Goal: Information Seeking & Learning: Learn about a topic

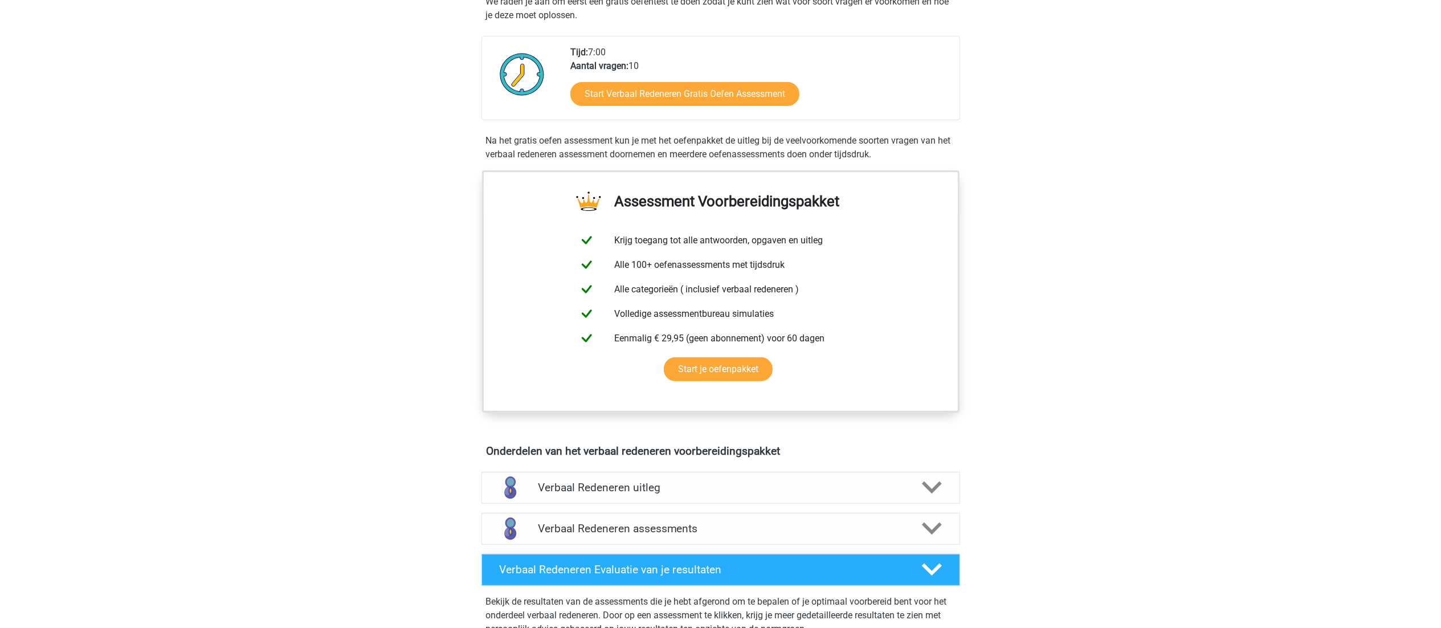
scroll to position [245, 0]
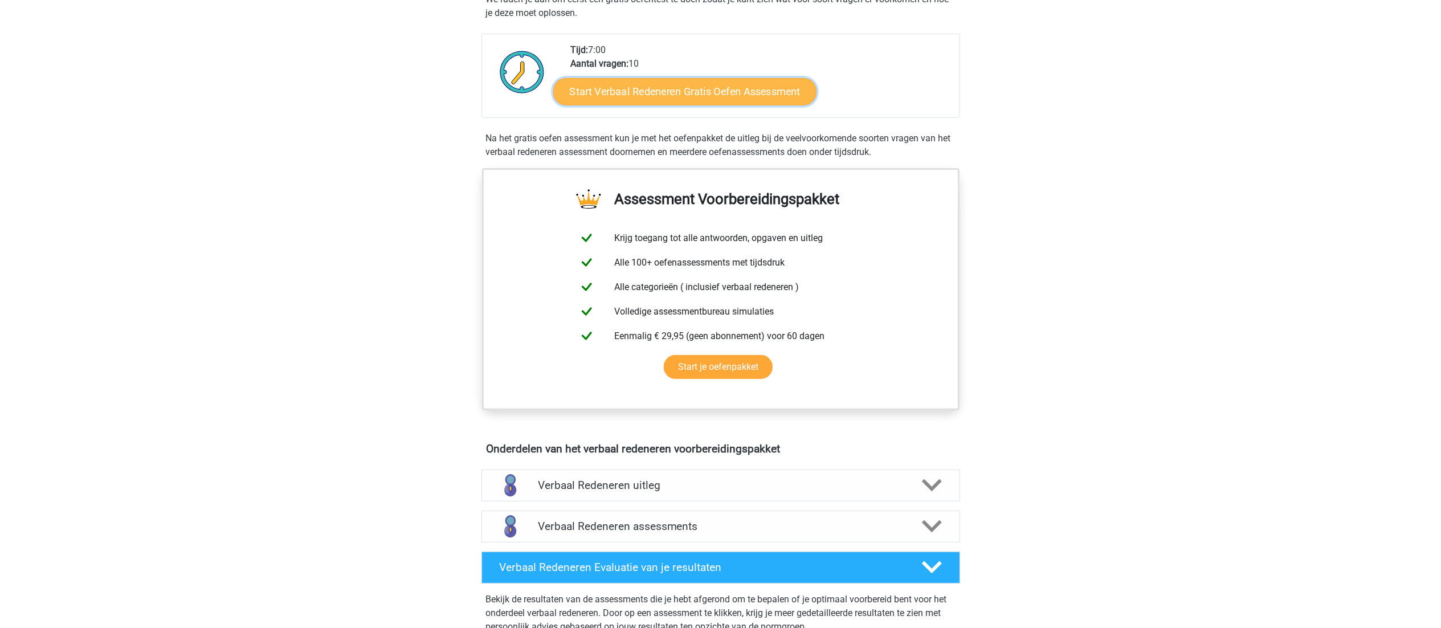
click at [686, 81] on link "Start Verbaal Redeneren Gratis Oefen Assessment" at bounding box center [684, 91] width 263 height 27
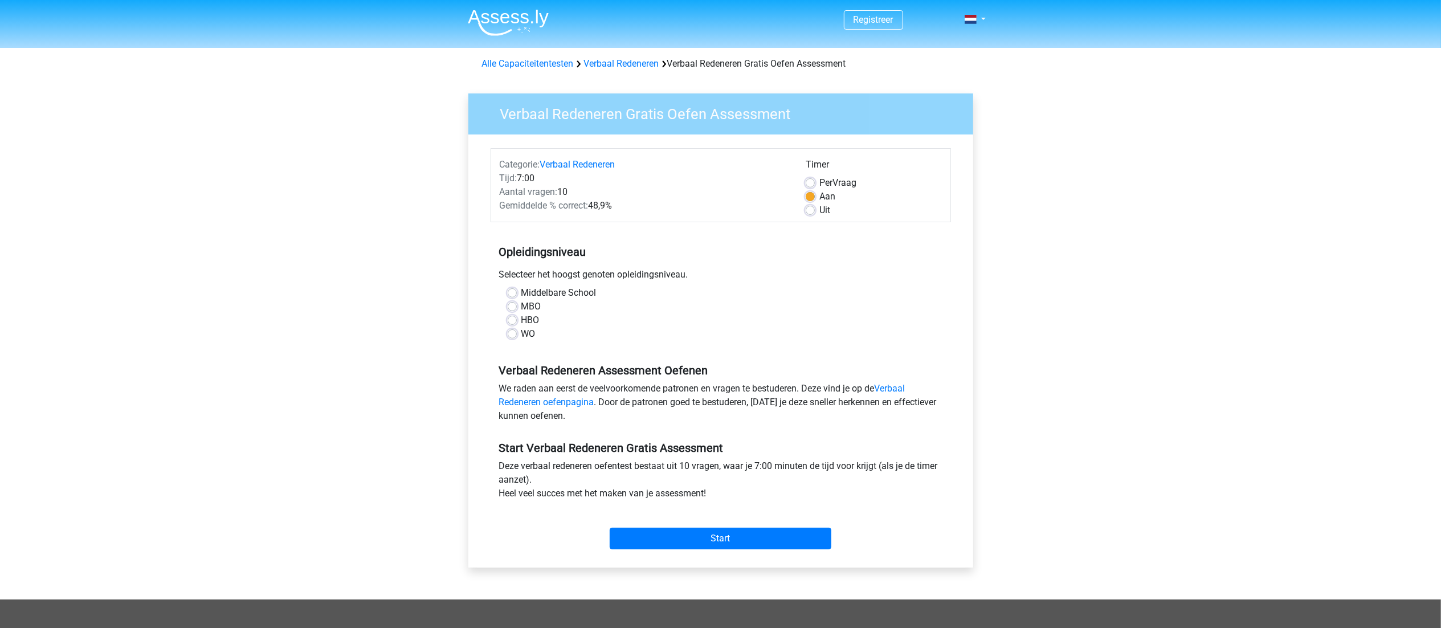
click at [520, 334] on div "WO" at bounding box center [721, 334] width 426 height 14
click at [521, 330] on label "WO" at bounding box center [528, 334] width 14 height 14
click at [512, 330] on input "WO" at bounding box center [512, 332] width 9 height 11
radio input "true"
click at [712, 538] on input "Start" at bounding box center [721, 539] width 222 height 22
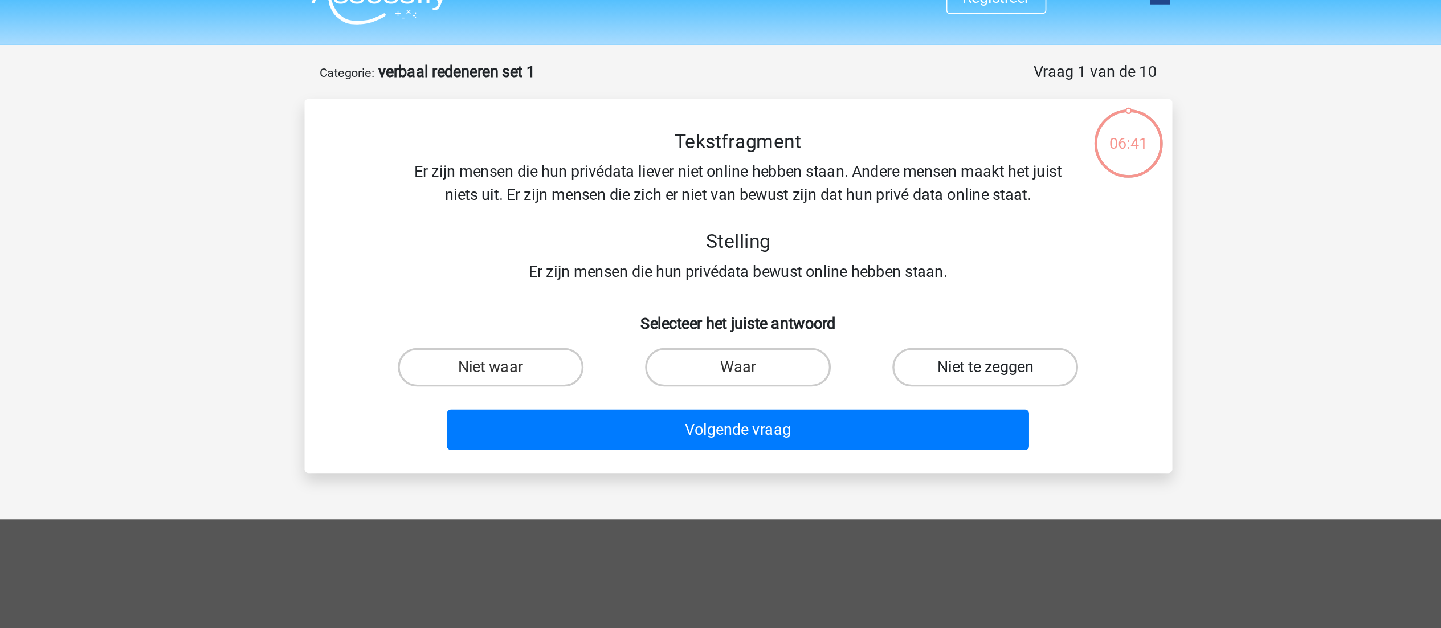
click at [878, 236] on label "Niet te zeggen" at bounding box center [867, 238] width 110 height 23
click at [875, 239] on input "Niet te zeggen" at bounding box center [870, 242] width 7 height 7
radio input "true"
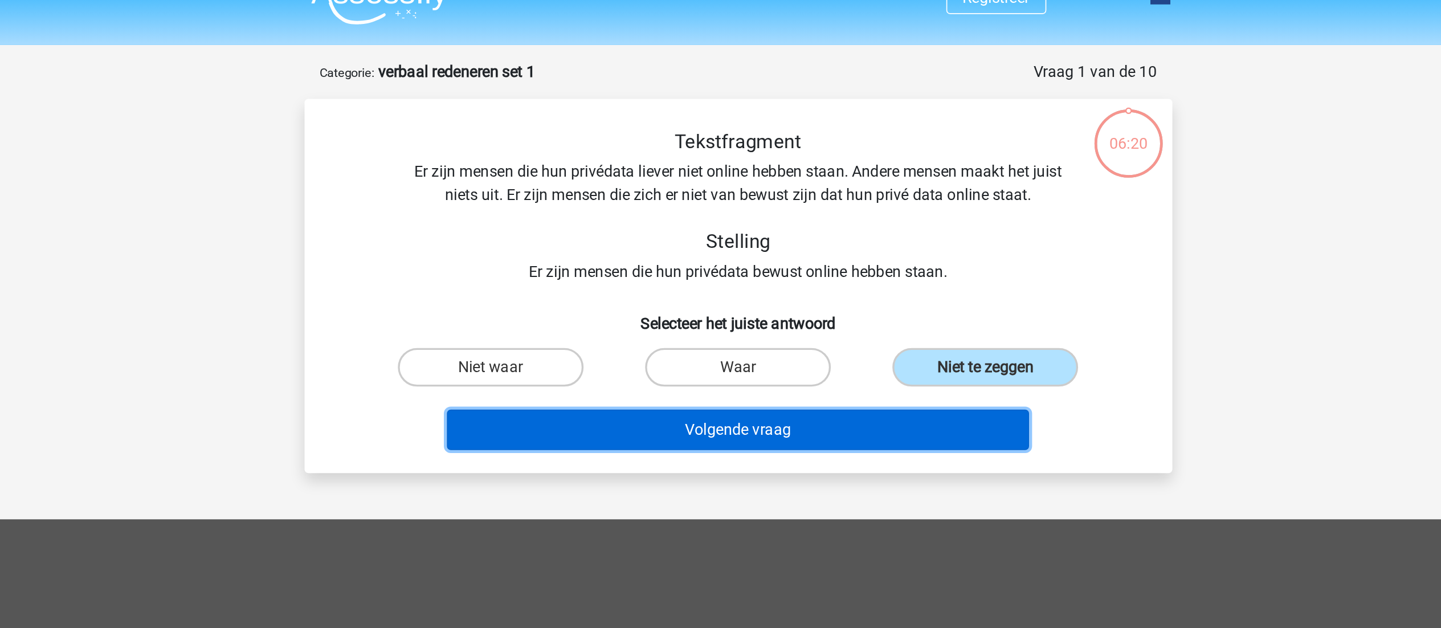
click at [709, 280] on button "Volgende vraag" at bounding box center [720, 276] width 345 height 24
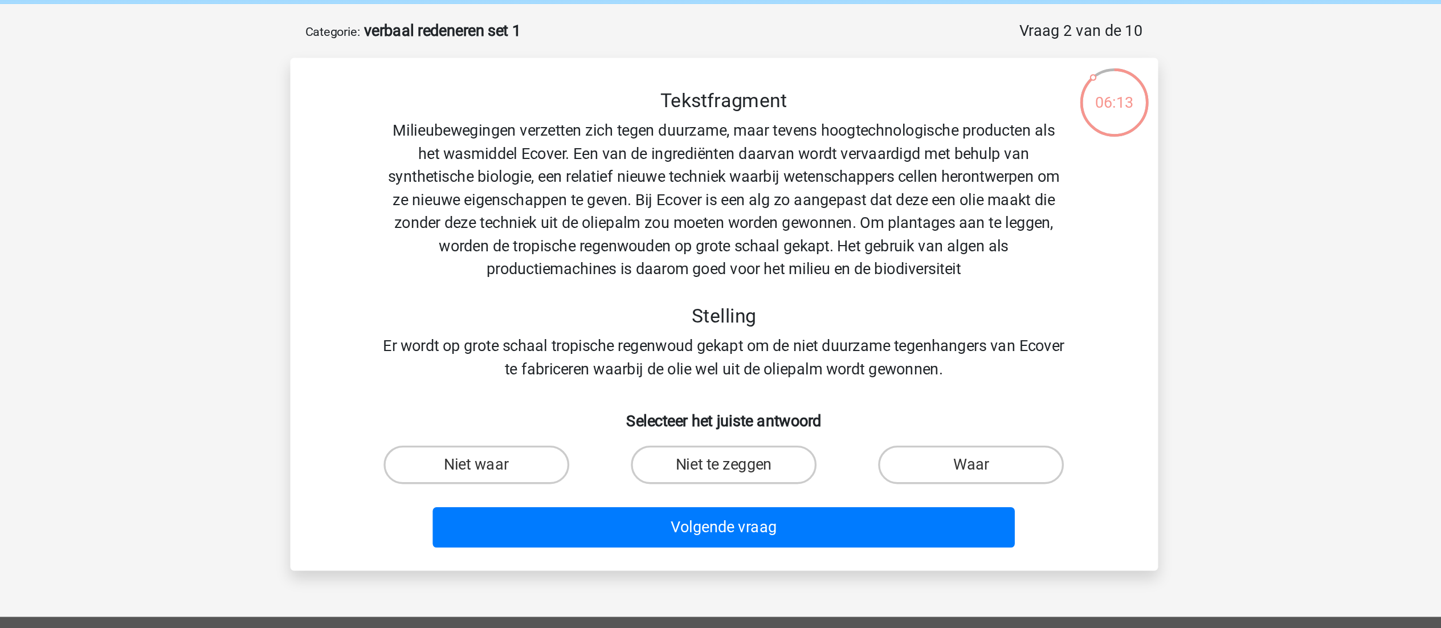
click at [679, 249] on div "Tekstfragment Milieubewegingen verzetten zich tegen duurzame, maar tevens hoogt…" at bounding box center [721, 184] width 478 height 173
click at [744, 259] on div "Tekstfragment Milieubewegingen verzetten zich tegen duurzame, maar tevens hoogt…" at bounding box center [721, 184] width 478 height 173
click at [666, 262] on div "Tekstfragment Milieubewegingen verzetten zich tegen duurzame, maar tevens hoogt…" at bounding box center [721, 184] width 478 height 173
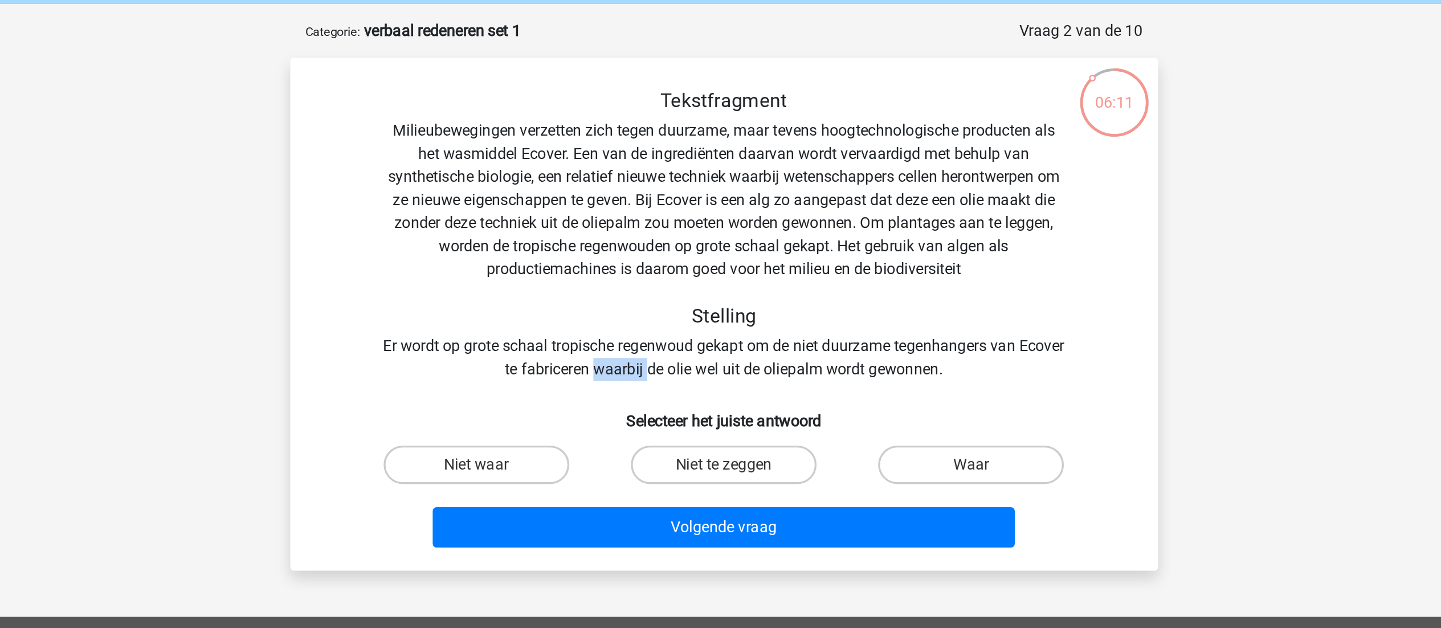
click at [666, 262] on div "Tekstfragment Milieubewegingen verzetten zich tegen duurzame, maar tevens hoogt…" at bounding box center [721, 184] width 478 height 173
click at [710, 264] on div "Tekstfragment Milieubewegingen verzetten zich tegen duurzame, maar tevens hoogt…" at bounding box center [721, 184] width 478 height 173
click at [758, 262] on div "Tekstfragment Milieubewegingen verzetten zich tegen duurzame, maar tevens hoogt…" at bounding box center [721, 184] width 478 height 173
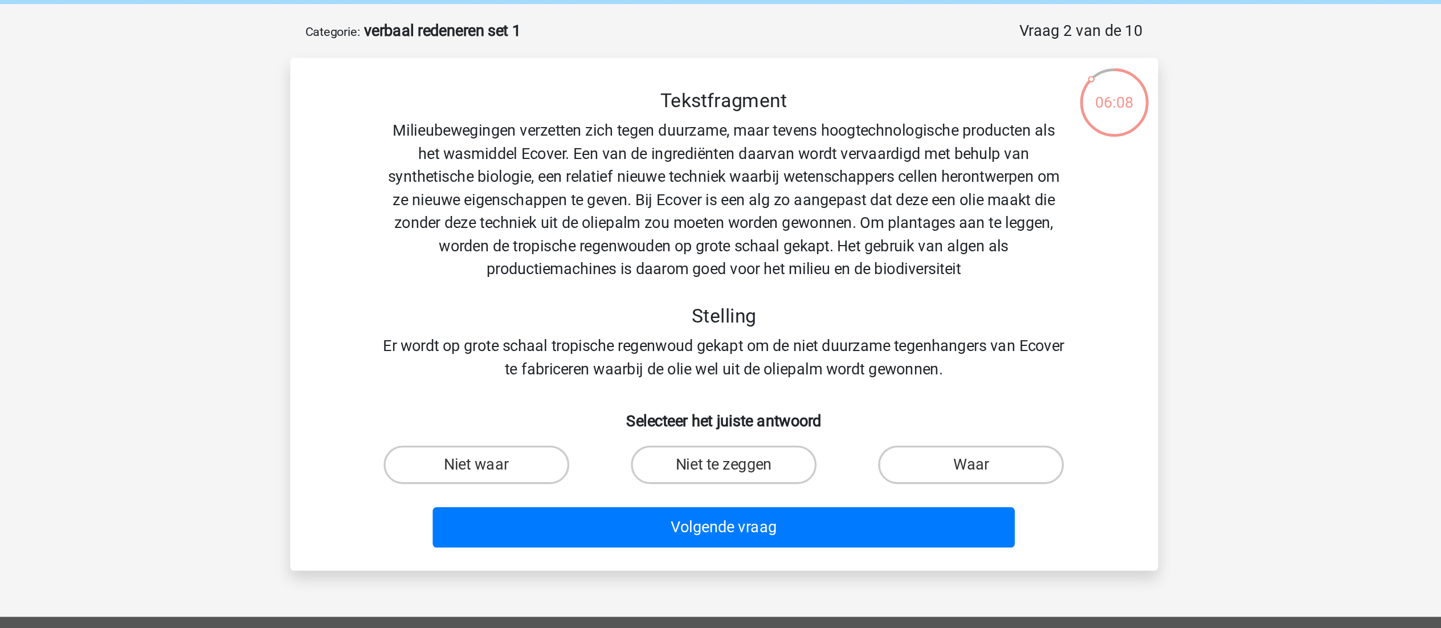
click at [719, 261] on div "Tekstfragment Milieubewegingen verzetten zich tegen duurzame, maar tevens hoogt…" at bounding box center [721, 184] width 478 height 173
click at [663, 265] on div "Tekstfragment Milieubewegingen verzetten zich tegen duurzame, maar tevens hoogt…" at bounding box center [721, 184] width 478 height 173
click at [721, 265] on div "Tekstfragment Milieubewegingen verzetten zich tegen duurzame, maar tevens hoogt…" at bounding box center [721, 184] width 478 height 173
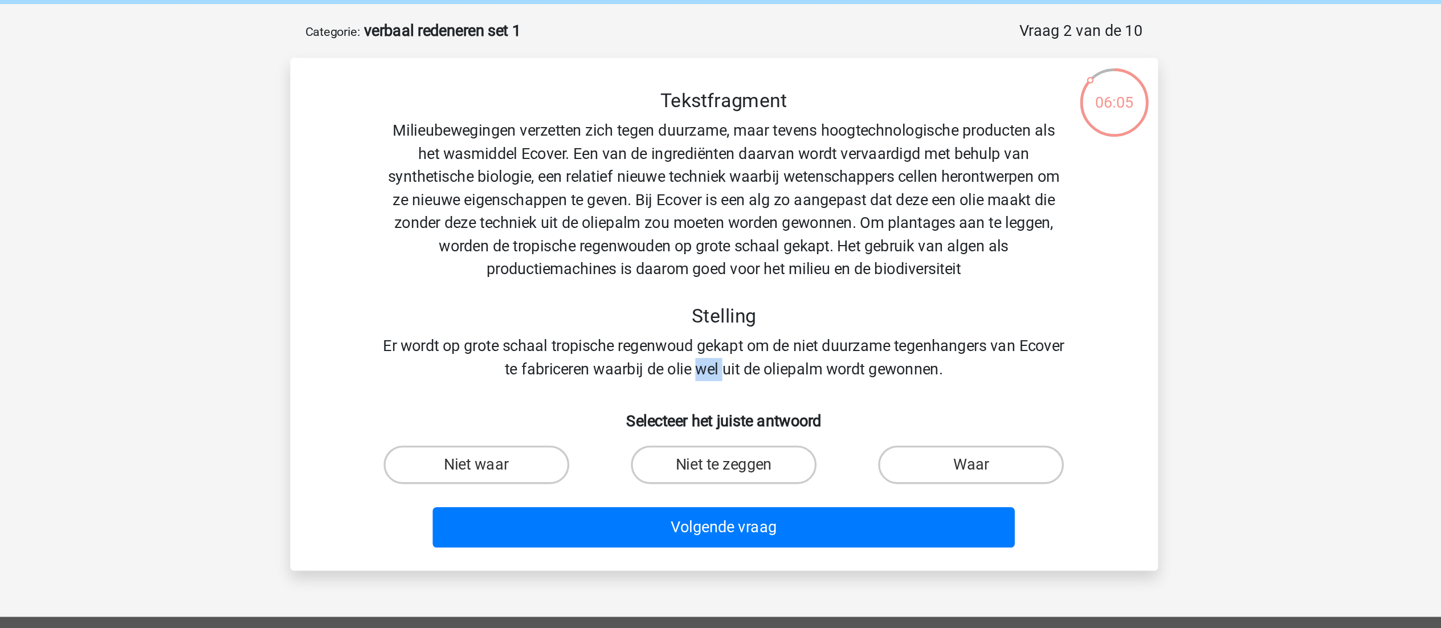
click at [721, 265] on div "Tekstfragment Milieubewegingen verzetten zich tegen duurzame, maar tevens hoogt…" at bounding box center [721, 184] width 478 height 173
click at [779, 265] on div "Tekstfragment Milieubewegingen verzetten zich tegen duurzame, maar tevens hoogt…" at bounding box center [721, 184] width 478 height 173
click at [829, 264] on div "Tekstfragment Milieubewegingen verzetten zich tegen duurzame, maar tevens hoogt…" at bounding box center [721, 184] width 478 height 173
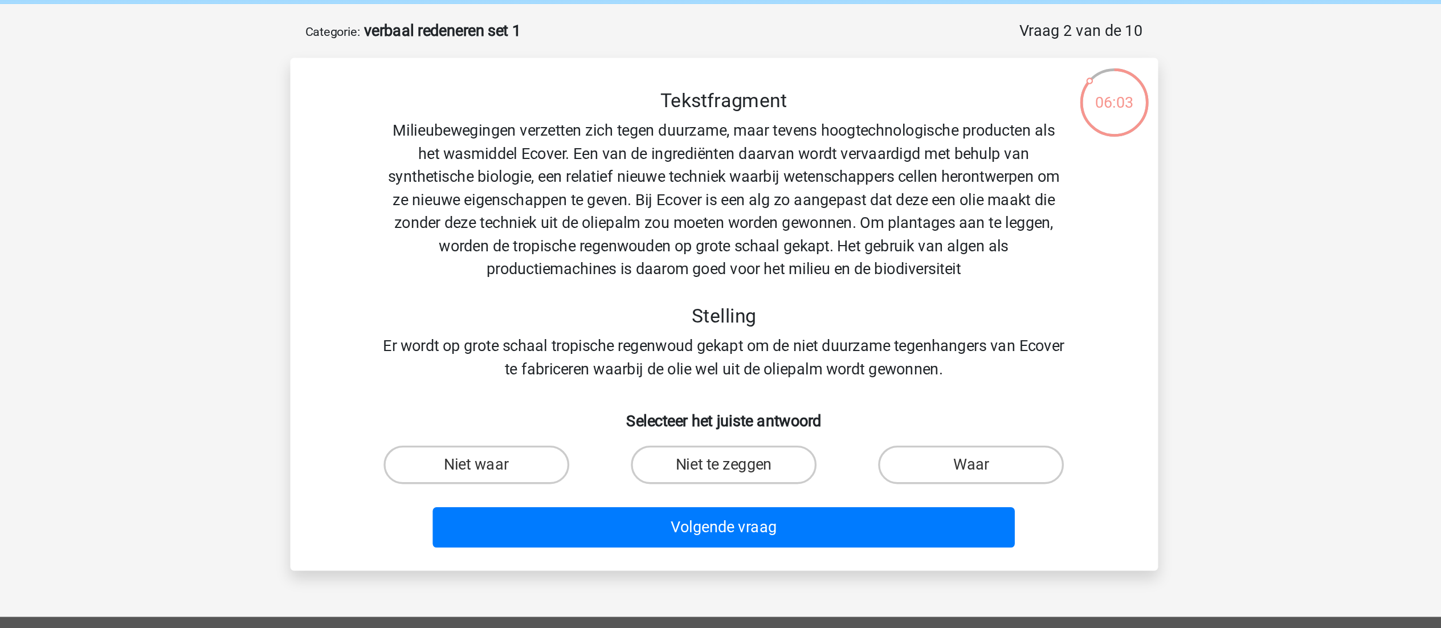
click at [752, 256] on div "Tekstfragment Milieubewegingen verzetten zich tegen duurzame, maar tevens hoogt…" at bounding box center [721, 184] width 478 height 173
click at [662, 136] on div "Tekstfragment Milieubewegingen verzetten zich tegen duurzame, maar tevens hoogt…" at bounding box center [721, 184] width 478 height 173
click at [607, 147] on div "Tekstfragment Milieubewegingen verzetten zich tegen duurzame, maar tevens hoogt…" at bounding box center [721, 184] width 478 height 173
click at [657, 153] on div "Tekstfragment Milieubewegingen verzetten zich tegen duurzame, maar tevens hoogt…" at bounding box center [721, 184] width 478 height 173
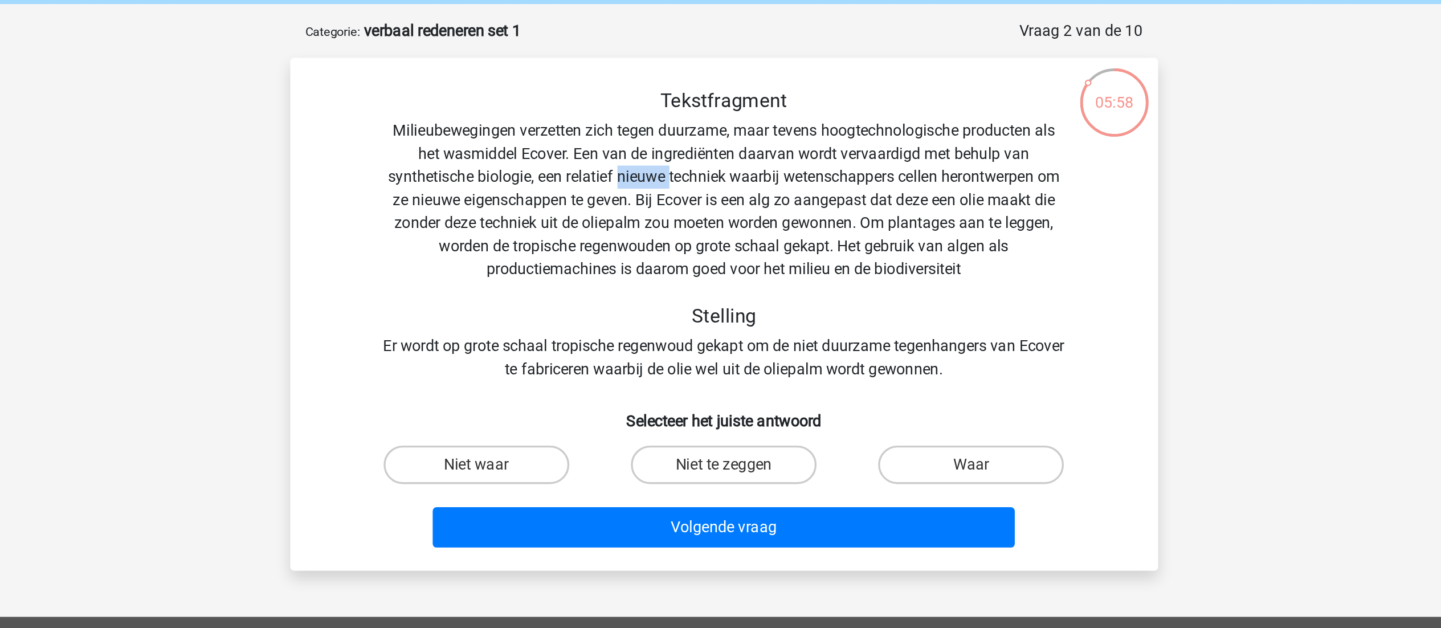
click at [657, 153] on div "Tekstfragment Milieubewegingen verzetten zich tegen duurzame, maar tevens hoogt…" at bounding box center [721, 184] width 478 height 173
click at [772, 153] on div "Tekstfragment Milieubewegingen verzetten zich tegen duurzame, maar tevens hoogt…" at bounding box center [721, 184] width 478 height 173
click at [632, 163] on div "Tekstfragment Milieubewegingen verzetten zich tegen duurzame, maar tevens hoogt…" at bounding box center [721, 184] width 478 height 173
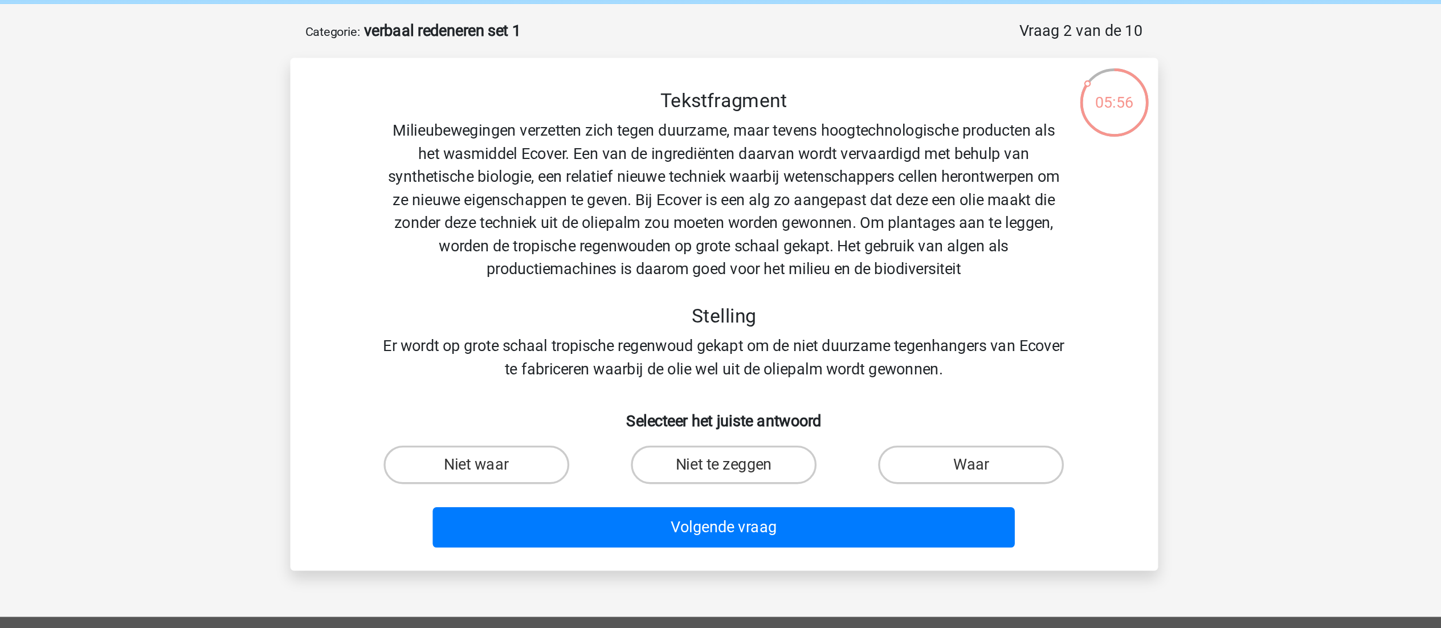
click at [594, 166] on div "Tekstfragment Milieubewegingen verzetten zich tegen duurzame, maar tevens hoogt…" at bounding box center [721, 184] width 478 height 173
click at [706, 160] on div "Tekstfragment Milieubewegingen verzetten zich tegen duurzame, maar tevens hoogt…" at bounding box center [721, 184] width 478 height 173
click at [791, 164] on div "Tekstfragment Milieubewegingen verzetten zich tegen duurzame, maar tevens hoogt…" at bounding box center [721, 184] width 478 height 173
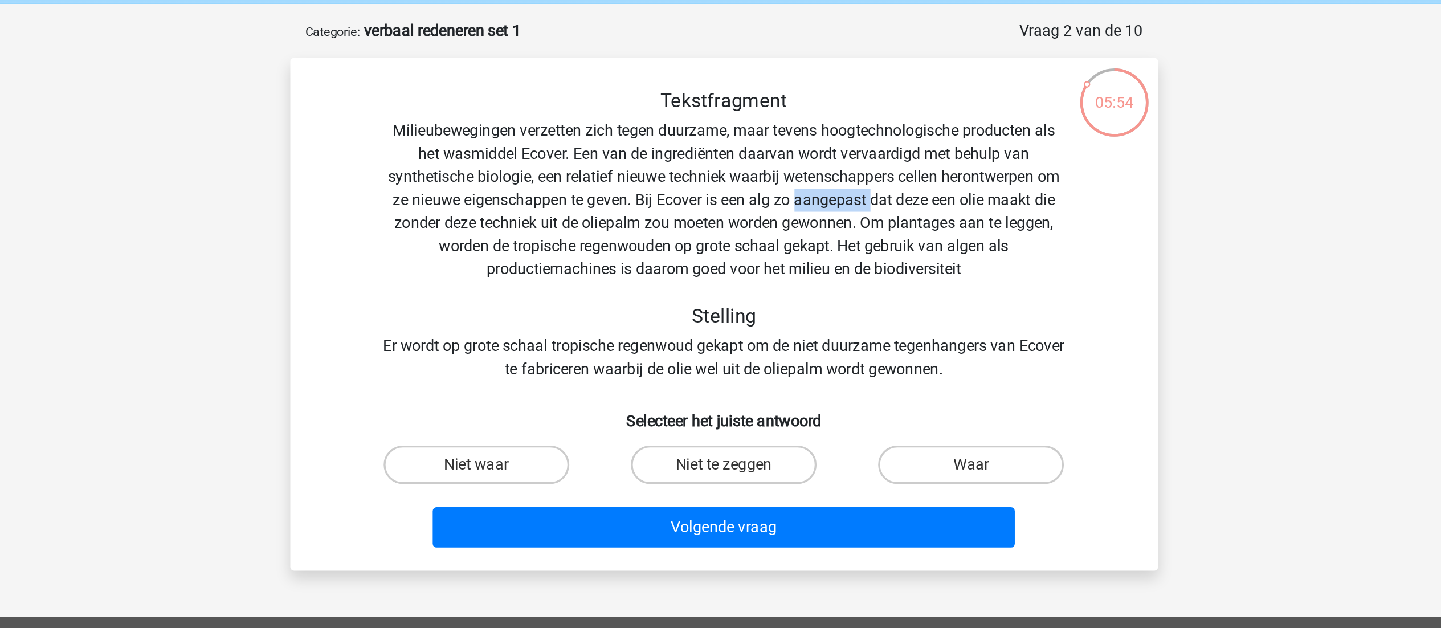
click at [791, 164] on div "Tekstfragment Milieubewegingen verzetten zich tegen duurzame, maar tevens hoogt…" at bounding box center [721, 184] width 478 height 173
click at [631, 187] on div "Tekstfragment Milieubewegingen verzetten zich tegen duurzame, maar tevens hoogt…" at bounding box center [721, 184] width 478 height 173
click at [596, 186] on div "Tekstfragment Milieubewegingen verzetten zich tegen duurzame, maar tevens hoogt…" at bounding box center [721, 184] width 478 height 173
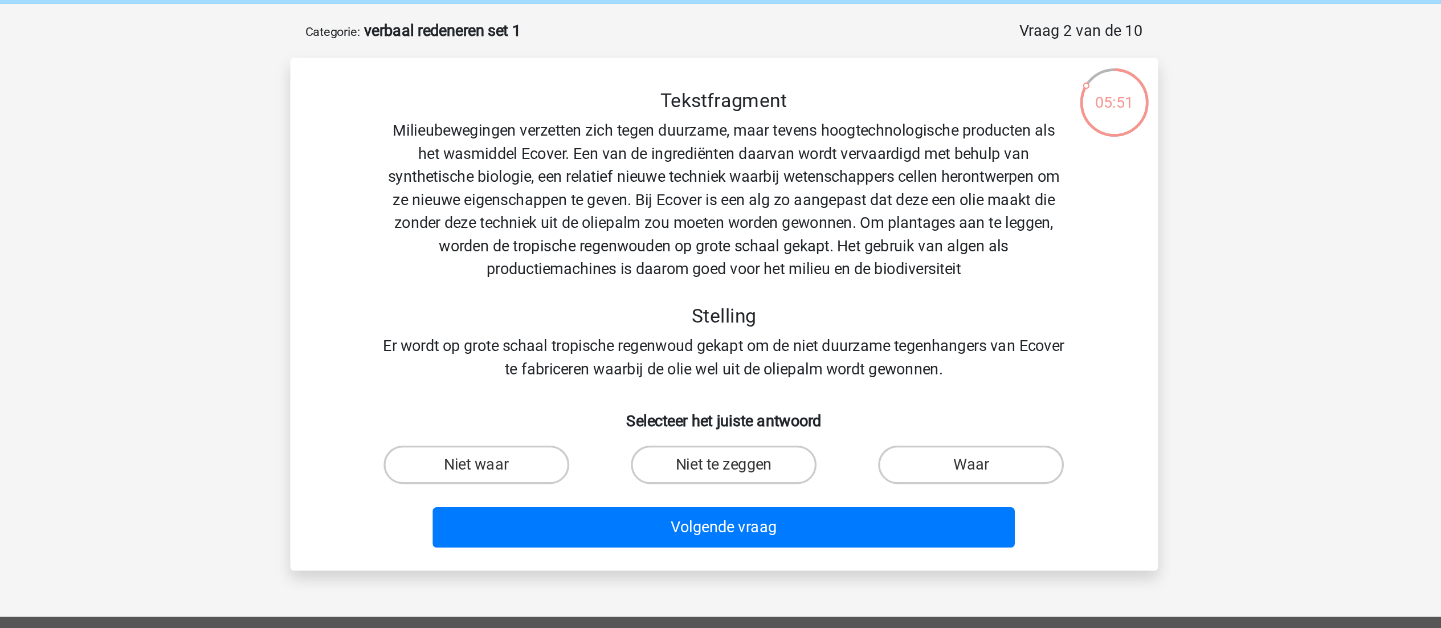
click at [642, 173] on div "Tekstfragment Milieubewegingen verzetten zich tegen duurzame, maar tevens hoogt…" at bounding box center [721, 184] width 478 height 173
click at [723, 175] on div "Tekstfragment Milieubewegingen verzetten zich tegen duurzame, maar tevens hoogt…" at bounding box center [721, 184] width 478 height 173
click at [646, 181] on div "Tekstfragment Milieubewegingen verzetten zich tegen duurzame, maar tevens hoogt…" at bounding box center [721, 184] width 478 height 173
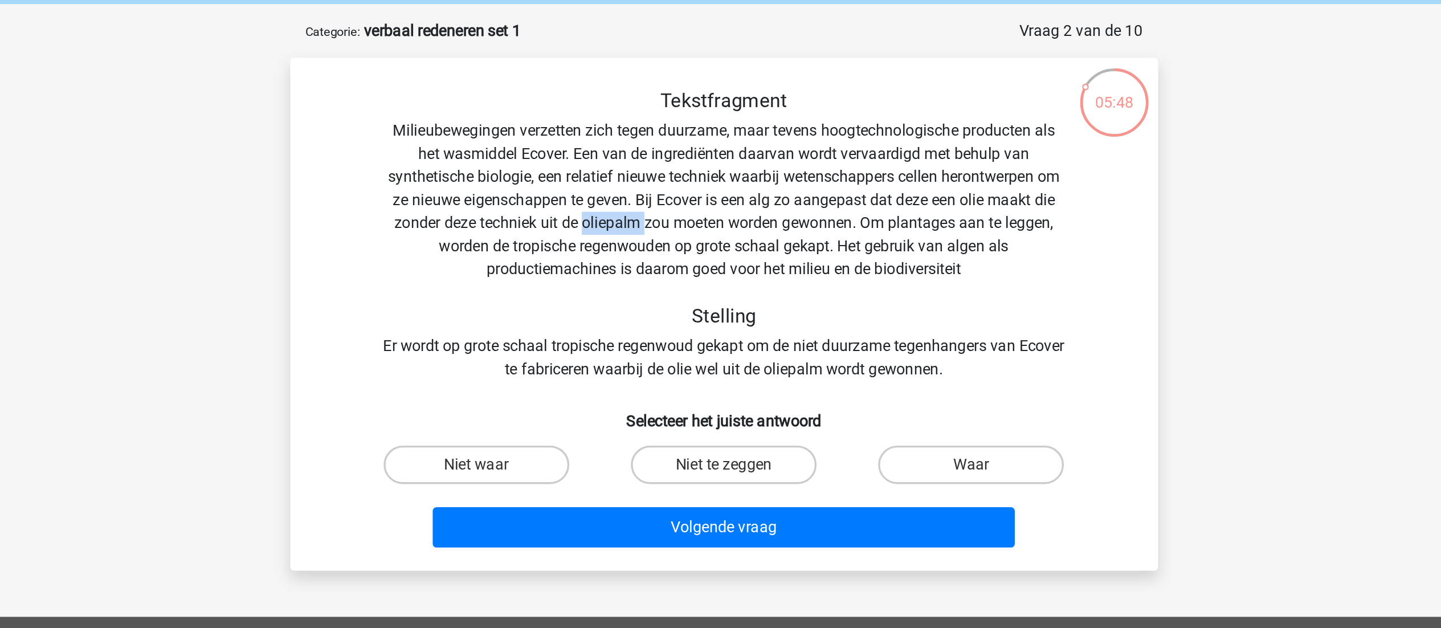
click at [646, 181] on div "Tekstfragment Milieubewegingen verzetten zich tegen duurzame, maar tevens hoogt…" at bounding box center [721, 184] width 478 height 173
click at [694, 174] on div "Tekstfragment Milieubewegingen verzetten zich tegen duurzame, maar tevens hoogt…" at bounding box center [721, 184] width 478 height 173
click at [638, 174] on div "Tekstfragment Milieubewegingen verzetten zich tegen duurzame, maar tevens hoogt…" at bounding box center [721, 184] width 478 height 173
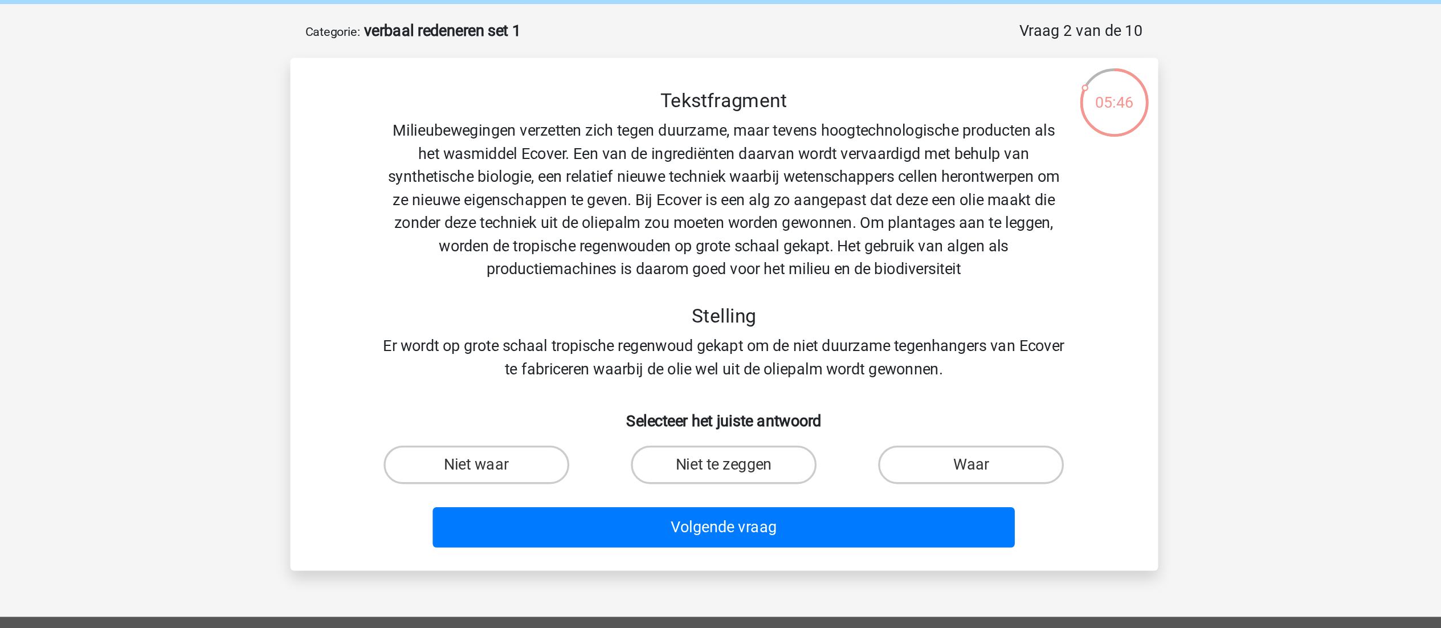
click at [700, 173] on div "Tekstfragment Milieubewegingen verzetten zich tegen duurzame, maar tevens hoogt…" at bounding box center [721, 184] width 478 height 173
click at [754, 170] on div "Tekstfragment Milieubewegingen verzetten zich tegen duurzame, maar tevens hoogt…" at bounding box center [721, 184] width 478 height 173
click at [673, 198] on div "Tekstfragment Milieubewegingen verzetten zich tegen duurzame, maar tevens hoogt…" at bounding box center [721, 184] width 478 height 173
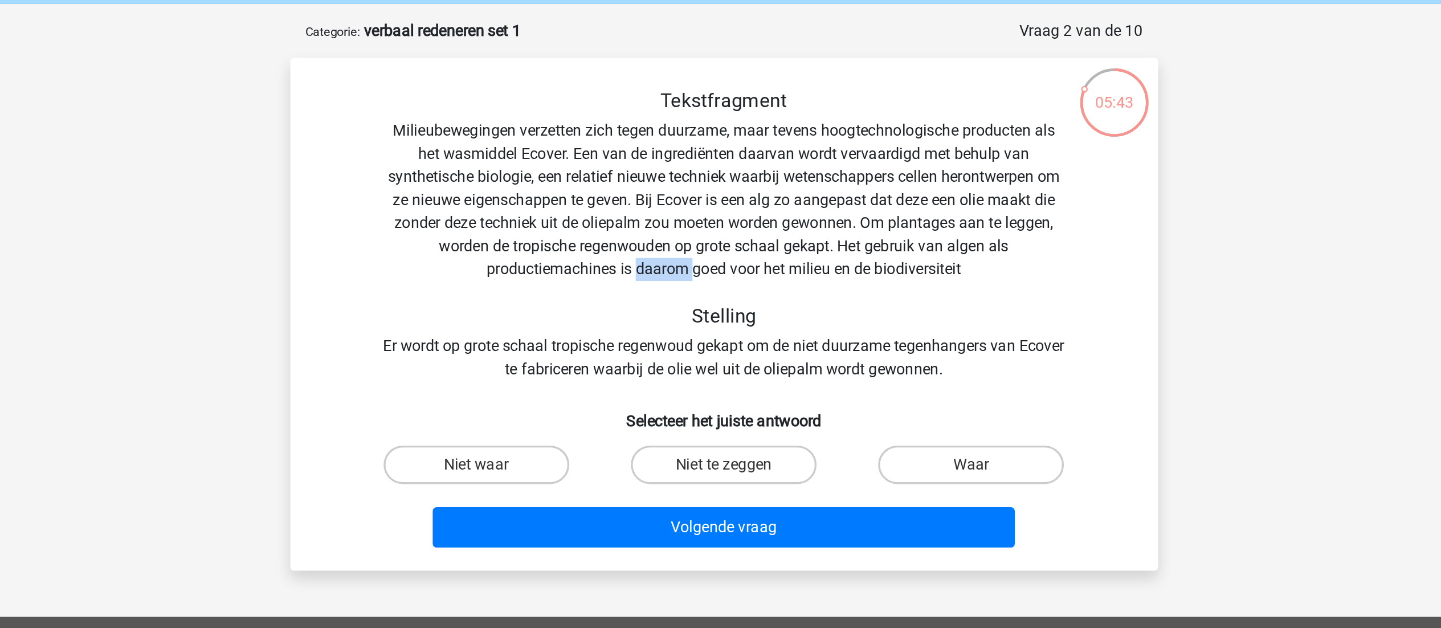
click at [673, 198] on div "Tekstfragment Milieubewegingen verzetten zich tegen duurzame, maar tevens hoogt…" at bounding box center [721, 184] width 478 height 173
click at [712, 190] on div "Tekstfragment Milieubewegingen verzetten zich tegen duurzame, maar tevens hoogt…" at bounding box center [721, 184] width 478 height 173
click at [796, 186] on div "Tekstfragment Milieubewegingen verzetten zich tegen duurzame, maar tevens hoogt…" at bounding box center [721, 184] width 478 height 173
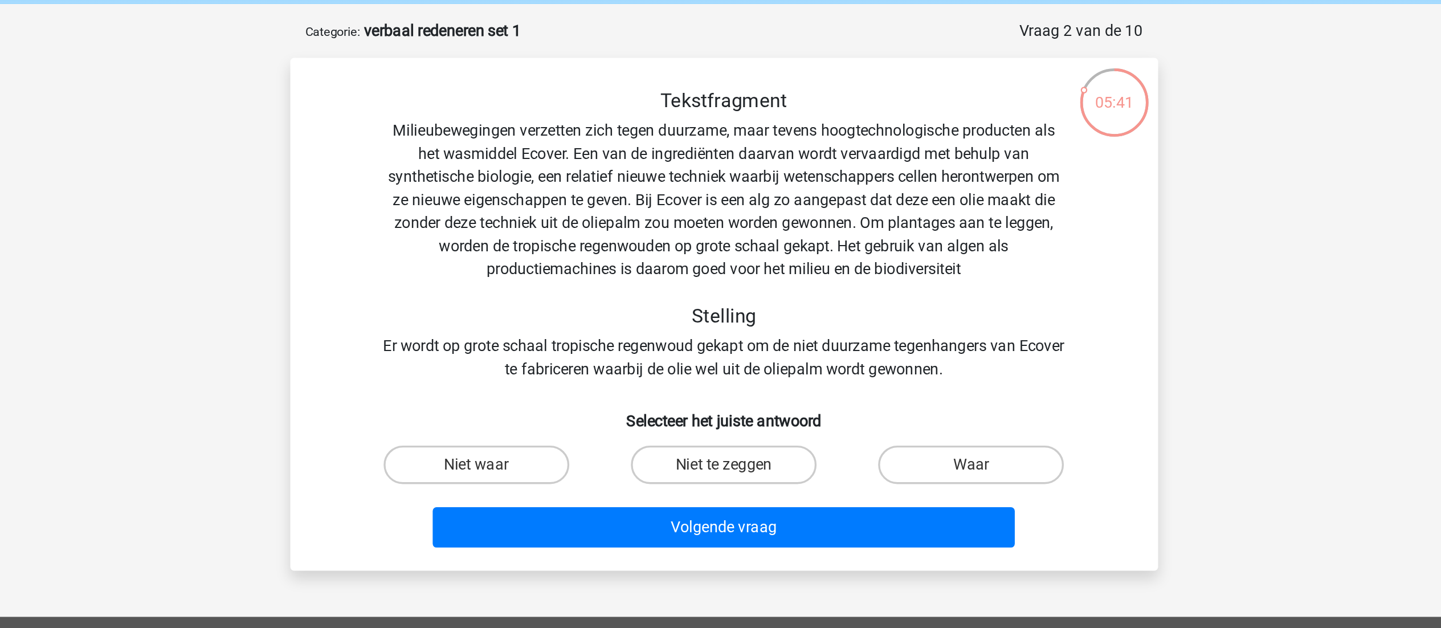
click at [711, 200] on div "Tekstfragment Milieubewegingen verzetten zich tegen duurzame, maar tevens hoogt…" at bounding box center [721, 184] width 478 height 173
click at [638, 207] on div "Tekstfragment Milieubewegingen verzetten zich tegen duurzame, maar tevens hoogt…" at bounding box center [721, 184] width 478 height 173
click at [689, 207] on div "Tekstfragment Milieubewegingen verzetten zich tegen duurzame, maar tevens hoogt…" at bounding box center [721, 184] width 478 height 173
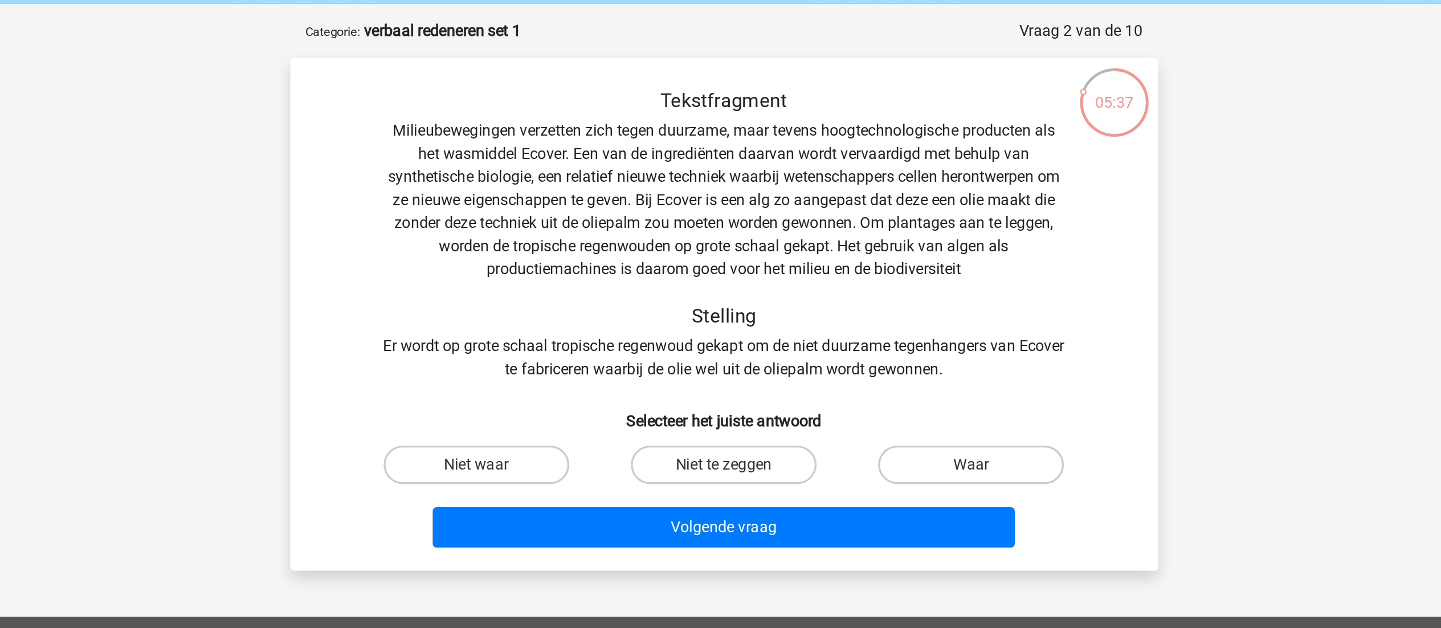
click at [685, 248] on div "Tekstfragment Milieubewegingen verzetten zich tegen duurzame, maar tevens hoogt…" at bounding box center [721, 184] width 478 height 173
click at [760, 250] on div "Tekstfragment Milieubewegingen verzetten zich tegen duurzame, maar tevens hoogt…" at bounding box center [721, 184] width 478 height 173
click at [809, 250] on div "Tekstfragment Milieubewegingen verzetten zich tegen duurzame, maar tevens hoogt…" at bounding box center [721, 184] width 478 height 173
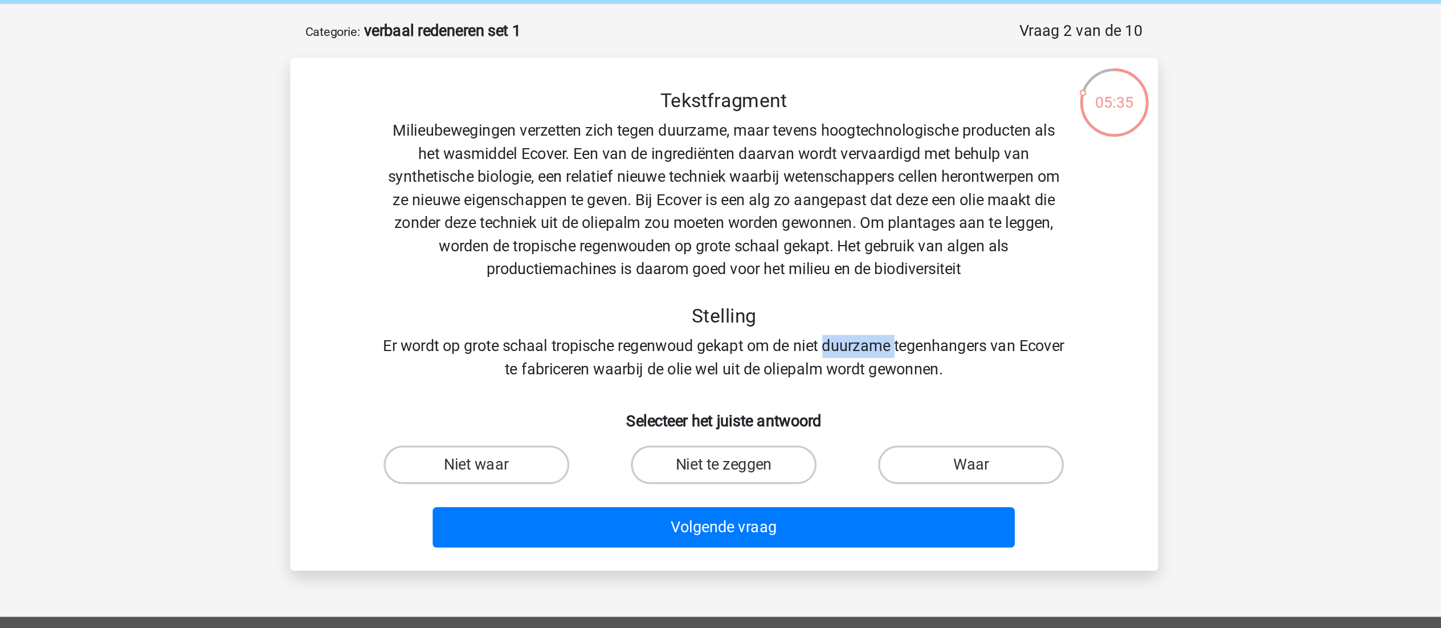
click at [809, 250] on div "Tekstfragment Milieubewegingen verzetten zich tegen duurzame, maar tevens hoogt…" at bounding box center [721, 184] width 478 height 173
click at [688, 264] on div "Tekstfragment Milieubewegingen verzetten zich tegen duurzame, maar tevens hoogt…" at bounding box center [721, 184] width 478 height 173
click at [732, 267] on div "Tekstfragment Milieubewegingen verzetten zich tegen duurzame, maar tevens hoogt…" at bounding box center [721, 184] width 478 height 173
click at [594, 330] on label "Niet waar" at bounding box center [574, 320] width 110 height 23
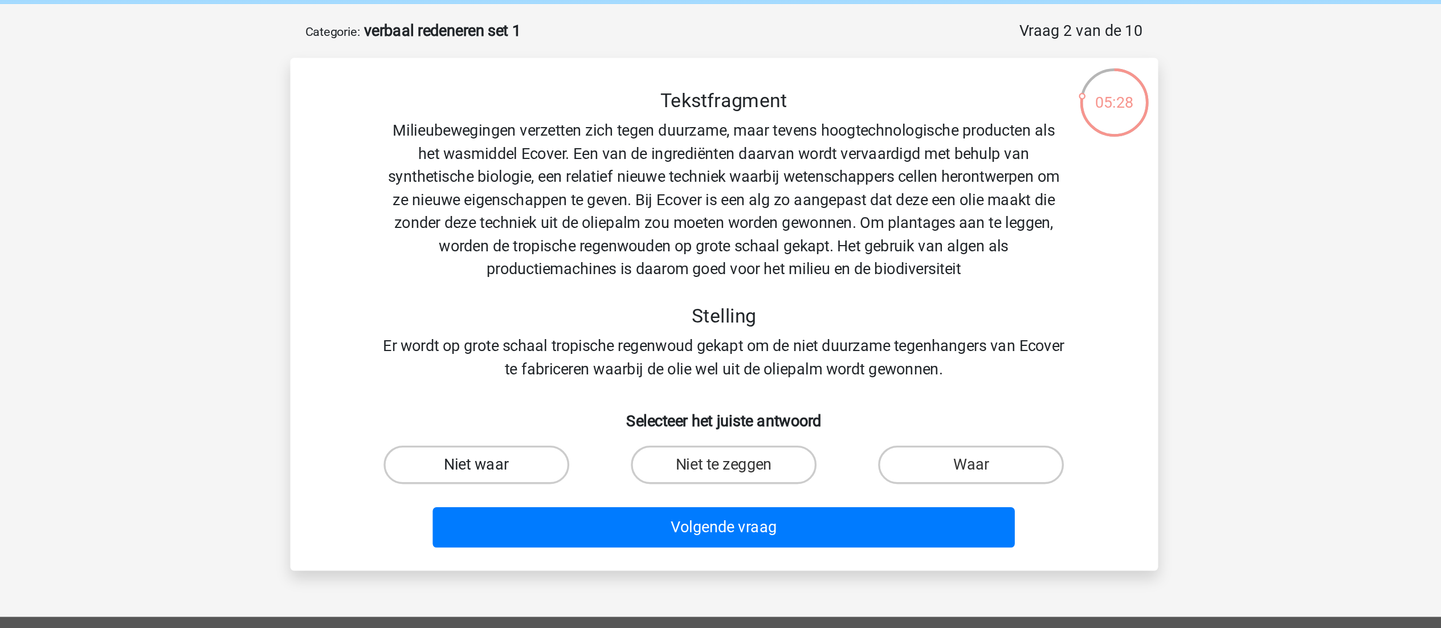
click at [581, 328] on input "Niet waar" at bounding box center [577, 324] width 7 height 7
radio input "true"
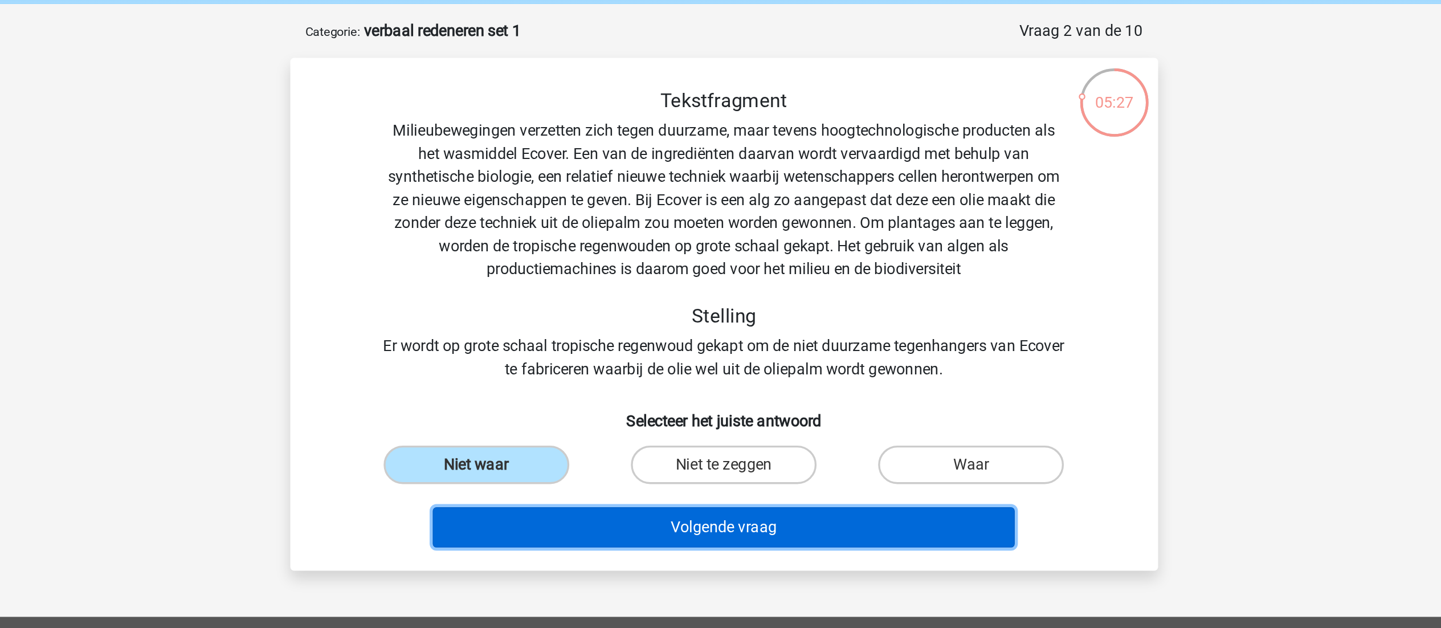
click at [680, 356] on button "Volgende vraag" at bounding box center [720, 358] width 345 height 24
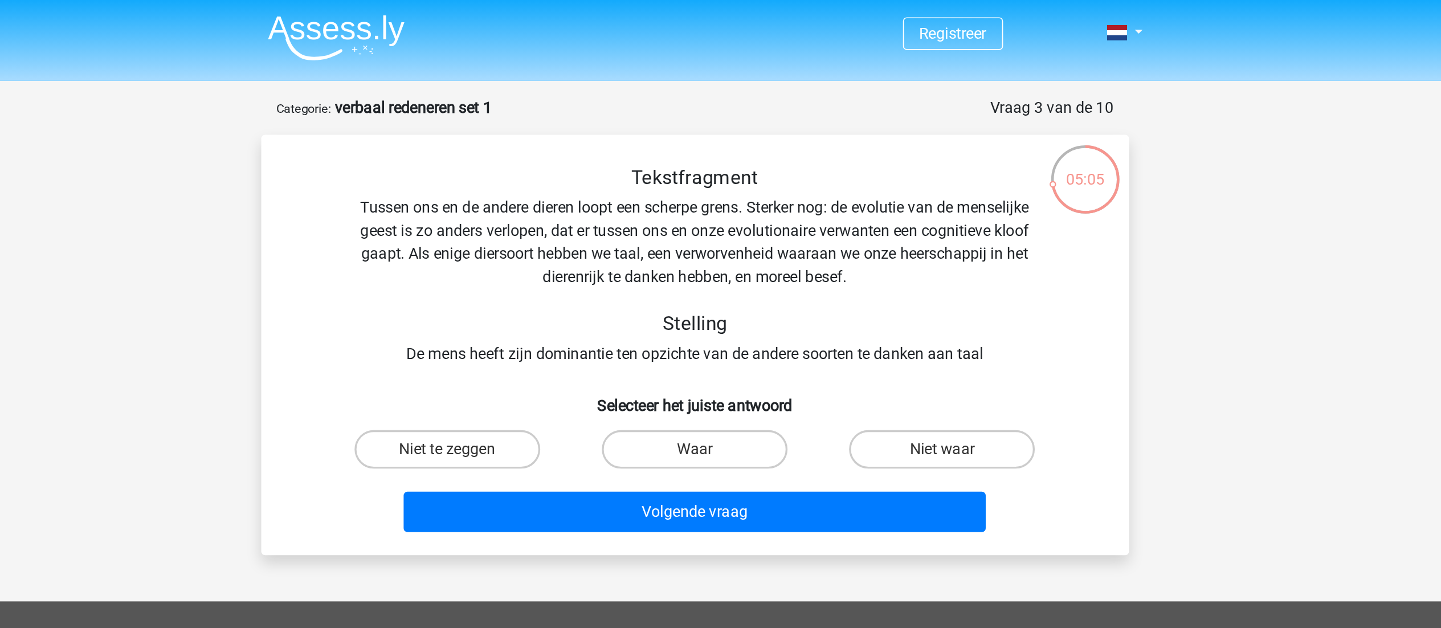
click at [619, 152] on div "Tekstfragment Tussen ons en de andere dieren loopt een scherpe grens. Sterker n…" at bounding box center [721, 157] width 478 height 119
click at [684, 150] on div "Tekstfragment Tussen ons en de andere dieren loopt een scherpe grens. Sterker n…" at bounding box center [721, 157] width 478 height 119
click at [730, 153] on div "Tekstfragment Tussen ons en de andere dieren loopt een scherpe grens. Sterker n…" at bounding box center [721, 157] width 478 height 119
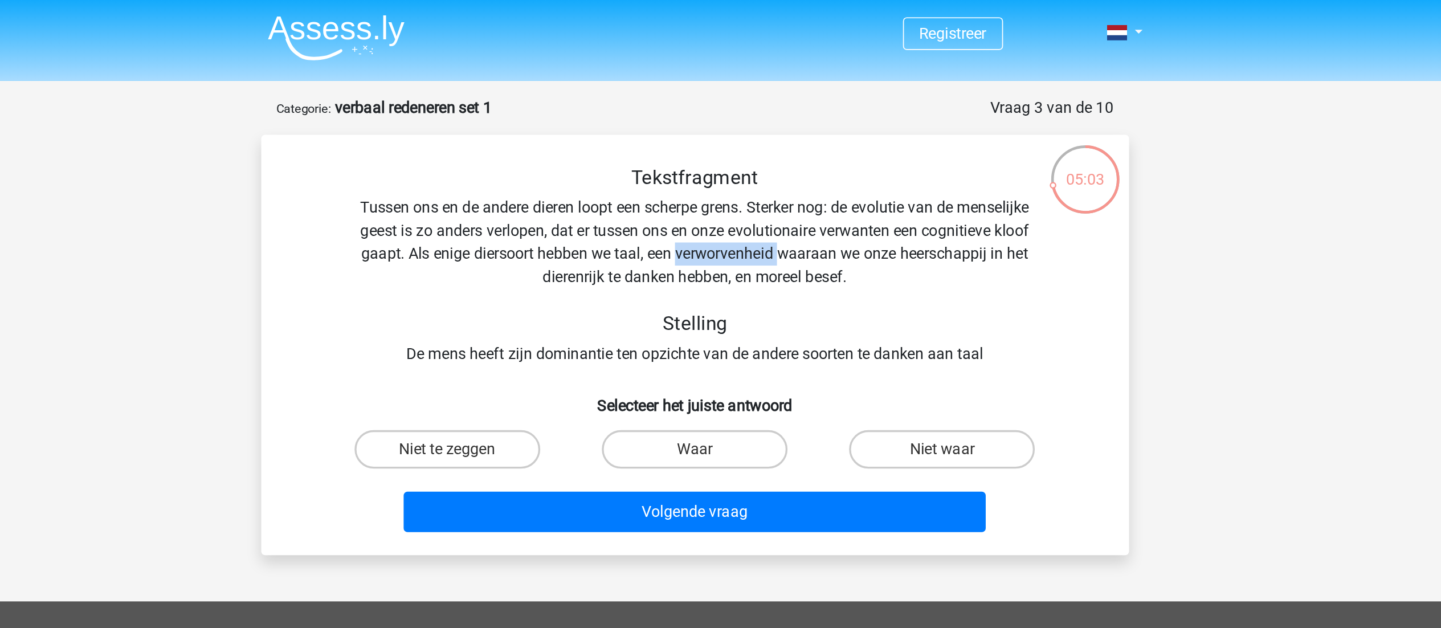
click at [730, 153] on div "Tekstfragment Tussen ons en de andere dieren loopt een scherpe grens. Sterker n…" at bounding box center [721, 157] width 478 height 119
click at [688, 166] on div "Tekstfragment Tussen ons en de andere dieren loopt een scherpe grens. Sterker n…" at bounding box center [721, 157] width 478 height 119
click at [730, 163] on div "Tekstfragment Tussen ons en de andere dieren loopt een scherpe grens. Sterker n…" at bounding box center [721, 157] width 478 height 119
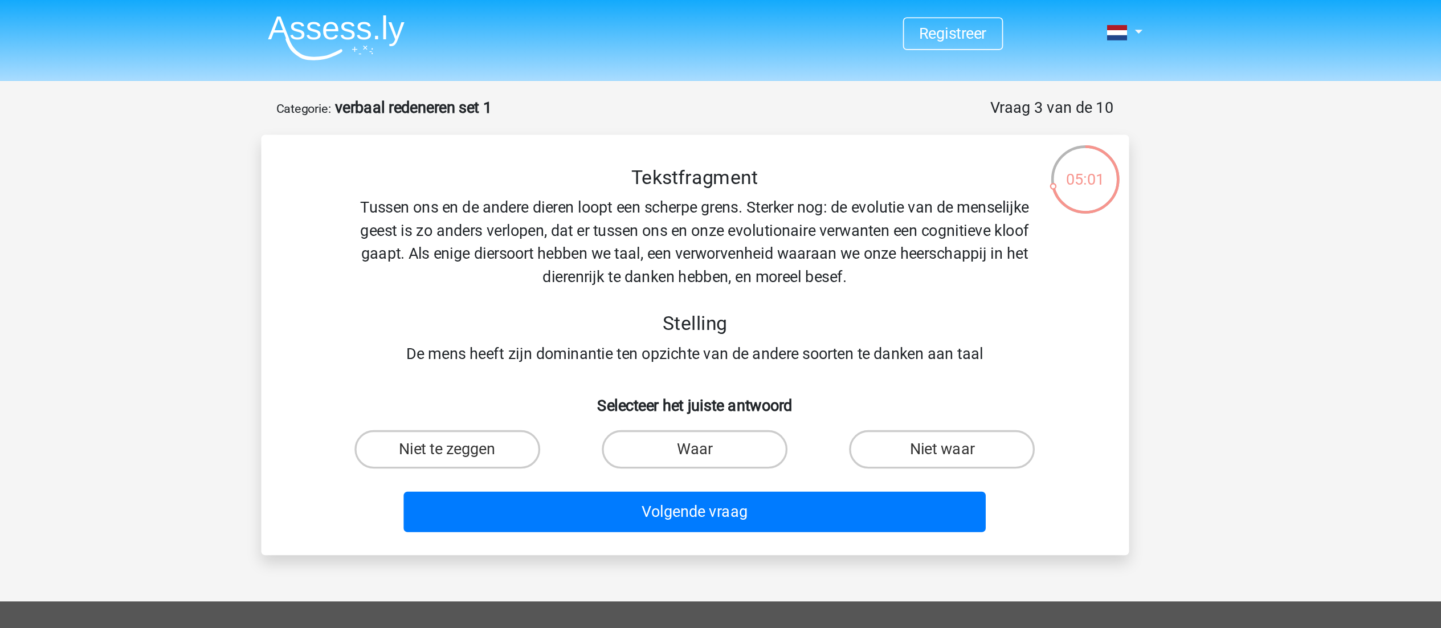
click at [732, 210] on div "Tekstfragment Tussen ons en de andere dieren loopt een scherpe grens. Sterker n…" at bounding box center [721, 157] width 478 height 119
click at [787, 215] on div "Tekstfragment Tussen ons en de andere dieren loopt een scherpe grens. Sterker n…" at bounding box center [721, 157] width 478 height 119
click at [585, 274] on label "Niet te zeggen" at bounding box center [574, 266] width 110 height 23
click at [581, 274] on input "Niet te zeggen" at bounding box center [577, 269] width 7 height 7
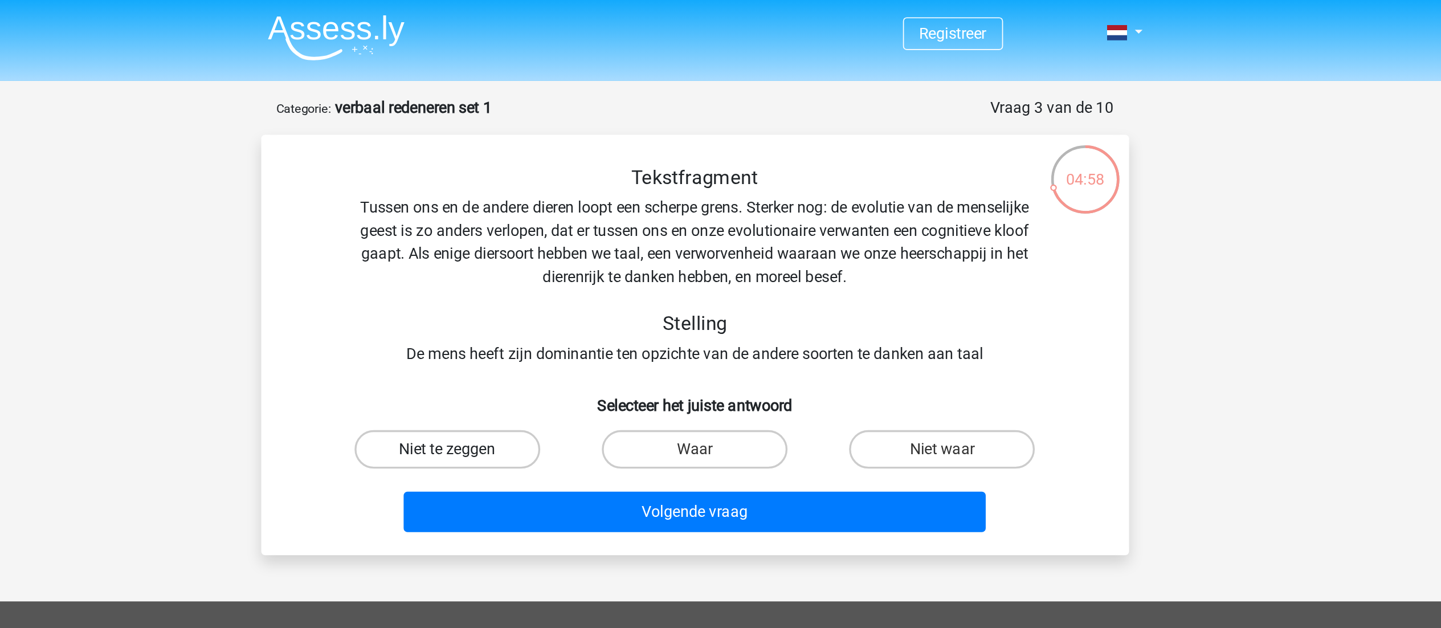
radio input "true"
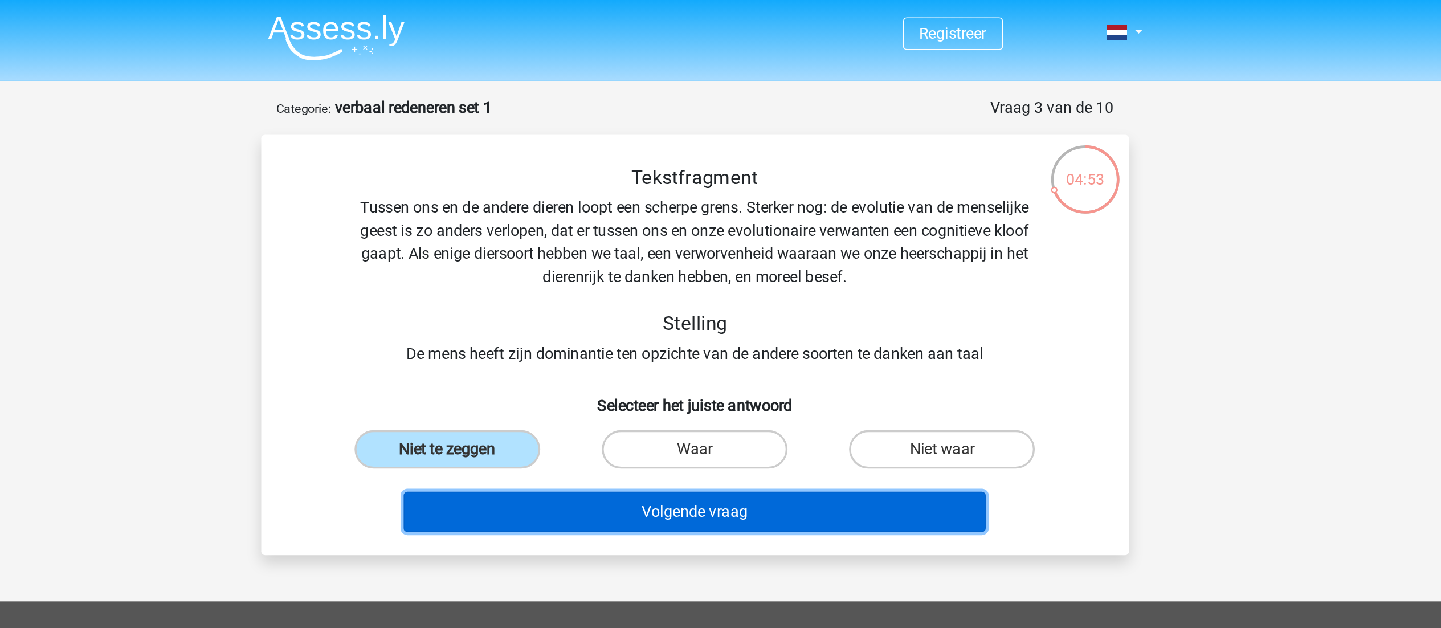
click at [772, 305] on button "Volgende vraag" at bounding box center [720, 303] width 345 height 24
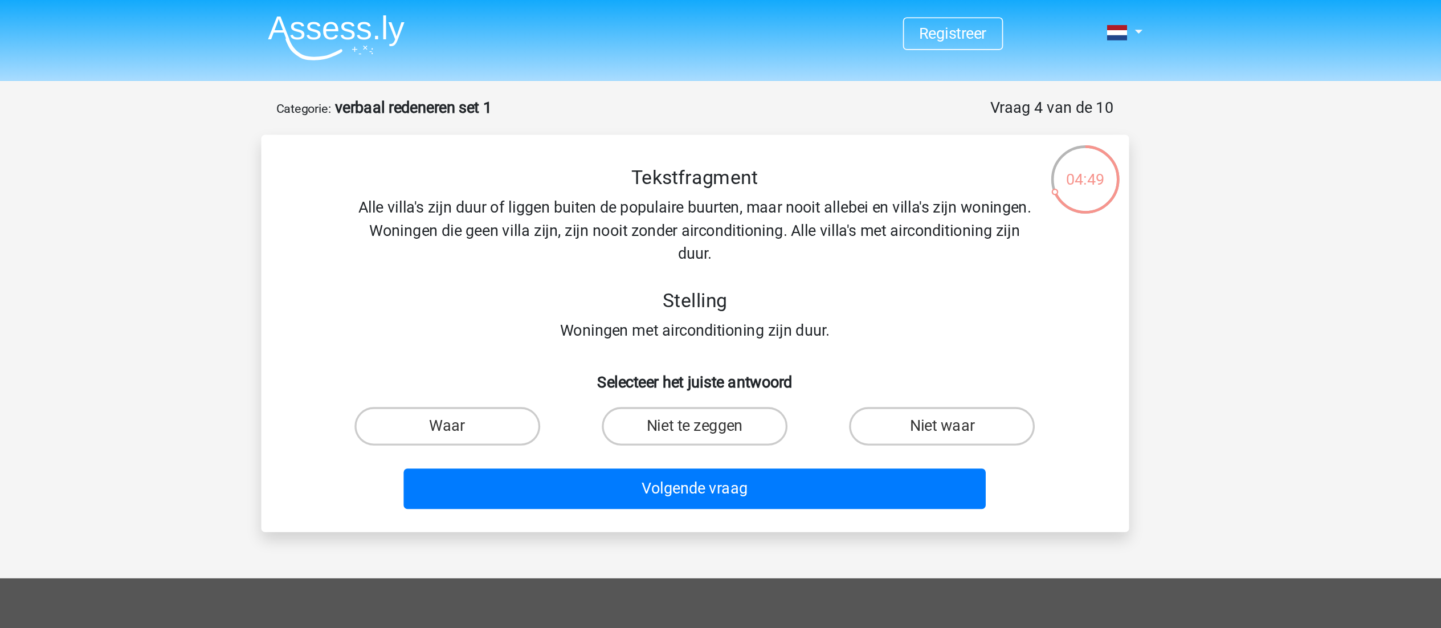
click at [666, 133] on div "Tekstfragment Alle villa's zijn duur of liggen buiten de populaire buurten, maa…" at bounding box center [721, 150] width 478 height 105
click at [602, 136] on div "Tekstfragment Alle villa's zijn duur of liggen buiten de populaire buurten, maa…" at bounding box center [721, 150] width 478 height 105
click at [723, 136] on div "Tekstfragment Alle villa's zijn duur of liggen buiten de populaire buurten, maa…" at bounding box center [721, 150] width 478 height 105
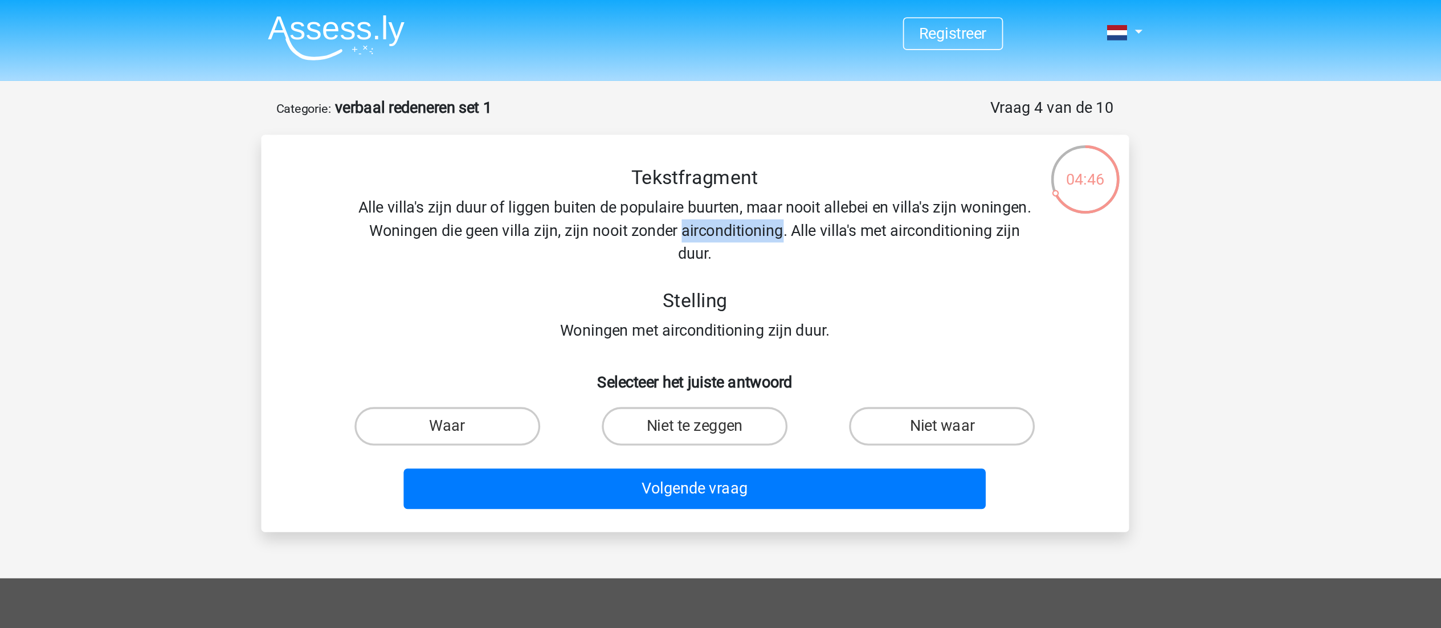
click at [723, 136] on div "Tekstfragment Alle villa's zijn duur of liggen buiten de populaire buurten, maa…" at bounding box center [721, 150] width 478 height 105
click at [646, 134] on div "Tekstfragment Alle villa's zijn duur of liggen buiten de populaire buurten, maa…" at bounding box center [721, 150] width 478 height 105
click at [712, 133] on div "Tekstfragment Alle villa's zijn duur of liggen buiten de populaire buurten, maa…" at bounding box center [721, 150] width 478 height 105
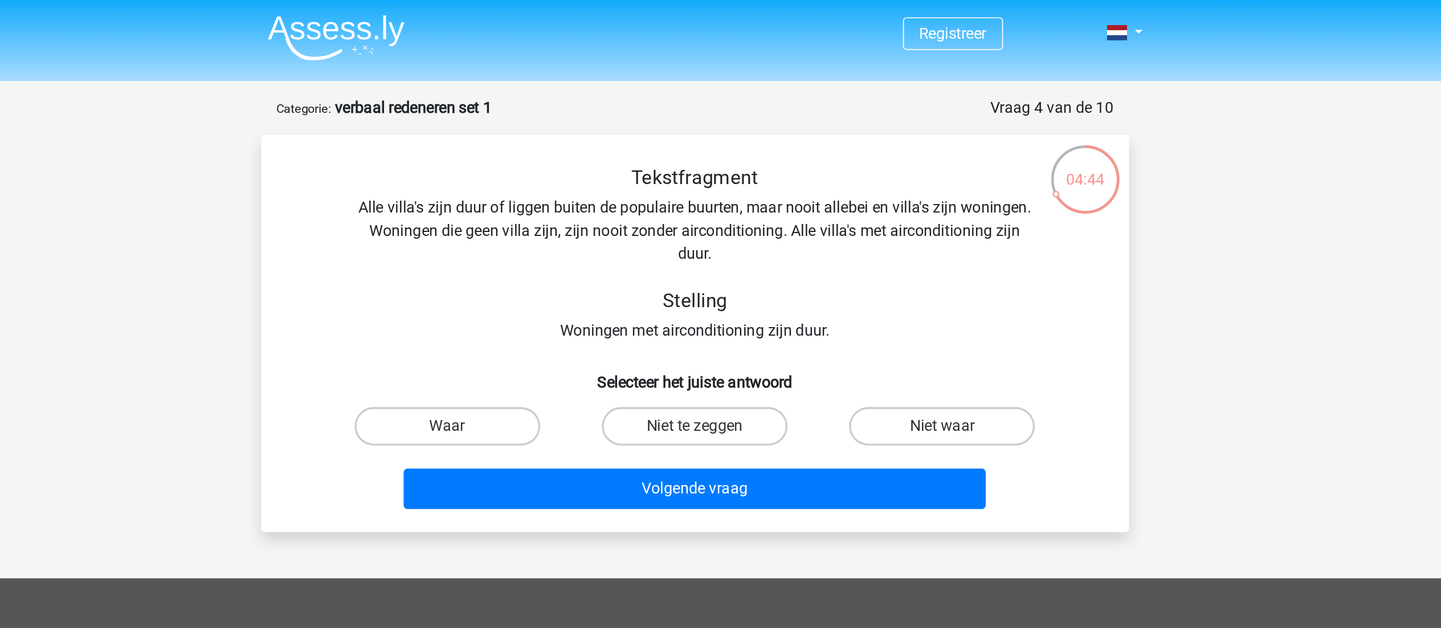
click at [586, 136] on div "Tekstfragment Alle villa's zijn duur of liggen buiten de populaire buurten, maa…" at bounding box center [721, 150] width 478 height 105
click at [680, 133] on div "Tekstfragment Alle villa's zijn duur of liggen buiten de populaire buurten, maa…" at bounding box center [721, 150] width 478 height 105
click at [642, 128] on div "Tekstfragment Alle villa's zijn duur of liggen buiten de populaire buurten, maa…" at bounding box center [721, 150] width 478 height 105
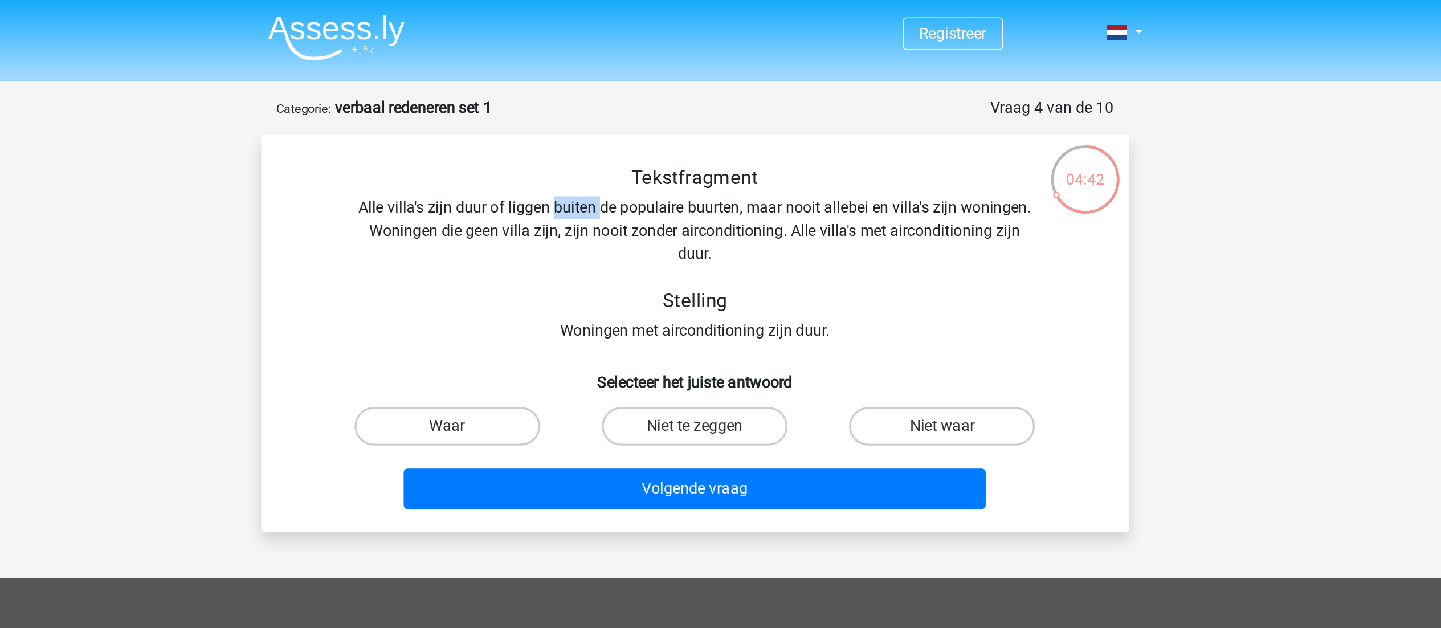
click at [642, 128] on div "Tekstfragment Alle villa's zijn duur of liggen buiten de populaire buurten, maa…" at bounding box center [721, 150] width 478 height 105
click at [639, 142] on div "Tekstfragment Alle villa's zijn duur of liggen buiten de populaire buurten, maa…" at bounding box center [721, 150] width 478 height 105
click at [687, 139] on div "Tekstfragment Alle villa's zijn duur of liggen buiten de populaire buurten, maa…" at bounding box center [721, 150] width 478 height 105
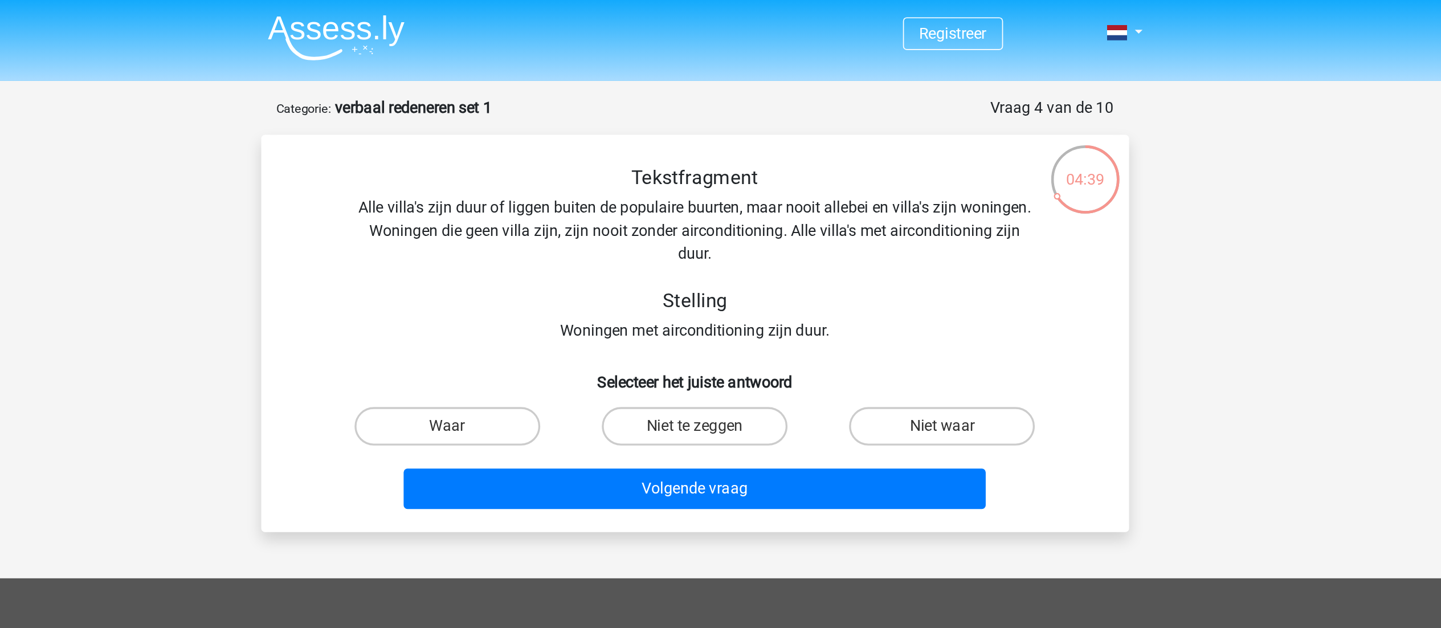
click at [737, 137] on div "Tekstfragment Alle villa's zijn duur of liggen buiten de populaire buurten, maa…" at bounding box center [721, 150] width 478 height 105
click at [813, 133] on div "Tekstfragment Alle villa's zijn duur of liggen buiten de populaire buurten, maa…" at bounding box center [721, 150] width 478 height 105
click at [733, 193] on div "Tekstfragment Alle villa's zijn duur of liggen buiten de populaire buurten, maa…" at bounding box center [721, 150] width 478 height 105
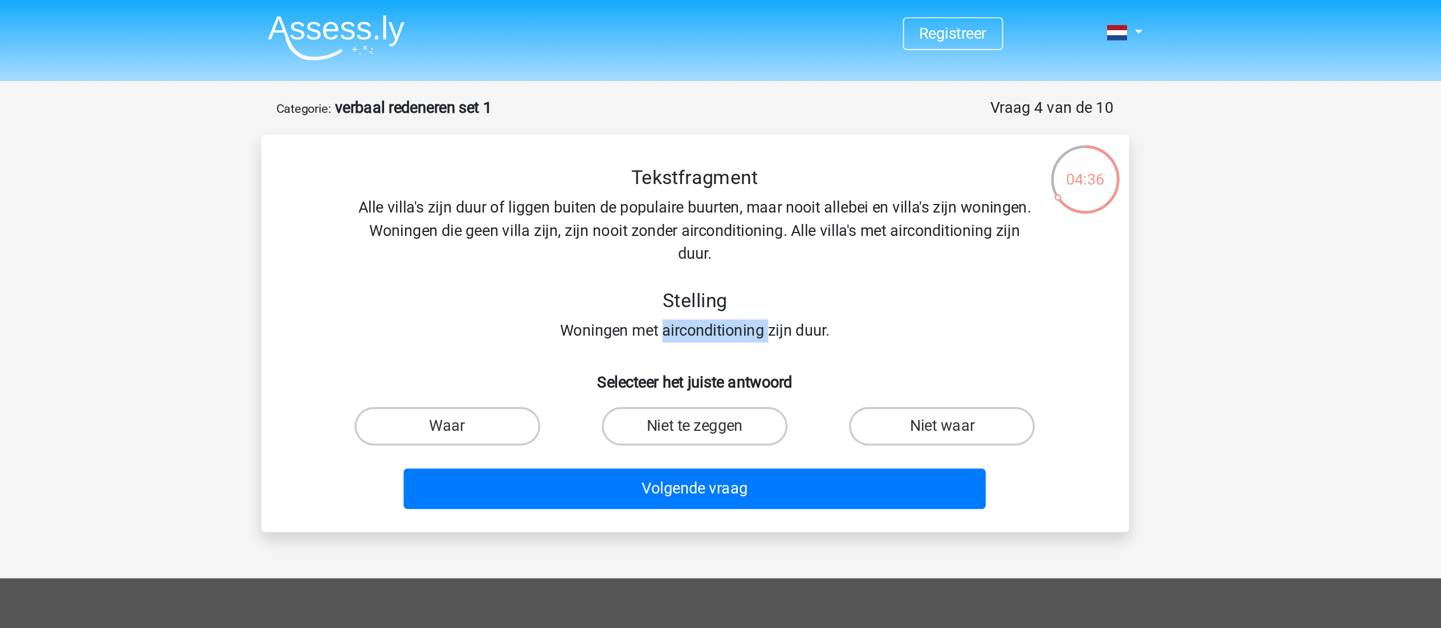
click at [733, 193] on div "Tekstfragment Alle villa's zijn duur of liggen buiten de populaire buurten, maa…" at bounding box center [721, 150] width 478 height 105
click at [706, 194] on div "Tekstfragment Alle villa's zijn duur of liggen buiten de populaire buurten, maa…" at bounding box center [721, 150] width 478 height 105
click at [672, 124] on div "Tekstfragment Alle villa's zijn duur of liggen buiten de populaire buurten, maa…" at bounding box center [721, 150] width 478 height 105
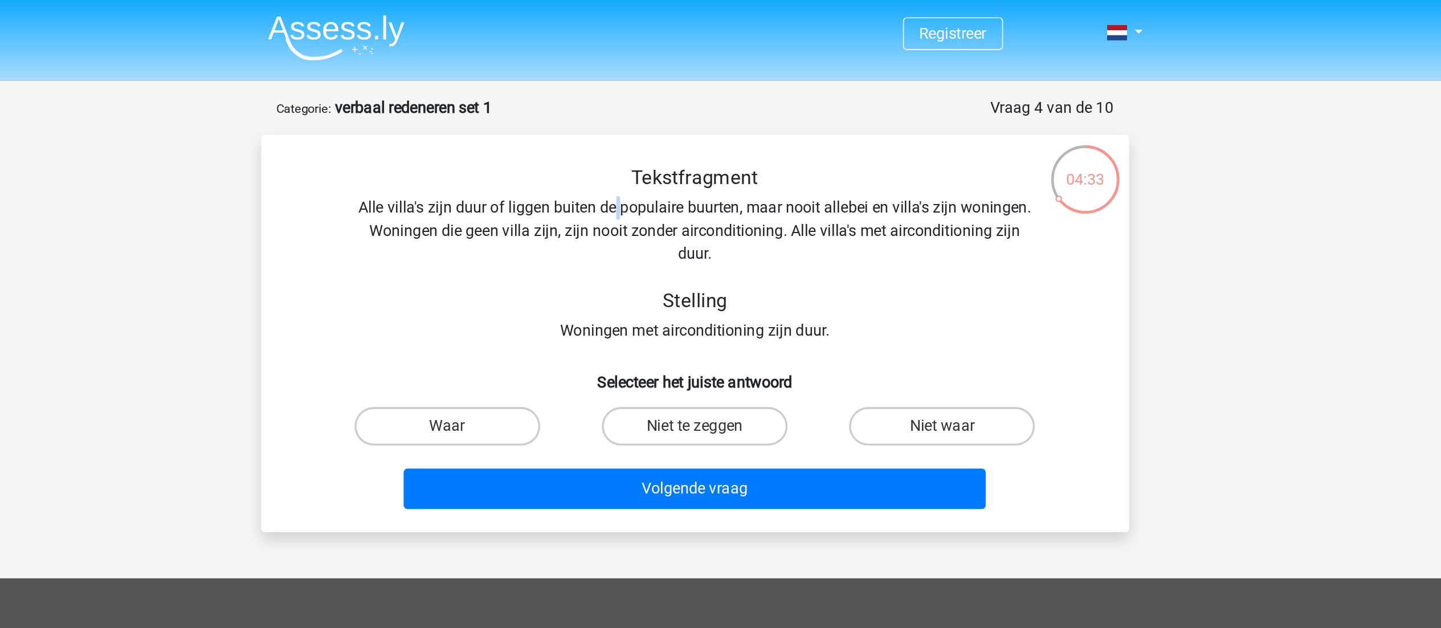
click at [672, 124] on div "Tekstfragment Alle villa's zijn duur of liggen buiten de populaire buurten, maa…" at bounding box center [721, 150] width 478 height 105
click at [733, 125] on div "Tekstfragment Alle villa's zijn duur of liggen buiten de populaire buurten, maa…" at bounding box center [721, 150] width 478 height 105
click at [784, 120] on div "Tekstfragment Alle villa's zijn duur of liggen buiten de populaire buurten, maa…" at bounding box center [721, 150] width 478 height 105
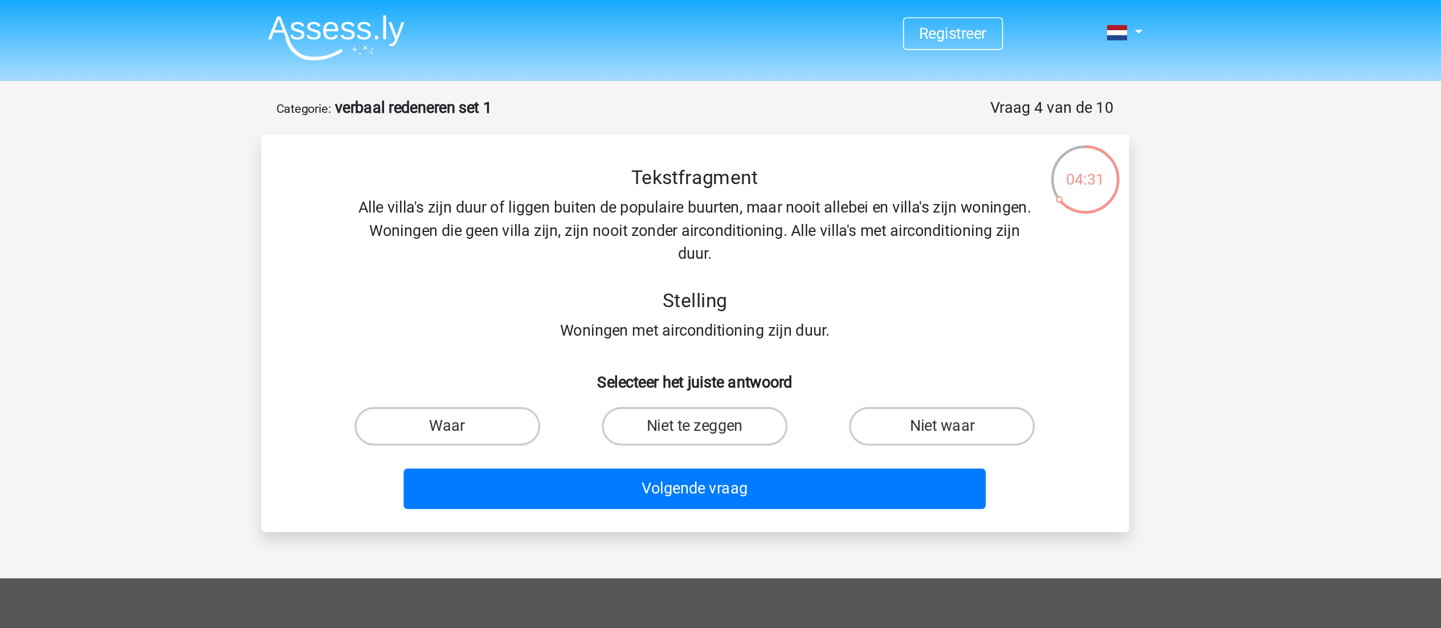
click at [833, 122] on div "Tekstfragment Alle villa's zijn duur of liggen buiten de populaire buurten, maa…" at bounding box center [721, 150] width 478 height 105
click at [866, 122] on div "Tekstfragment Alle villa's zijn duur of liggen buiten de populaire buurten, maa…" at bounding box center [721, 150] width 478 height 105
click at [821, 131] on div "Tekstfragment Alle villa's zijn duur of liggen buiten de populaire buurten, maa…" at bounding box center [721, 150] width 478 height 105
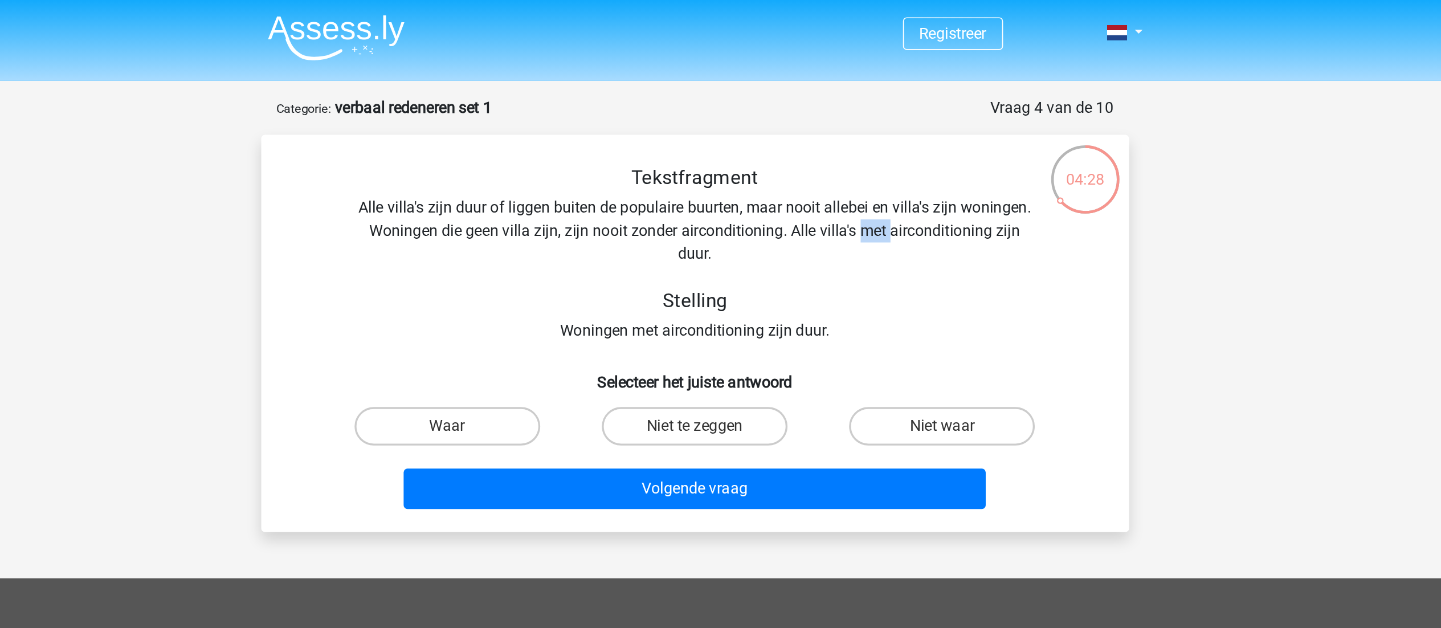
click at [821, 131] on div "Tekstfragment Alle villa's zijn duur of liggen buiten de populaire buurten, maa…" at bounding box center [721, 150] width 478 height 105
click at [846, 121] on div "Tekstfragment Alle villa's zijn duur of liggen buiten de populaire buurten, maa…" at bounding box center [721, 150] width 478 height 105
click at [665, 135] on div "Tekstfragment Alle villa's zijn duur of liggen buiten de populaire buurten, maa…" at bounding box center [721, 150] width 478 height 105
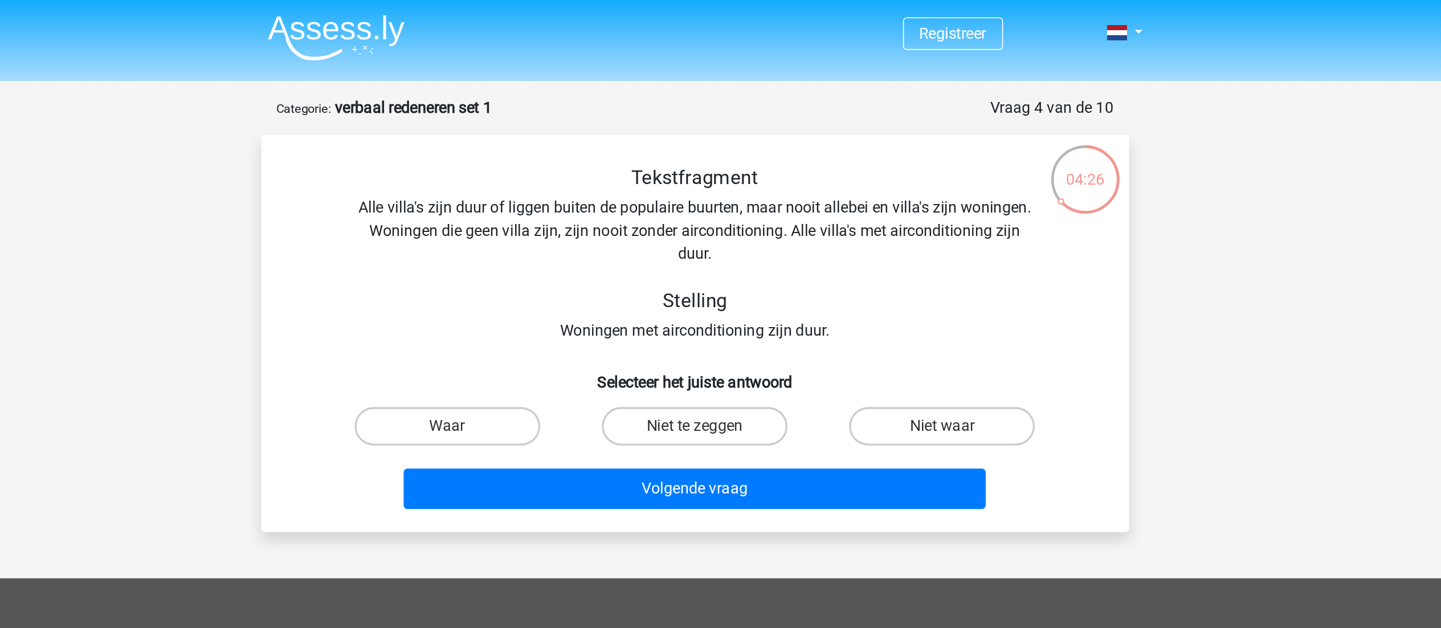
click at [705, 135] on div "Tekstfragment Alle villa's zijn duur of liggen buiten de populaire buurten, maa…" at bounding box center [721, 150] width 478 height 105
click at [745, 134] on div "Tekstfragment Alle villa's zijn duur of liggen buiten de populaire buurten, maa…" at bounding box center [721, 150] width 478 height 105
click at [805, 133] on div "Tekstfragment Alle villa's zijn duur of liggen buiten de populaire buurten, maa…" at bounding box center [721, 150] width 478 height 105
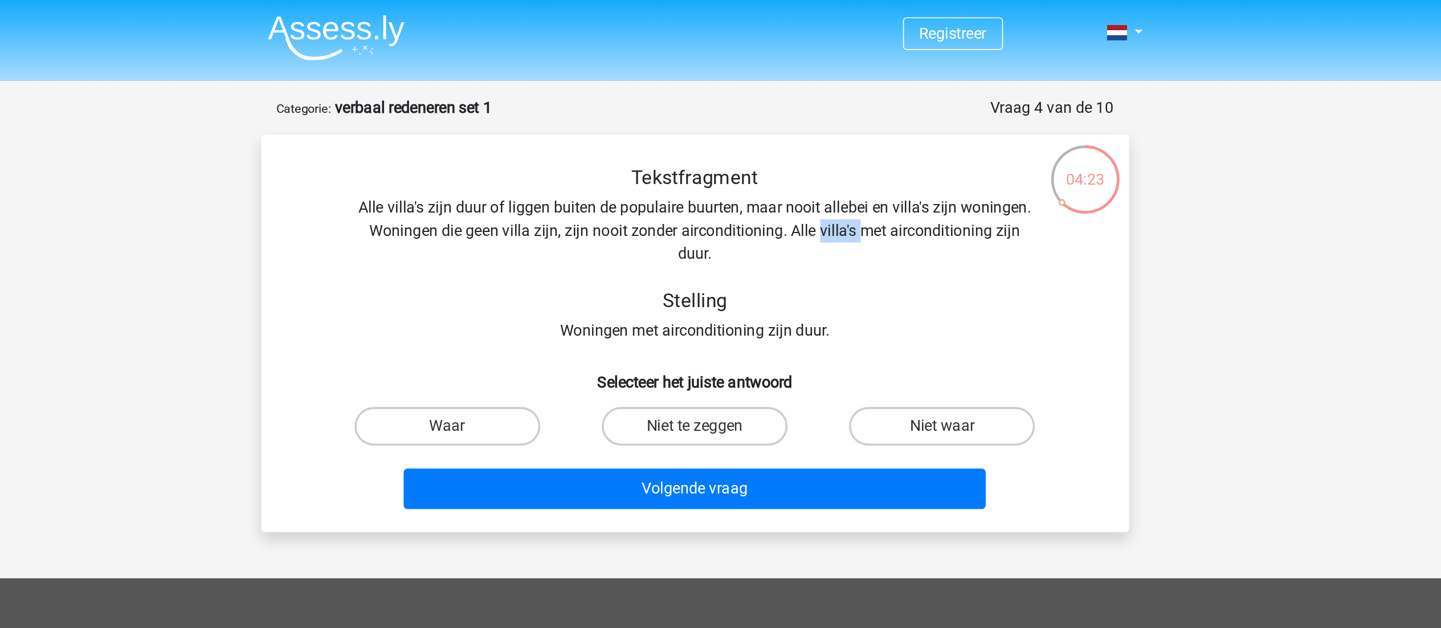
click at [805, 133] on div "Tekstfragment Alle villa's zijn duur of liggen buiten de populaire buurten, maa…" at bounding box center [721, 150] width 478 height 105
click at [851, 133] on div "Tekstfragment Alle villa's zijn duur of liggen buiten de populaire buurten, maa…" at bounding box center [721, 150] width 478 height 105
click at [776, 138] on div "Tekstfragment Alle villa's zijn duur of liggen buiten de populaire buurten, maa…" at bounding box center [721, 150] width 478 height 105
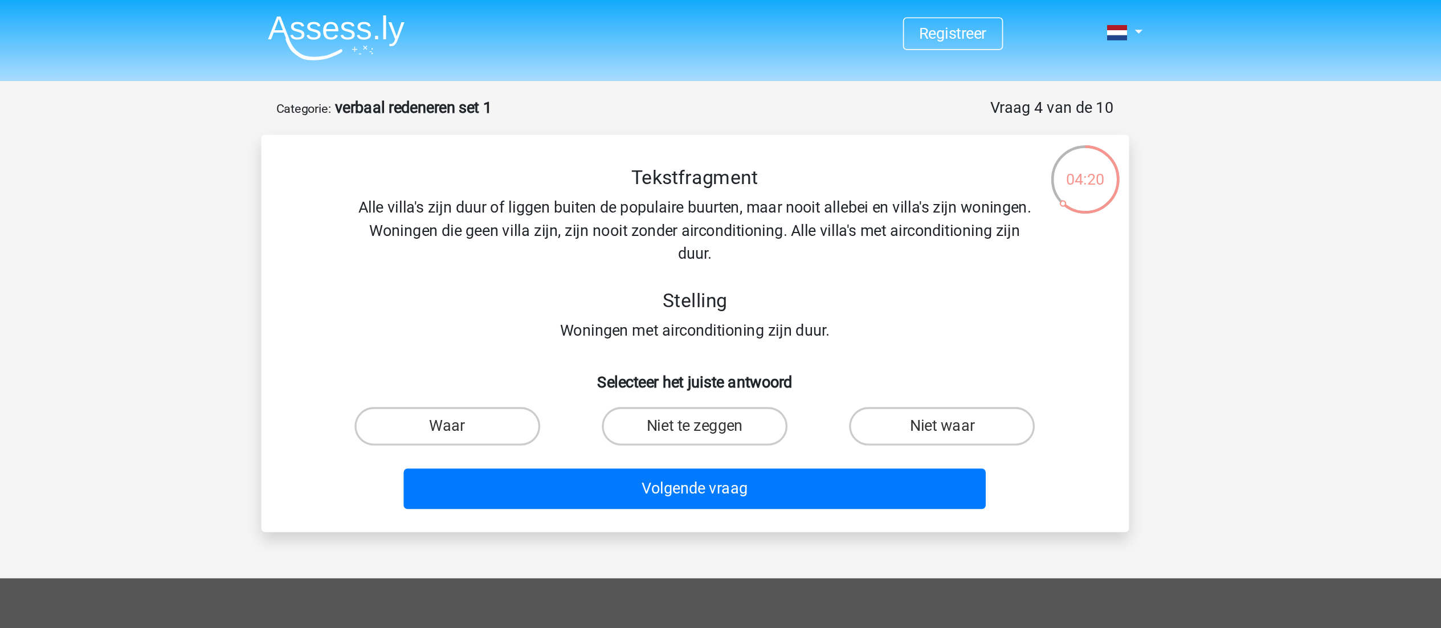
click at [807, 134] on div "Tekstfragment Alle villa's zijn duur of liggen buiten de populaire buurten, maa…" at bounding box center [721, 150] width 478 height 105
click at [854, 244] on label "Niet waar" at bounding box center [867, 252] width 110 height 23
click at [867, 252] on input "Niet waar" at bounding box center [870, 255] width 7 height 7
radio input "true"
click at [733, 249] on label "Niet te zeggen" at bounding box center [721, 252] width 110 height 23
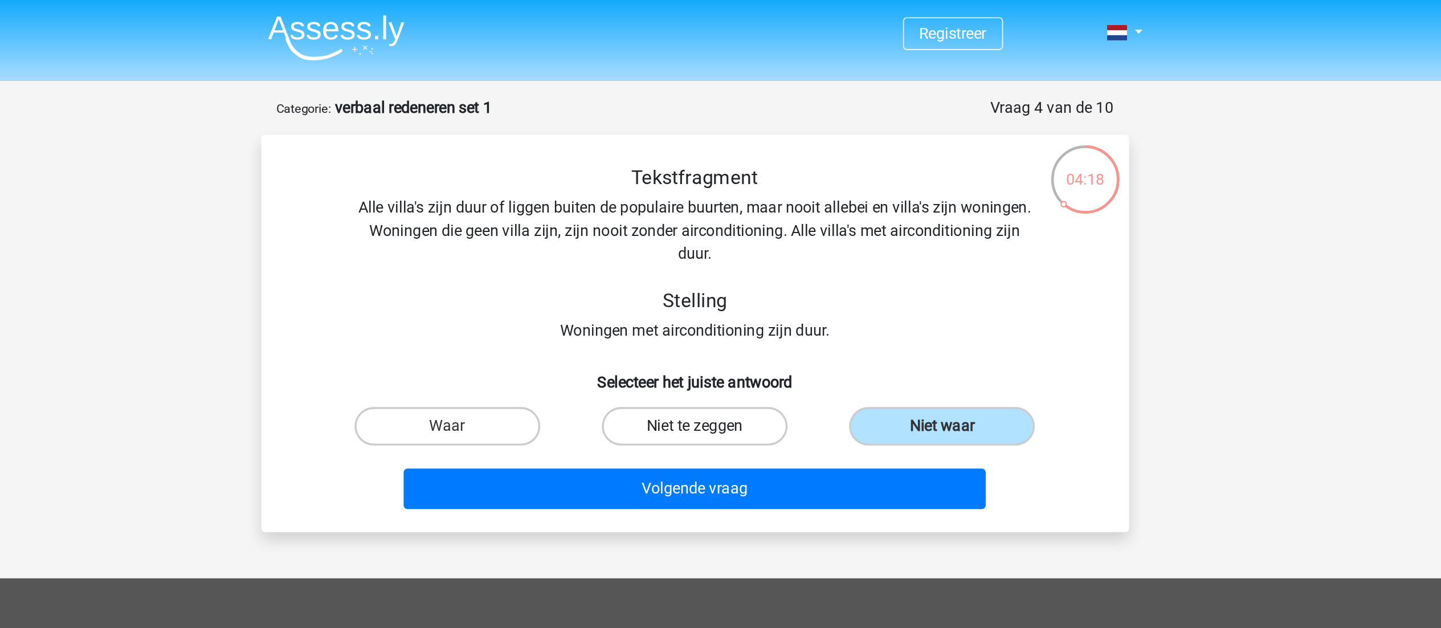
click at [728, 252] on input "Niet te zeggen" at bounding box center [723, 255] width 7 height 7
radio input "true"
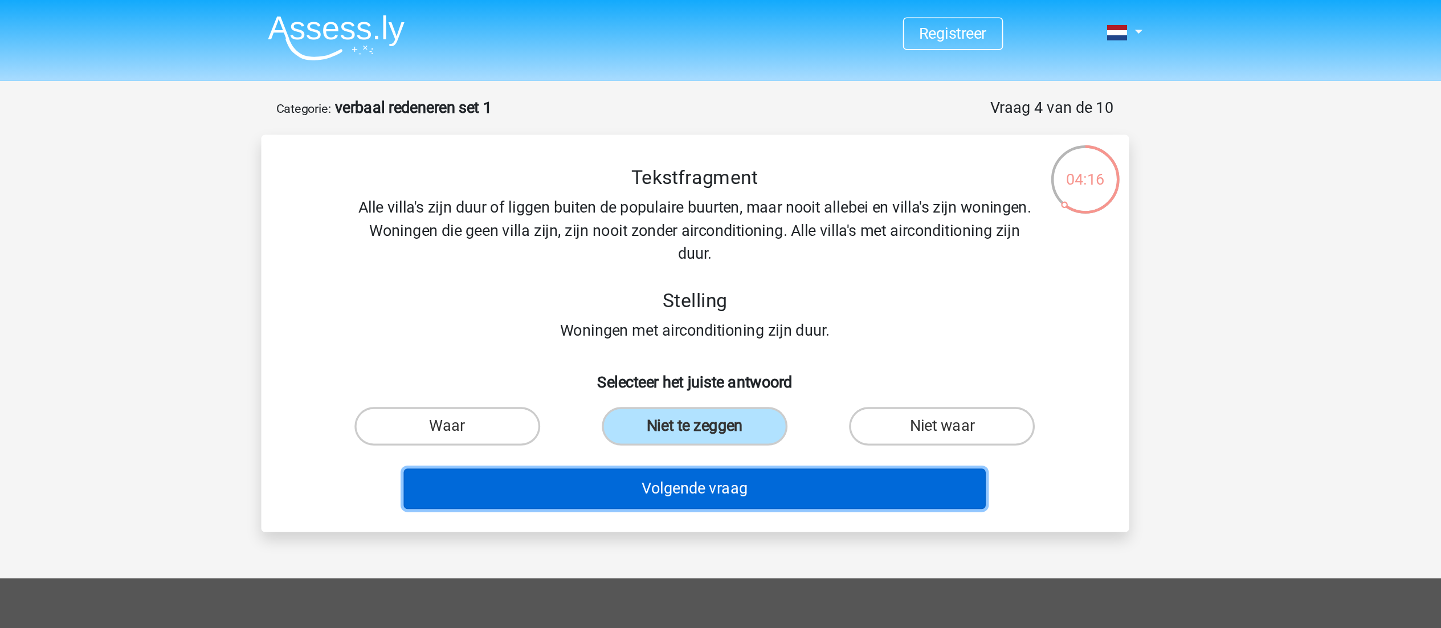
click at [738, 291] on button "Volgende vraag" at bounding box center [720, 289] width 345 height 24
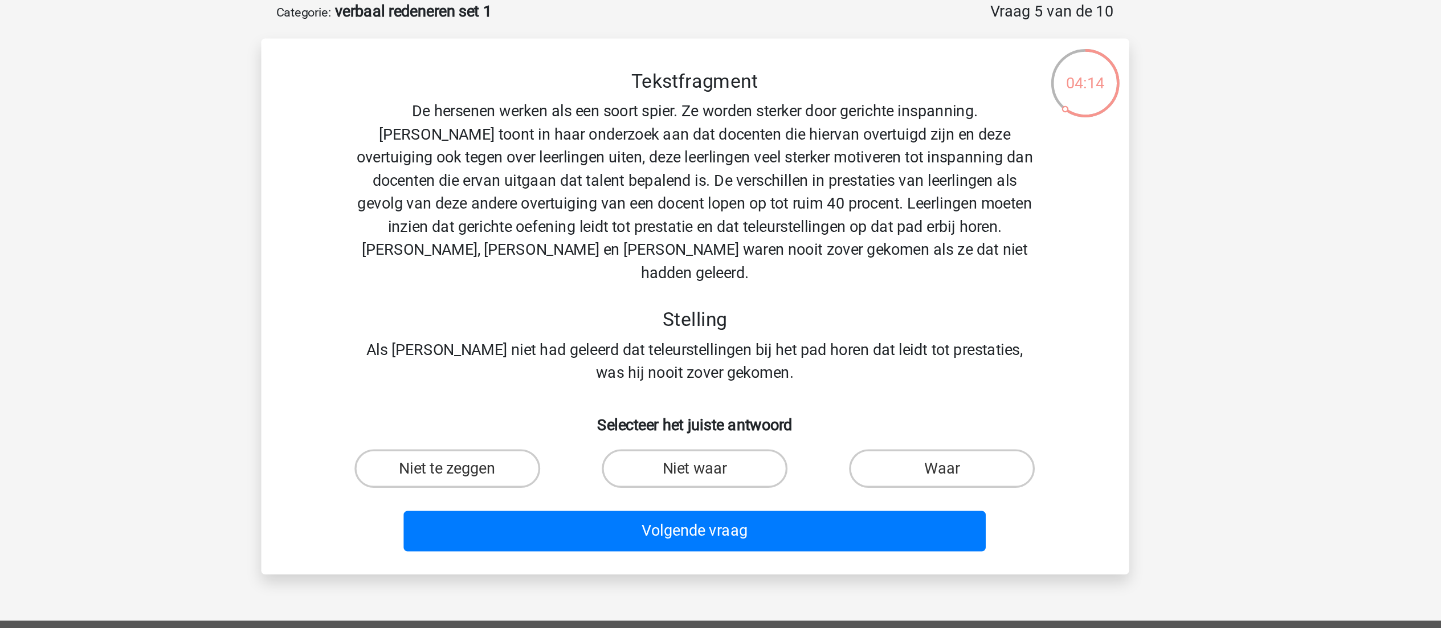
click at [674, 149] on div "Tekstfragment De hersenen werken als een soort spier. Ze worden sterker door ge…" at bounding box center [721, 191] width 478 height 187
click at [710, 182] on div "Tekstfragment De hersenen werken als een soort spier. Ze worden sterker door ge…" at bounding box center [721, 191] width 478 height 187
click at [706, 252] on div "Tekstfragment De hersenen werken als een soort spier. Ze worden sterker door ge…" at bounding box center [721, 191] width 478 height 187
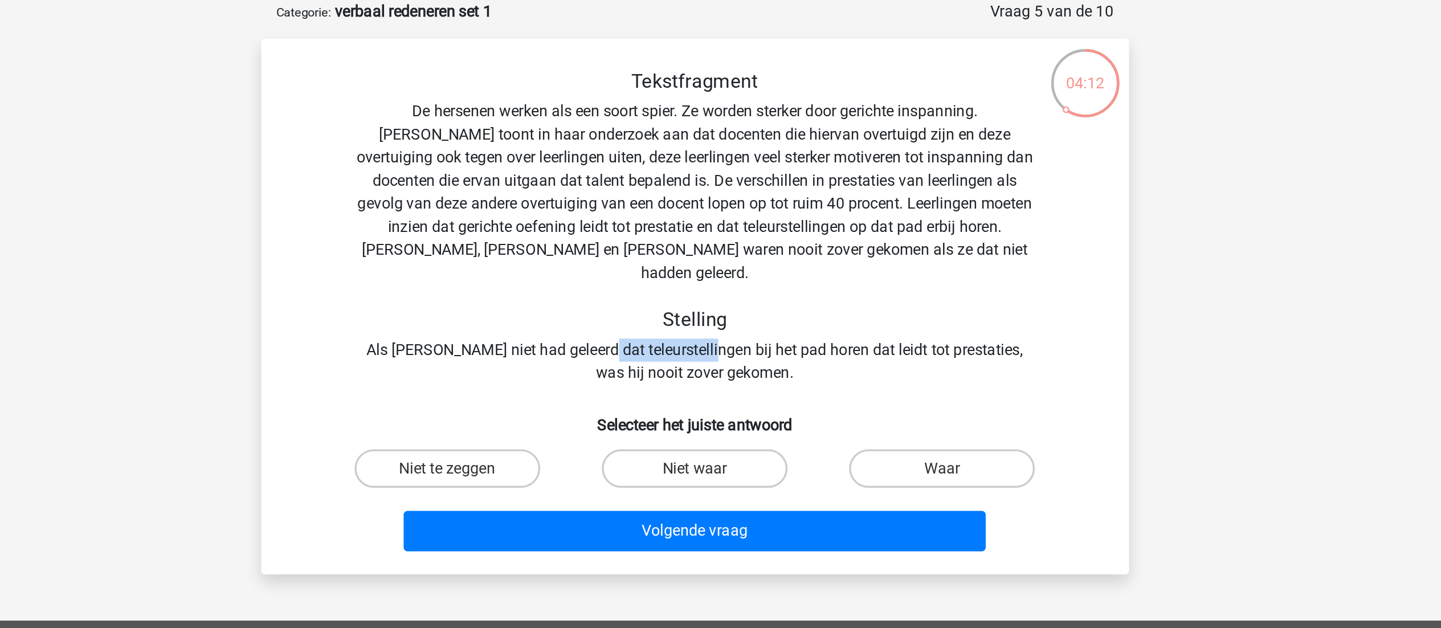
click at [706, 252] on div "Tekstfragment De hersenen werken als een soort spier. Ze worden sterker door ge…" at bounding box center [721, 191] width 478 height 187
click at [766, 250] on div "Tekstfragment De hersenen werken als een soort spier. Ze worden sterker door ge…" at bounding box center [721, 191] width 478 height 187
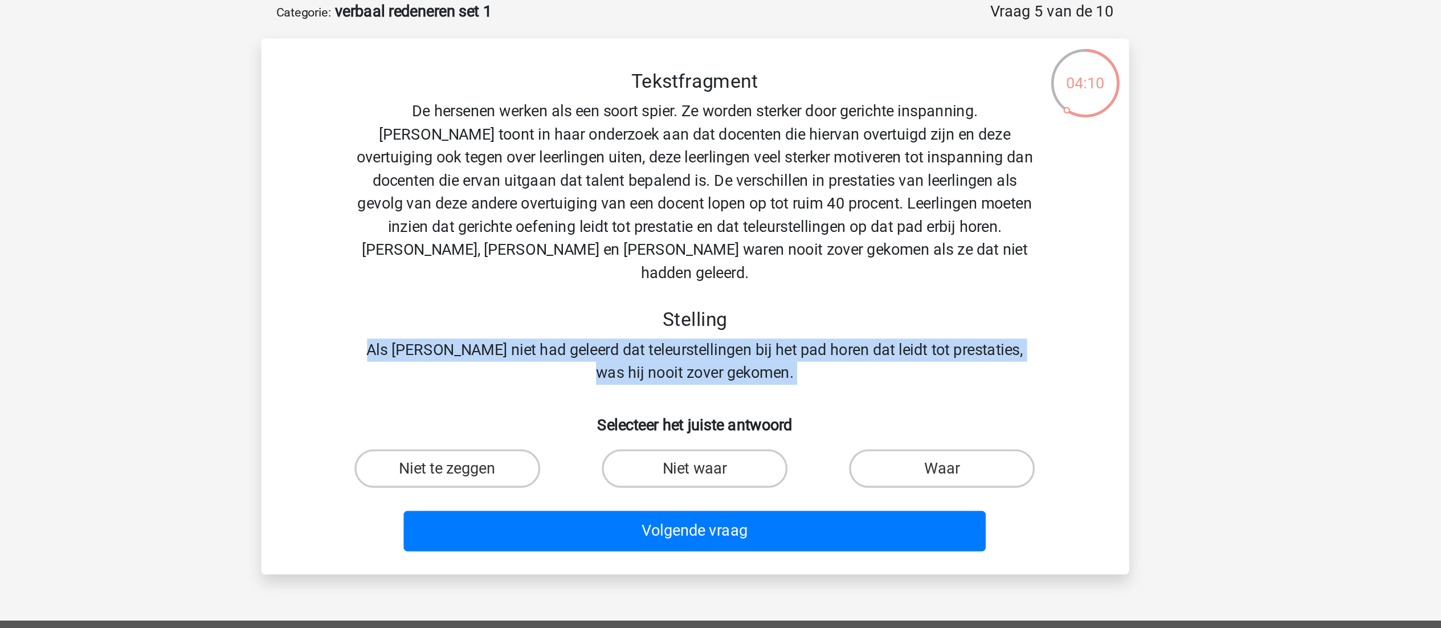
click at [766, 250] on div "Tekstfragment De hersenen werken als een soort spier. Ze worden sterker door ge…" at bounding box center [721, 191] width 478 height 187
click at [732, 255] on div "Tekstfragment De hersenen werken als een soort spier. Ze worden sterker door ge…" at bounding box center [721, 191] width 478 height 187
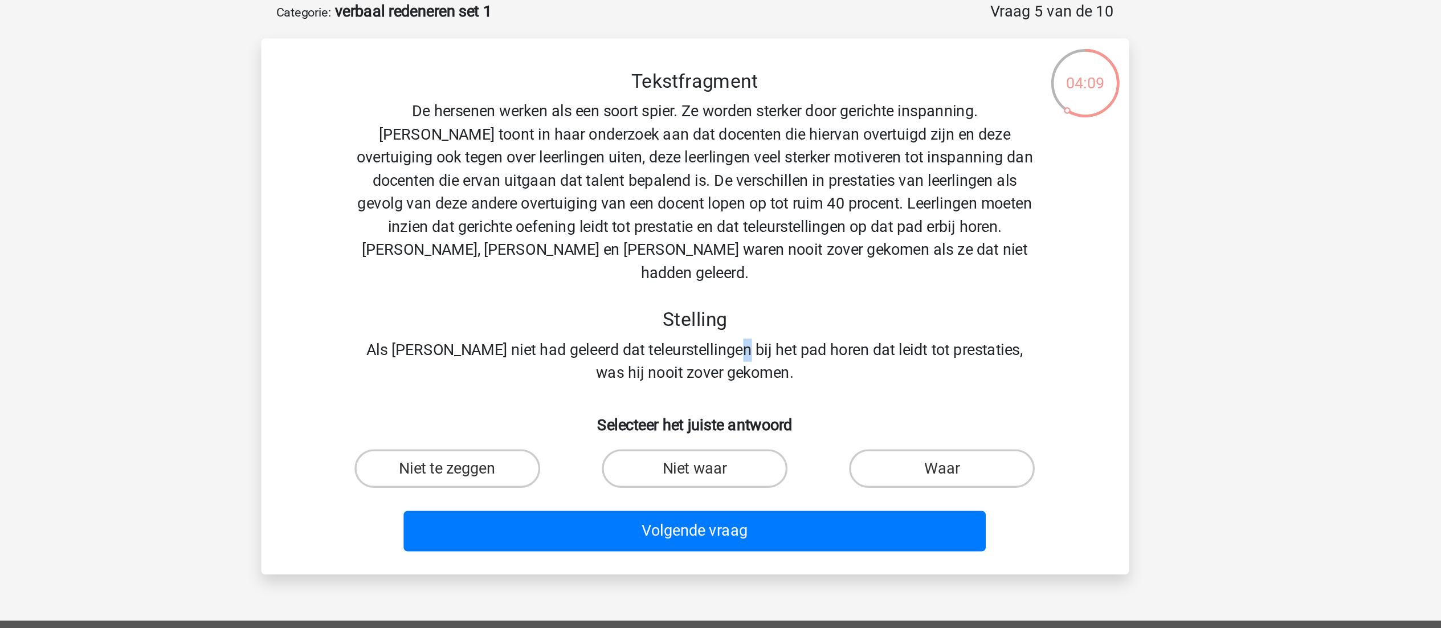
click at [732, 255] on div "Tekstfragment De hersenen werken als een soort spier. Ze worden sterker door ge…" at bounding box center [721, 191] width 478 height 187
click at [756, 252] on div "Tekstfragment De hersenen werken als een soort spier. Ze worden sterker door ge…" at bounding box center [721, 191] width 478 height 187
click at [660, 167] on div "Tekstfragment De hersenen werken als een soort spier. Ze worden sterker door ge…" at bounding box center [721, 191] width 478 height 187
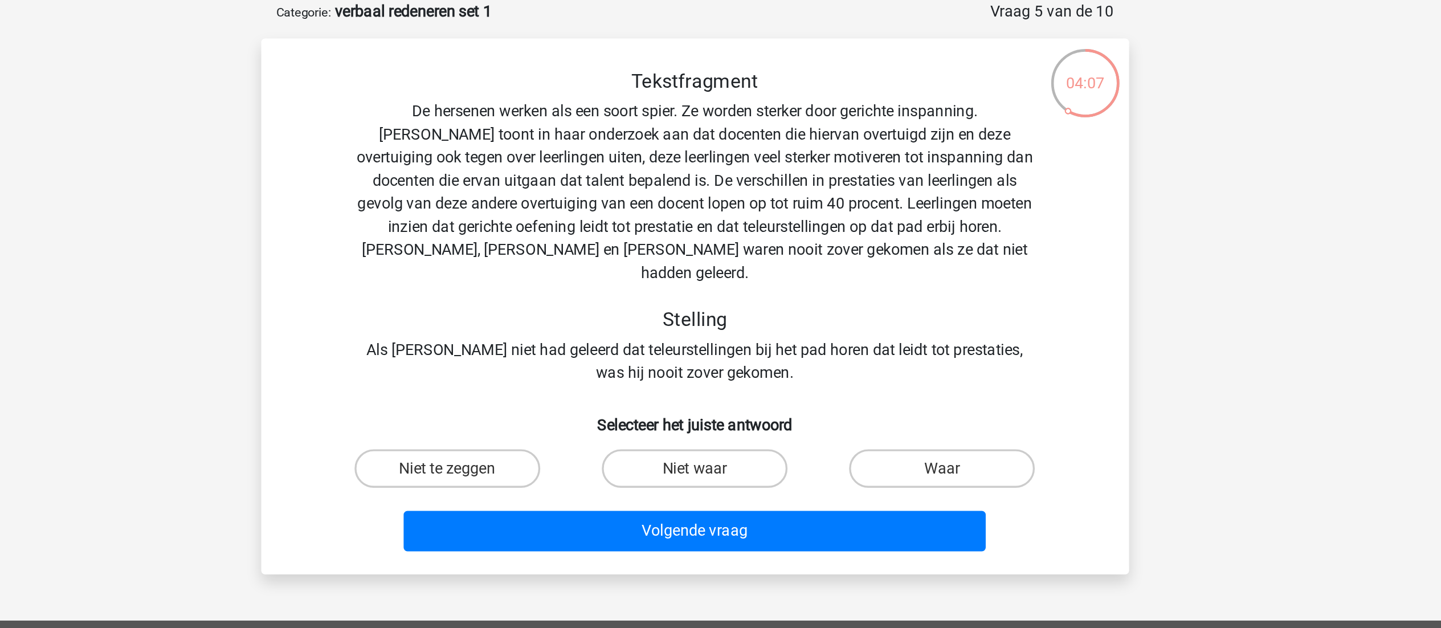
click at [642, 137] on div "Tekstfragment De hersenen werken als een soort spier. Ze worden sterker door ge…" at bounding box center [721, 191] width 478 height 187
click at [614, 135] on div "Tekstfragment De hersenen werken als een soort spier. Ze worden sterker door ge…" at bounding box center [721, 191] width 478 height 187
click at [664, 136] on div "Tekstfragment De hersenen werken als een soort spier. Ze worden sterker door ge…" at bounding box center [721, 191] width 478 height 187
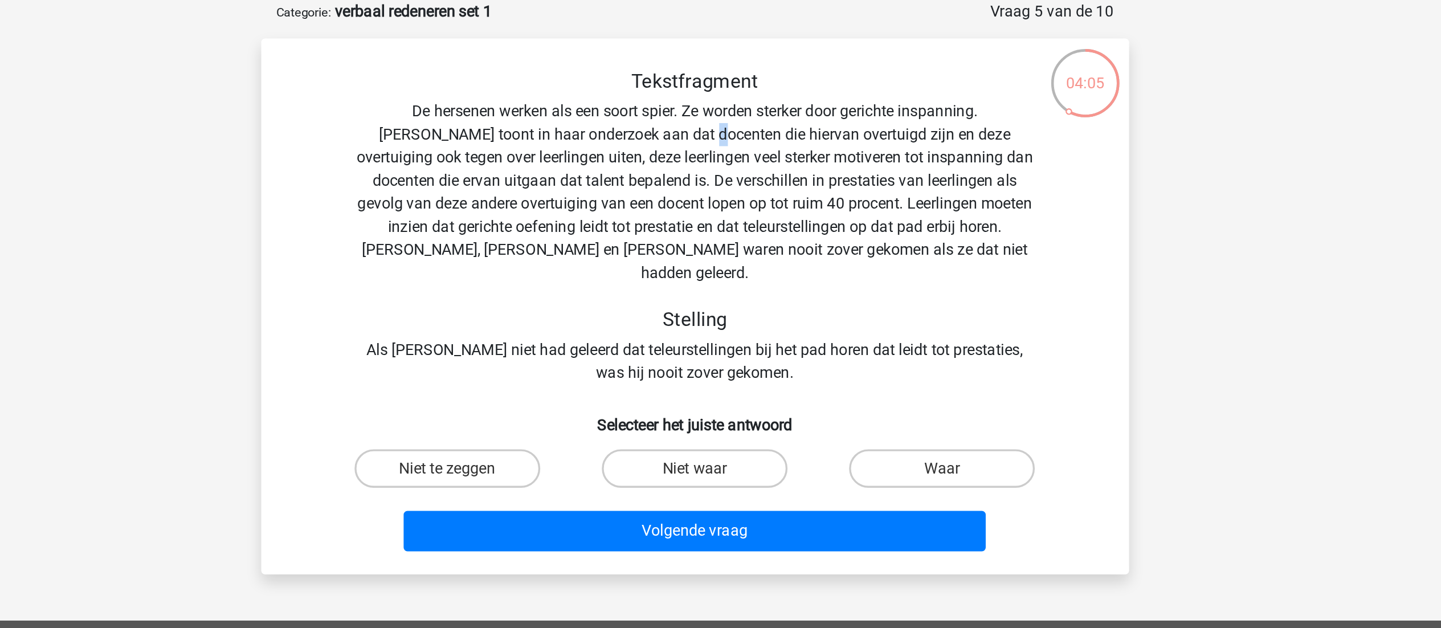
click at [664, 136] on div "Tekstfragment De hersenen werken als een soort spier. Ze worden sterker door ge…" at bounding box center [721, 191] width 478 height 187
click at [634, 150] on div "Tekstfragment De hersenen werken als een soort spier. Ze worden sterker door ge…" at bounding box center [721, 191] width 478 height 187
click at [638, 173] on div "Tekstfragment De hersenen werken als een soort spier. Ze worden sterker door ge…" at bounding box center [721, 191] width 478 height 187
click at [649, 177] on div "Tekstfragment De hersenen werken als een soort spier. Ze worden sterker door ge…" at bounding box center [721, 191] width 478 height 187
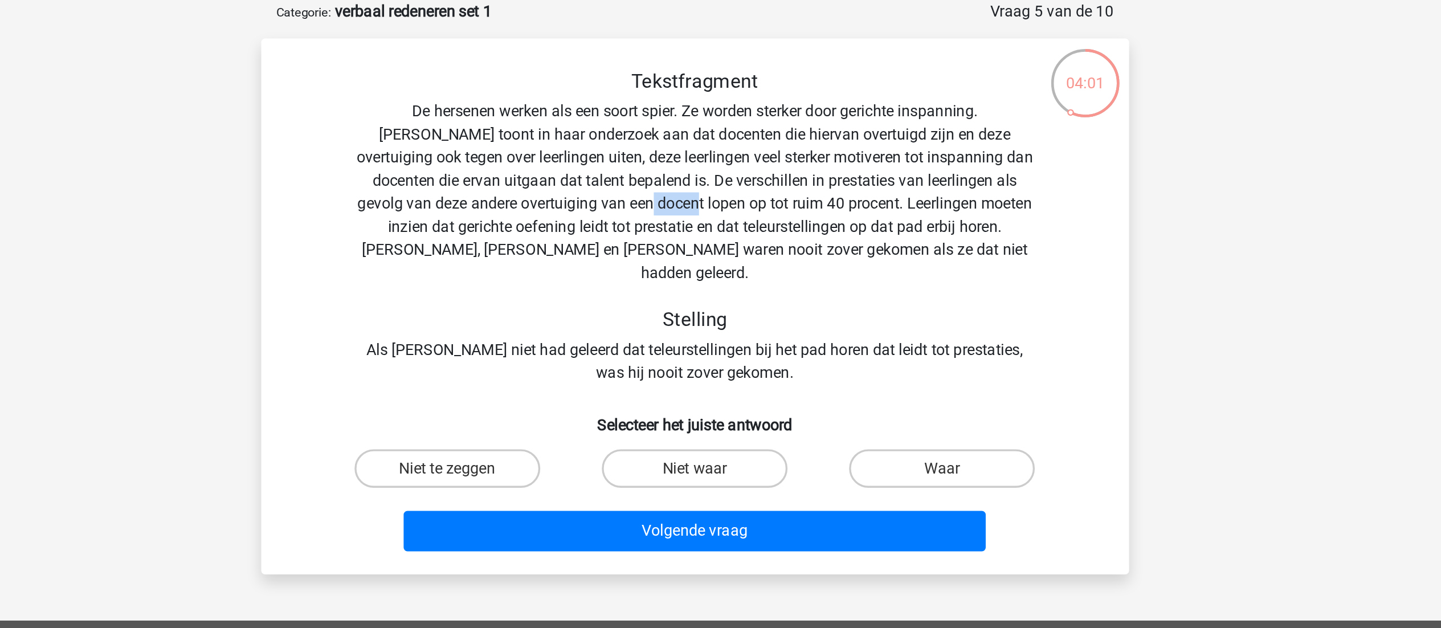
click at [649, 177] on div "Tekstfragment De hersenen werken als een soort spier. Ze worden sterker door ge…" at bounding box center [721, 191] width 478 height 187
click at [627, 132] on div "Tekstfragment De hersenen werken als een soort spier. Ze worden sterker door ge…" at bounding box center [721, 191] width 478 height 187
click at [650, 156] on div "Tekstfragment De hersenen werken als een soort spier. Ze worden sterker door ge…" at bounding box center [721, 191] width 478 height 187
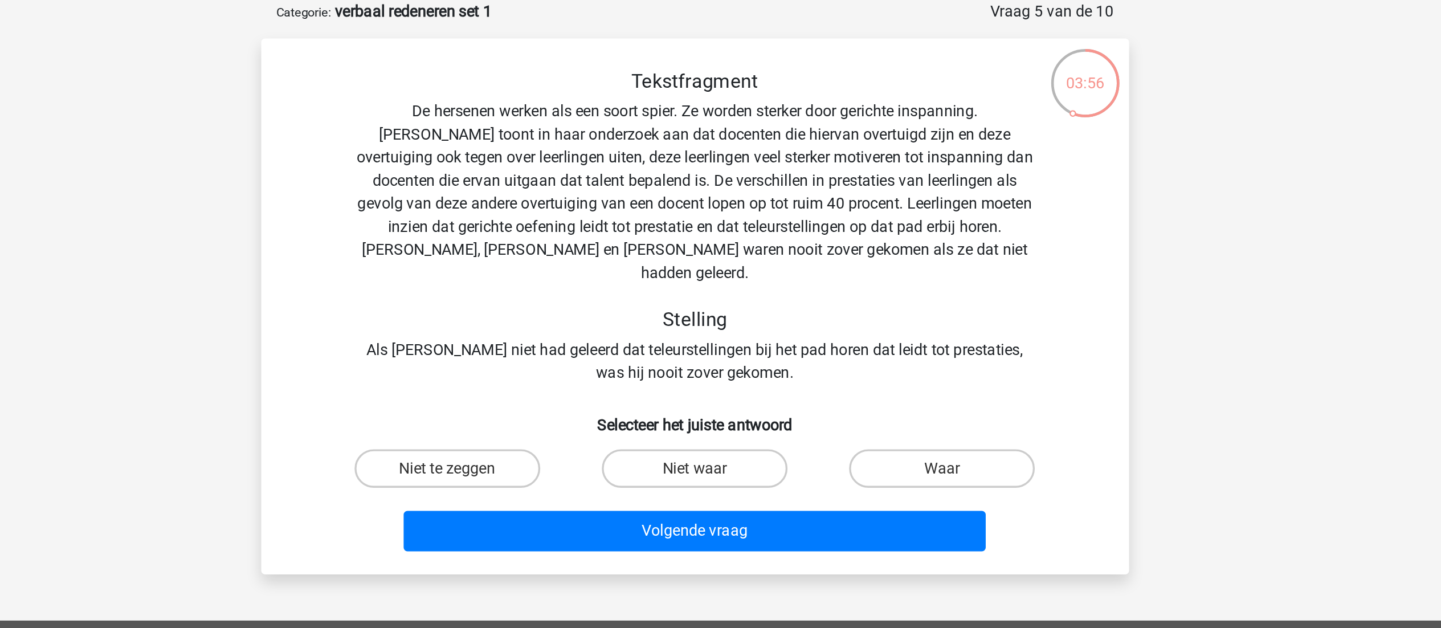
click at [852, 180] on div "Tekstfragment De hersenen werken als een soort spier. Ze worden sterker door ge…" at bounding box center [721, 191] width 478 height 187
click at [627, 197] on div "Tekstfragment De hersenen werken als een soort spier. Ze worden sterker door ge…" at bounding box center [721, 191] width 478 height 187
click at [678, 194] on div "Tekstfragment De hersenen werken als een soort spier. Ze worden sterker door ge…" at bounding box center [721, 191] width 478 height 187
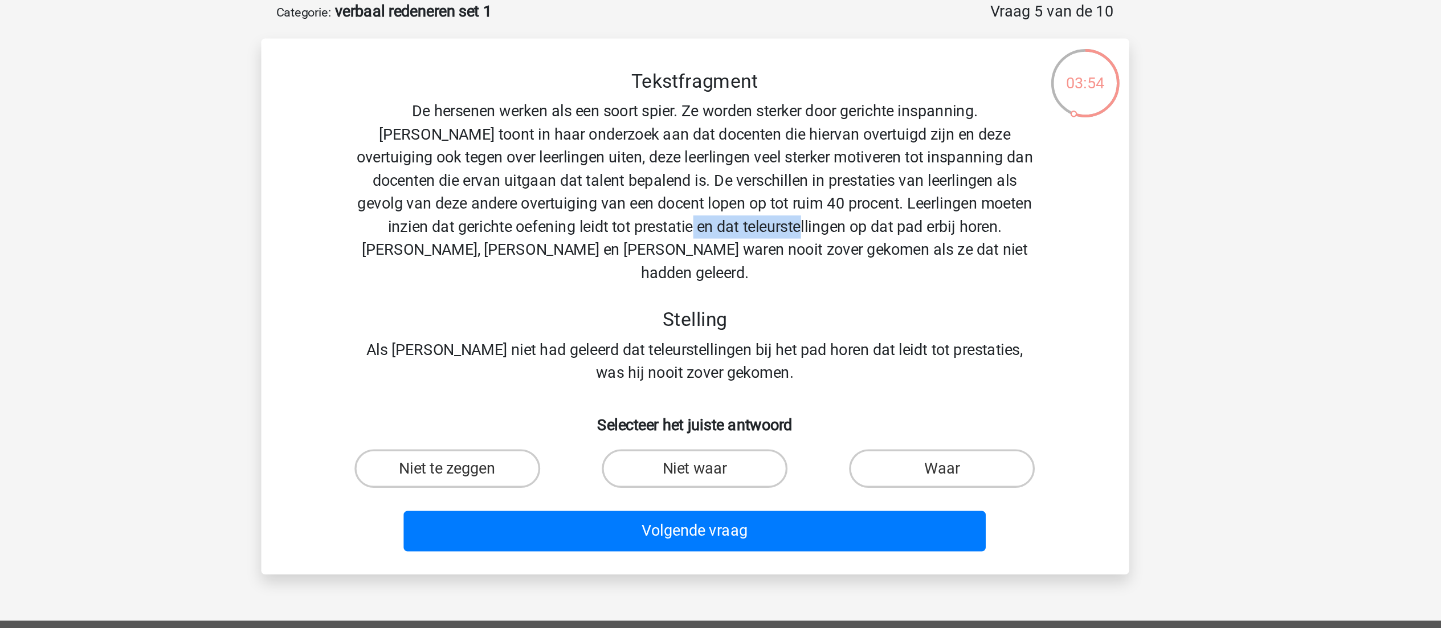
click at [678, 194] on div "Tekstfragment De hersenen werken als een soort spier. Ze worden sterker door ge…" at bounding box center [721, 191] width 478 height 187
click at [754, 190] on div "Tekstfragment De hersenen werken als een soort spier. Ze worden sterker door ge…" at bounding box center [721, 191] width 478 height 187
click at [674, 192] on div "Tekstfragment De hersenen werken als een soort spier. Ze worden sterker door ge…" at bounding box center [721, 191] width 478 height 187
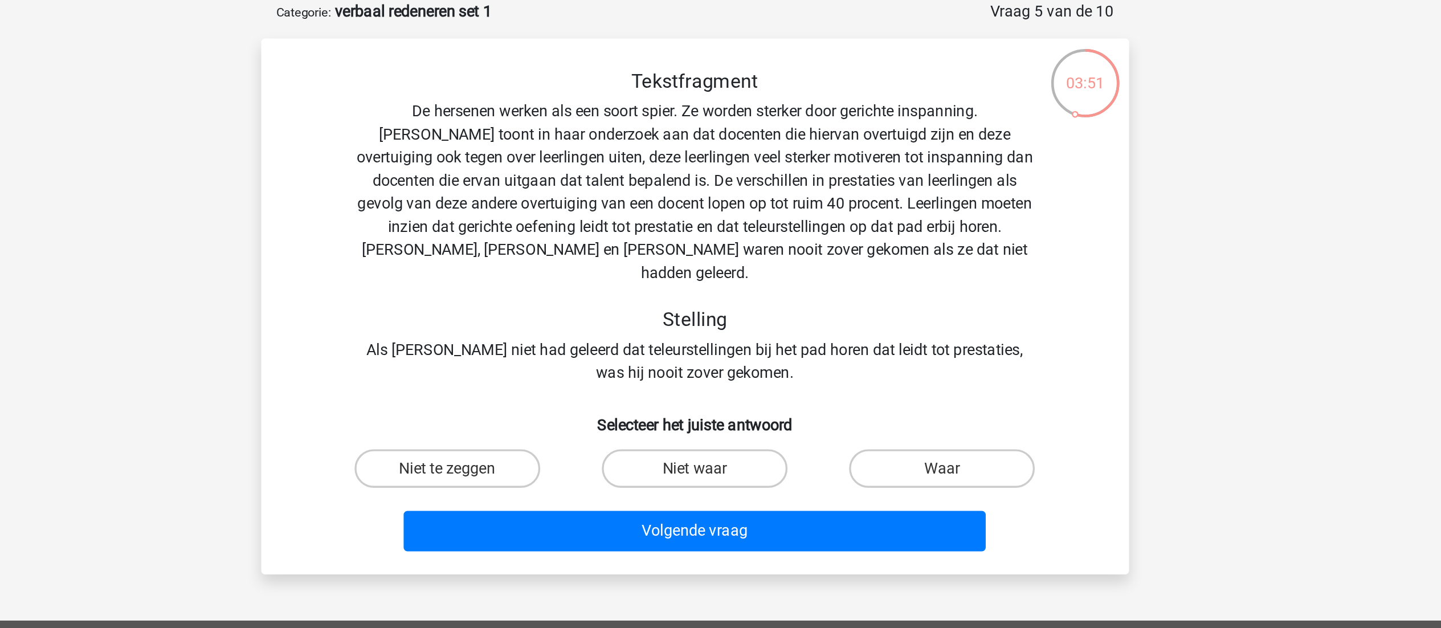
click at [723, 190] on div "Tekstfragment De hersenen werken als een soort spier. Ze worden sterker door ge…" at bounding box center [721, 191] width 478 height 187
click at [668, 191] on div "Tekstfragment De hersenen werken als een soort spier. Ze worden sterker door ge…" at bounding box center [721, 191] width 478 height 187
click at [718, 193] on div "Tekstfragment De hersenen werken als een soort spier. Ze worden sterker door ge…" at bounding box center [721, 191] width 478 height 187
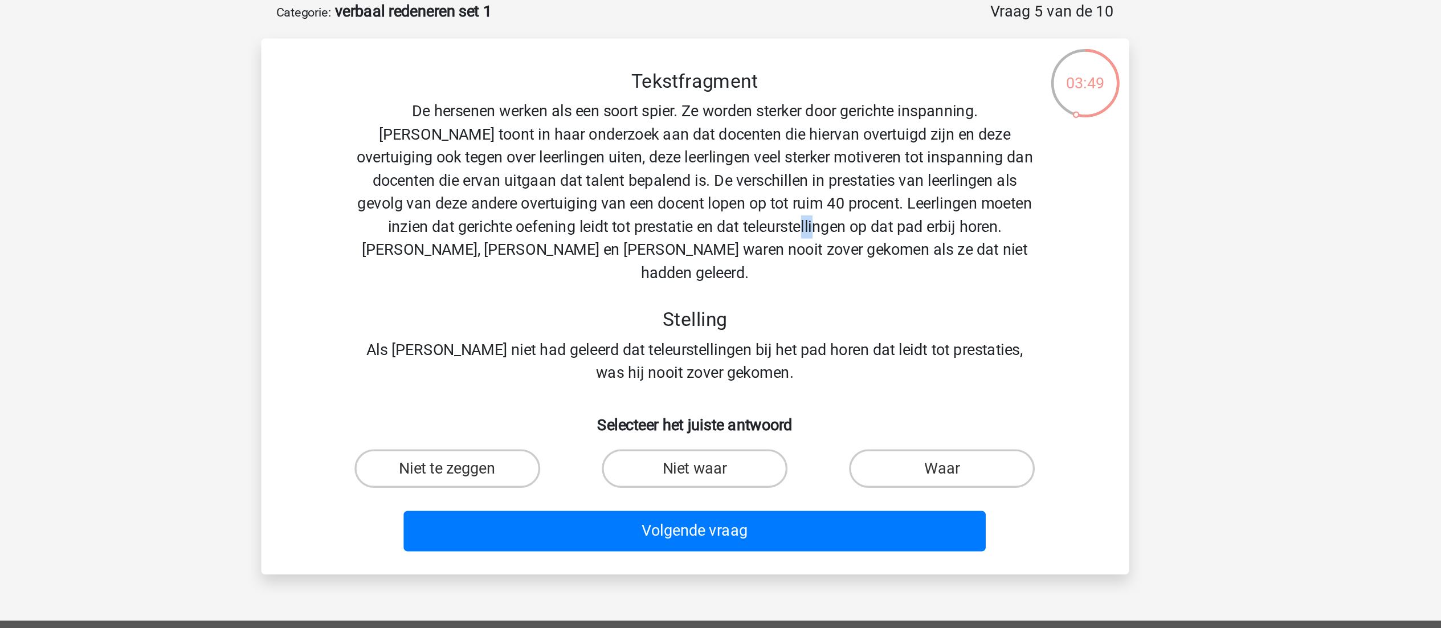
click at [718, 193] on div "Tekstfragment De hersenen werken als een soort spier. Ze worden sterker door ge…" at bounding box center [721, 191] width 478 height 187
click at [765, 181] on div "Tekstfragment De hersenen werken als een soort spier. Ze worden sterker door ge…" at bounding box center [721, 191] width 478 height 187
click at [765, 187] on div "Tekstfragment De hersenen werken als een soort spier. Ze worden sterker door ge…" at bounding box center [721, 191] width 478 height 187
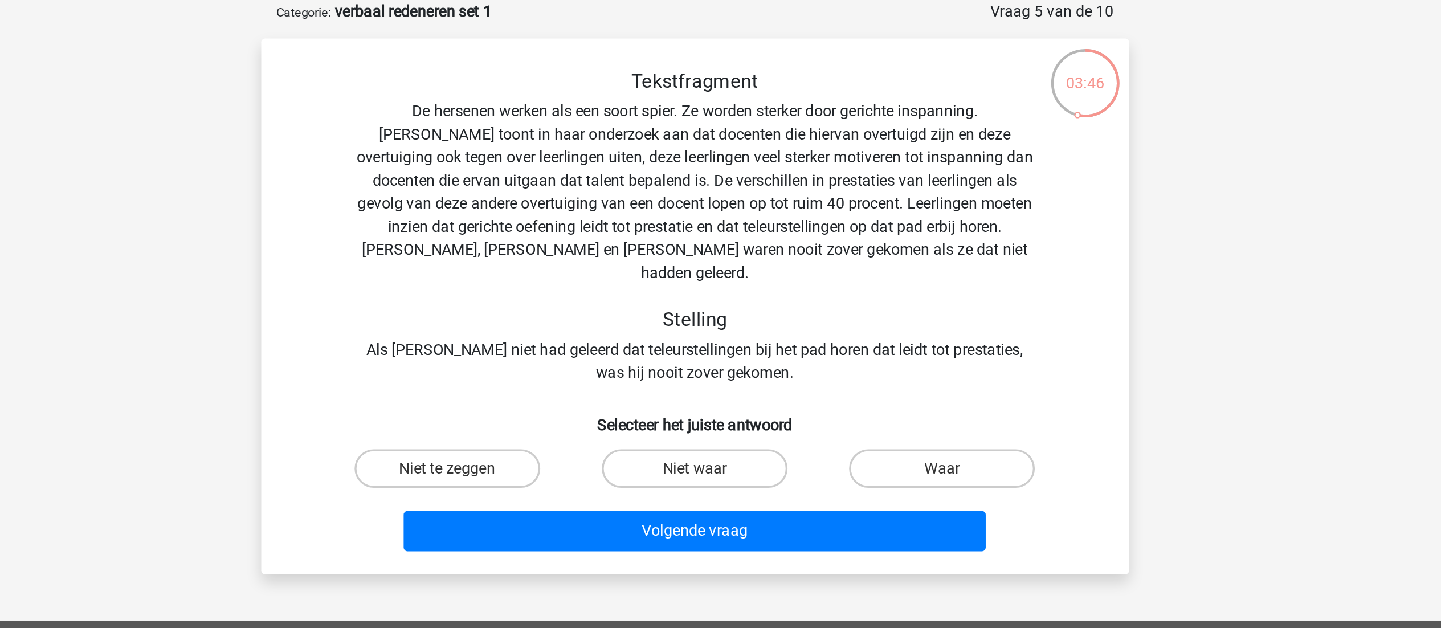
click at [727, 191] on div "Tekstfragment De hersenen werken als een soort spier. Ze worden sterker door ge…" at bounding box center [721, 191] width 478 height 187
click at [877, 329] on label "Waar" at bounding box center [867, 334] width 110 height 23
click at [875, 334] on input "Waar" at bounding box center [870, 337] width 7 height 7
radio input "true"
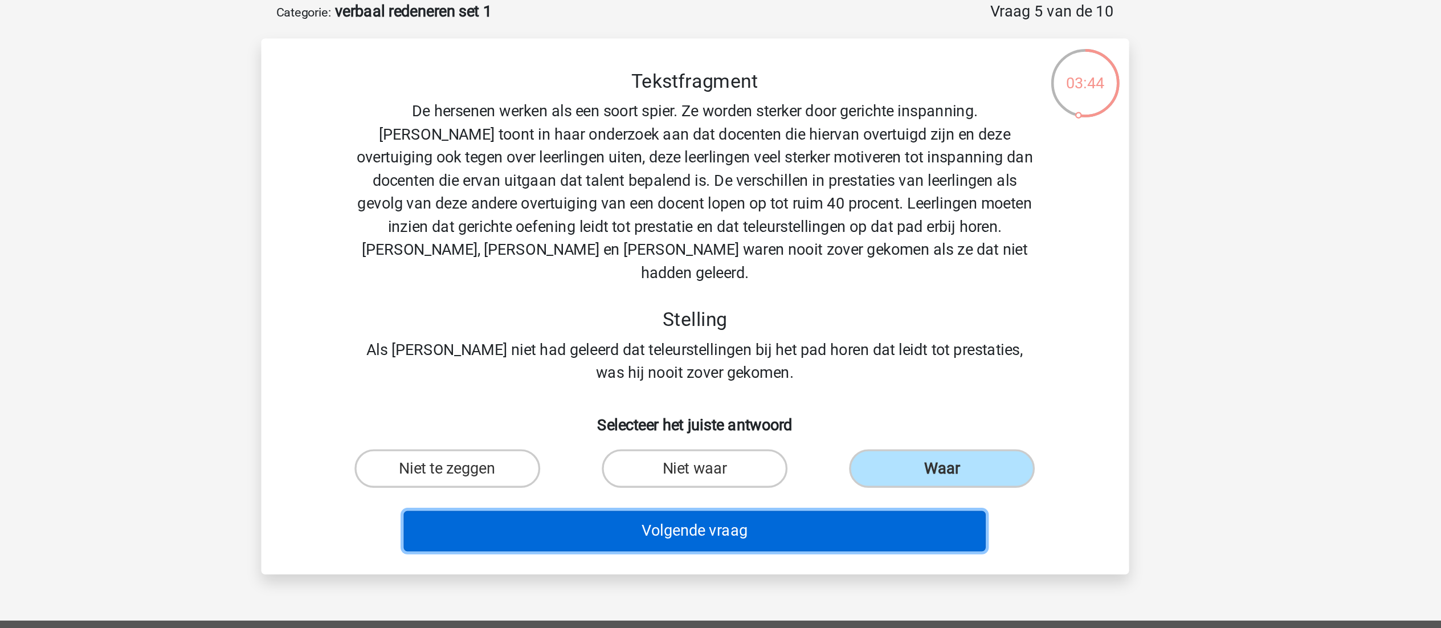
click at [784, 360] on button "Volgende vraag" at bounding box center [720, 372] width 345 height 24
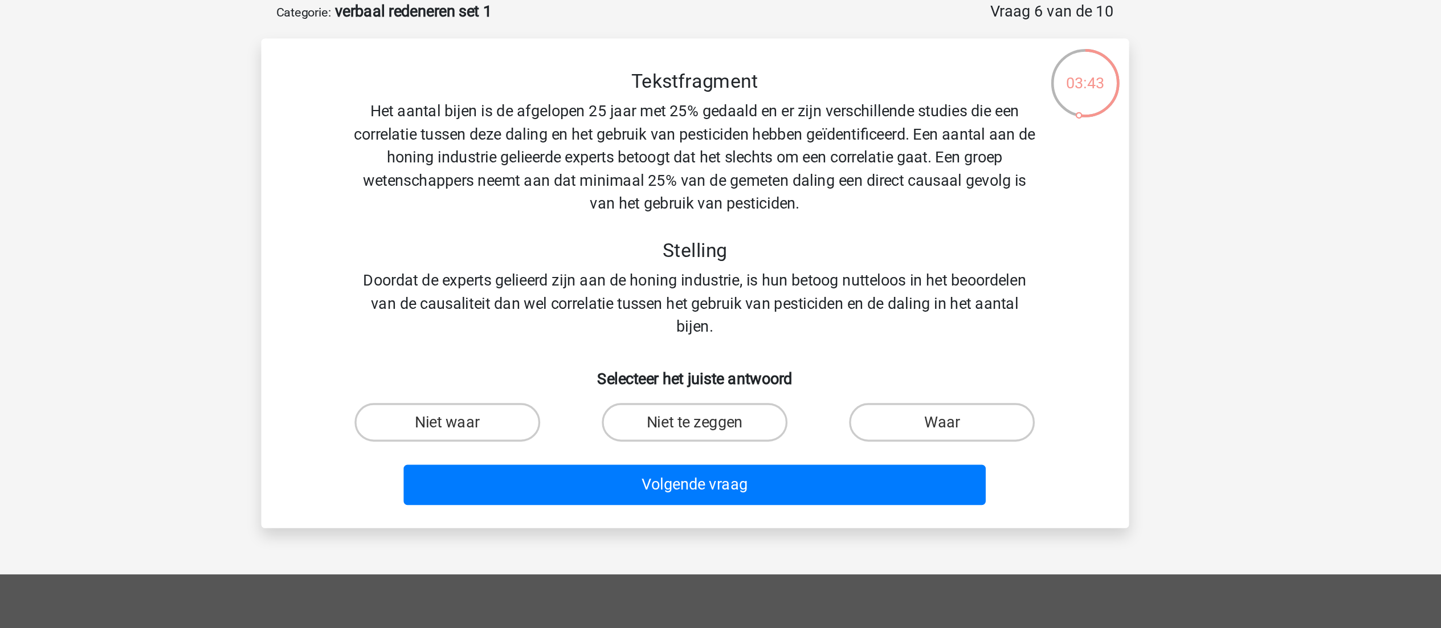
click at [704, 121] on div "Tekstfragment Het aantal bijen is de afgelopen 25 jaar met 25% gedaald en er zi…" at bounding box center [721, 178] width 478 height 160
click at [744, 122] on div "Tekstfragment Het aantal bijen is de afgelopen 25 jaar met 25% gedaald en er zi…" at bounding box center [721, 178] width 478 height 160
click at [679, 130] on div "Tekstfragment Het aantal bijen is de afgelopen 25 jaar met 25% gedaald en er zi…" at bounding box center [721, 178] width 478 height 160
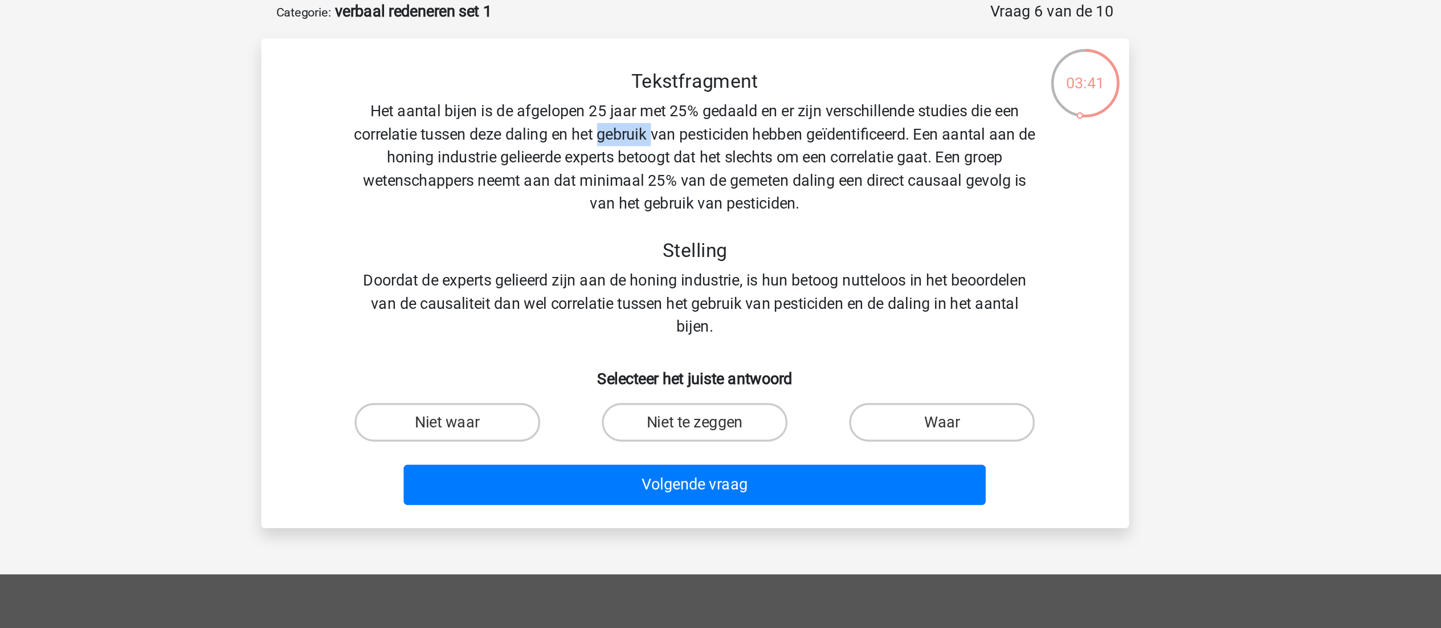
click at [679, 130] on div "Tekstfragment Het aantal bijen is de afgelopen 25 jaar met 25% gedaald en er zi…" at bounding box center [721, 178] width 478 height 160
click at [733, 137] on div "Tekstfragment Het aantal bijen is de afgelopen 25 jaar met 25% gedaald en er zi…" at bounding box center [721, 178] width 478 height 160
click at [681, 138] on div "Tekstfragment Het aantal bijen is de afgelopen 25 jaar met 25% gedaald en er zi…" at bounding box center [721, 178] width 478 height 160
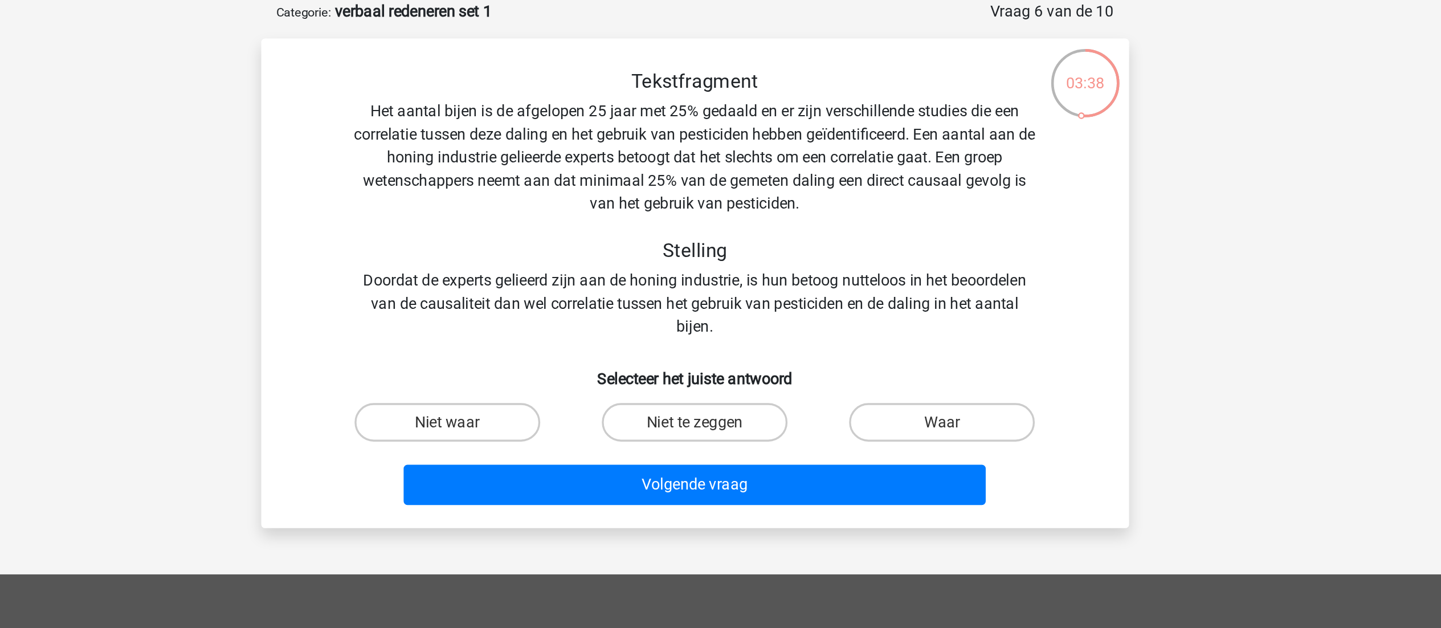
click at [754, 129] on div "Tekstfragment Het aantal bijen is de afgelopen 25 jaar met 25% gedaald en er zi…" at bounding box center [721, 178] width 478 height 160
click at [786, 131] on div "Tekstfragment Het aantal bijen is de afgelopen 25 jaar met 25% gedaald en er zi…" at bounding box center [721, 178] width 478 height 160
click at [670, 144] on div "Tekstfragment Het aantal bijen is de afgelopen 25 jaar met 25% gedaald en er zi…" at bounding box center [721, 178] width 478 height 160
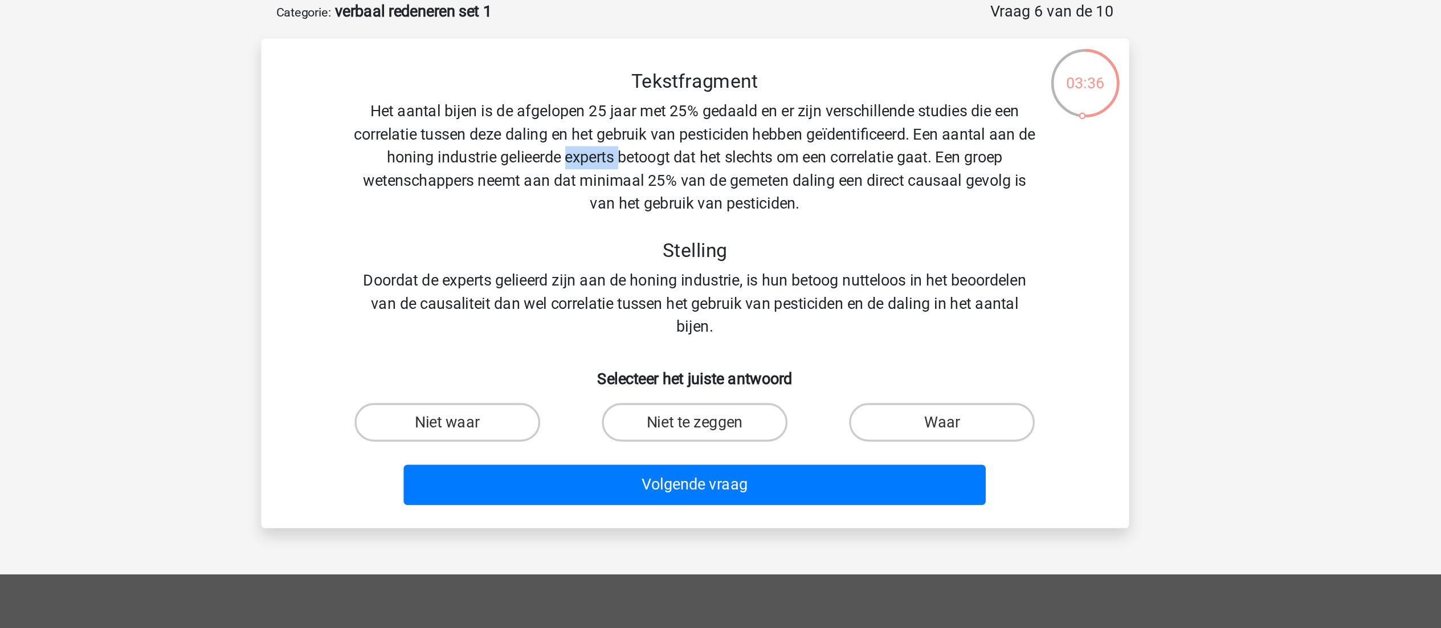
click at [670, 144] on div "Tekstfragment Het aantal bijen is de afgelopen 25 jaar met 25% gedaald en er zi…" at bounding box center [721, 178] width 478 height 160
click at [722, 150] on div "Tekstfragment Het aantal bijen is de afgelopen 25 jaar met 25% gedaald en er zi…" at bounding box center [721, 178] width 478 height 160
click at [781, 156] on div "Tekstfragment Het aantal bijen is de afgelopen 25 jaar met 25% gedaald en er zi…" at bounding box center [721, 178] width 478 height 160
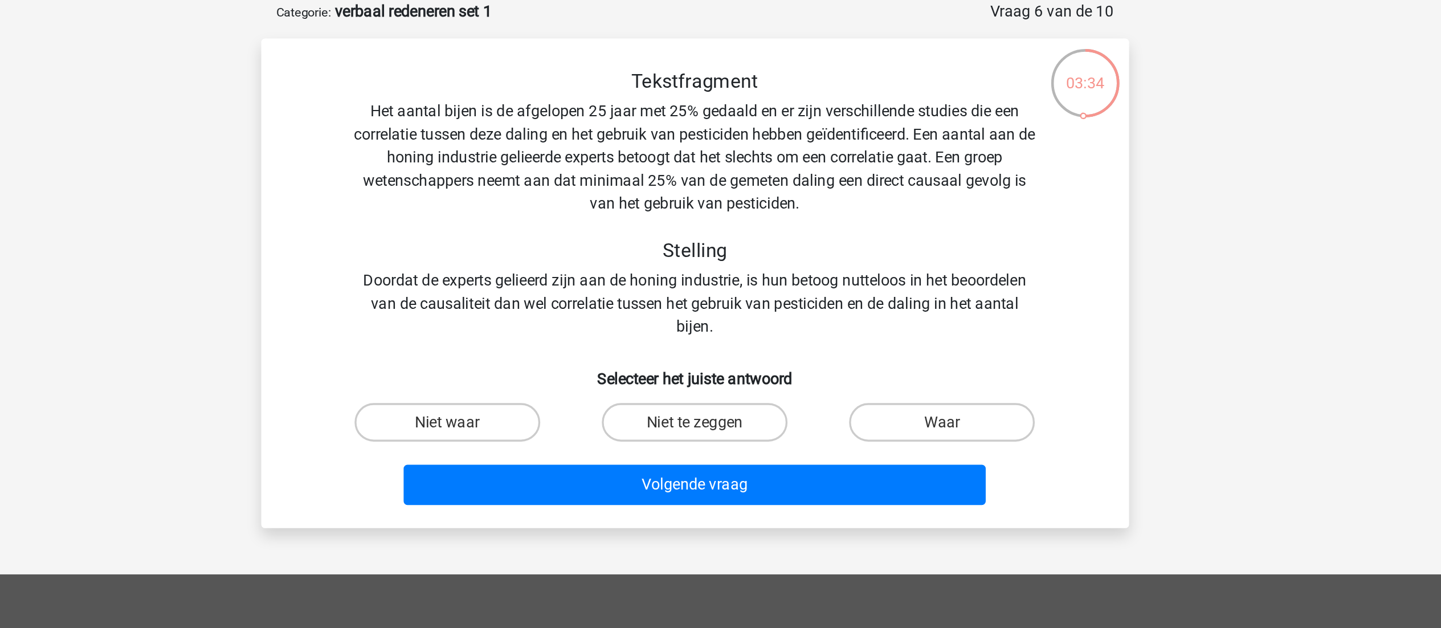
click at [648, 165] on div "Tekstfragment Het aantal bijen is de afgelopen 25 jaar met 25% gedaald en er zi…" at bounding box center [721, 178] width 478 height 160
click at [707, 164] on div "Tekstfragment Het aantal bijen is de afgelopen 25 jaar met 25% gedaald en er zi…" at bounding box center [721, 178] width 478 height 160
click at [753, 163] on div "Tekstfragment Het aantal bijen is de afgelopen 25 jaar met 25% gedaald en er zi…" at bounding box center [721, 178] width 478 height 160
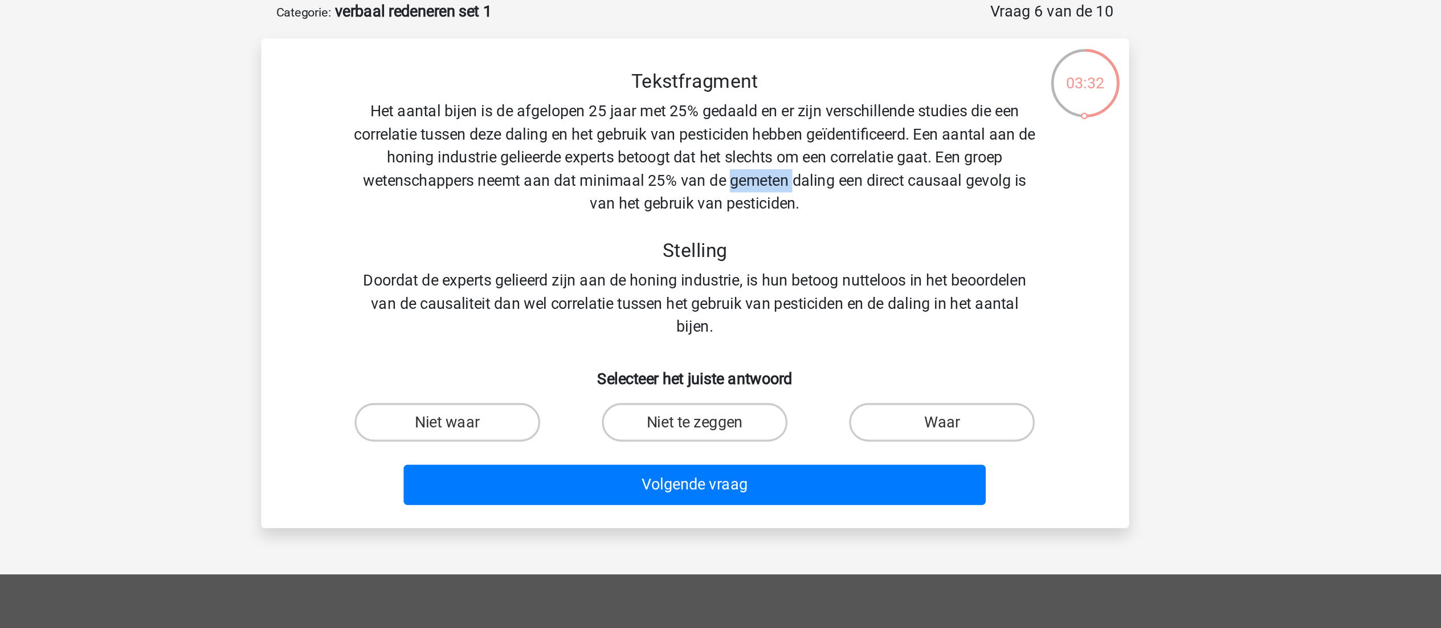
click at [753, 163] on div "Tekstfragment Het aantal bijen is de afgelopen 25 jaar met 25% gedaald en er zi…" at bounding box center [721, 178] width 478 height 160
click at [812, 166] on div "Tekstfragment Het aantal bijen is de afgelopen 25 jaar met 25% gedaald en er zi…" at bounding box center [721, 178] width 478 height 160
click at [651, 216] on div "Tekstfragment Het aantal bijen is de afgelopen 25 jaar met 25% gedaald en er zi…" at bounding box center [721, 178] width 478 height 160
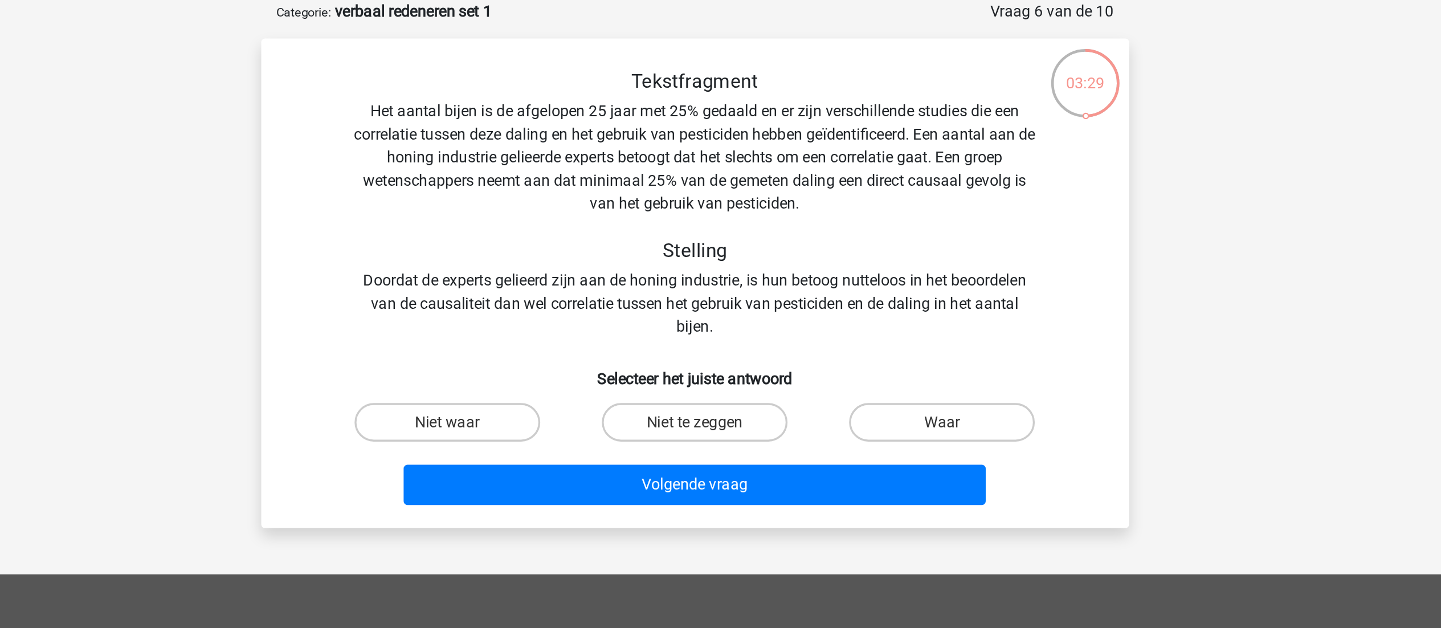
click at [683, 225] on div "Tekstfragment Het aantal bijen is de afgelopen 25 jaar met 25% gedaald en er zi…" at bounding box center [721, 178] width 478 height 160
click at [740, 220] on div "Tekstfragment Het aantal bijen is de afgelopen 25 jaar met 25% gedaald en er zi…" at bounding box center [721, 178] width 478 height 160
click at [779, 223] on div "Tekstfragment Het aantal bijen is de afgelopen 25 jaar met 25% gedaald en er zi…" at bounding box center [721, 178] width 478 height 160
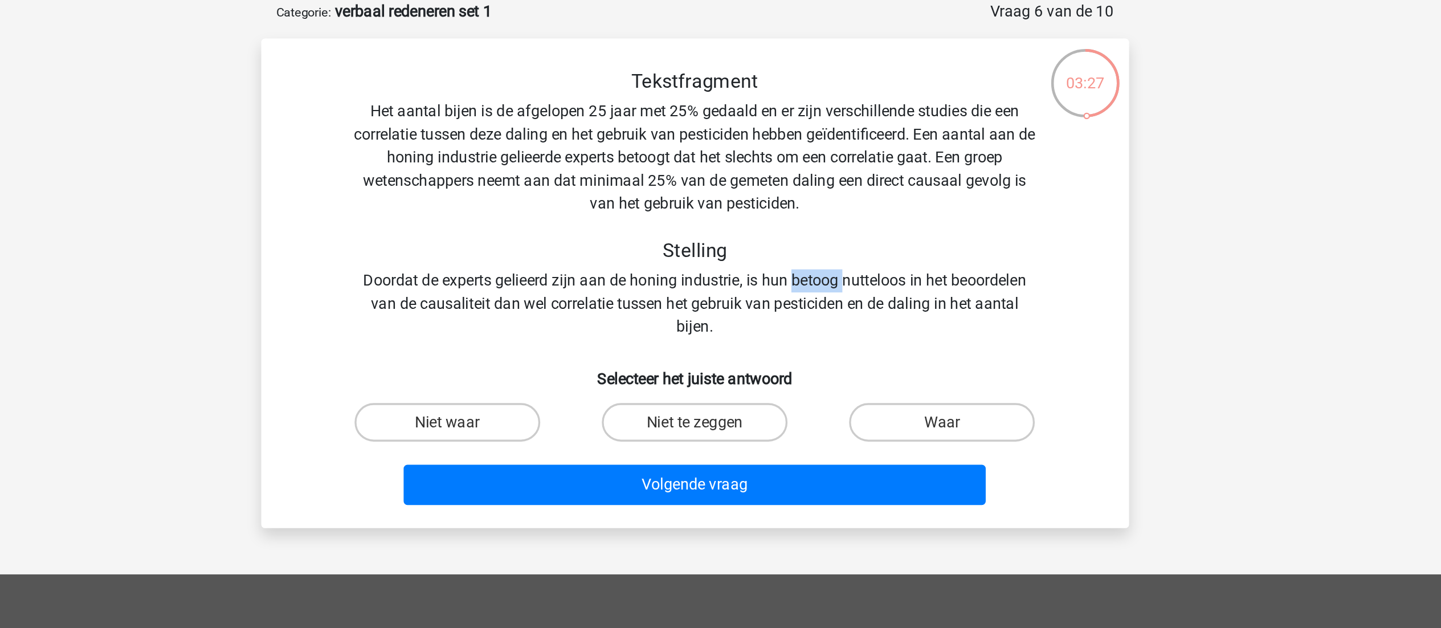
click at [779, 223] on div "Tekstfragment Het aantal bijen is de afgelopen 25 jaar met 25% gedaald en er zi…" at bounding box center [721, 178] width 478 height 160
click at [668, 232] on div "Tekstfragment Het aantal bijen is de afgelopen 25 jaar met 25% gedaald en er zi…" at bounding box center [721, 178] width 478 height 160
click at [721, 232] on div "Tekstfragment Het aantal bijen is de afgelopen 25 jaar met 25% gedaald en er zi…" at bounding box center [721, 178] width 478 height 160
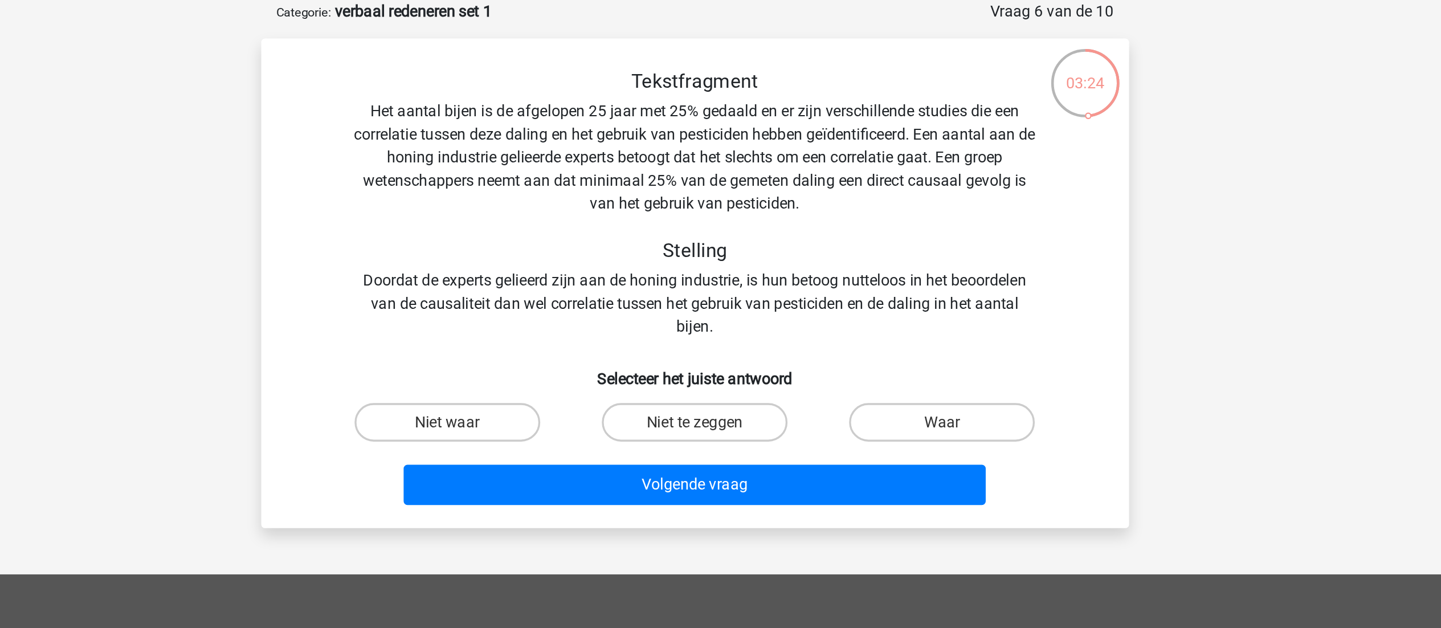
click at [794, 235] on div "Tekstfragment Het aantal bijen is de afgelopen 25 jaar met 25% gedaald en er zi…" at bounding box center [721, 178] width 478 height 160
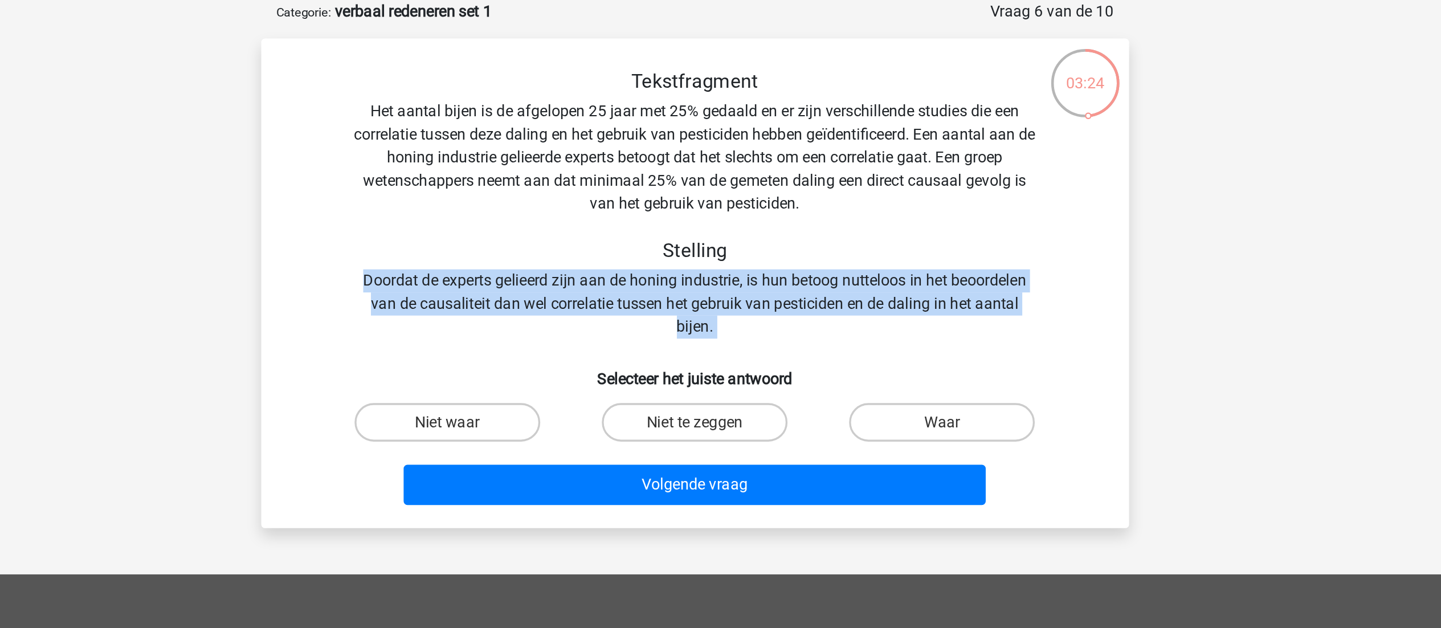
click at [794, 235] on div "Tekstfragment Het aantal bijen is de afgelopen 25 jaar met 25% gedaald en er zi…" at bounding box center [721, 178] width 478 height 160
click at [663, 231] on div "Tekstfragment Het aantal bijen is de afgelopen 25 jaar met 25% gedaald en er zi…" at bounding box center [721, 178] width 478 height 160
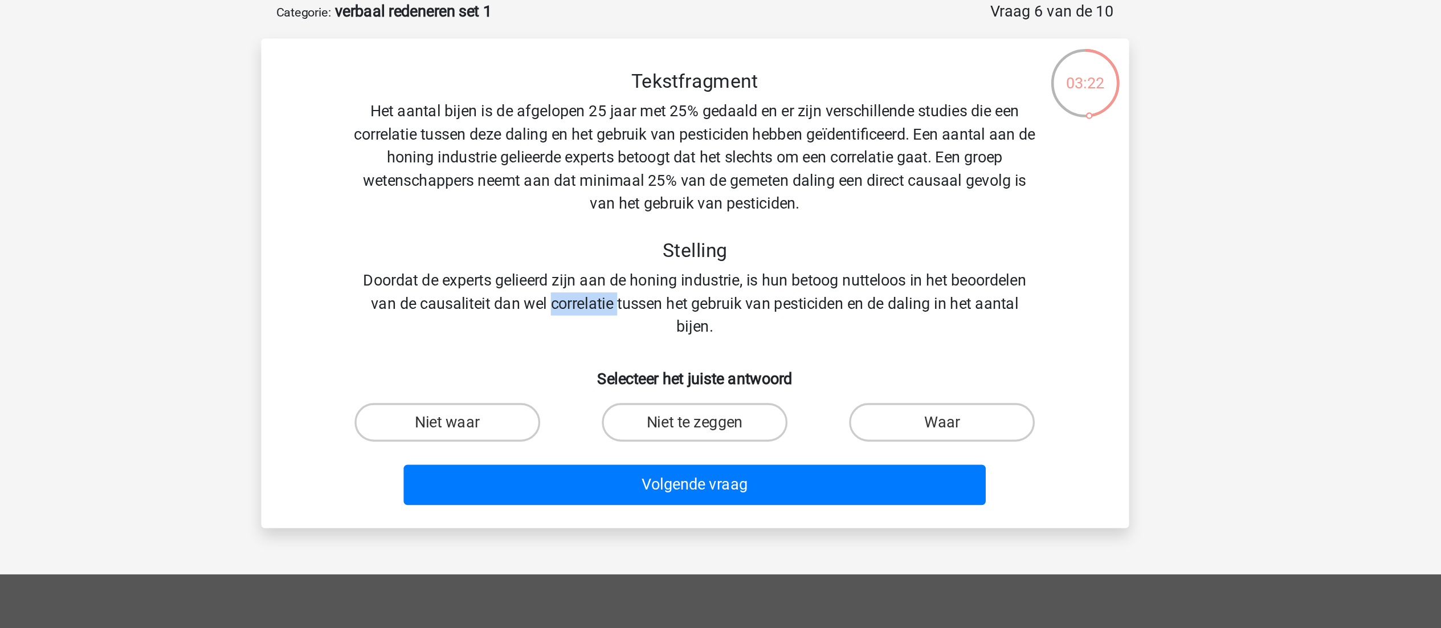
click at [663, 231] on div "Tekstfragment Het aantal bijen is de afgelopen 25 jaar met 25% gedaald en er zi…" at bounding box center [721, 178] width 478 height 160
click at [701, 218] on div "Tekstfragment Het aantal bijen is de afgelopen 25 jaar met 25% gedaald en er zi…" at bounding box center [721, 178] width 478 height 160
click at [744, 221] on div "Tekstfragment Het aantal bijen is de afgelopen 25 jaar met 25% gedaald en er zi…" at bounding box center [721, 178] width 478 height 160
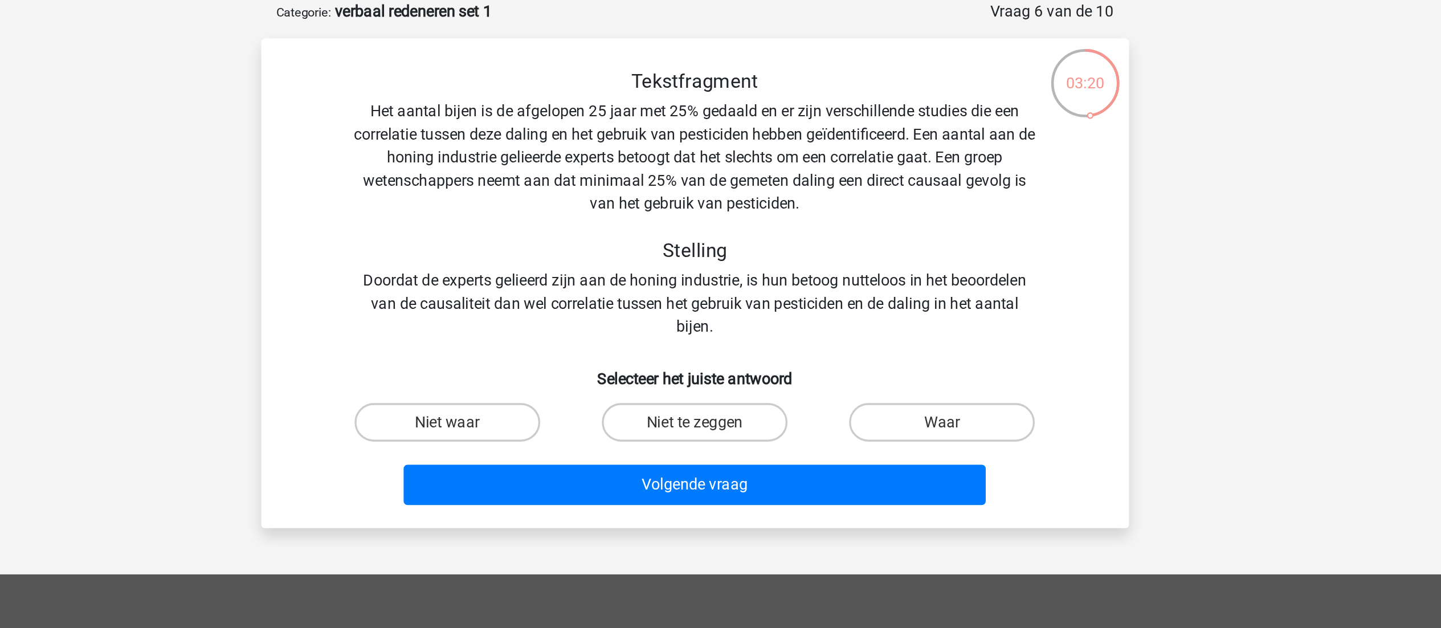
click at [780, 221] on div "Tekstfragment Het aantal bijen is de afgelopen 25 jaar met 25% gedaald en er zi…" at bounding box center [721, 178] width 478 height 160
click at [738, 128] on div "Tekstfragment Het aantal bijen is de afgelopen 25 jaar met 25% gedaald en er zi…" at bounding box center [721, 178] width 478 height 160
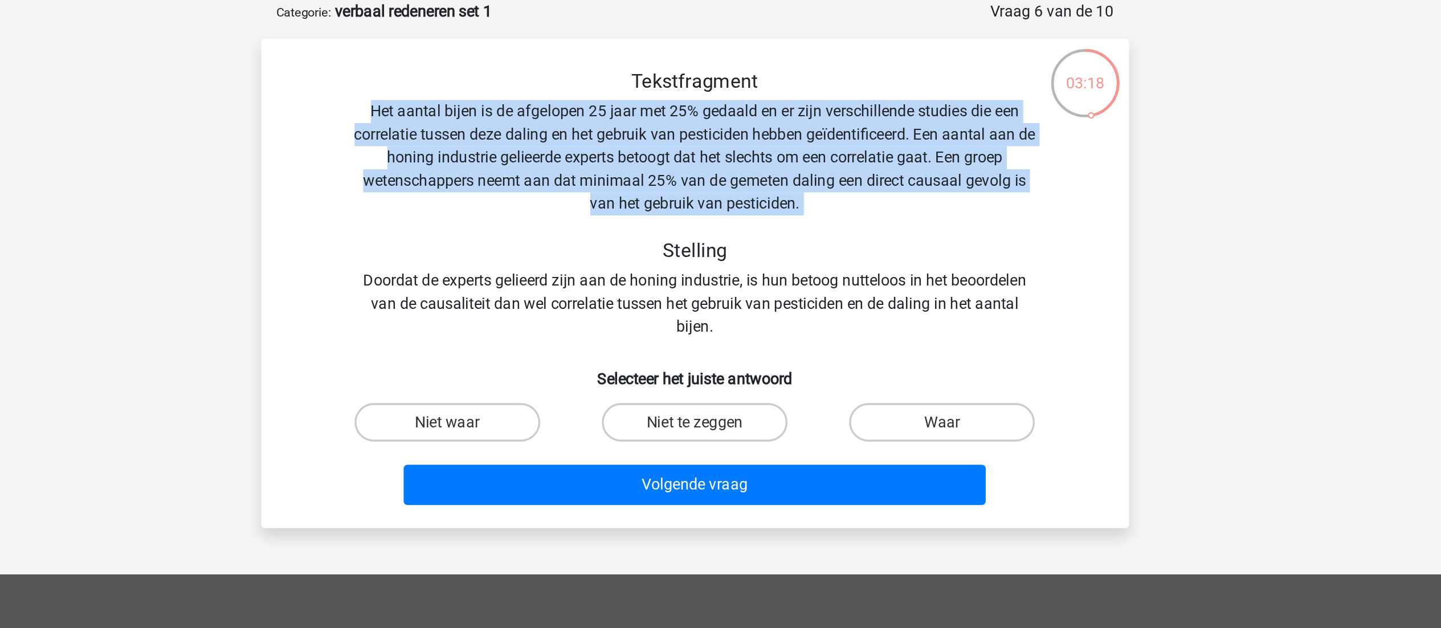
click at [738, 128] on div "Tekstfragment Het aantal bijen is de afgelopen 25 jaar met 25% gedaald en er zi…" at bounding box center [721, 178] width 478 height 160
click at [695, 150] on div "Tekstfragment Het aantal bijen is de afgelopen 25 jaar met 25% gedaald en er zi…" at bounding box center [721, 178] width 478 height 160
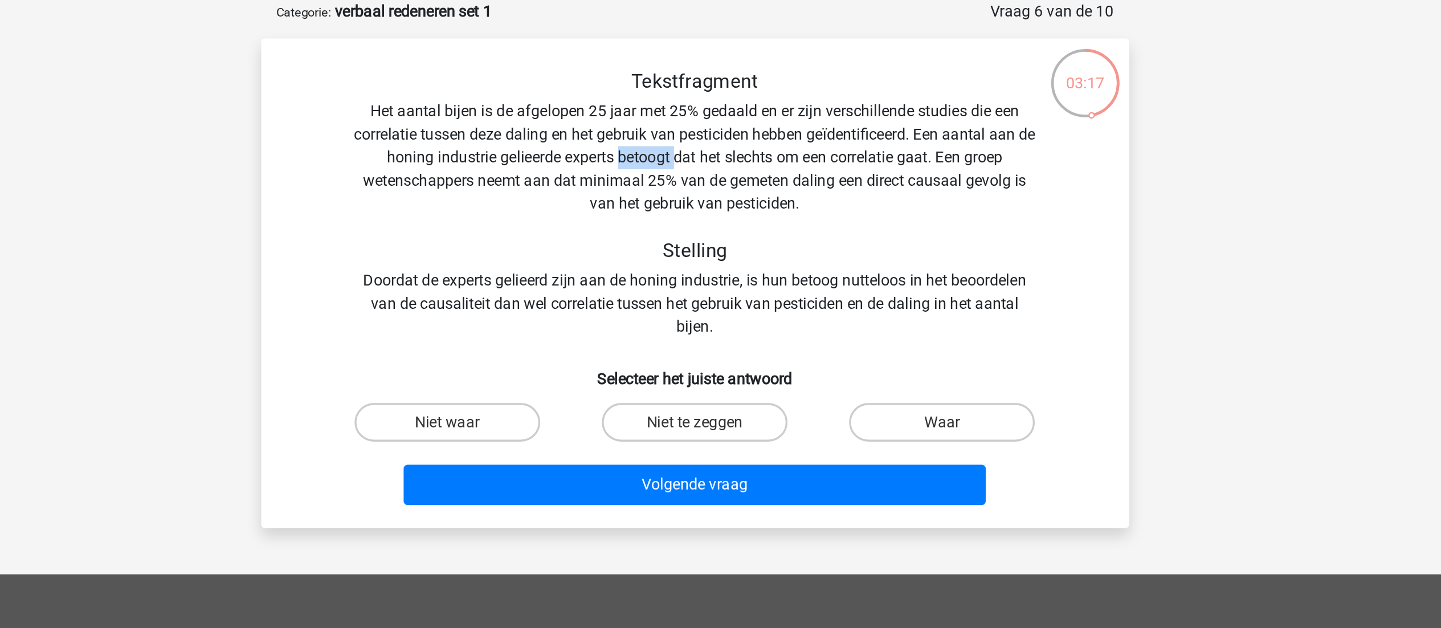
click at [695, 150] on div "Tekstfragment Het aantal bijen is de afgelopen 25 jaar met 25% gedaald en er zi…" at bounding box center [721, 178] width 478 height 160
click at [644, 142] on div "Tekstfragment Het aantal bijen is de afgelopen 25 jaar met 25% gedaald en er zi…" at bounding box center [721, 178] width 478 height 160
click at [595, 145] on div "Tekstfragment Het aantal bijen is de afgelopen 25 jaar met 25% gedaald en er zi…" at bounding box center [721, 178] width 478 height 160
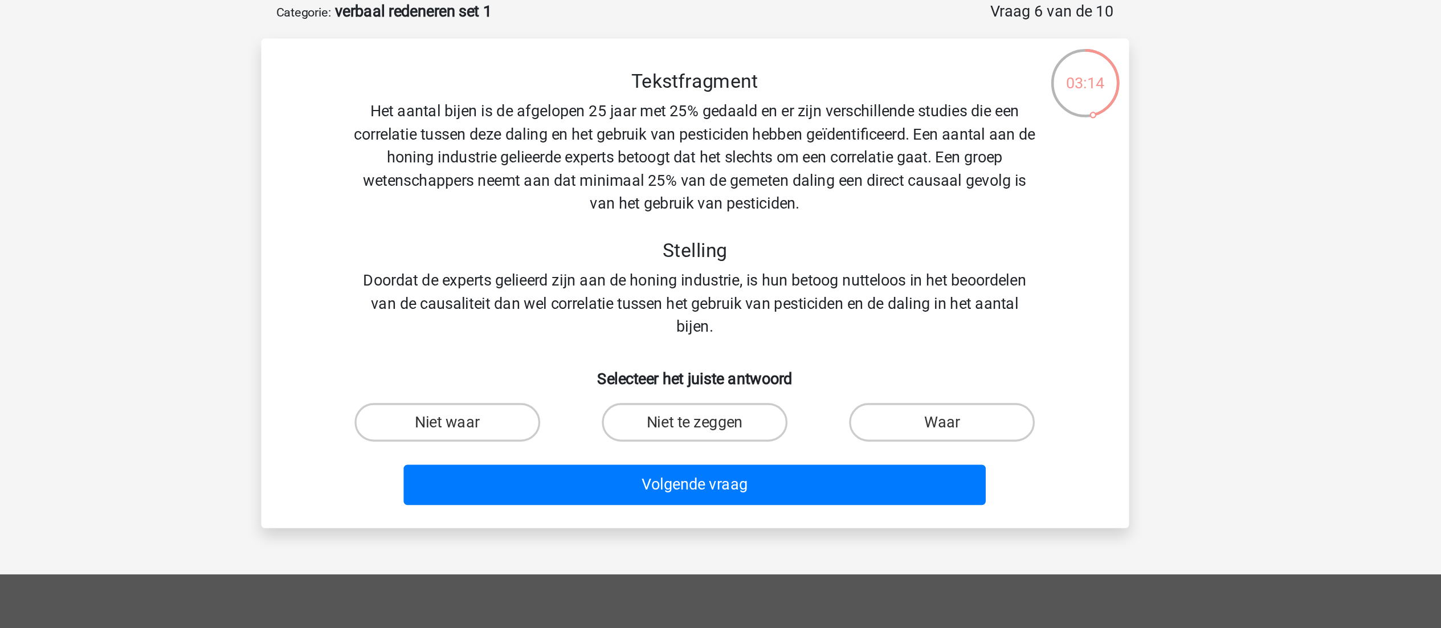
click at [650, 134] on div "Tekstfragment Het aantal bijen is de afgelopen 25 jaar met 25% gedaald en er zi…" at bounding box center [721, 178] width 478 height 160
click at [707, 134] on div "Tekstfragment Het aantal bijen is de afgelopen 25 jaar met 25% gedaald en er zi…" at bounding box center [721, 178] width 478 height 160
click at [651, 151] on div "Tekstfragment Het aantal bijen is de afgelopen 25 jaar met 25% gedaald en er zi…" at bounding box center [721, 178] width 478 height 160
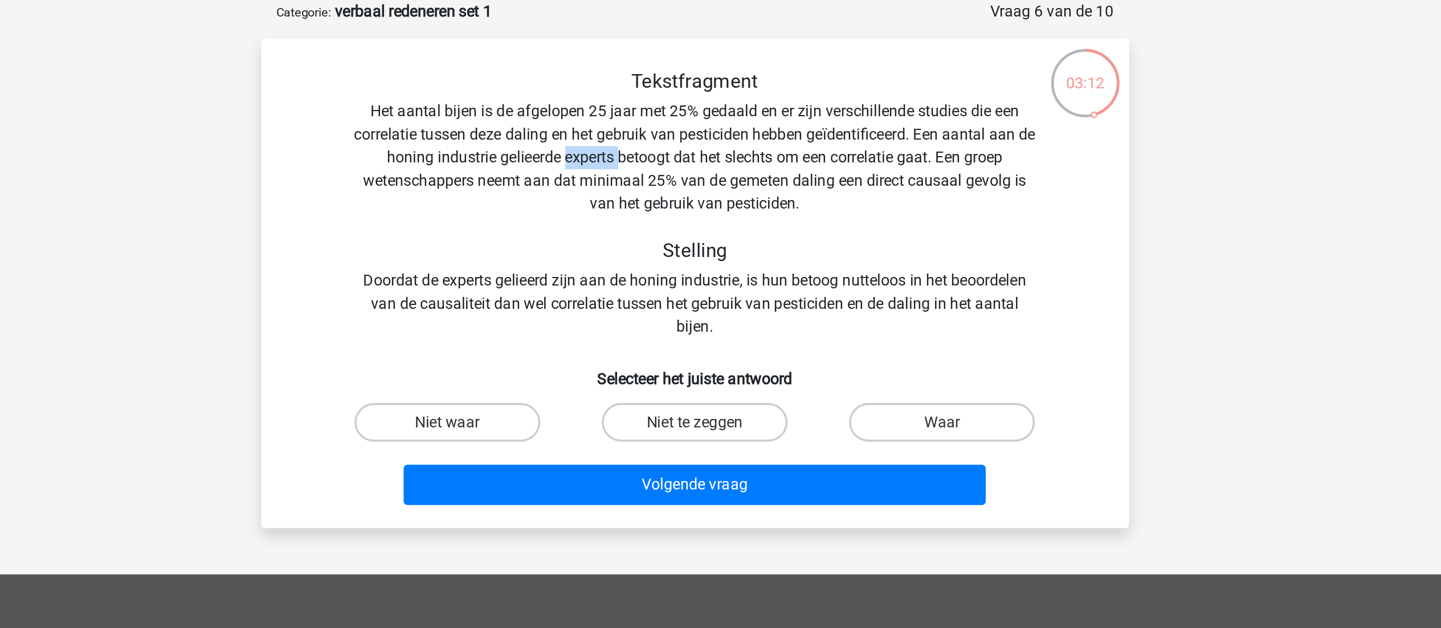
click at [651, 151] on div "Tekstfragment Het aantal bijen is de afgelopen 25 jaar met 25% gedaald en er zi…" at bounding box center [721, 178] width 478 height 160
click at [696, 152] on div "Tekstfragment Het aantal bijen is de afgelopen 25 jaar met 25% gedaald en er zi…" at bounding box center [721, 178] width 478 height 160
click at [746, 151] on div "Tekstfragment Het aantal bijen is de afgelopen 25 jaar met 25% gedaald en er zi…" at bounding box center [721, 178] width 478 height 160
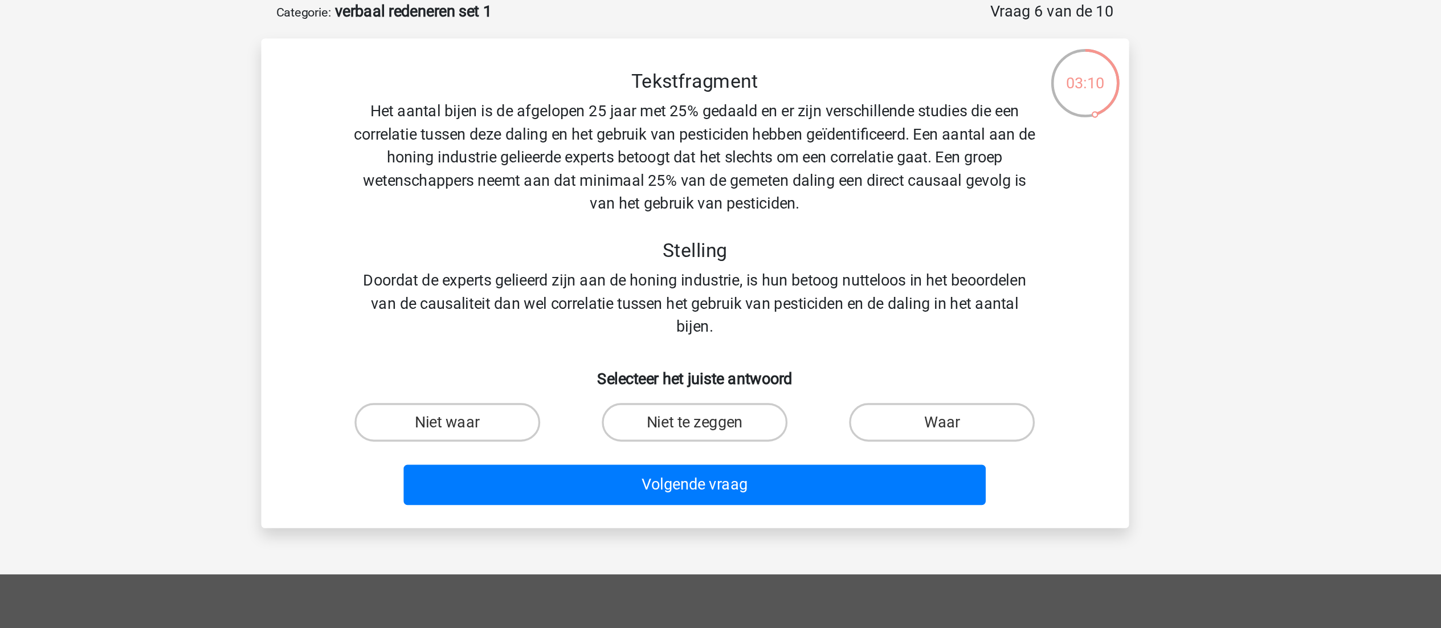
click at [696, 160] on div "Tekstfragment Het aantal bijen is de afgelopen 25 jaar met 25% gedaald en er zi…" at bounding box center [721, 178] width 478 height 160
click at [759, 162] on div "Tekstfragment Het aantal bijen is de afgelopen 25 jaar met 25% gedaald en er zi…" at bounding box center [721, 178] width 478 height 160
click at [714, 161] on div "Tekstfragment Het aantal bijen is de afgelopen 25 jaar met 25% gedaald en er zi…" at bounding box center [721, 178] width 478 height 160
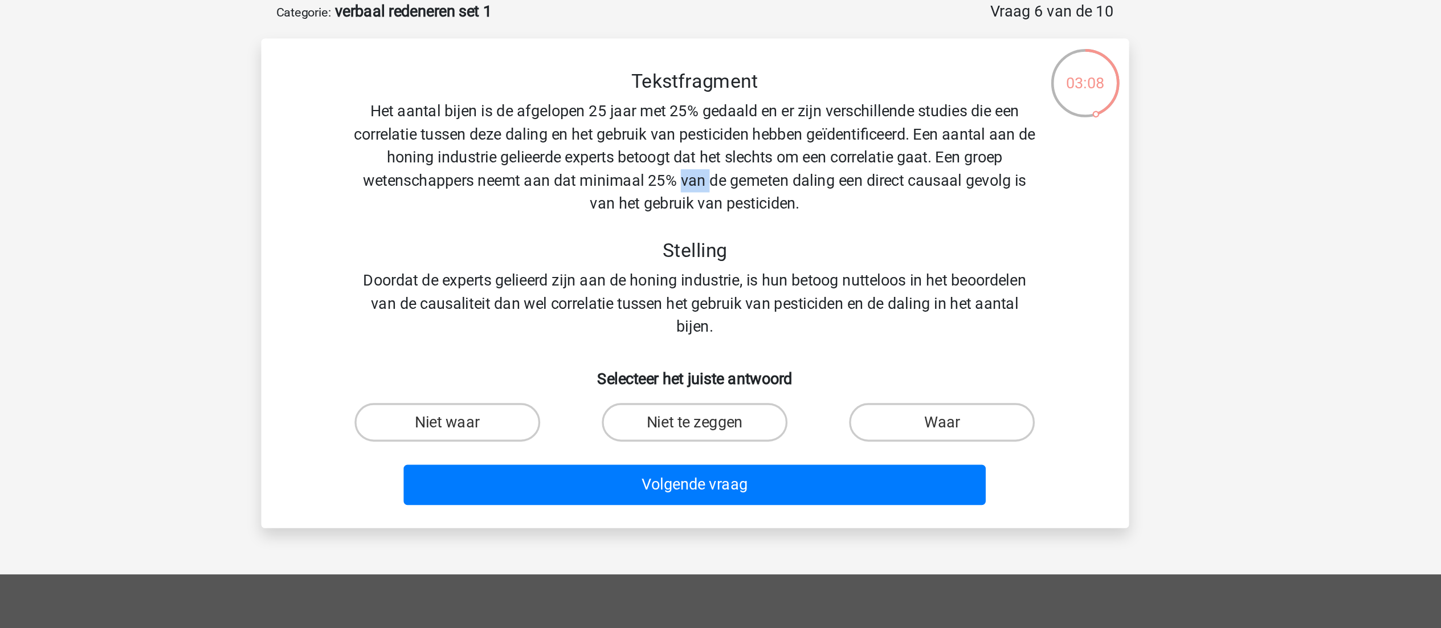
click at [714, 161] on div "Tekstfragment Het aantal bijen is de afgelopen 25 jaar met 25% gedaald en er zi…" at bounding box center [721, 178] width 478 height 160
click at [732, 168] on div "Tekstfragment Het aantal bijen is de afgelopen 25 jaar met 25% gedaald en er zi…" at bounding box center [721, 178] width 478 height 160
click at [718, 178] on div "Tekstfragment Het aantal bijen is de afgelopen 25 jaar met 25% gedaald en er zi…" at bounding box center [721, 178] width 478 height 160
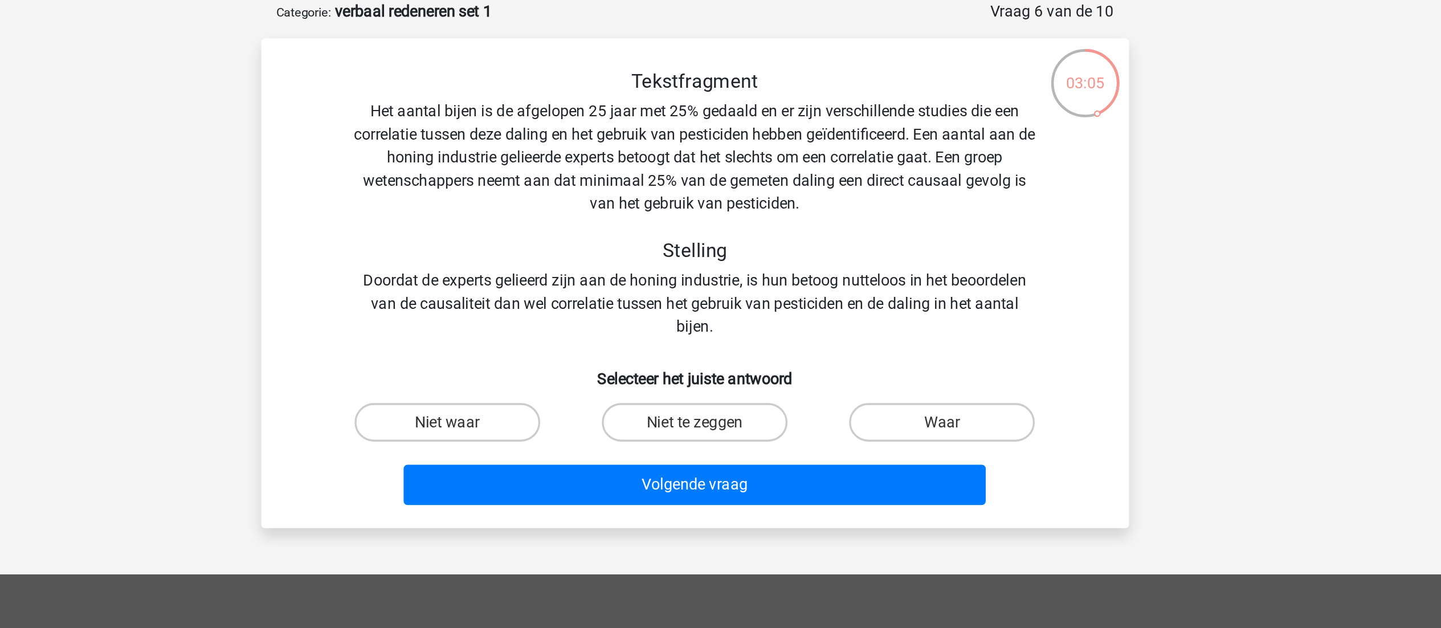
click at [761, 182] on div "Tekstfragment Het aantal bijen is de afgelopen 25 jaar met 25% gedaald en er zi…" at bounding box center [721, 178] width 478 height 160
click at [742, 303] on label "Niet te zeggen" at bounding box center [721, 307] width 110 height 23
click at [728, 307] on input "Niet te zeggen" at bounding box center [723, 310] width 7 height 7
radio input "true"
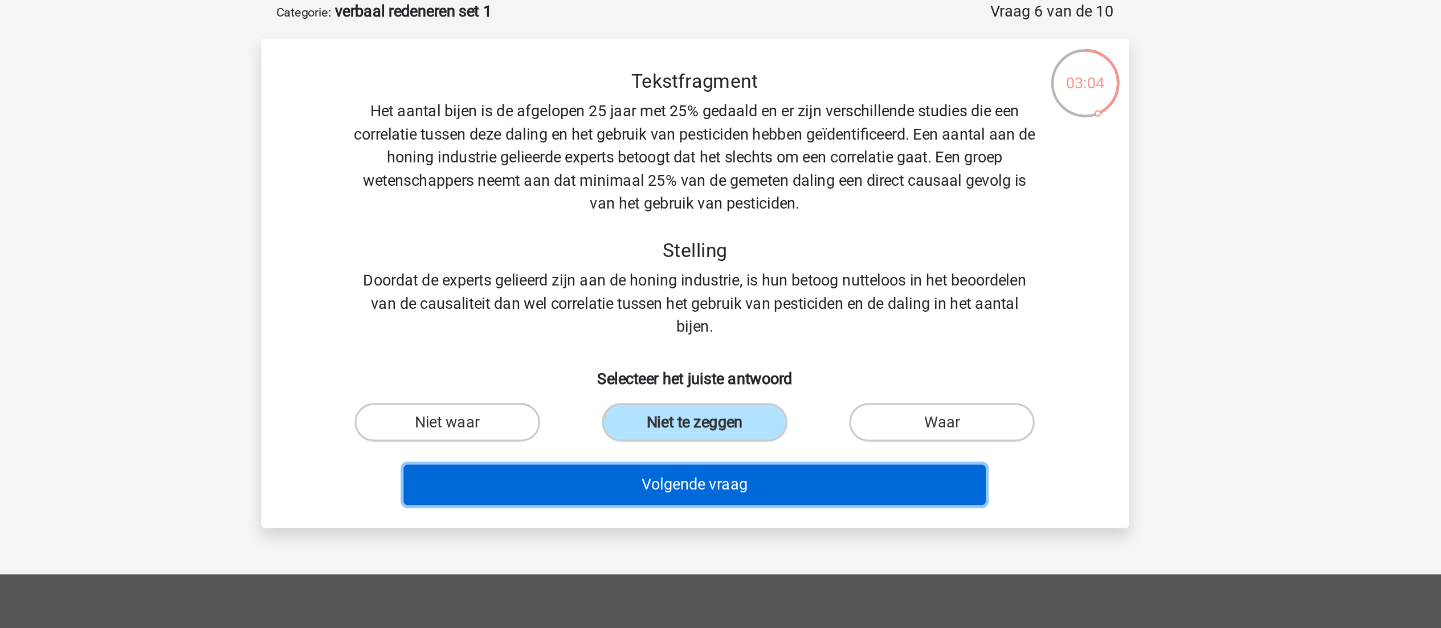
click at [742, 345] on button "Volgende vraag" at bounding box center [720, 344] width 345 height 24
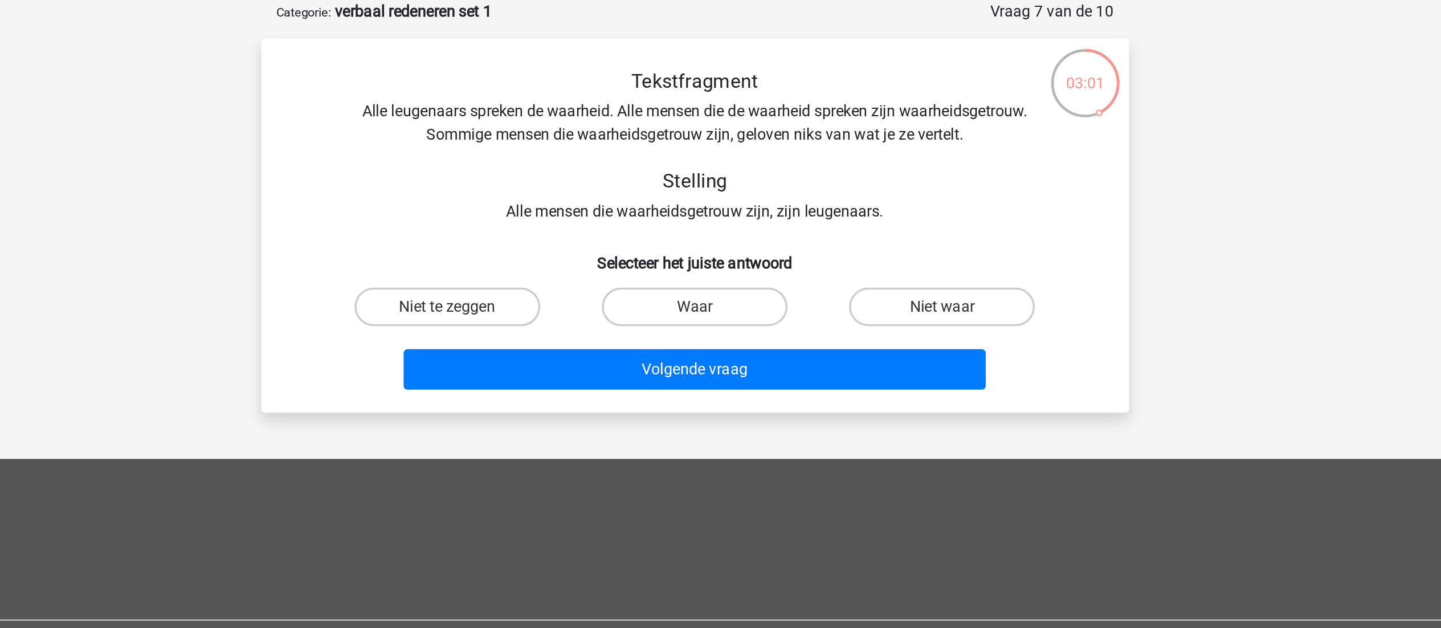
click at [670, 127] on div "Tekstfragment Alle leugenaars spreken de waarheid. Alle mensen die de waarheid …" at bounding box center [721, 143] width 478 height 91
click at [710, 125] on div "Tekstfragment Alle leugenaars spreken de waarheid. Alle mensen die de waarheid …" at bounding box center [721, 143] width 478 height 91
click at [776, 131] on div "Tekstfragment Alle leugenaars spreken de waarheid. Alle mensen die de waarheid …" at bounding box center [721, 143] width 478 height 91
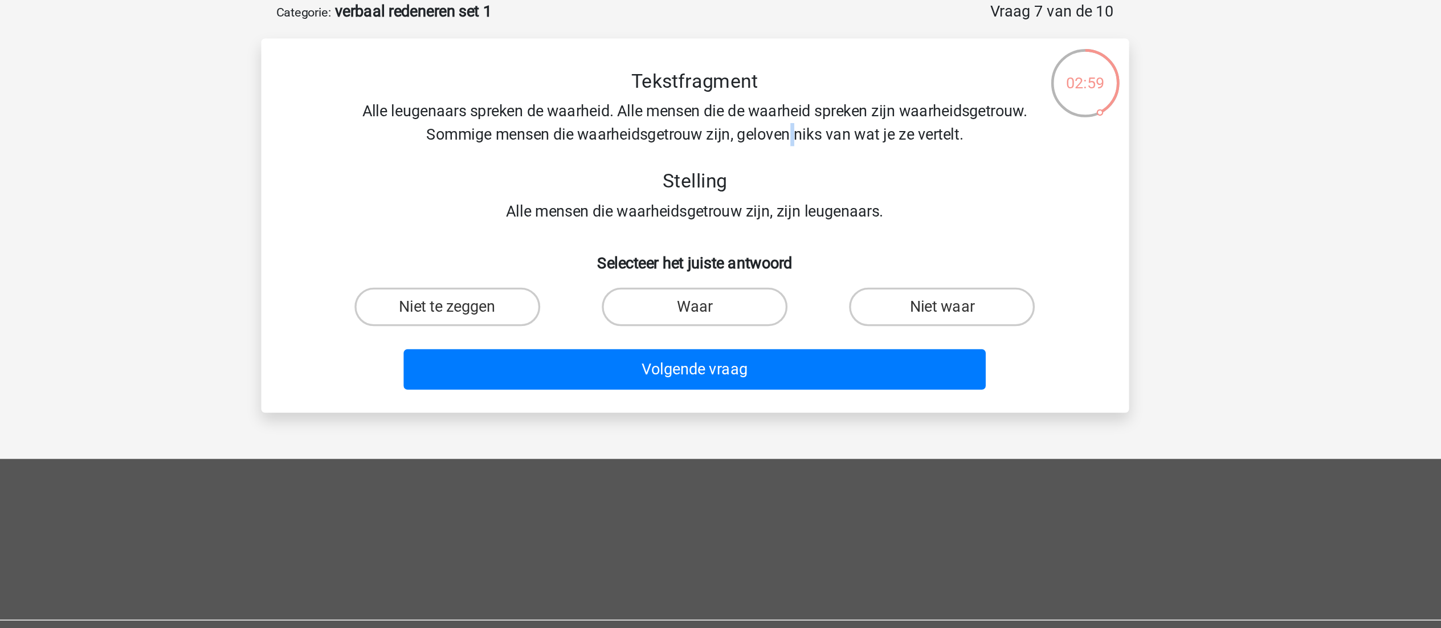
click at [776, 131] on div "Tekstfragment Alle leugenaars spreken de waarheid. Alle mensen die de waarheid …" at bounding box center [721, 143] width 478 height 91
click at [727, 131] on div "Tekstfragment Alle leugenaars spreken de waarheid. Alle mensen die de waarheid …" at bounding box center [721, 143] width 478 height 91
click at [664, 134] on div "Tekstfragment Alle leugenaars spreken de waarheid. Alle mensen die de waarheid …" at bounding box center [721, 143] width 478 height 91
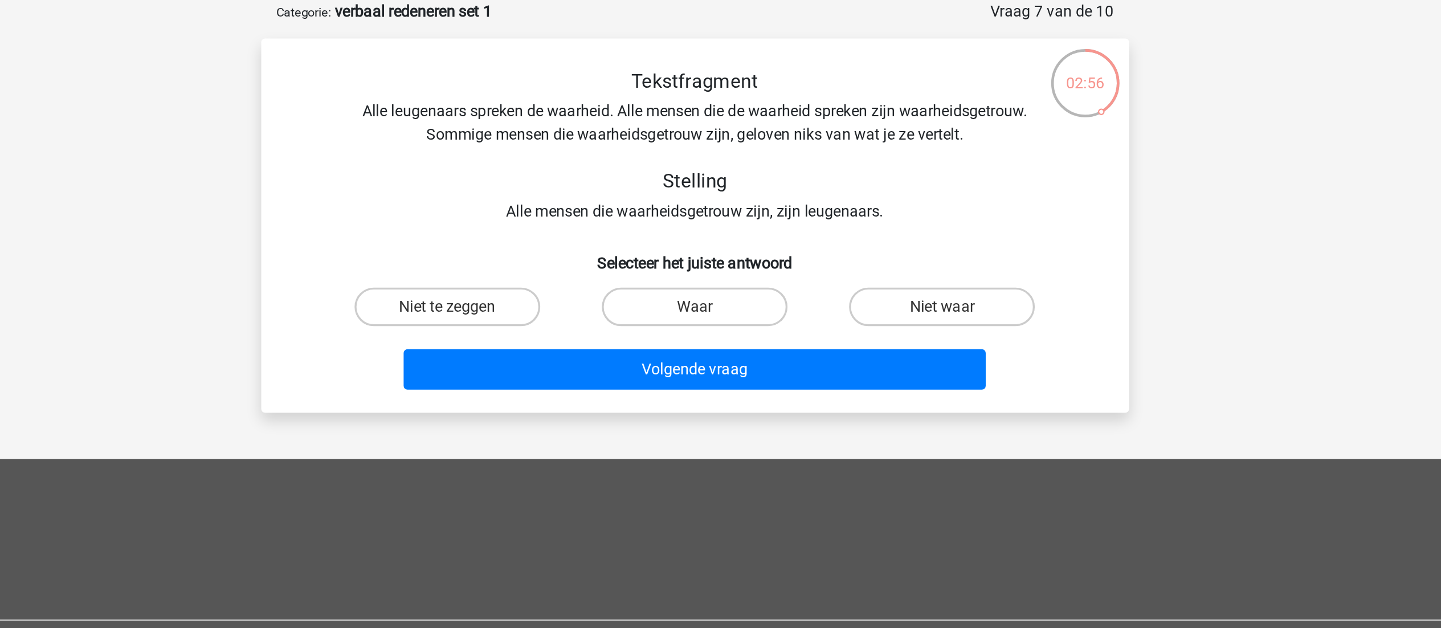
click at [779, 137] on div "Tekstfragment Alle leugenaars spreken de waarheid. Alle mensen die de waarheid …" at bounding box center [721, 143] width 478 height 91
click at [721, 139] on div "Tekstfragment Alle leugenaars spreken de waarheid. Alle mensen die de waarheid …" at bounding box center [721, 143] width 478 height 91
click at [590, 134] on div "Tekstfragment Alle leugenaars spreken de waarheid. Alle mensen die de waarheid …" at bounding box center [721, 143] width 478 height 91
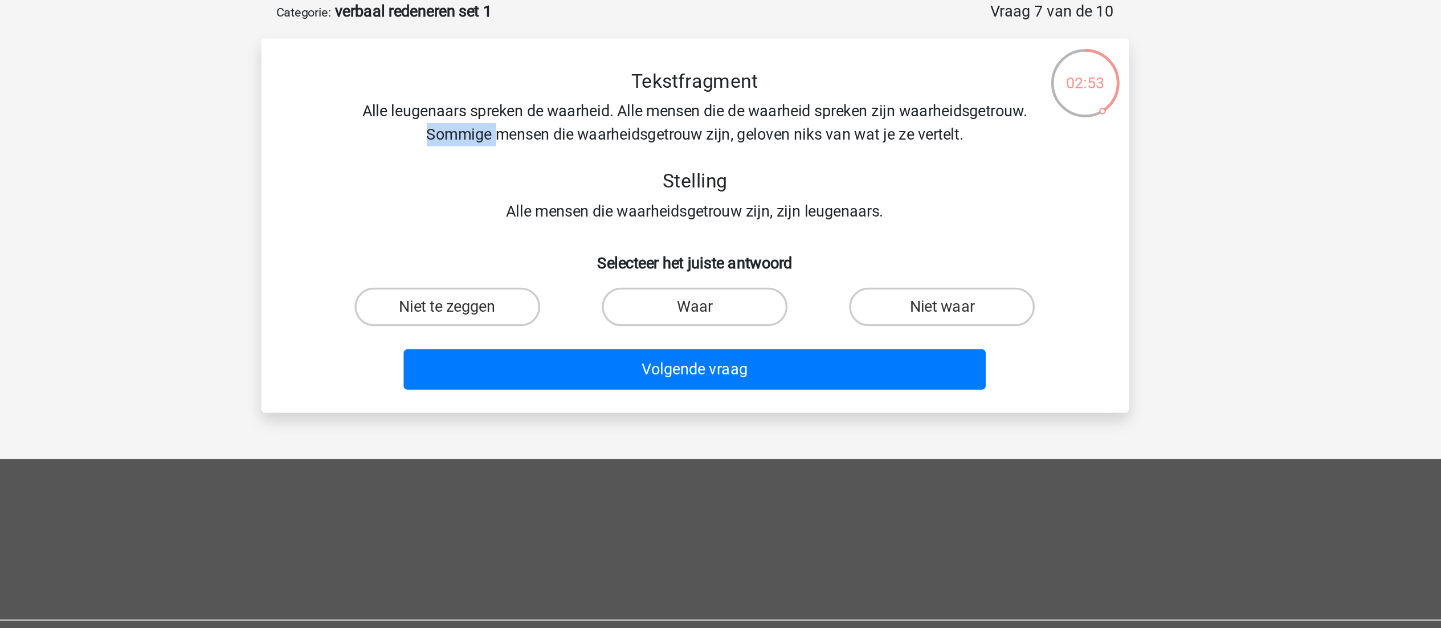
click at [590, 134] on div "Tekstfragment Alle leugenaars spreken de waarheid. Alle mensen die de waarheid …" at bounding box center [721, 143] width 478 height 91
click at [644, 134] on div "Tekstfragment Alle leugenaars spreken de waarheid. Alle mensen die de waarheid …" at bounding box center [721, 143] width 478 height 91
click at [713, 141] on div "Tekstfragment Alle leugenaars spreken de waarheid. Alle mensen die de waarheid …" at bounding box center [721, 143] width 478 height 91
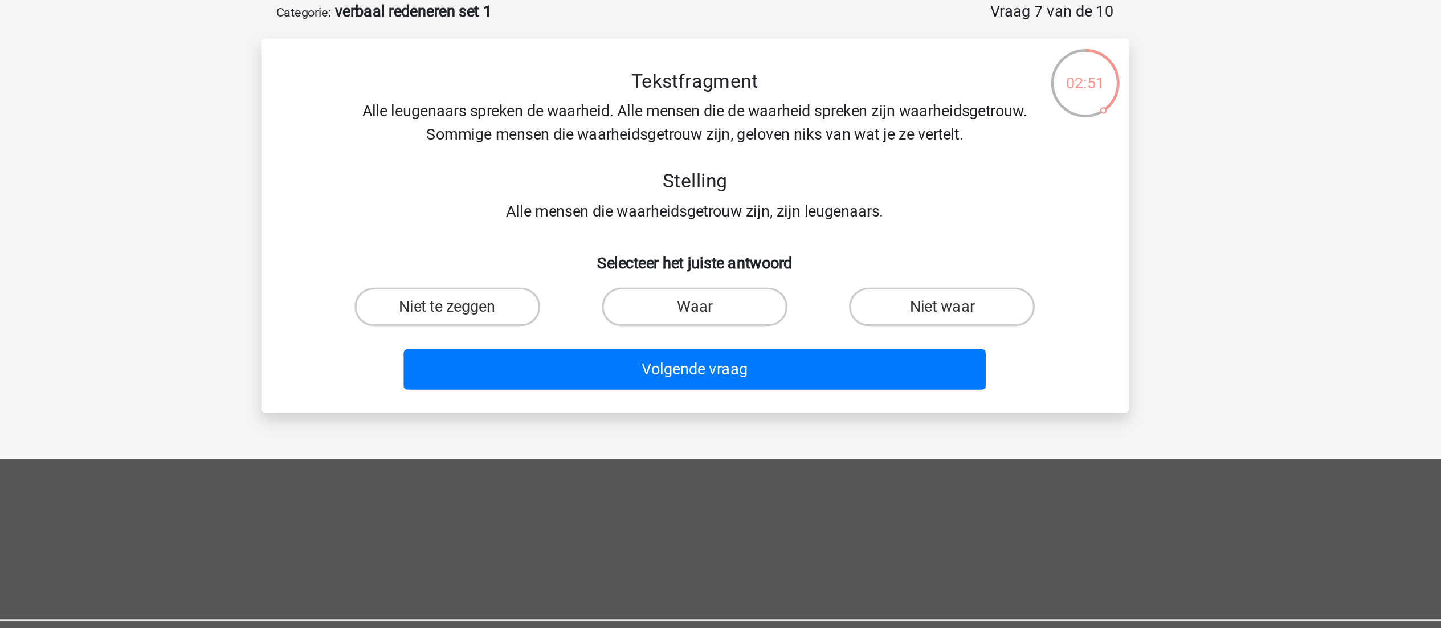
click at [774, 135] on div "Tekstfragment Alle leugenaars spreken de waarheid. Alle mensen die de waarheid …" at bounding box center [721, 143] width 478 height 91
click at [836, 138] on div "Tekstfragment Alle leugenaars spreken de waarheid. Alle mensen die de waarheid …" at bounding box center [721, 143] width 478 height 91
click at [759, 140] on div "Tekstfragment Alle leugenaars spreken de waarheid. Alle mensen die de waarheid …" at bounding box center [721, 143] width 478 height 91
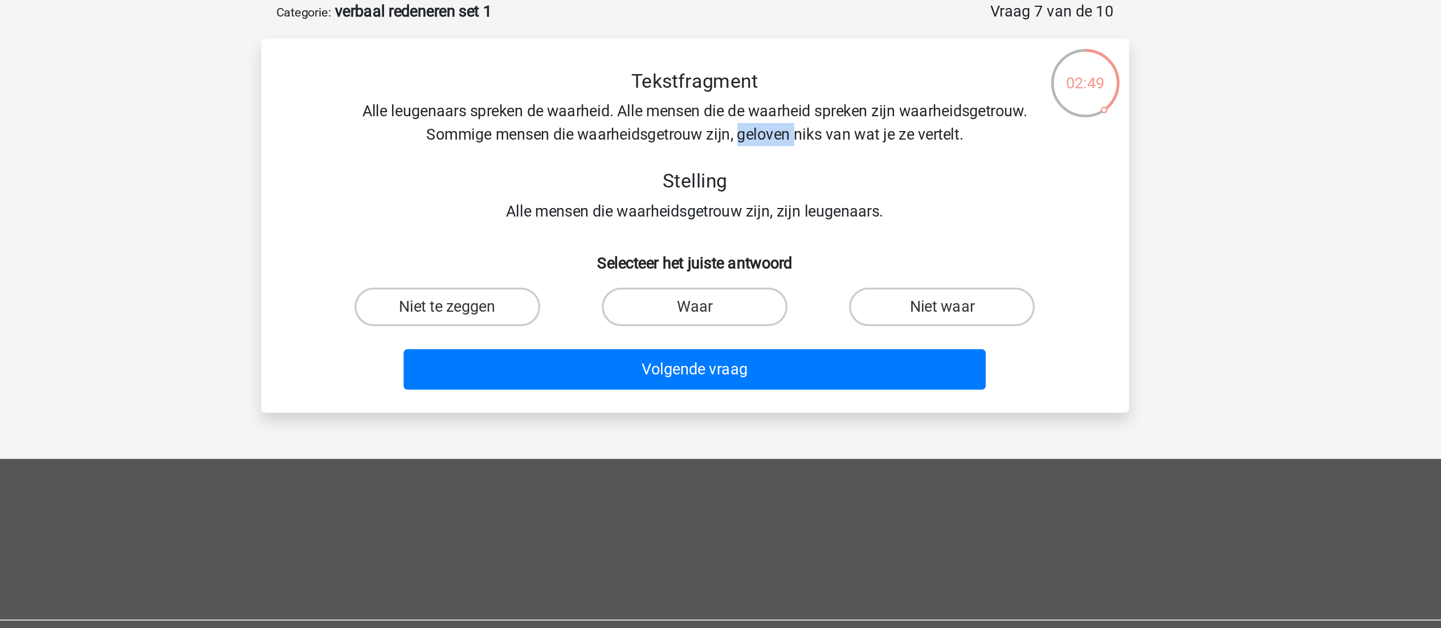
click at [759, 140] on div "Tekstfragment Alle leugenaars spreken de waarheid. Alle mensen die de waarheid …" at bounding box center [721, 143] width 478 height 91
click at [705, 136] on div "Tekstfragment Alle leugenaars spreken de waarheid. Alle mensen die de waarheid …" at bounding box center [721, 143] width 478 height 91
click at [766, 136] on div "Tekstfragment Alle leugenaars spreken de waarheid. Alle mensen die de waarheid …" at bounding box center [721, 143] width 478 height 91
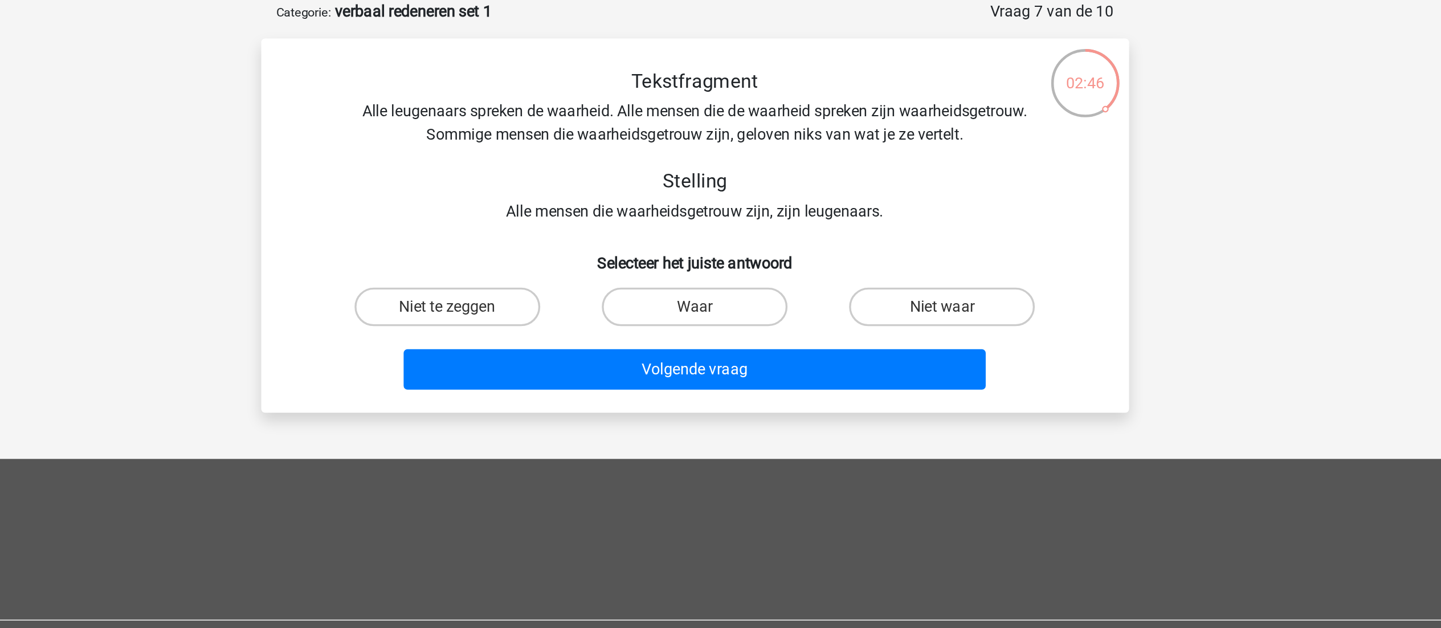
click at [719, 186] on div "Tekstfragment Alle leugenaars spreken de waarheid. Alle mensen die de waarheid …" at bounding box center [721, 143] width 478 height 91
click at [775, 179] on div "Tekstfragment Alle leugenaars spreken de waarheid. Alle mensen die de waarheid …" at bounding box center [721, 143] width 478 height 91
click at [727, 180] on div "Tekstfragment Alle leugenaars spreken de waarheid. Alle mensen die de waarheid …" at bounding box center [721, 143] width 478 height 91
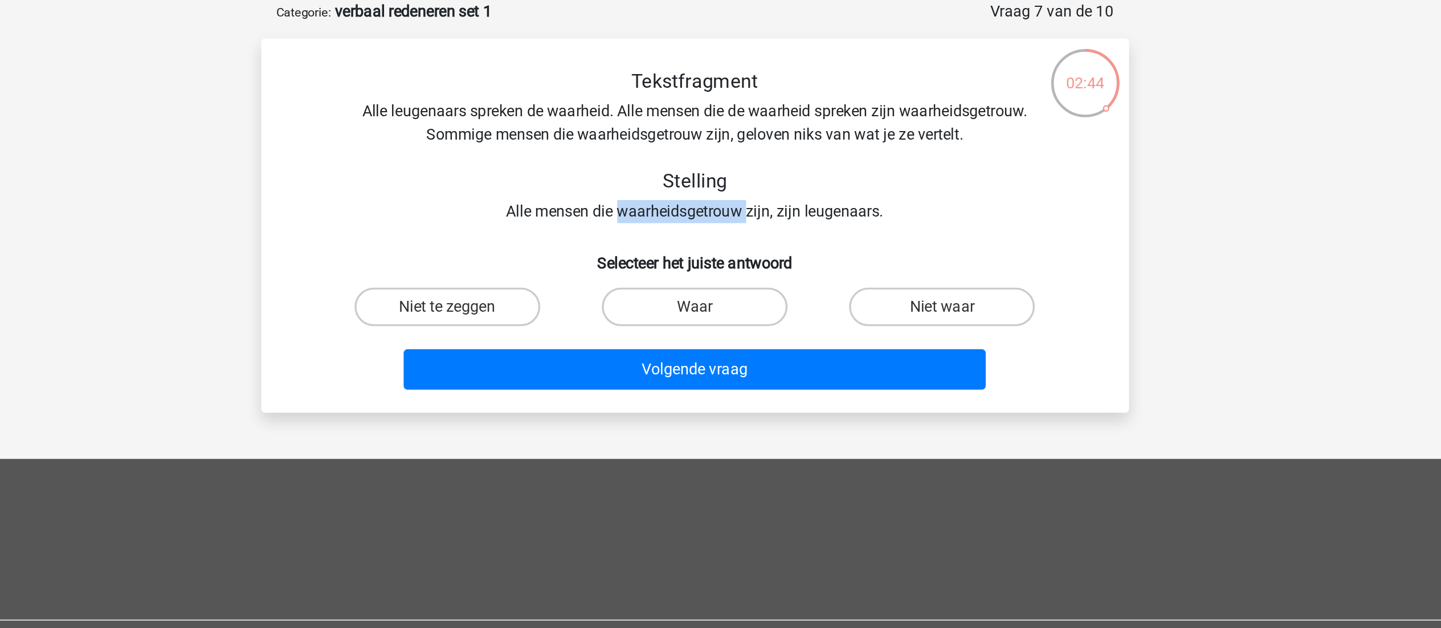
click at [727, 180] on div "Tekstfragment Alle leugenaars spreken de waarheid. Alle mensen die de waarheid …" at bounding box center [721, 143] width 478 height 91
click at [773, 183] on div "Tekstfragment Alle leugenaars spreken de waarheid. Alle mensen die de waarheid …" at bounding box center [721, 143] width 478 height 91
click at [721, 184] on div "Tekstfragment Alle leugenaars spreken de waarheid. Alle mensen die de waarheid …" at bounding box center [721, 143] width 478 height 91
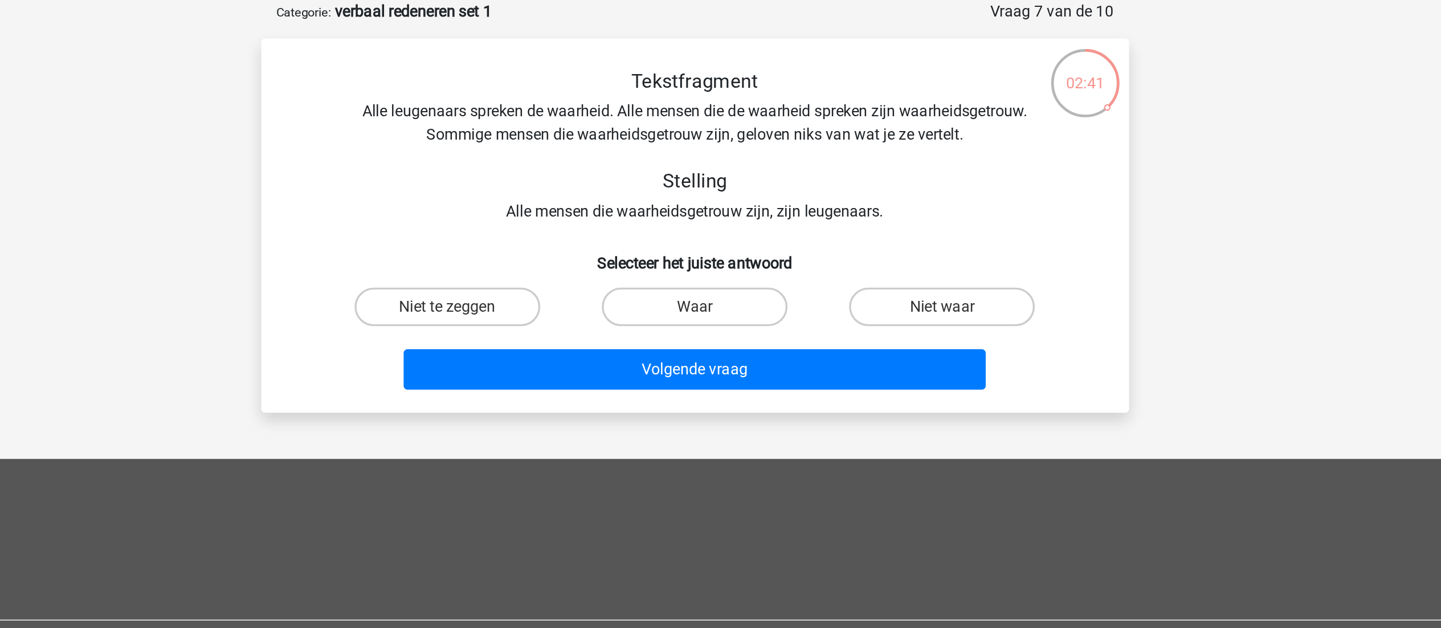
click at [775, 185] on div "Tekstfragment Alle leugenaars spreken de waarheid. Alle mensen die de waarheid …" at bounding box center [721, 143] width 478 height 91
click at [844, 231] on label "Niet waar" at bounding box center [867, 238] width 110 height 23
click at [867, 239] on input "Niet waar" at bounding box center [870, 242] width 7 height 7
radio input "true"
click at [741, 174] on div "Tekstfragment Alle leugenaars spreken de waarheid. Alle mensen die de waarheid …" at bounding box center [721, 143] width 478 height 91
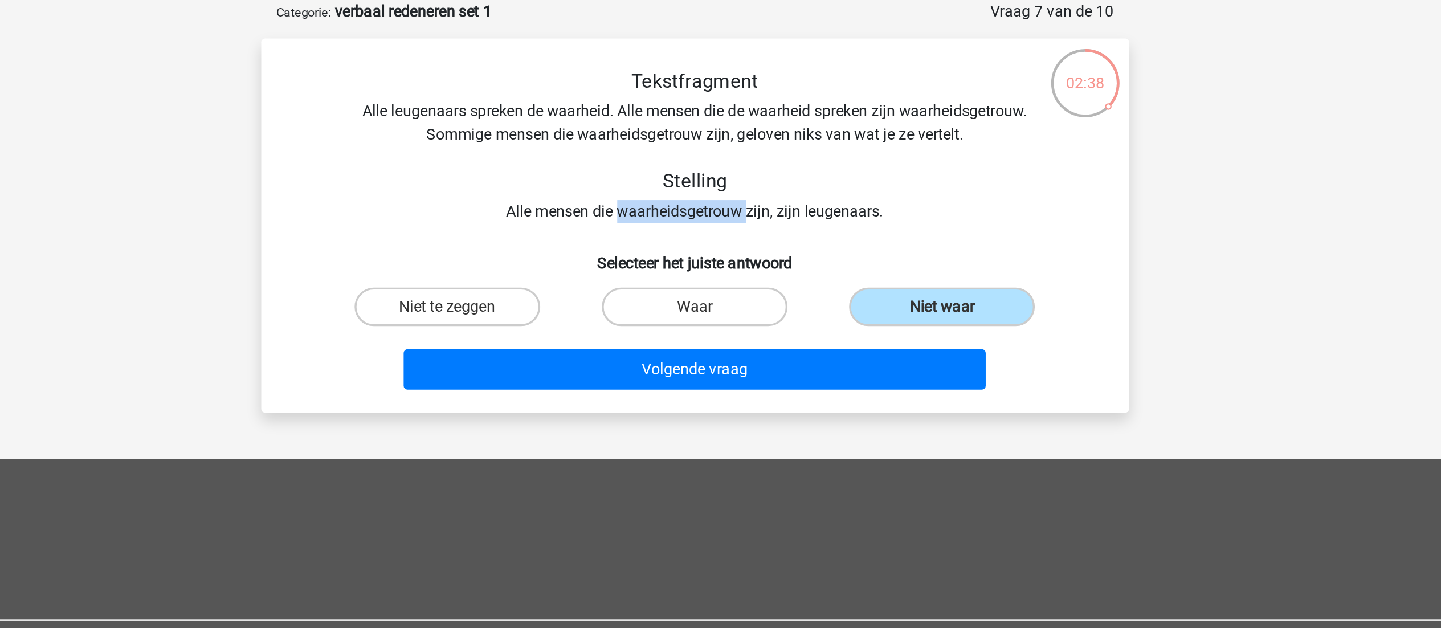
click at [741, 174] on div "Tekstfragment Alle leugenaars spreken de waarheid. Alle mensen die de waarheid …" at bounding box center [721, 143] width 478 height 91
click at [778, 178] on div "Tekstfragment Alle leugenaars spreken de waarheid. Alle mensen die de waarheid …" at bounding box center [721, 143] width 478 height 91
click at [763, 133] on div "Tekstfragment Alle leugenaars spreken de waarheid. Alle mensen die de waarheid …" at bounding box center [721, 143] width 478 height 91
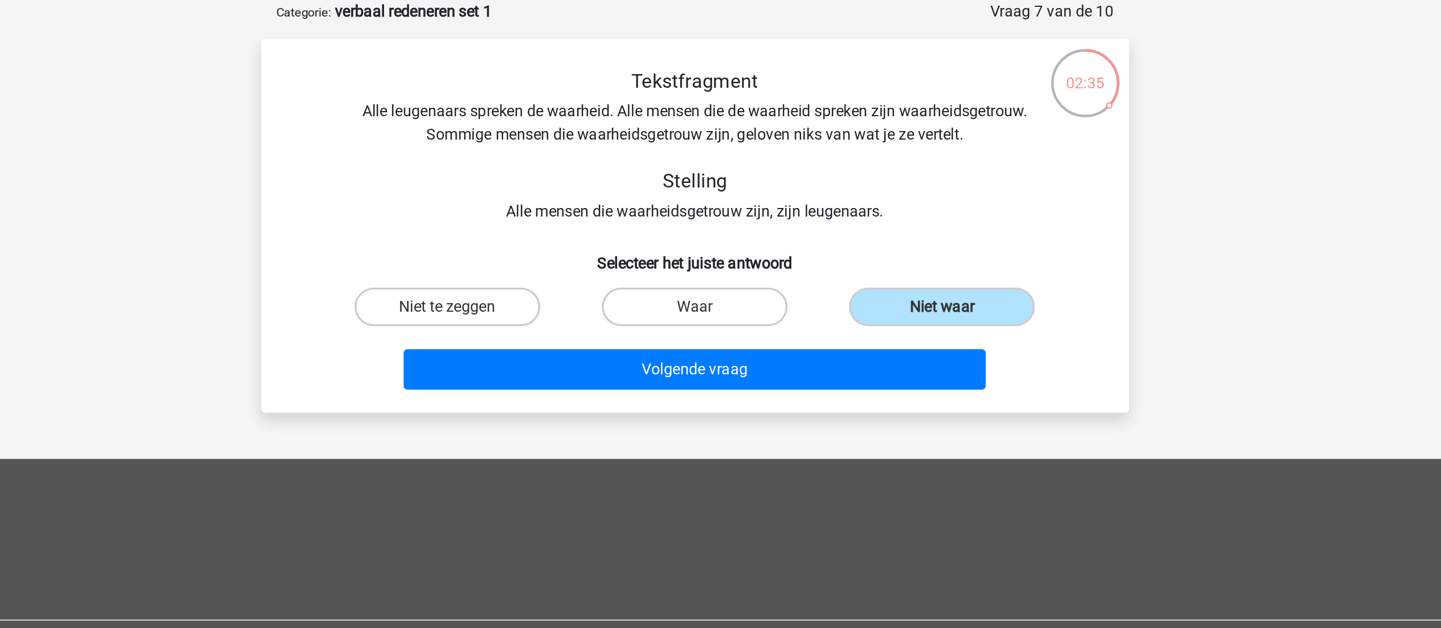
click at [761, 182] on div "Tekstfragment Alle leugenaars spreken de waarheid. Alle mensen die de waarheid …" at bounding box center [721, 143] width 478 height 91
click at [712, 186] on div "Tekstfragment Alle leugenaars spreken de waarheid. Alle mensen die de waarheid …" at bounding box center [721, 143] width 478 height 91
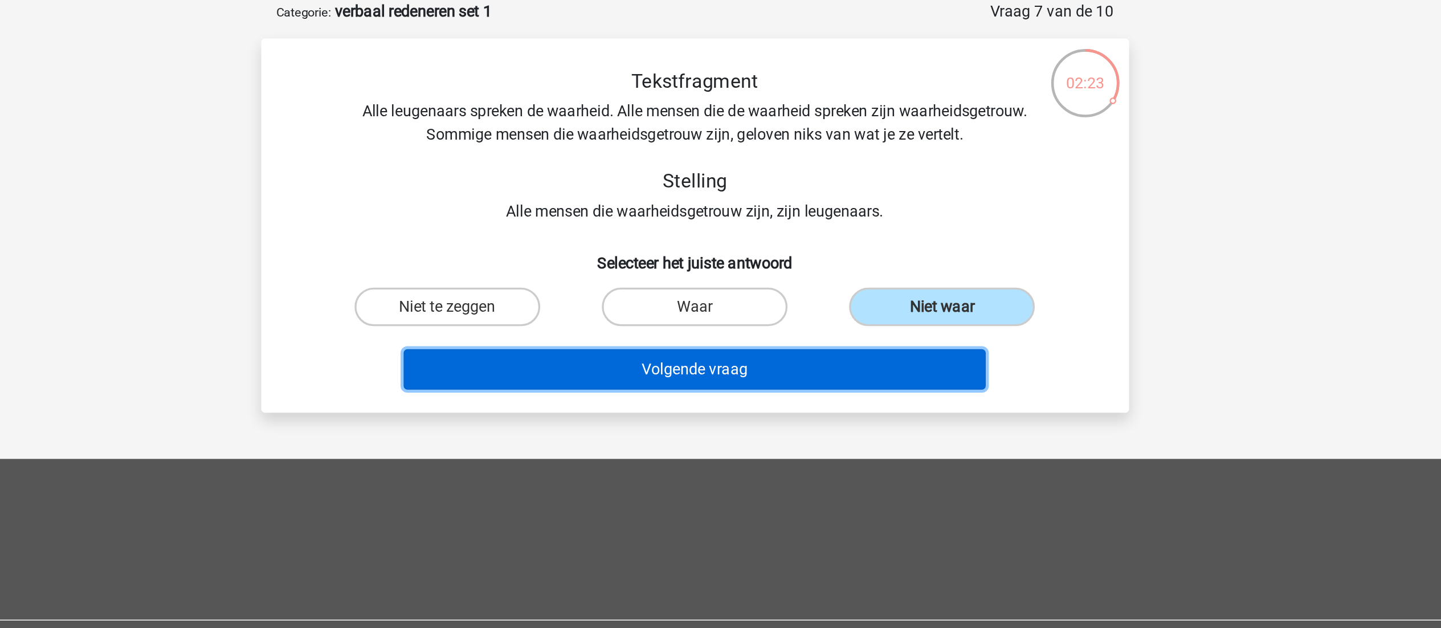
click at [810, 278] on button "Volgende vraag" at bounding box center [720, 276] width 345 height 24
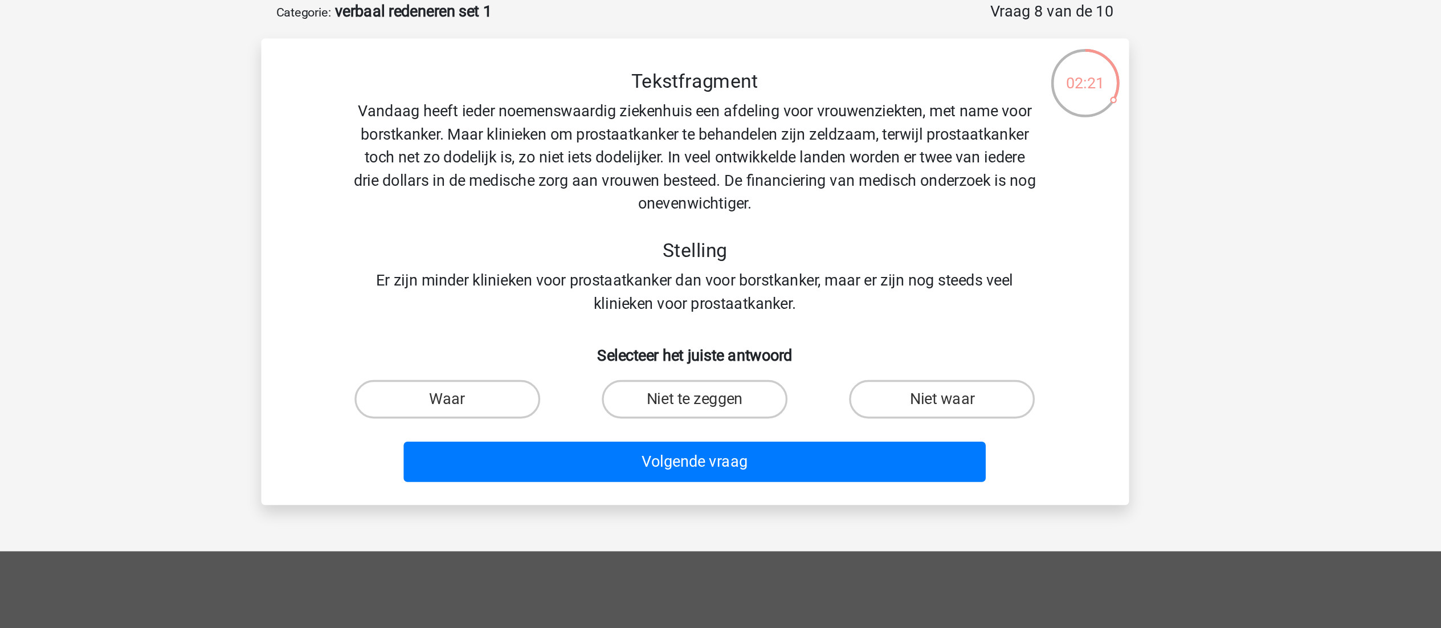
click at [705, 180] on div "Tekstfragment Vandaag heeft ieder noemenswaardig ziekenhuis een afdeling voor v…" at bounding box center [721, 171] width 478 height 146
click at [679, 123] on div "Tekstfragment Vandaag heeft ieder noemenswaardig ziekenhuis een afdeling voor v…" at bounding box center [721, 171] width 478 height 146
click at [703, 141] on div "Tekstfragment Vandaag heeft ieder noemenswaardig ziekenhuis een afdeling voor v…" at bounding box center [721, 171] width 478 height 146
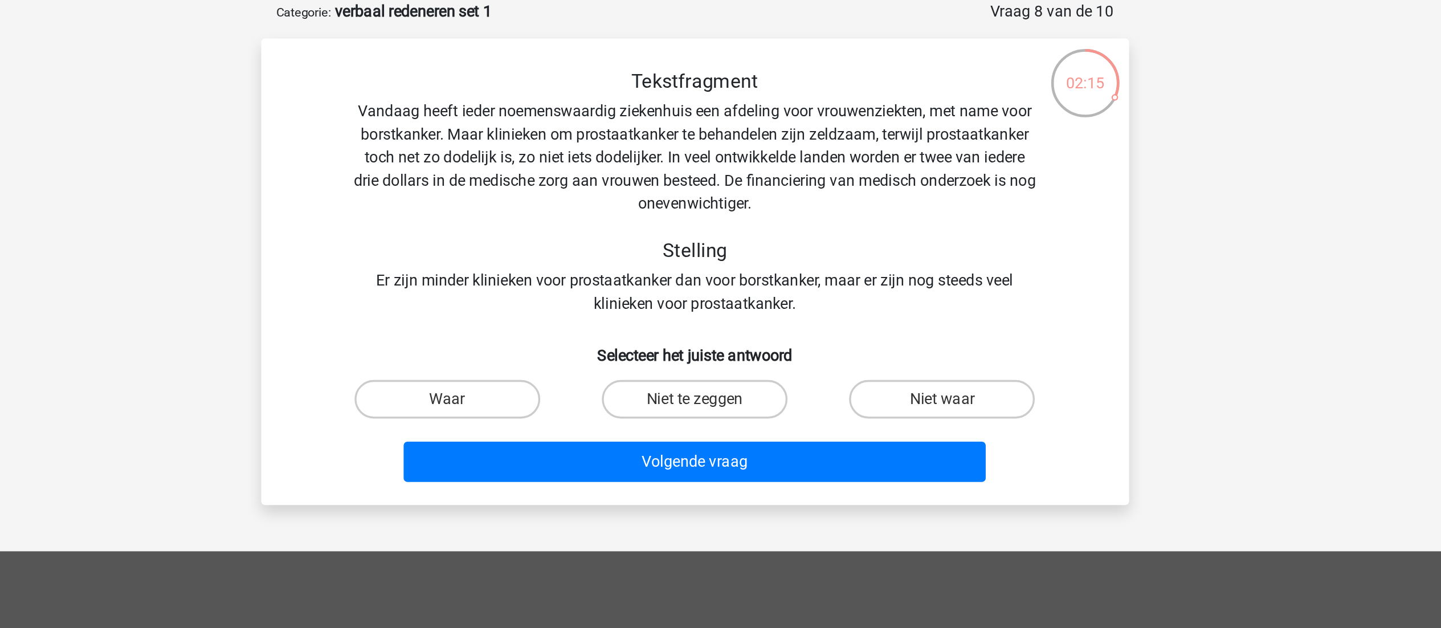
click at [637, 143] on div "Tekstfragment Vandaag heeft ieder noemenswaardig ziekenhuis een afdeling voor v…" at bounding box center [721, 171] width 478 height 146
click at [672, 145] on div "Tekstfragment Vandaag heeft ieder noemenswaardig ziekenhuis een afdeling voor v…" at bounding box center [721, 171] width 478 height 146
click at [628, 151] on div "Tekstfragment Vandaag heeft ieder noemenswaardig ziekenhuis een afdeling voor v…" at bounding box center [721, 171] width 478 height 146
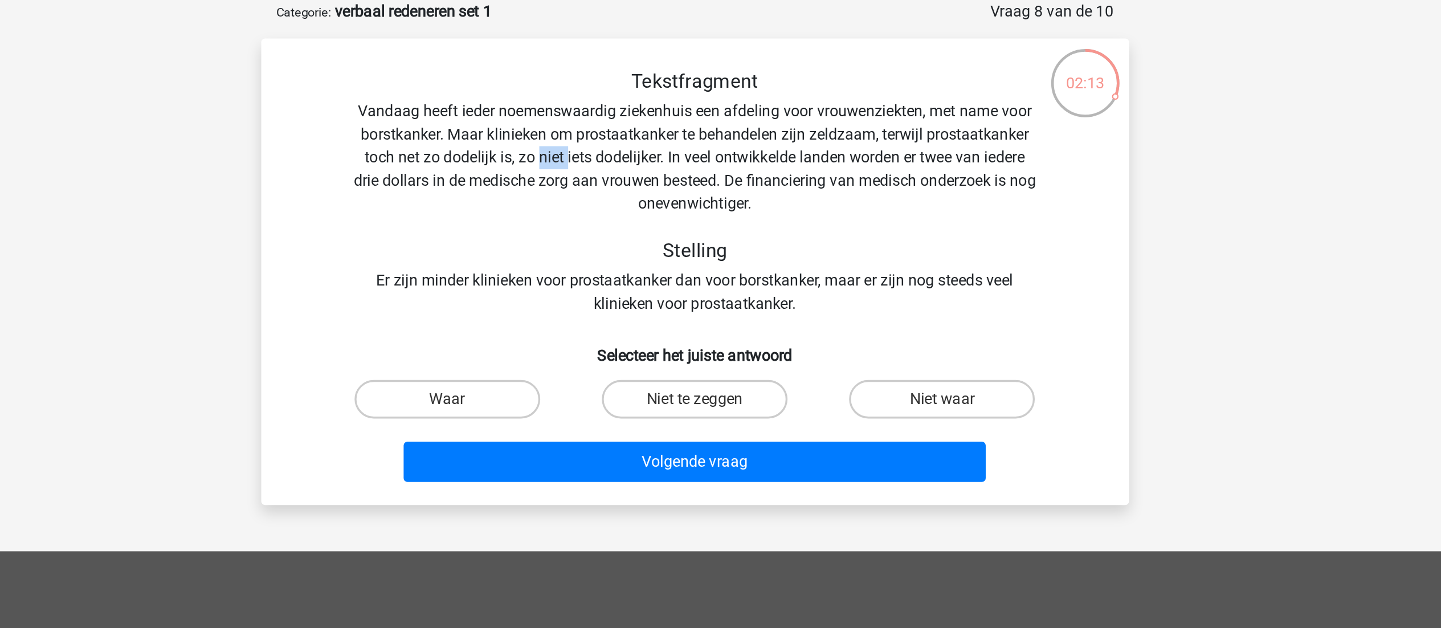
click at [628, 151] on div "Tekstfragment Vandaag heeft ieder noemenswaardig ziekenhuis een afdeling voor v…" at bounding box center [721, 171] width 478 height 146
click at [668, 152] on div "Tekstfragment Vandaag heeft ieder noemenswaardig ziekenhuis een afdeling voor v…" at bounding box center [721, 171] width 478 height 146
click at [697, 153] on div "Tekstfragment Vandaag heeft ieder noemenswaardig ziekenhuis een afdeling voor v…" at bounding box center [721, 171] width 478 height 146
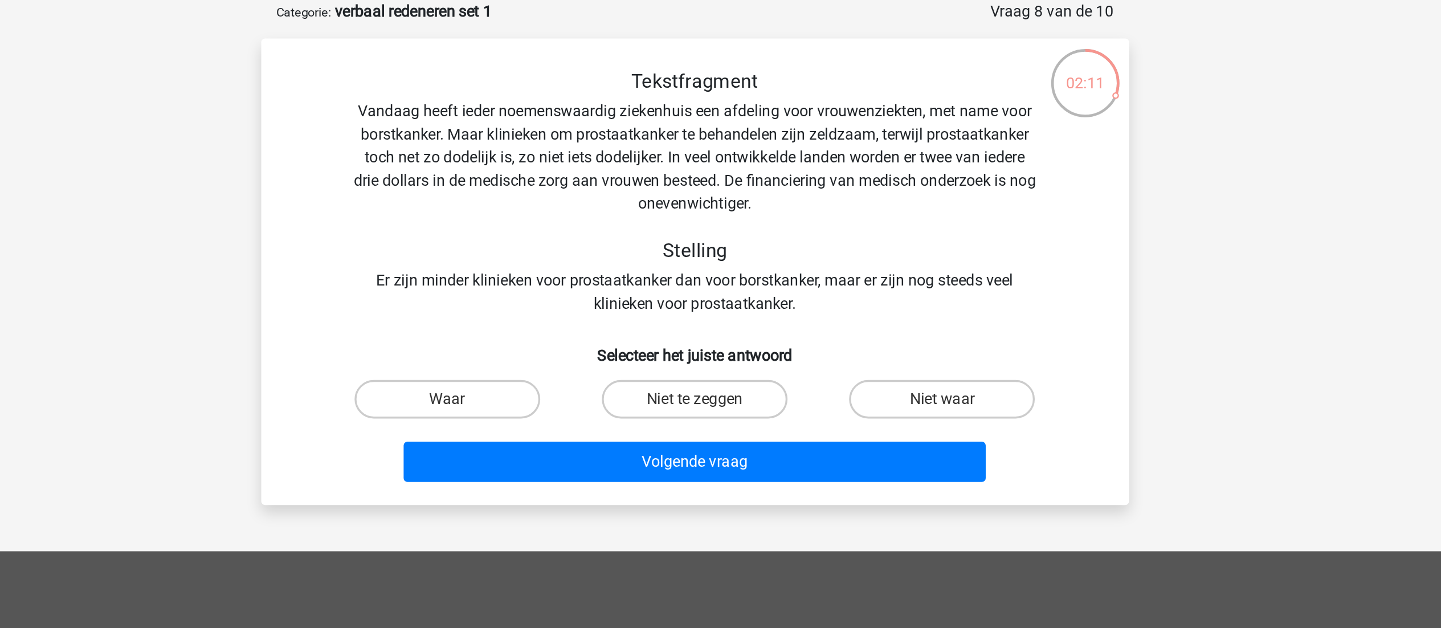
click at [724, 154] on div "Tekstfragment Vandaag heeft ieder noemenswaardig ziekenhuis een afdeling voor v…" at bounding box center [721, 171] width 478 height 146
click at [682, 160] on div "Tekstfragment Vandaag heeft ieder noemenswaardig ziekenhuis een afdeling voor v…" at bounding box center [721, 171] width 478 height 146
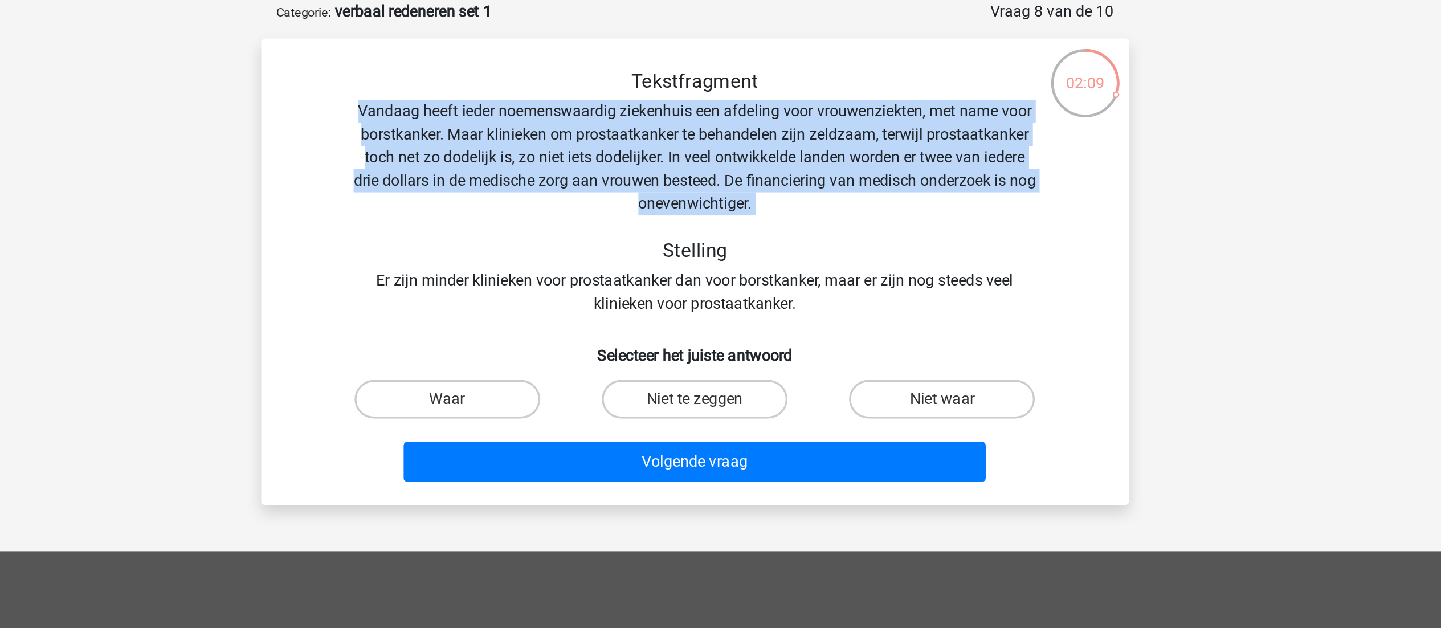
click at [682, 160] on div "Tekstfragment Vandaag heeft ieder noemenswaardig ziekenhuis een afdeling voor v…" at bounding box center [721, 171] width 478 height 146
click at [725, 152] on div "Tekstfragment Vandaag heeft ieder noemenswaardig ziekenhuis een afdeling voor v…" at bounding box center [721, 171] width 478 height 146
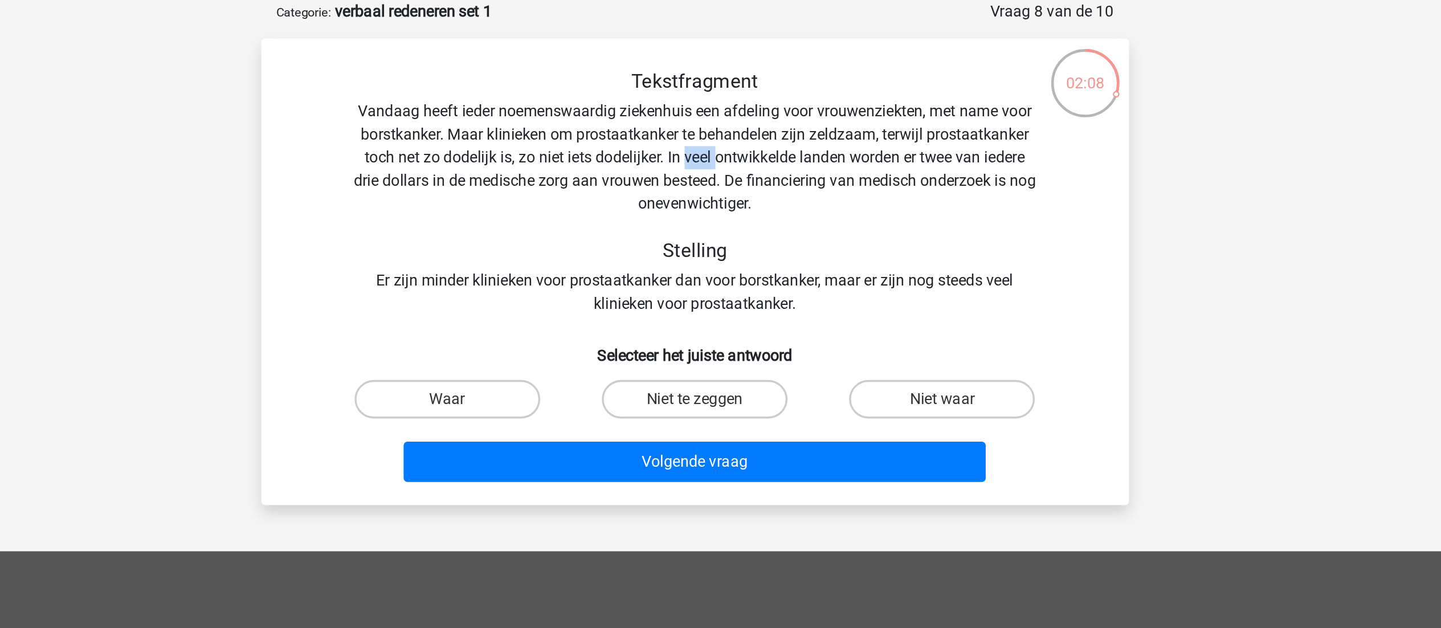
click at [725, 152] on div "Tekstfragment Vandaag heeft ieder noemenswaardig ziekenhuis een afdeling voor v…" at bounding box center [721, 171] width 478 height 146
click at [757, 155] on div "Tekstfragment Vandaag heeft ieder noemenswaardig ziekenhuis een afdeling voor v…" at bounding box center [721, 171] width 478 height 146
click at [787, 167] on div "Tekstfragment Vandaag heeft ieder noemenswaardig ziekenhuis een afdeling voor v…" at bounding box center [721, 171] width 478 height 146
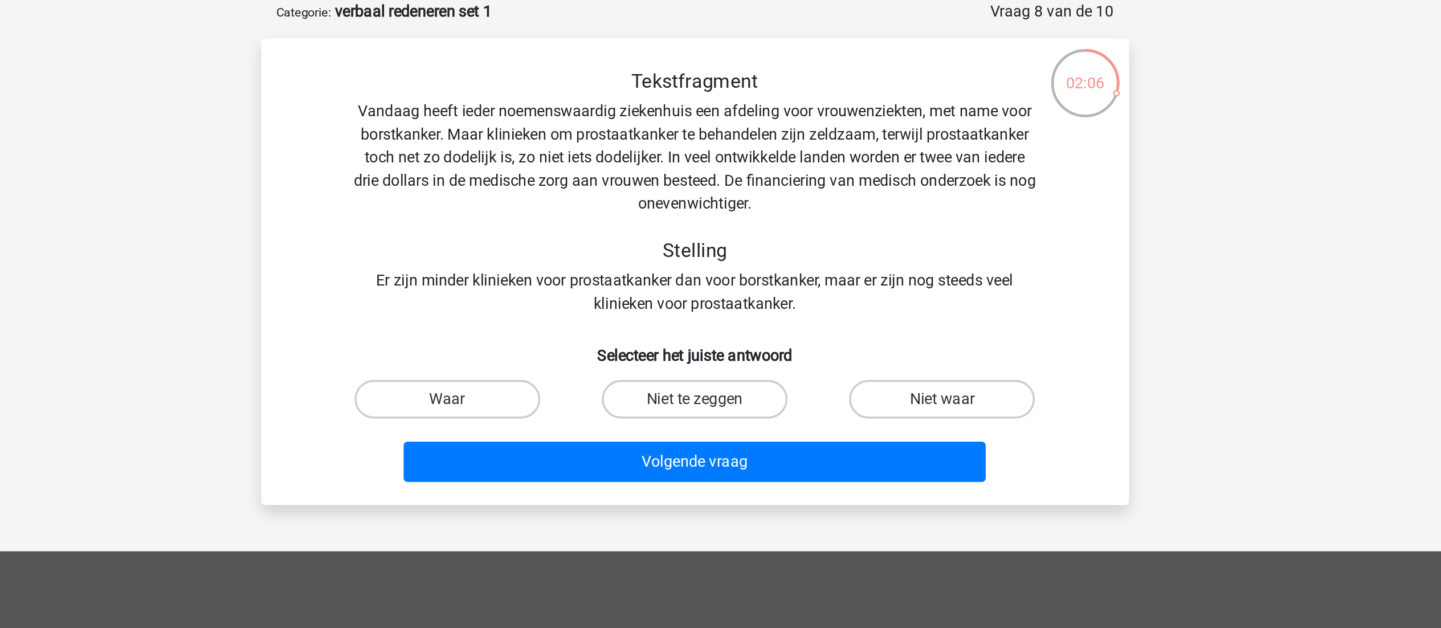
click at [722, 183] on div "Tekstfragment Vandaag heeft ieder noemenswaardig ziekenhuis een afdeling voor v…" at bounding box center [721, 171] width 478 height 146
click at [693, 179] on div "Tekstfragment Vandaag heeft ieder noemenswaardig ziekenhuis een afdeling voor v…" at bounding box center [721, 171] width 478 height 146
click at [703, 217] on div "Tekstfragment Vandaag heeft ieder noemenswaardig ziekenhuis een afdeling voor v…" at bounding box center [721, 171] width 478 height 146
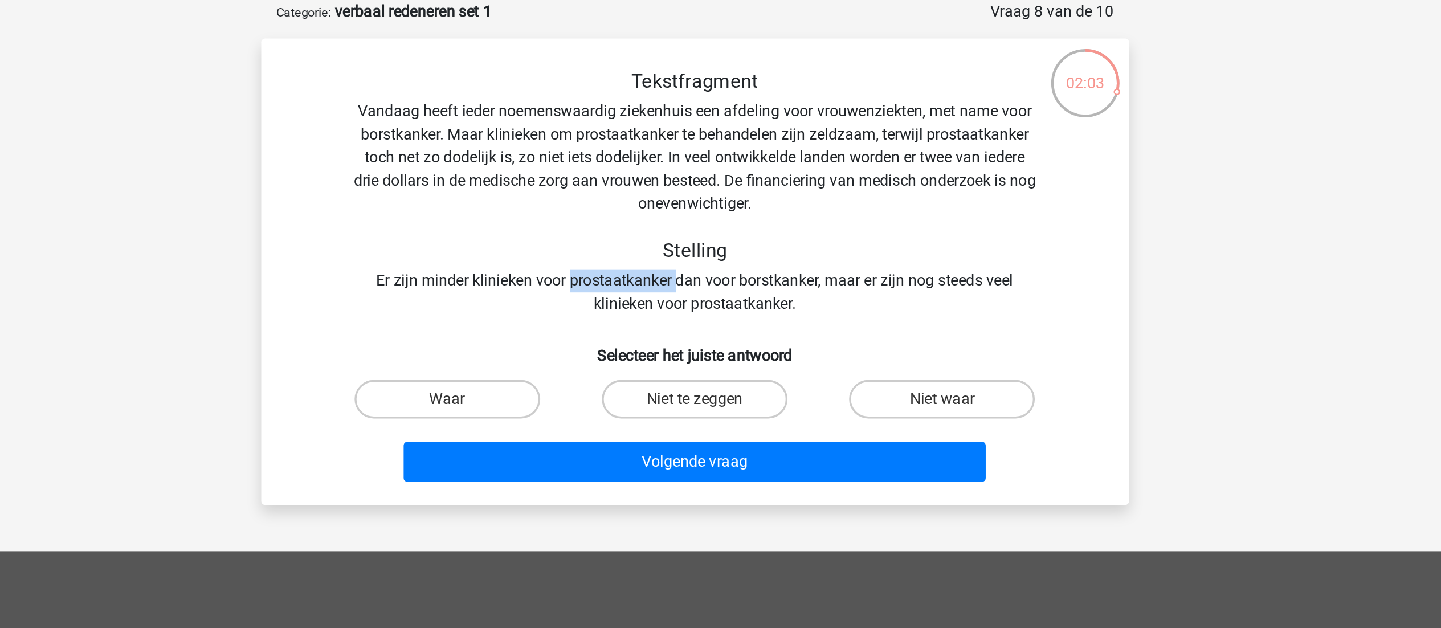
click at [703, 217] on div "Tekstfragment Vandaag heeft ieder noemenswaardig ziekenhuis een afdeling voor v…" at bounding box center [721, 171] width 478 height 146
click at [733, 230] on div "Tekstfragment Vandaag heeft ieder noemenswaardig ziekenhuis een afdeling voor v…" at bounding box center [721, 171] width 478 height 146
click at [684, 231] on div "Tekstfragment Vandaag heeft ieder noemenswaardig ziekenhuis een afdeling voor v…" at bounding box center [721, 171] width 478 height 146
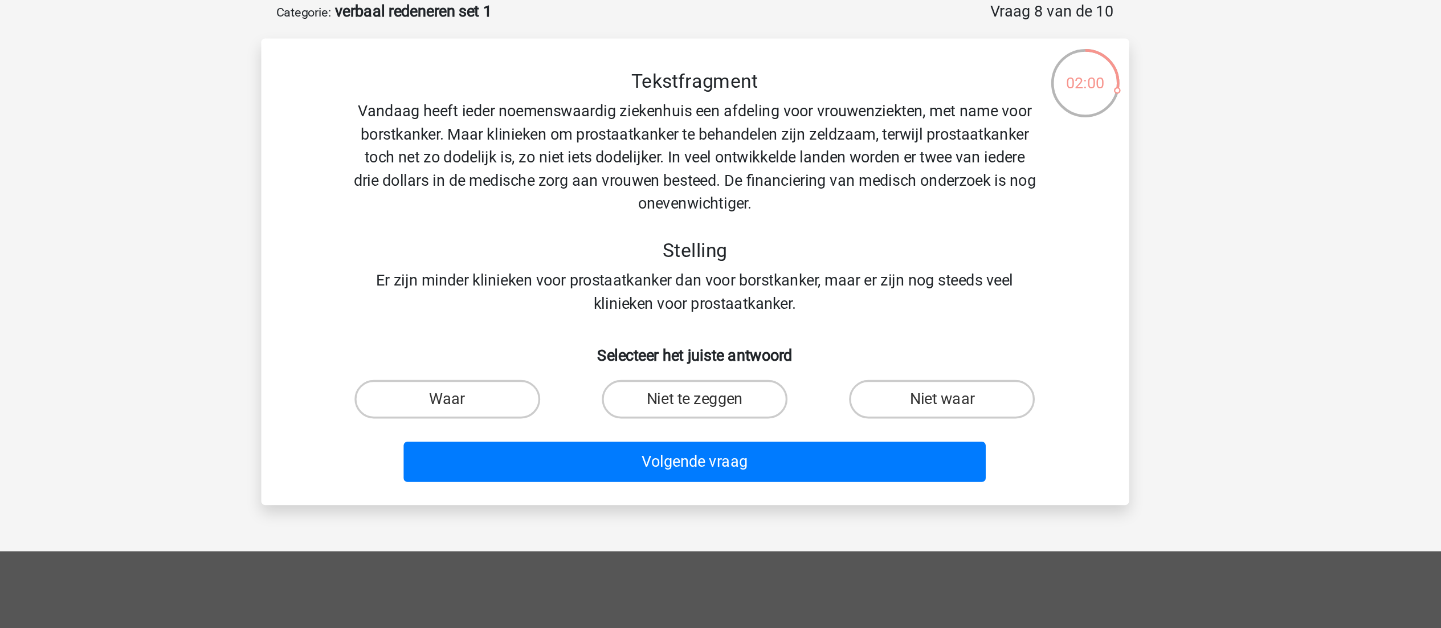
click at [738, 227] on div "Tekstfragment Vandaag heeft ieder noemenswaardig ziekenhuis een afdeling voor v…" at bounding box center [721, 171] width 478 height 146
click at [696, 222] on div "Tekstfragment Vandaag heeft ieder noemenswaardig ziekenhuis een afdeling voor v…" at bounding box center [721, 171] width 478 height 146
click at [759, 222] on div "Tekstfragment Vandaag heeft ieder noemenswaardig ziekenhuis een afdeling voor v…" at bounding box center [721, 171] width 478 height 146
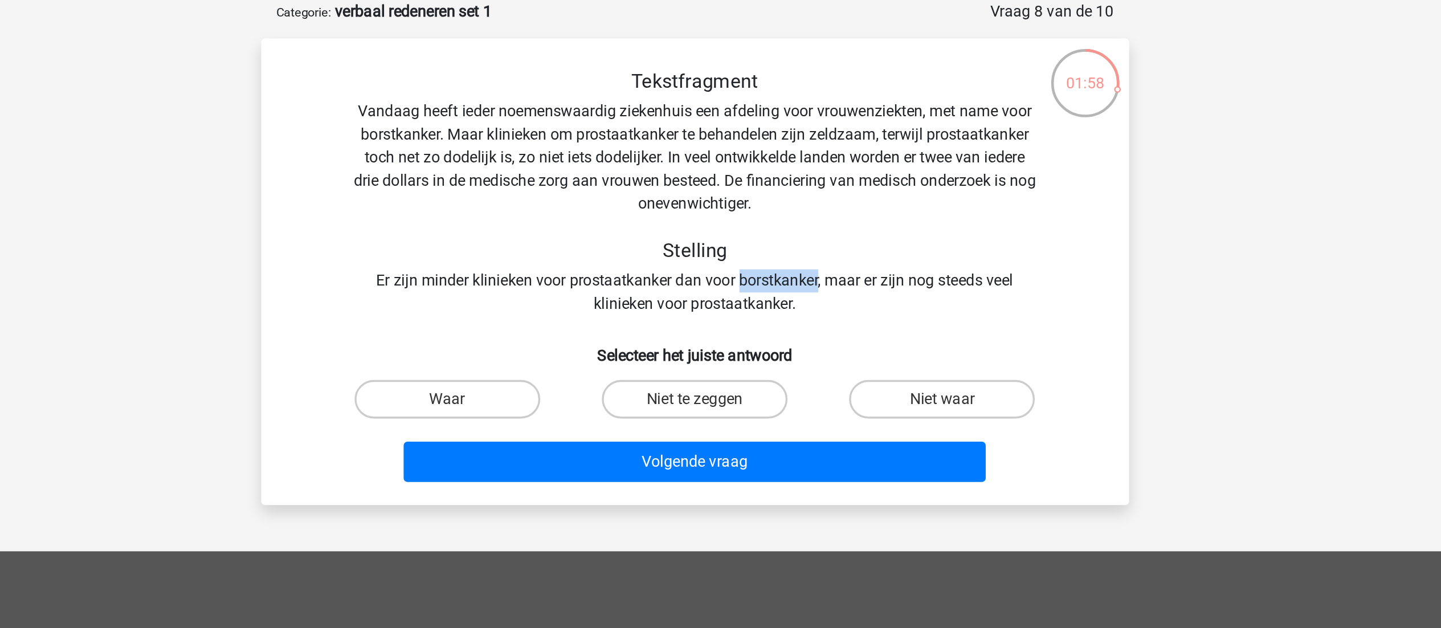
click at [759, 222] on div "Tekstfragment Vandaag heeft ieder noemenswaardig ziekenhuis een afdeling voor v…" at bounding box center [721, 171] width 478 height 146
click at [694, 220] on div "Tekstfragment Vandaag heeft ieder noemenswaardig ziekenhuis een afdeling voor v…" at bounding box center [721, 171] width 478 height 146
click at [742, 221] on div "Tekstfragment Vandaag heeft ieder noemenswaardig ziekenhuis een afdeling voor v…" at bounding box center [721, 171] width 478 height 146
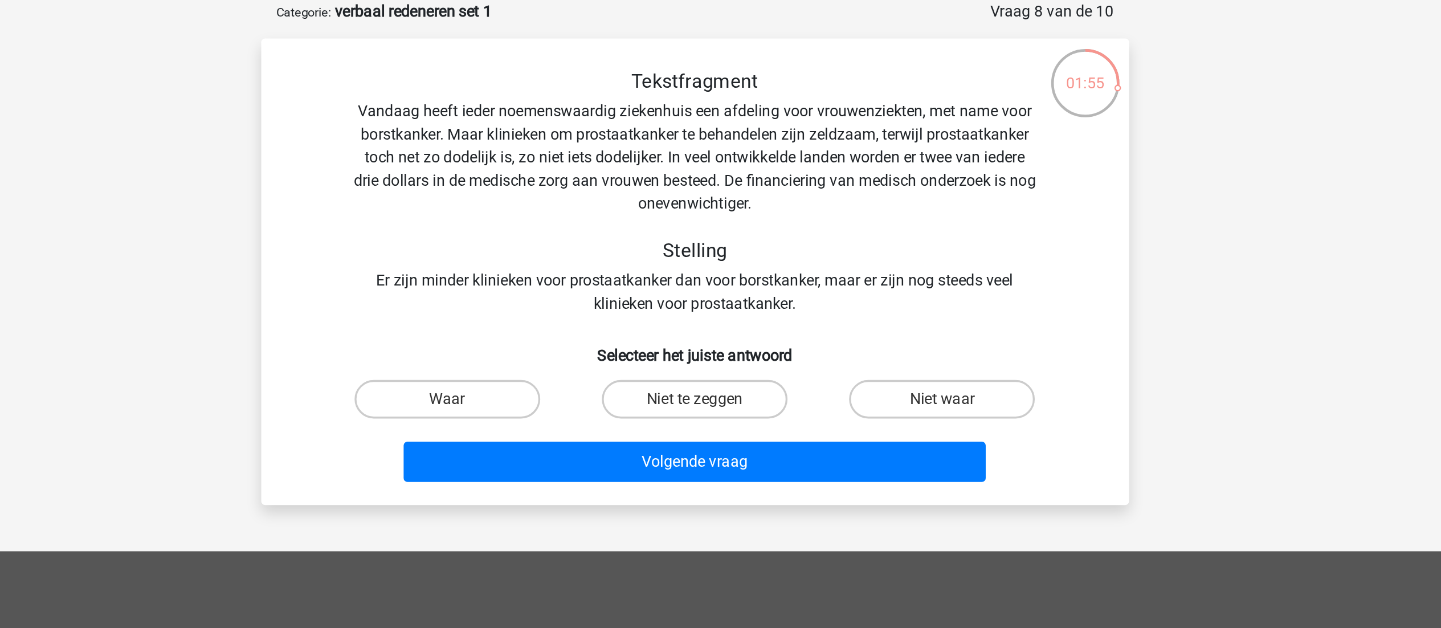
click at [692, 134] on div "Tekstfragment Vandaag heeft ieder noemenswaardig ziekenhuis een afdeling voor v…" at bounding box center [721, 171] width 478 height 146
click at [638, 157] on div "Tekstfragment Vandaag heeft ieder noemenswaardig ziekenhuis een afdeling voor v…" at bounding box center [721, 171] width 478 height 146
click at [691, 159] on div "Tekstfragment Vandaag heeft ieder noemenswaardig ziekenhuis een afdeling voor v…" at bounding box center [721, 171] width 478 height 146
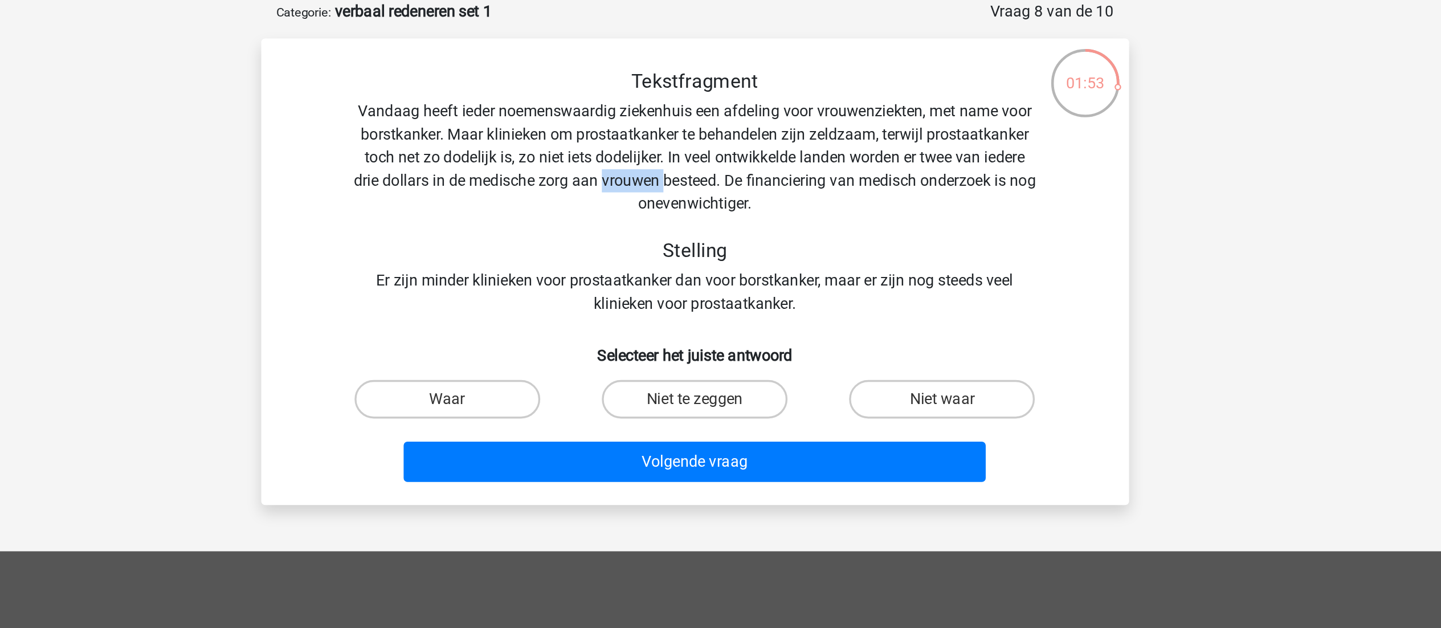
click at [691, 159] on div "Tekstfragment Vandaag heeft ieder noemenswaardig ziekenhuis een afdeling voor v…" at bounding box center [721, 171] width 478 height 146
click at [742, 150] on div "Tekstfragment Vandaag heeft ieder noemenswaardig ziekenhuis een afdeling voor v…" at bounding box center [721, 171] width 478 height 146
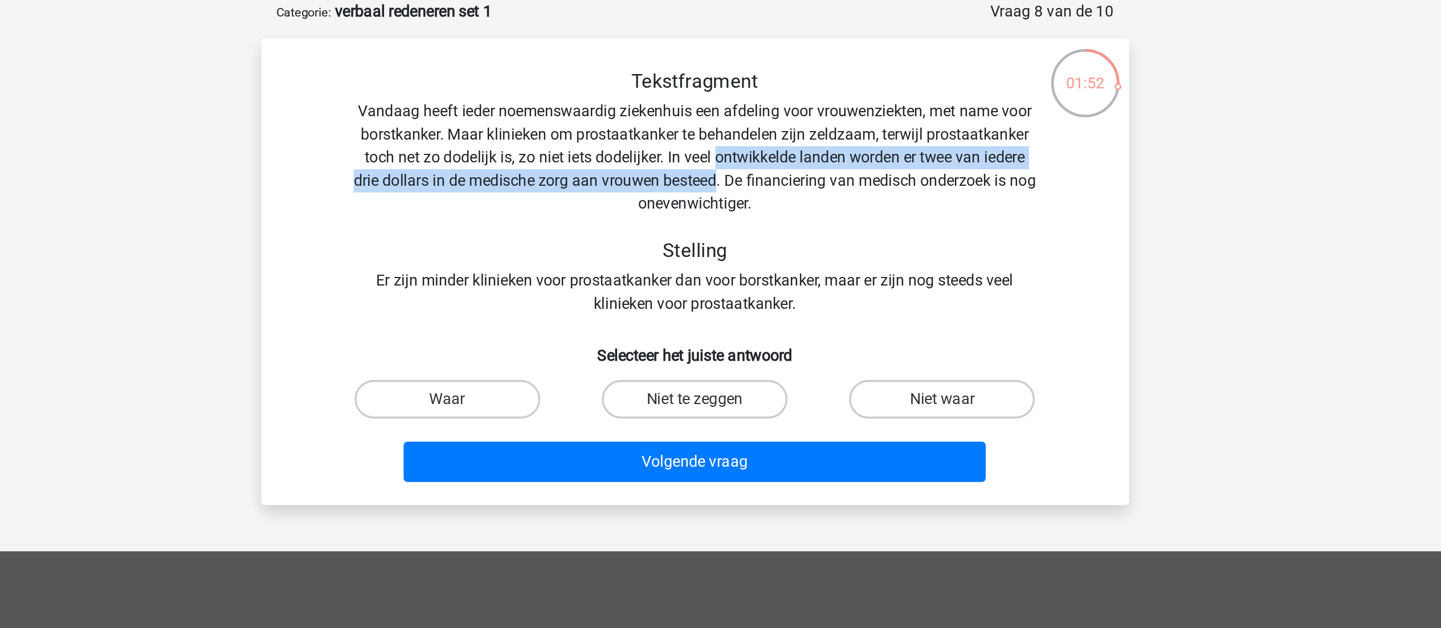
drag, startPoint x: 742, startPoint y: 150, endPoint x: 717, endPoint y: 170, distance: 32.0
click at [717, 170] on div "Tekstfragment Vandaag heeft ieder noemenswaardig ziekenhuis een afdeling voor v…" at bounding box center [721, 171] width 478 height 146
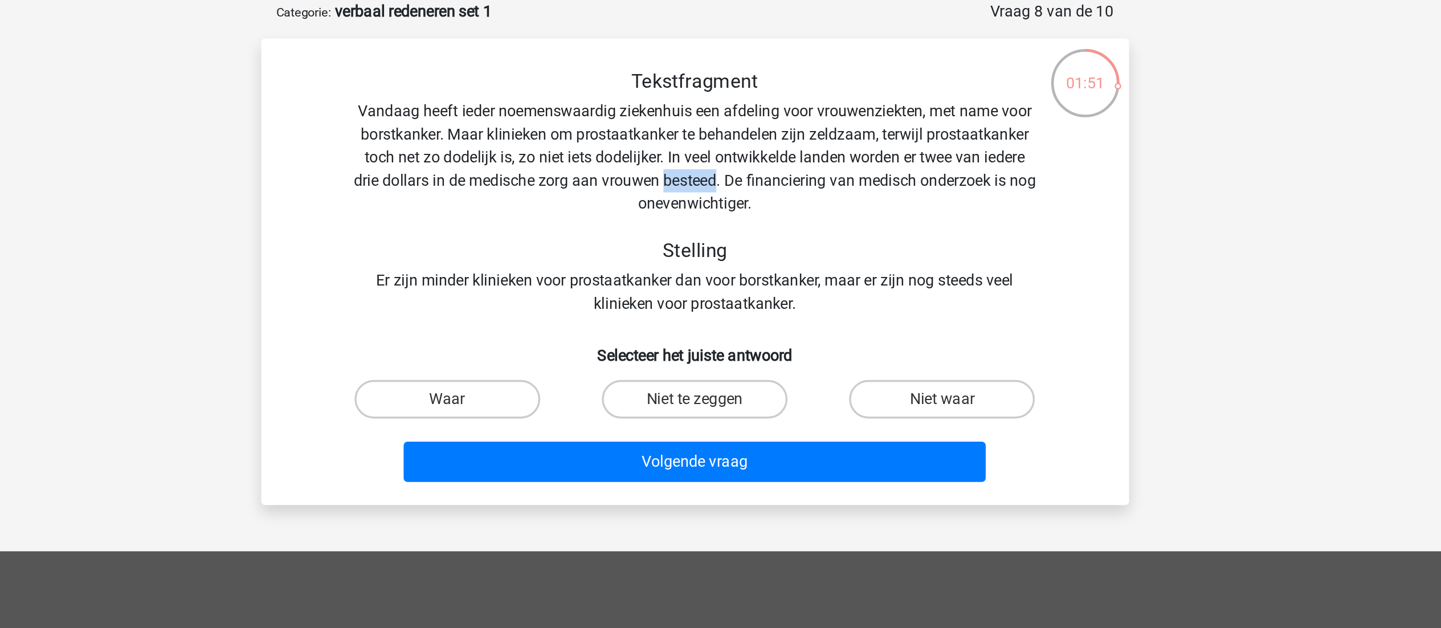
click at [717, 170] on div "Tekstfragment Vandaag heeft ieder noemenswaardig ziekenhuis een afdeling voor v…" at bounding box center [721, 171] width 478 height 146
click at [739, 168] on div "Tekstfragment Vandaag heeft ieder noemenswaardig ziekenhuis een afdeling voor v…" at bounding box center [721, 171] width 478 height 146
click at [720, 235] on div "Tekstfragment Vandaag heeft ieder noemenswaardig ziekenhuis een afdeling voor v…" at bounding box center [721, 171] width 478 height 146
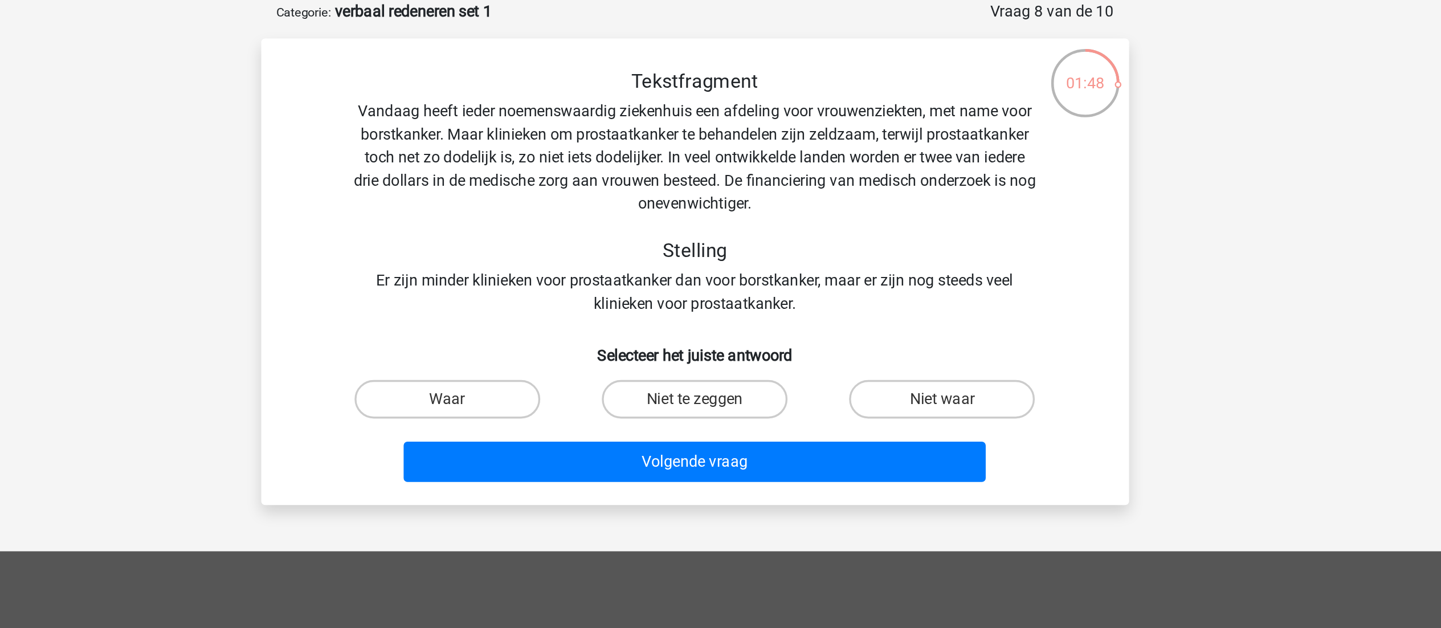
click at [684, 220] on div "Tekstfragment Vandaag heeft ieder noemenswaardig ziekenhuis een afdeling voor v…" at bounding box center [721, 171] width 478 height 146
click at [740, 228] on div "Tekstfragment Vandaag heeft ieder noemenswaardig ziekenhuis een afdeling voor v…" at bounding box center [721, 171] width 478 height 146
click at [750, 238] on div "Tekstfragment Vandaag heeft ieder noemenswaardig ziekenhuis een afdeling voor v…" at bounding box center [721, 171] width 478 height 146
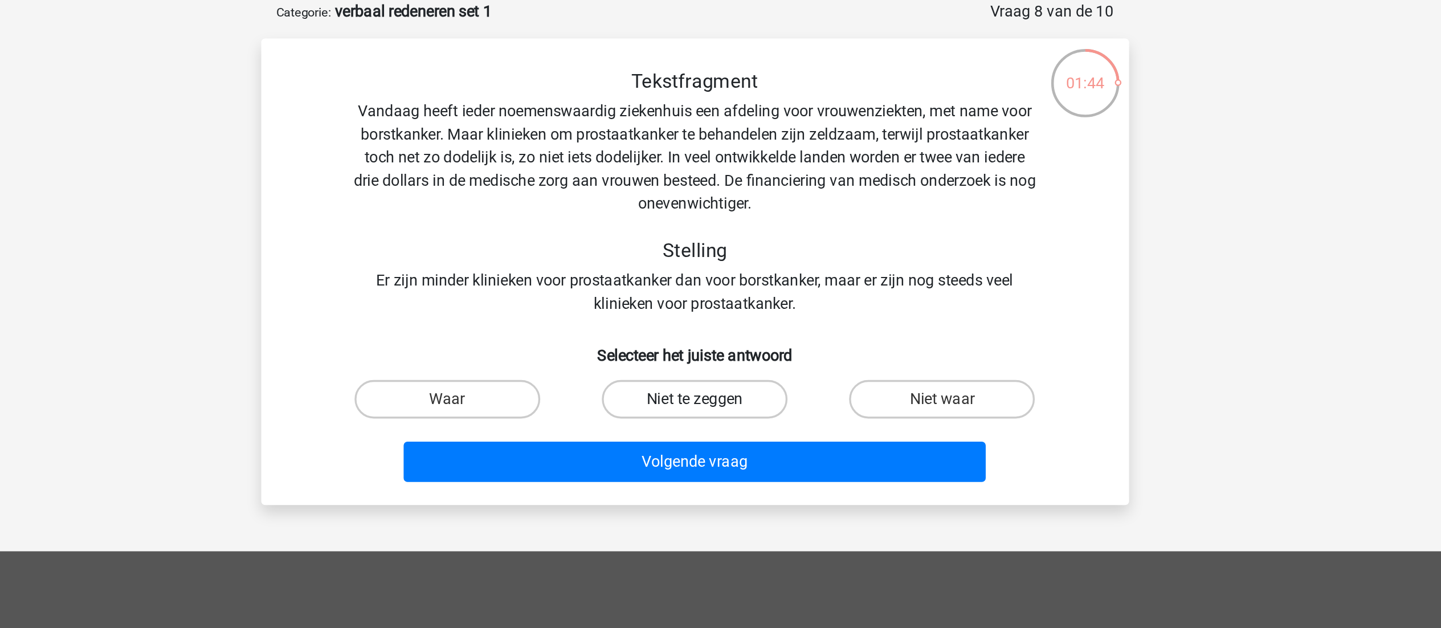
click at [733, 292] on label "Niet te zeggen" at bounding box center [721, 293] width 110 height 23
click at [728, 293] on input "Niet te zeggen" at bounding box center [723, 296] width 7 height 7
radio input "true"
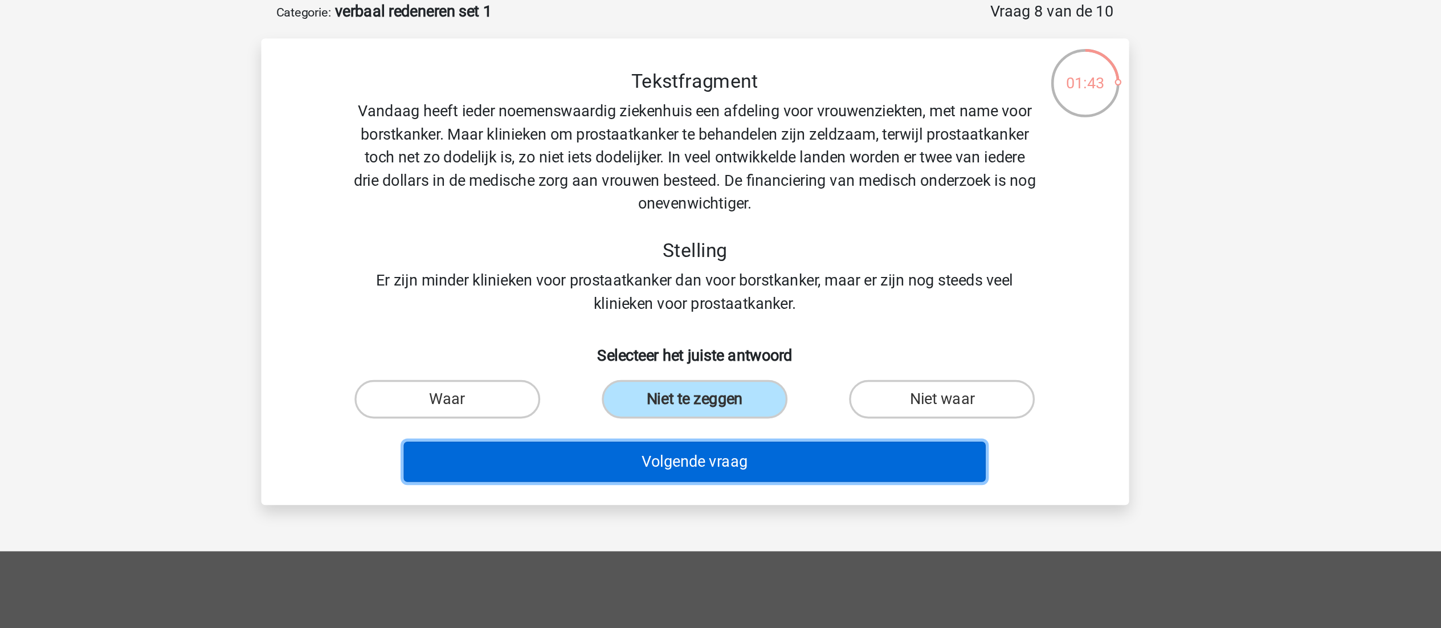
click at [743, 333] on button "Volgende vraag" at bounding box center [720, 331] width 345 height 24
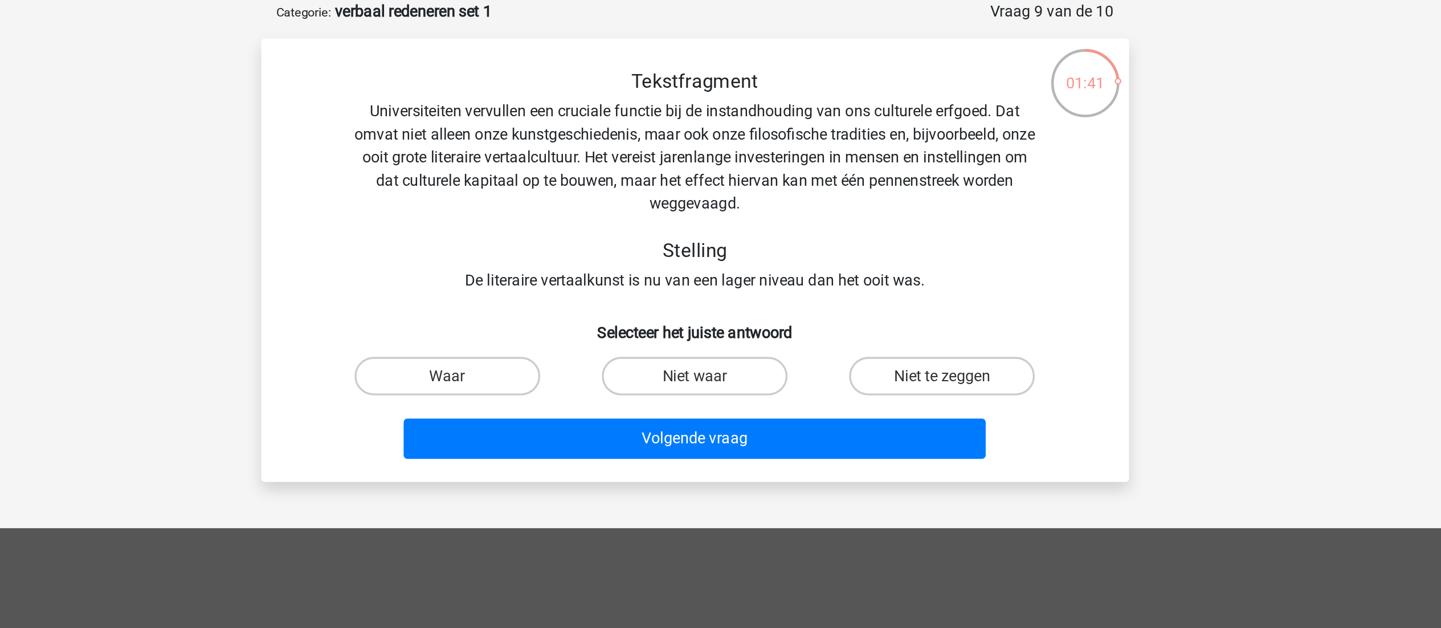
click at [687, 154] on div "Tekstfragment Universiteiten vervullen een cruciale functie bij de instandhoudi…" at bounding box center [721, 164] width 478 height 132
click at [631, 140] on div "Tekstfragment Universiteiten vervullen een cruciale functie bij de instandhoudi…" at bounding box center [721, 164] width 478 height 132
click at [676, 148] on div "Tekstfragment Universiteiten vervullen een cruciale functie bij de instandhoudi…" at bounding box center [721, 164] width 478 height 132
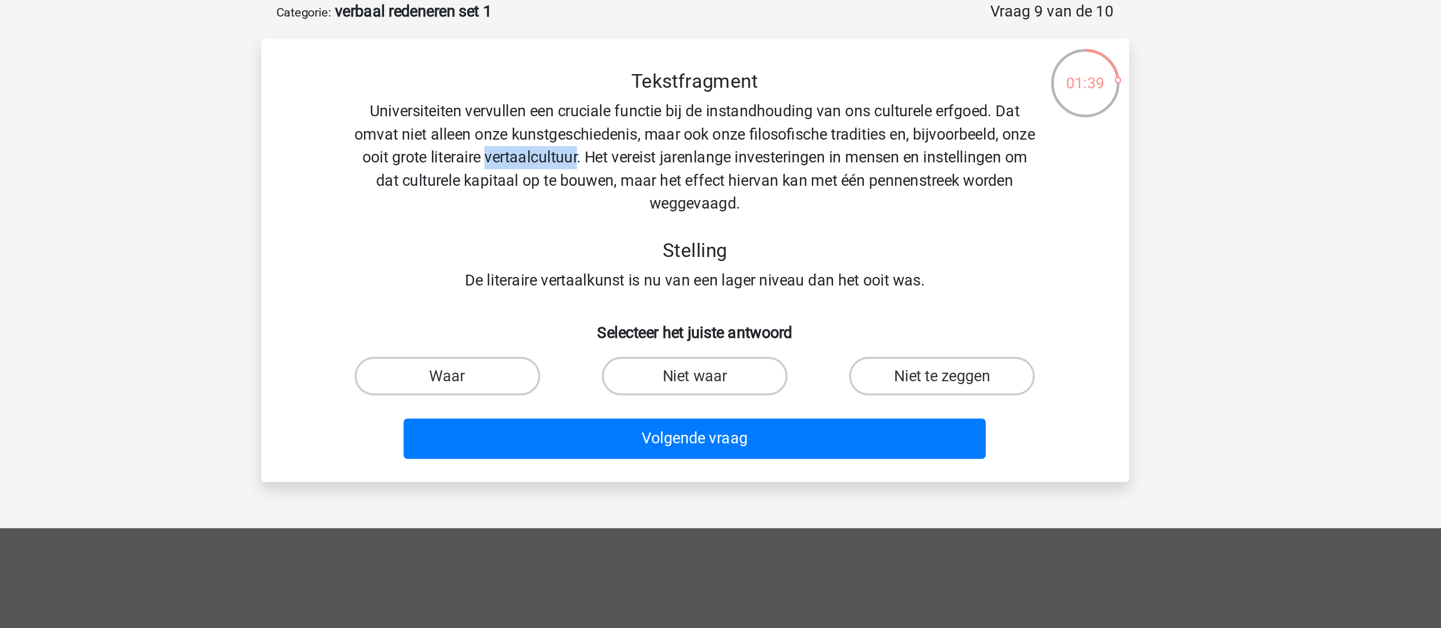
click at [676, 148] on div "Tekstfragment Universiteiten vervullen een cruciale functie bij de instandhoudi…" at bounding box center [721, 164] width 478 height 132
click at [742, 148] on div "Tekstfragment Universiteiten vervullen een cruciale functie bij de instandhoudi…" at bounding box center [721, 164] width 478 height 132
click at [663, 150] on div "Tekstfragment Universiteiten vervullen een cruciale functie bij de instandhoudi…" at bounding box center [721, 164] width 478 height 132
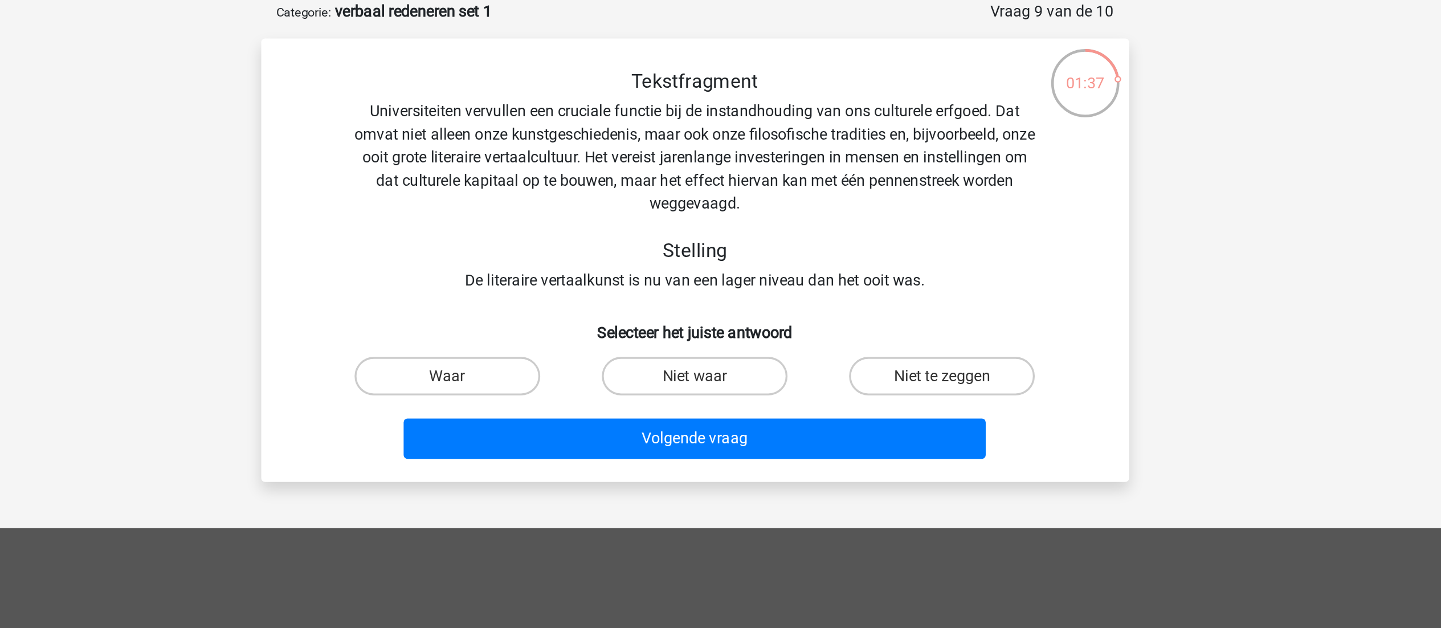
click at [719, 148] on div "Tekstfragment Universiteiten vervullen een cruciale functie bij de instandhoudi…" at bounding box center [721, 164] width 478 height 132
click at [773, 137] on div "Tekstfragment Universiteiten vervullen een cruciale functie bij de instandhoudi…" at bounding box center [721, 164] width 478 height 132
click at [688, 138] on div "Tekstfragment Universiteiten vervullen een cruciale functie bij de instandhoudi…" at bounding box center [721, 164] width 478 height 132
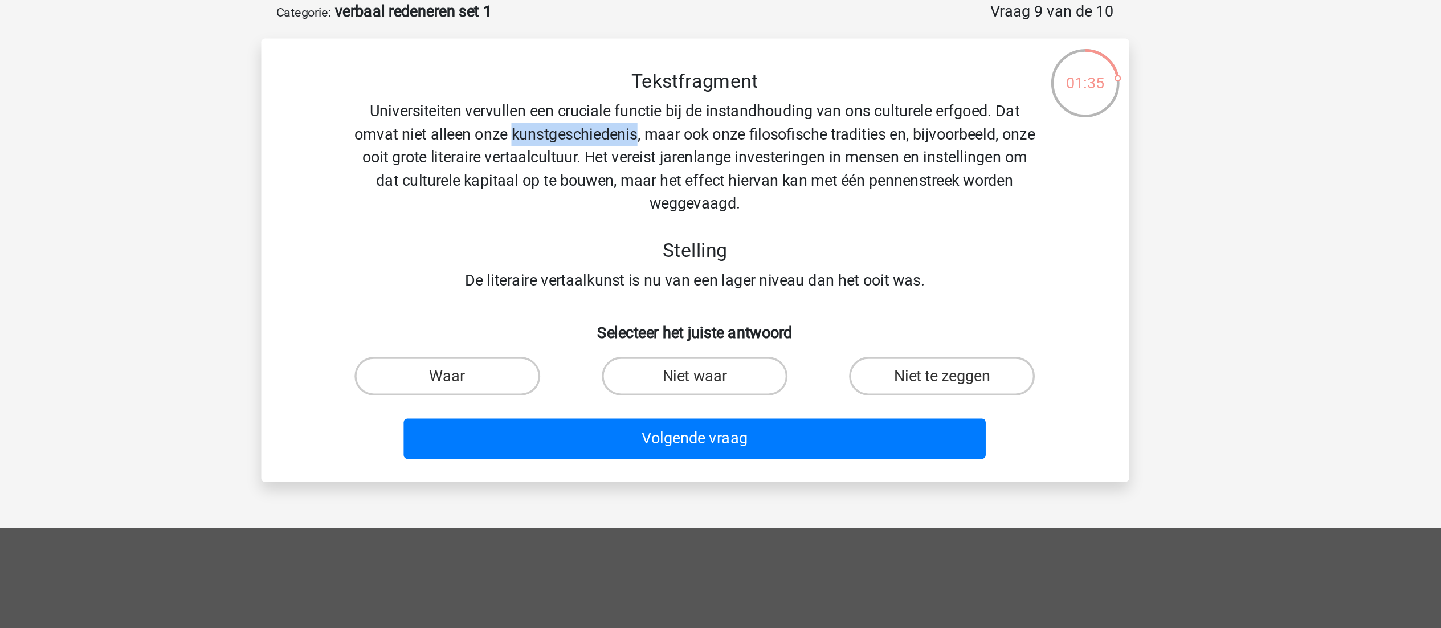
click at [688, 138] on div "Tekstfragment Universiteiten vervullen een cruciale functie bij de instandhoudi…" at bounding box center [721, 164] width 478 height 132
click at [704, 144] on div "Tekstfragment Universiteiten vervullen een cruciale functie bij de instandhoudi…" at bounding box center [721, 164] width 478 height 132
click at [761, 154] on div "Tekstfragment Universiteiten vervullen een cruciale functie bij de instandhoudi…" at bounding box center [721, 164] width 478 height 132
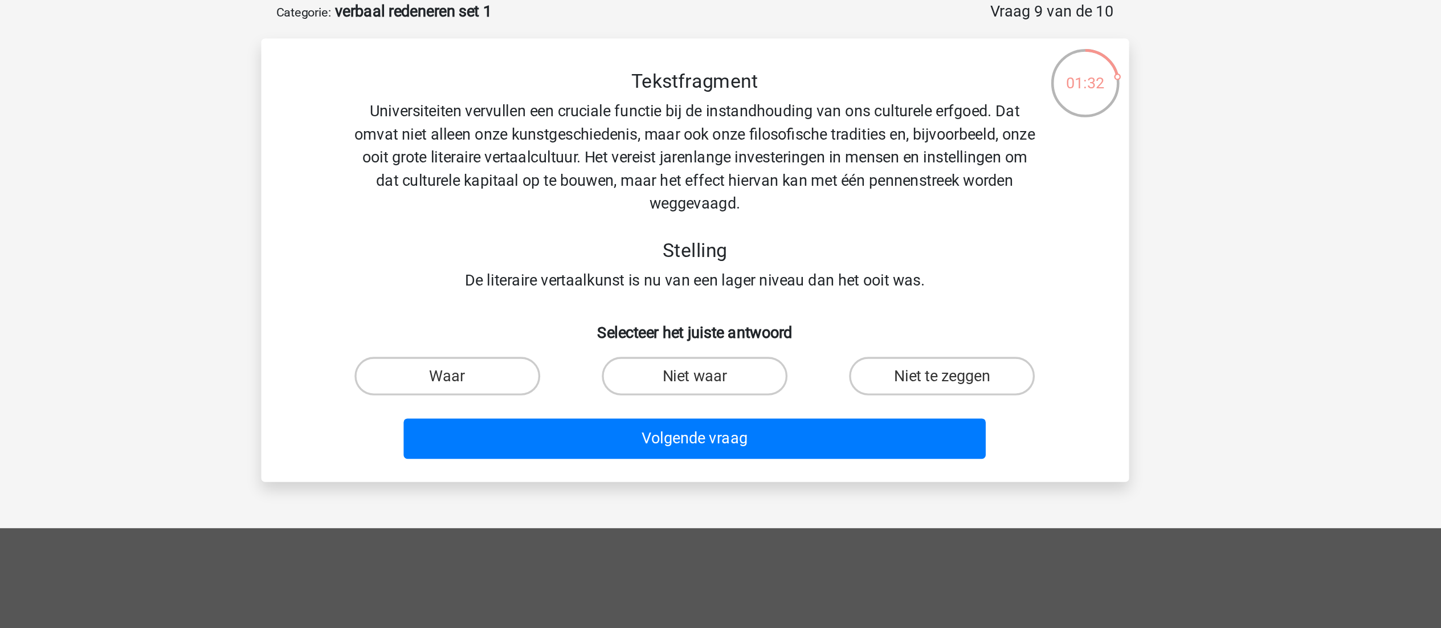
click at [703, 153] on div "Tekstfragment Universiteiten vervullen een cruciale functie bij de instandhoudi…" at bounding box center [721, 164] width 478 height 132
click at [751, 152] on div "Tekstfragment Universiteiten vervullen een cruciale functie bij de instandhoudi…" at bounding box center [721, 164] width 478 height 132
click at [670, 167] on div "Tekstfragment Universiteiten vervullen een cruciale functie bij de instandhoudi…" at bounding box center [721, 164] width 478 height 132
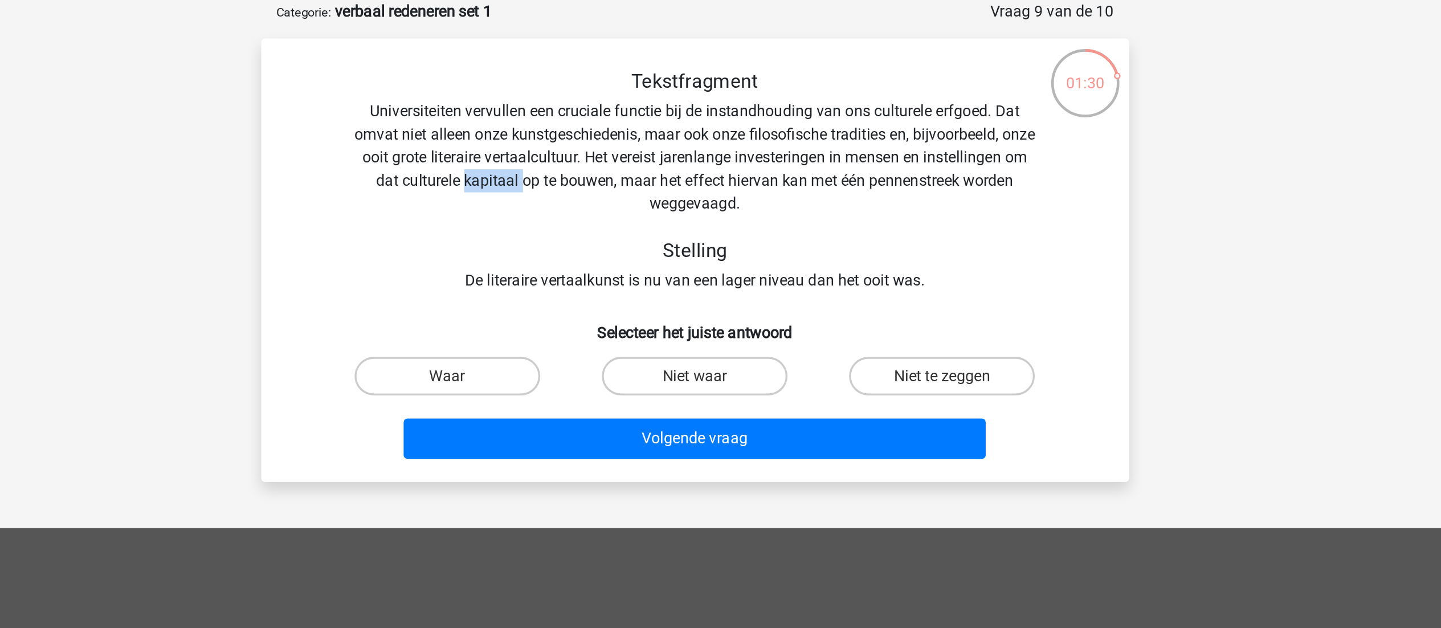
click at [670, 167] on div "Tekstfragment Universiteiten vervullen een cruciale functie bij de instandhoudi…" at bounding box center [721, 164] width 478 height 132
click at [736, 165] on div "Tekstfragment Universiteiten vervullen een cruciale functie bij de instandhoudi…" at bounding box center [721, 164] width 478 height 132
click at [769, 164] on div "Tekstfragment Universiteiten vervullen een cruciale functie bij de instandhoudi…" at bounding box center [721, 164] width 478 height 132
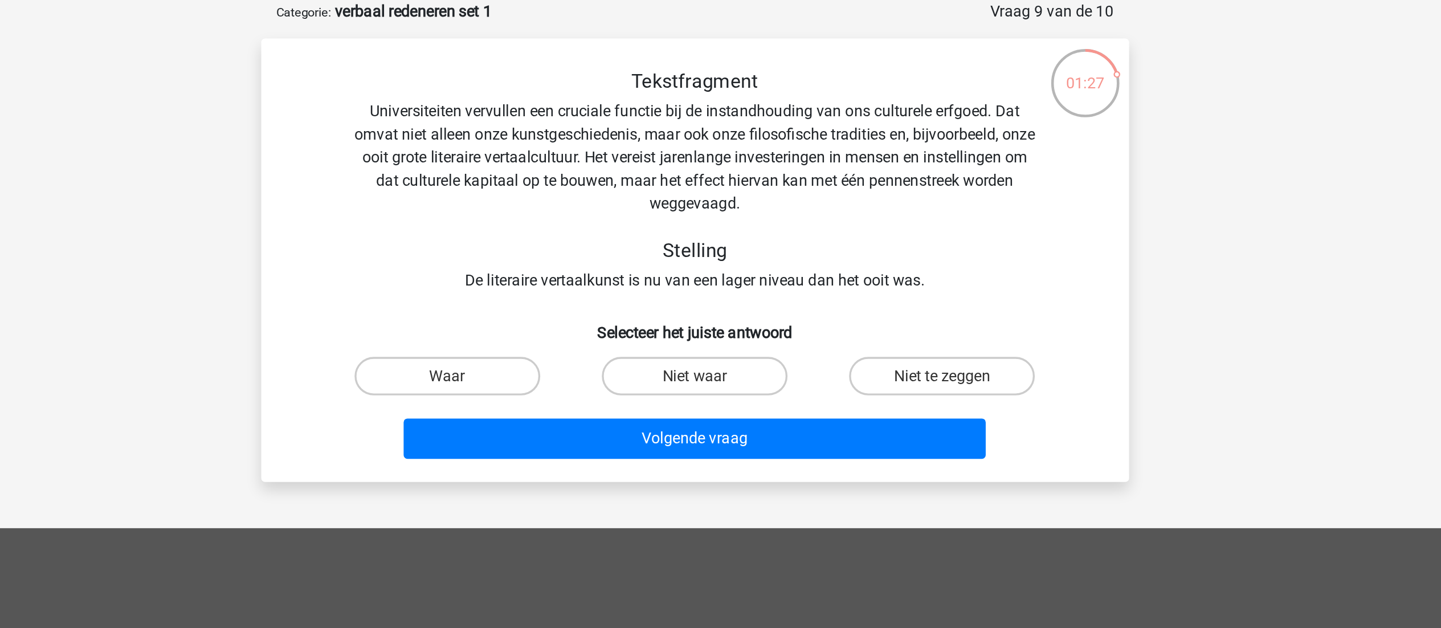
click at [689, 227] on div "Tekstfragment Universiteiten vervullen een cruciale functie bij de instandhoudi…" at bounding box center [721, 164] width 478 height 132
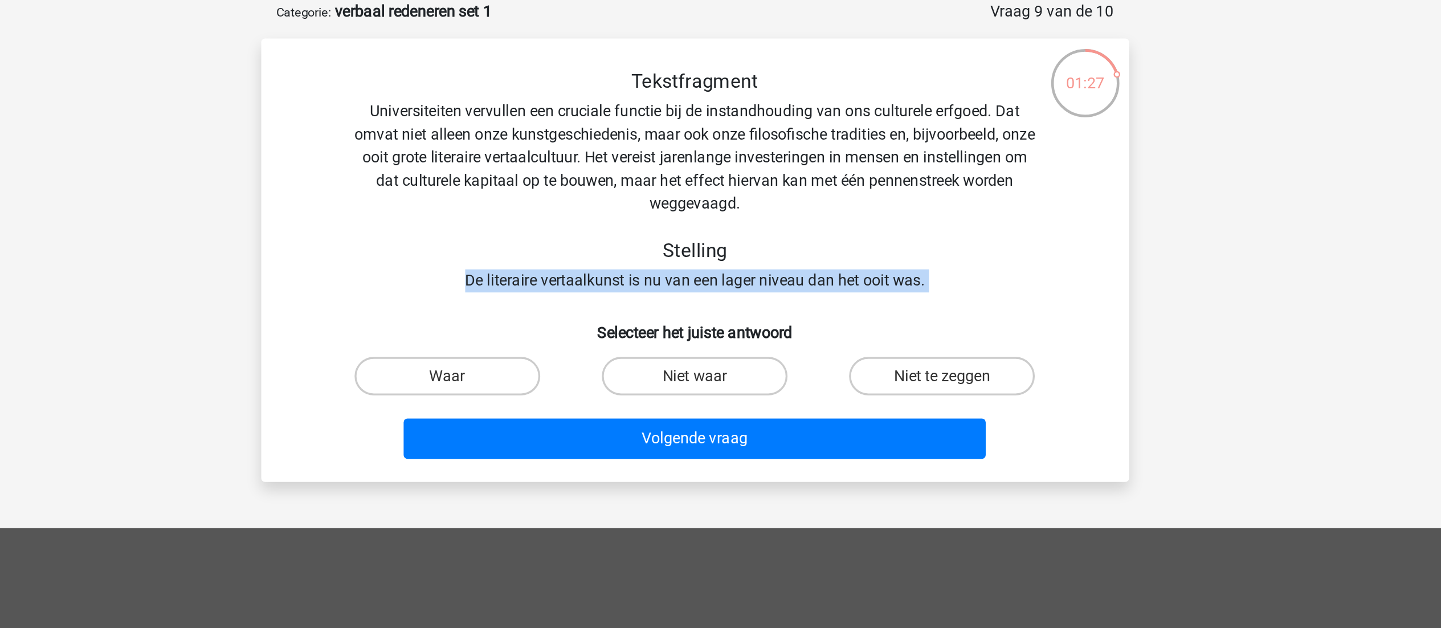
click at [689, 227] on div "Tekstfragment Universiteiten vervullen een cruciale functie bij de instandhoudi…" at bounding box center [721, 164] width 478 height 132
click at [730, 226] on div "Tekstfragment Universiteiten vervullen een cruciale functie bij de instandhoudi…" at bounding box center [721, 164] width 478 height 132
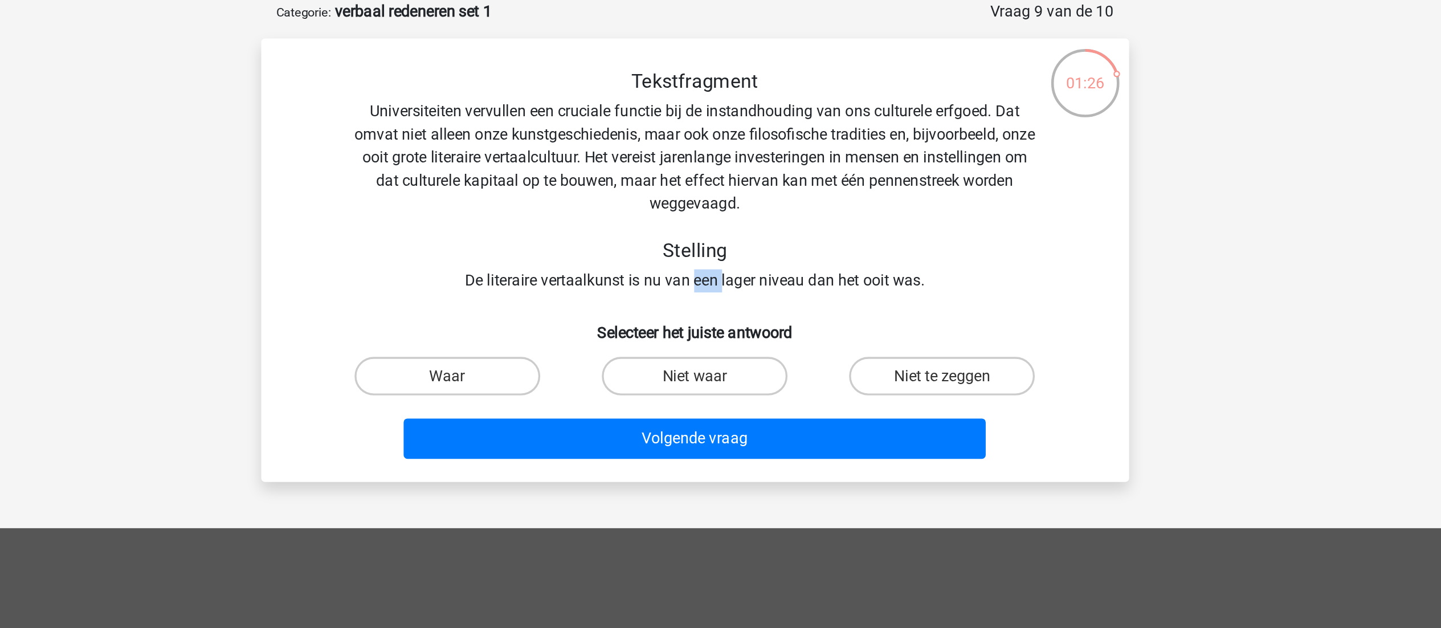
click at [730, 226] on div "Tekstfragment Universiteiten vervullen een cruciale functie bij de instandhoudi…" at bounding box center [721, 164] width 478 height 132
click at [689, 148] on div "Tekstfragment Universiteiten vervullen een cruciale functie bij de instandhoudi…" at bounding box center [721, 164] width 478 height 132
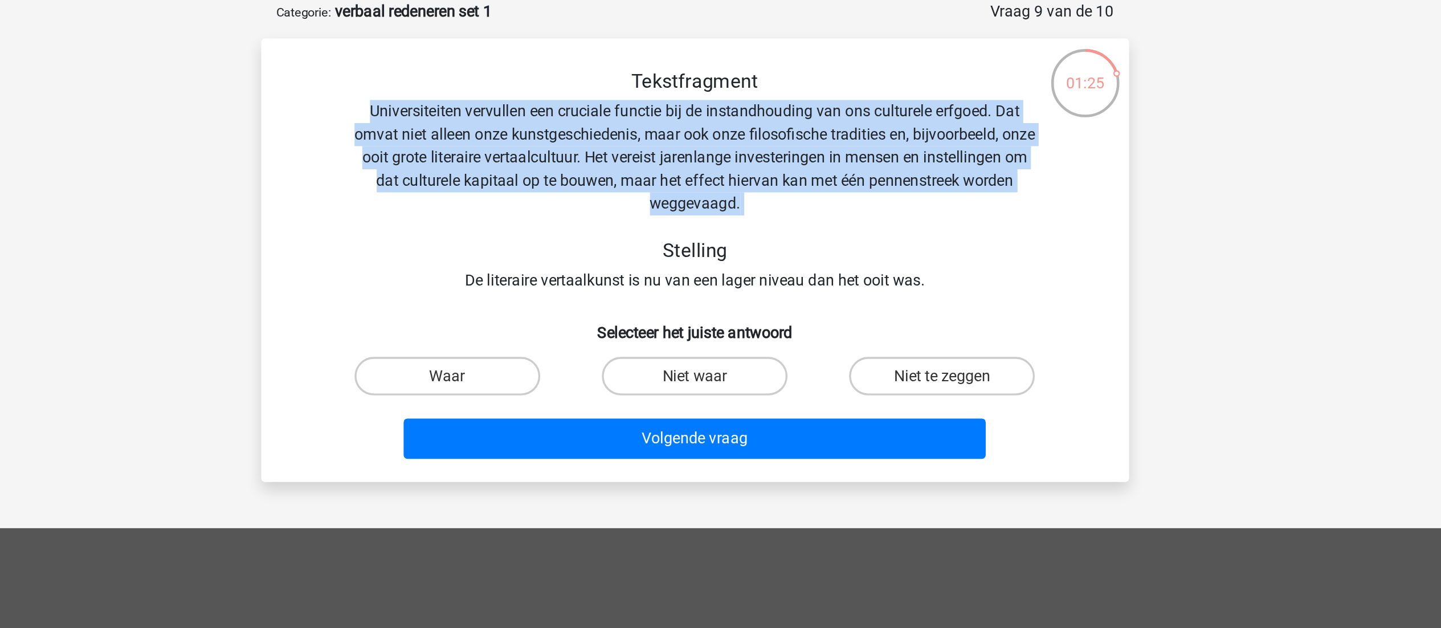
click at [689, 148] on div "Tekstfragment Universiteiten vervullen een cruciale functie bij de instandhoudi…" at bounding box center [721, 164] width 478 height 132
click at [718, 160] on div "Tekstfragment Universiteiten vervullen een cruciale functie bij de instandhoudi…" at bounding box center [721, 164] width 478 height 132
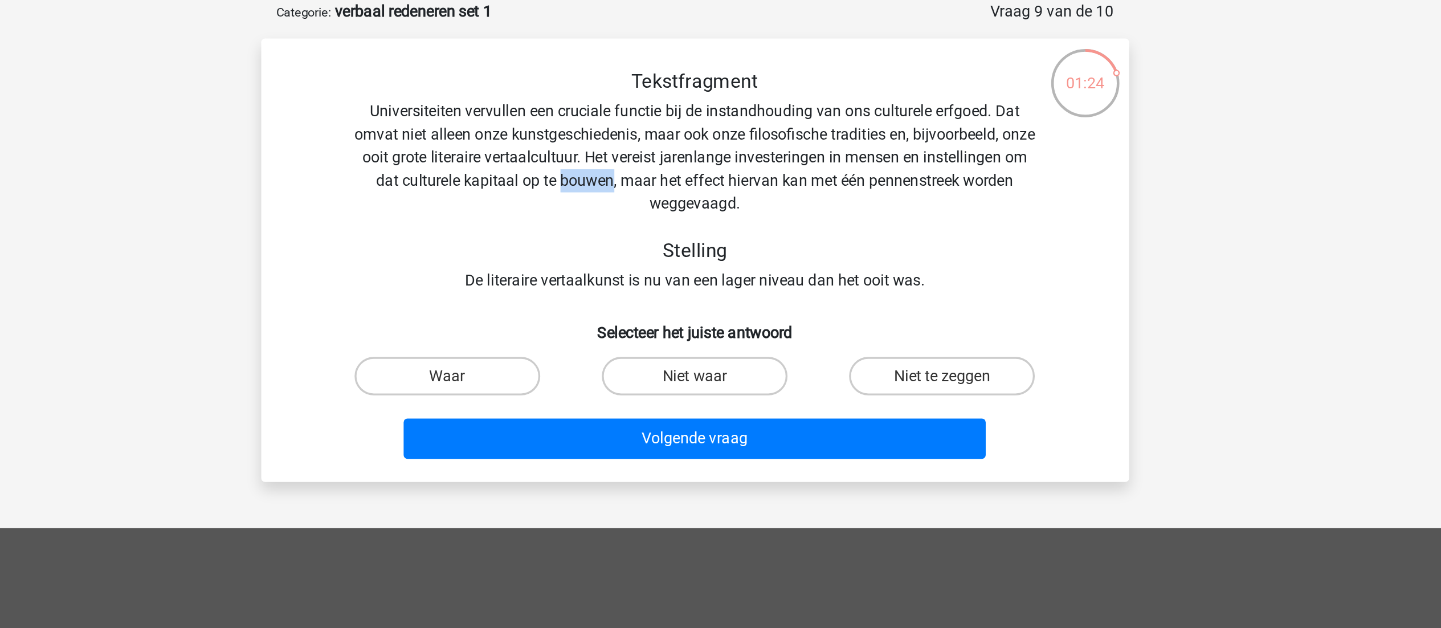
click at [718, 160] on div "Tekstfragment Universiteiten vervullen een cruciale functie bij de instandhoudi…" at bounding box center [721, 164] width 478 height 132
click at [695, 143] on div "Tekstfragment Universiteiten vervullen een cruciale functie bij de instandhoudi…" at bounding box center [721, 164] width 478 height 132
click at [648, 148] on div "Tekstfragment Universiteiten vervullen een cruciale functie bij de instandhoudi…" at bounding box center [721, 164] width 478 height 132
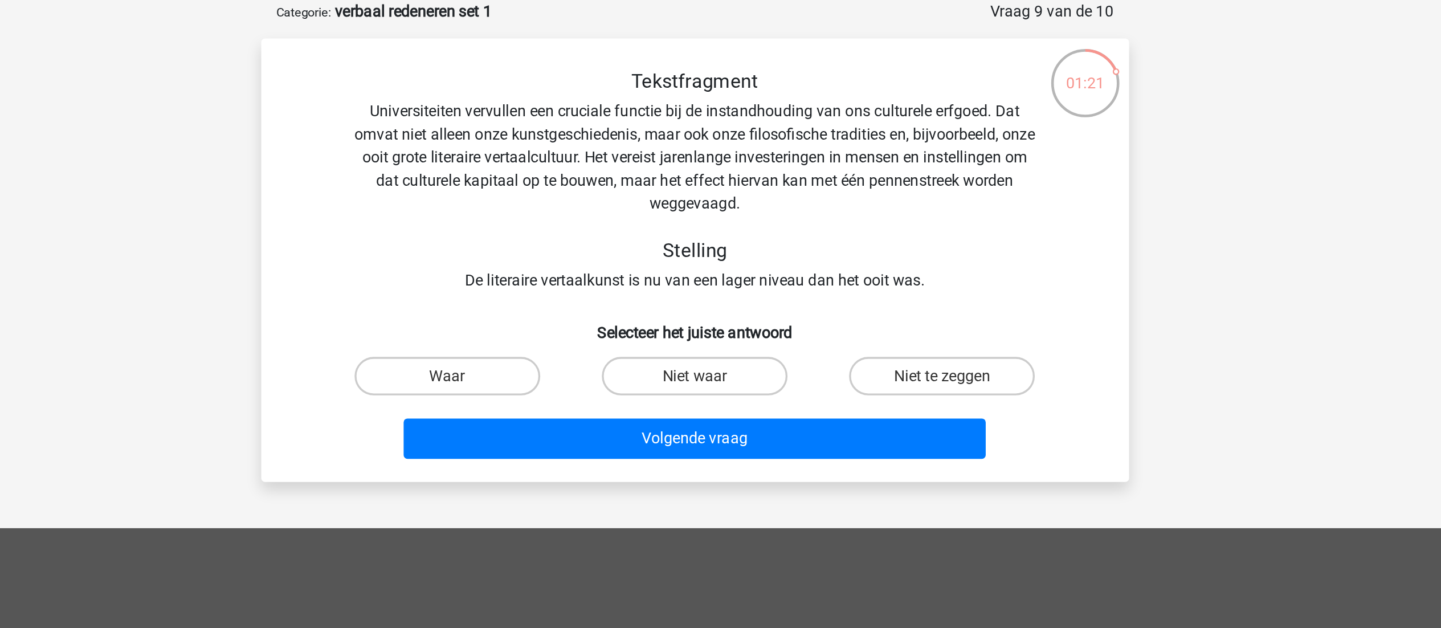
click at [716, 158] on div "Tekstfragment Universiteiten vervullen een cruciale functie bij de instandhoudi…" at bounding box center [721, 164] width 478 height 132
click at [670, 158] on div "Tekstfragment Universiteiten vervullen een cruciale functie bij de instandhoudi…" at bounding box center [721, 164] width 478 height 132
click at [717, 171] on div "Tekstfragment Universiteiten vervullen een cruciale functie bij de instandhoudi…" at bounding box center [721, 164] width 478 height 132
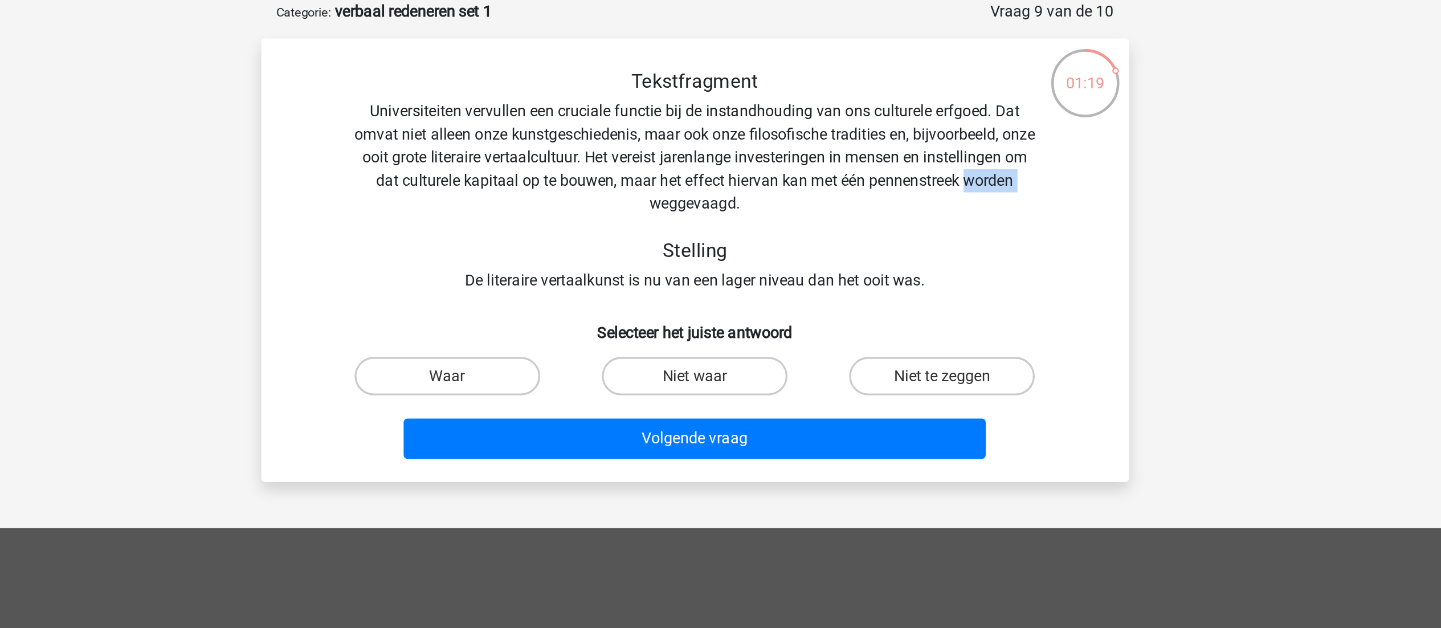
click at [717, 171] on div "Tekstfragment Universiteiten vervullen een cruciale functie bij de instandhoudi…" at bounding box center [721, 164] width 478 height 132
click at [672, 162] on div "Tekstfragment Universiteiten vervullen een cruciale functie bij de instandhoudi…" at bounding box center [721, 164] width 478 height 132
click at [736, 165] on div "Tekstfragment Universiteiten vervullen een cruciale functie bij de instandhoudi…" at bounding box center [721, 164] width 478 height 132
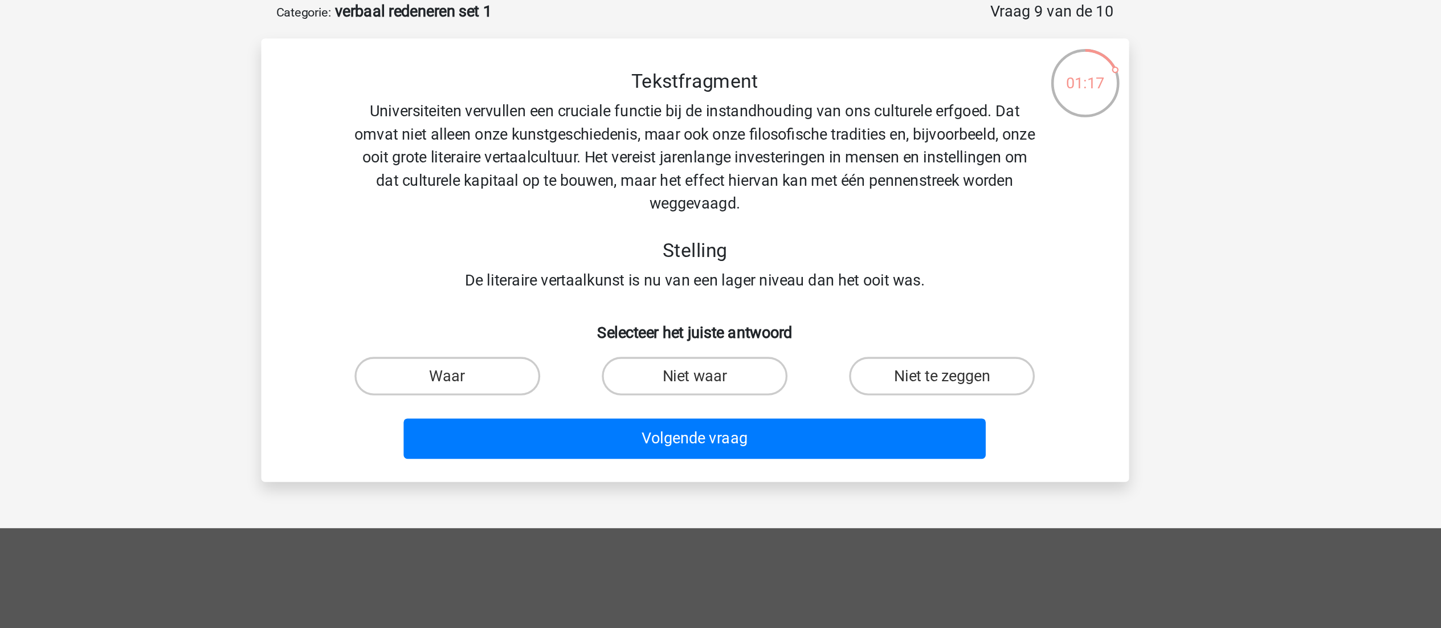
click at [781, 167] on div "Tekstfragment Universiteiten vervullen een cruciale functie bij de instandhoudi…" at bounding box center [721, 164] width 478 height 132
click at [712, 177] on div "Tekstfragment Universiteiten vervullen een cruciale functie bij de instandhoudi…" at bounding box center [721, 164] width 478 height 132
click at [703, 224] on div "Tekstfragment Universiteiten vervullen een cruciale functie bij de instandhoudi…" at bounding box center [721, 164] width 478 height 132
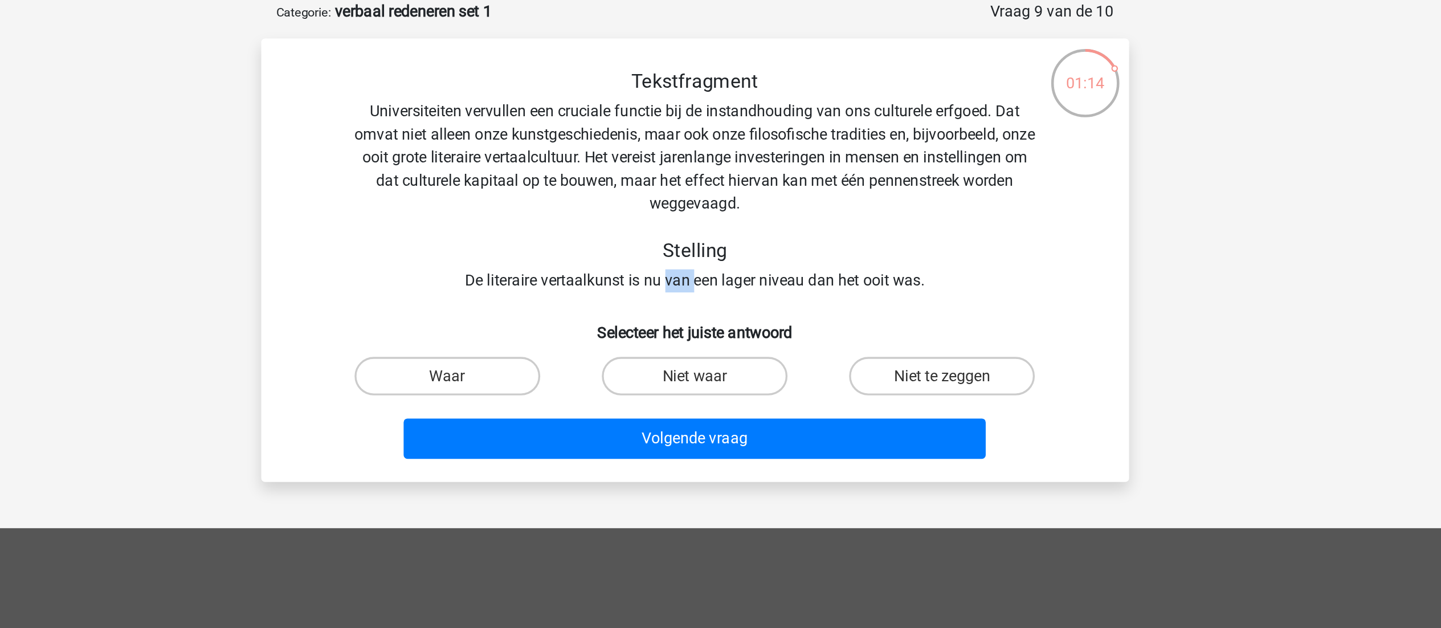
click at [703, 224] on div "Tekstfragment Universiteiten vervullen een cruciale functie bij de instandhoudi…" at bounding box center [721, 164] width 478 height 132
click at [740, 225] on div "Tekstfragment Universiteiten vervullen een cruciale functie bij de instandhoudi…" at bounding box center [721, 164] width 478 height 132
click at [772, 223] on div "Tekstfragment Universiteiten vervullen een cruciale functie bij de instandhoudi…" at bounding box center [721, 164] width 478 height 132
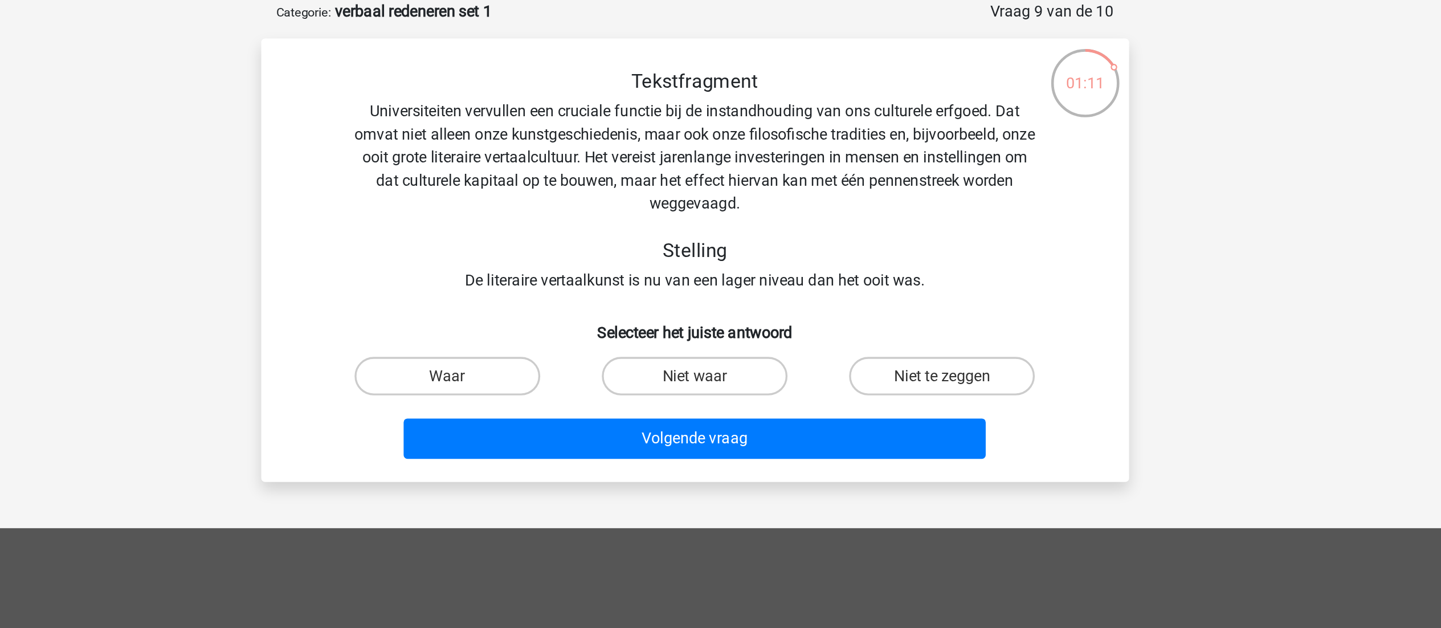
click at [699, 226] on div "Tekstfragment Universiteiten vervullen een cruciale functie bij de instandhoudi…" at bounding box center [721, 164] width 478 height 132
click at [843, 284] on label "Niet te zeggen" at bounding box center [867, 279] width 110 height 23
click at [867, 284] on input "Niet te zeggen" at bounding box center [870, 283] width 7 height 7
radio input "true"
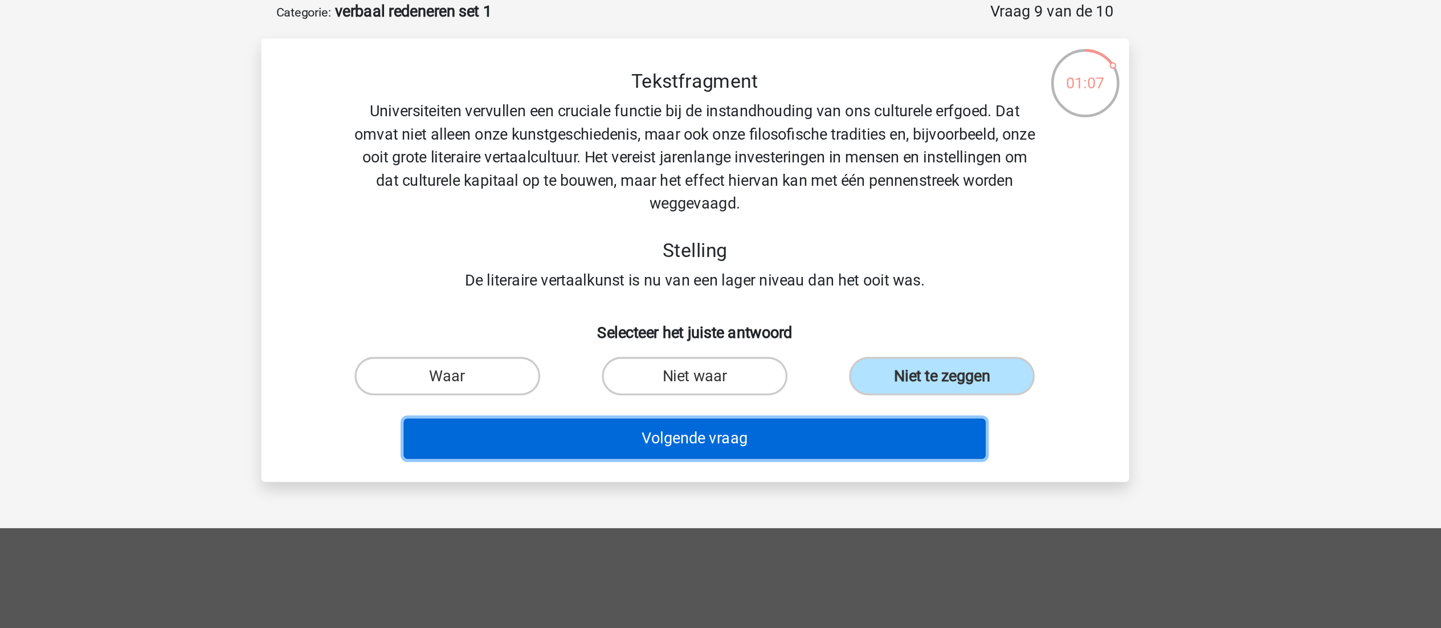
click at [765, 314] on button "Volgende vraag" at bounding box center [720, 317] width 345 height 24
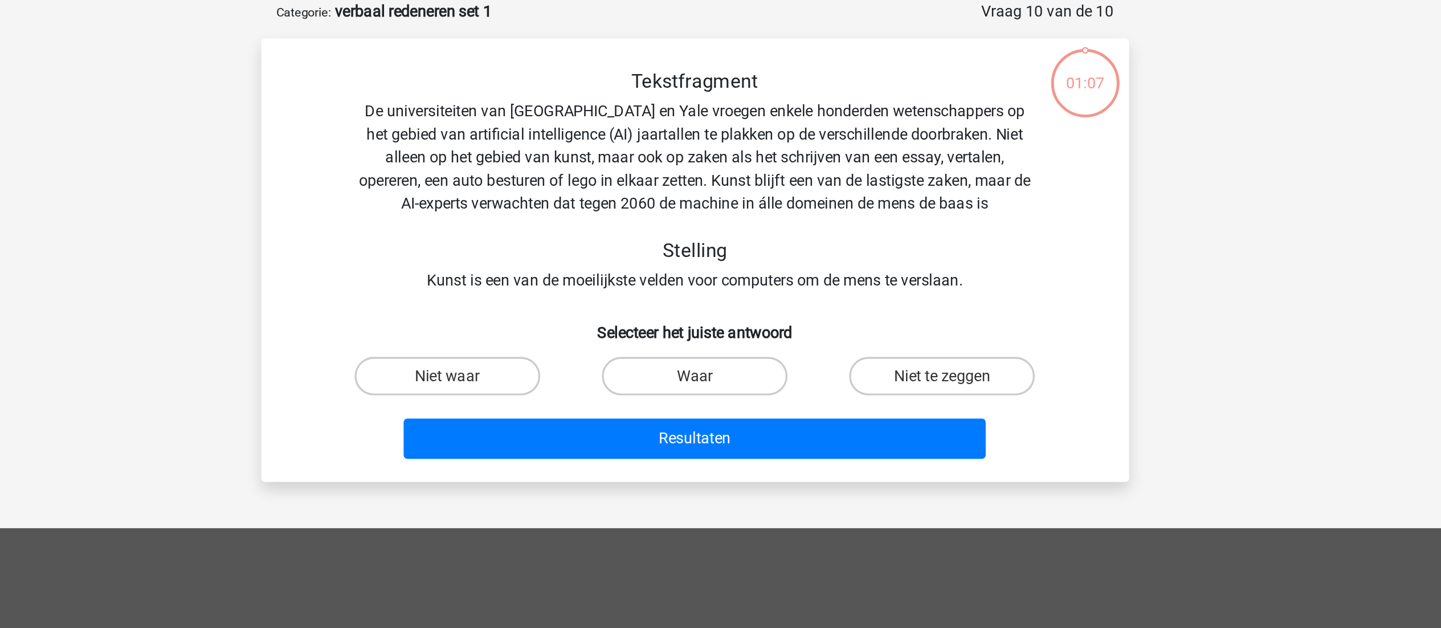
click at [684, 159] on div "Tekstfragment De universiteiten van Oxford en Yale vroegen enkele honderden wet…" at bounding box center [721, 164] width 478 height 132
click at [652, 141] on div "Tekstfragment De universiteiten van Oxford en Yale vroegen enkele honderden wet…" at bounding box center [721, 164] width 478 height 132
click at [701, 150] on div "Tekstfragment De universiteiten van Oxford en Yale vroegen enkele honderden wet…" at bounding box center [721, 164] width 478 height 132
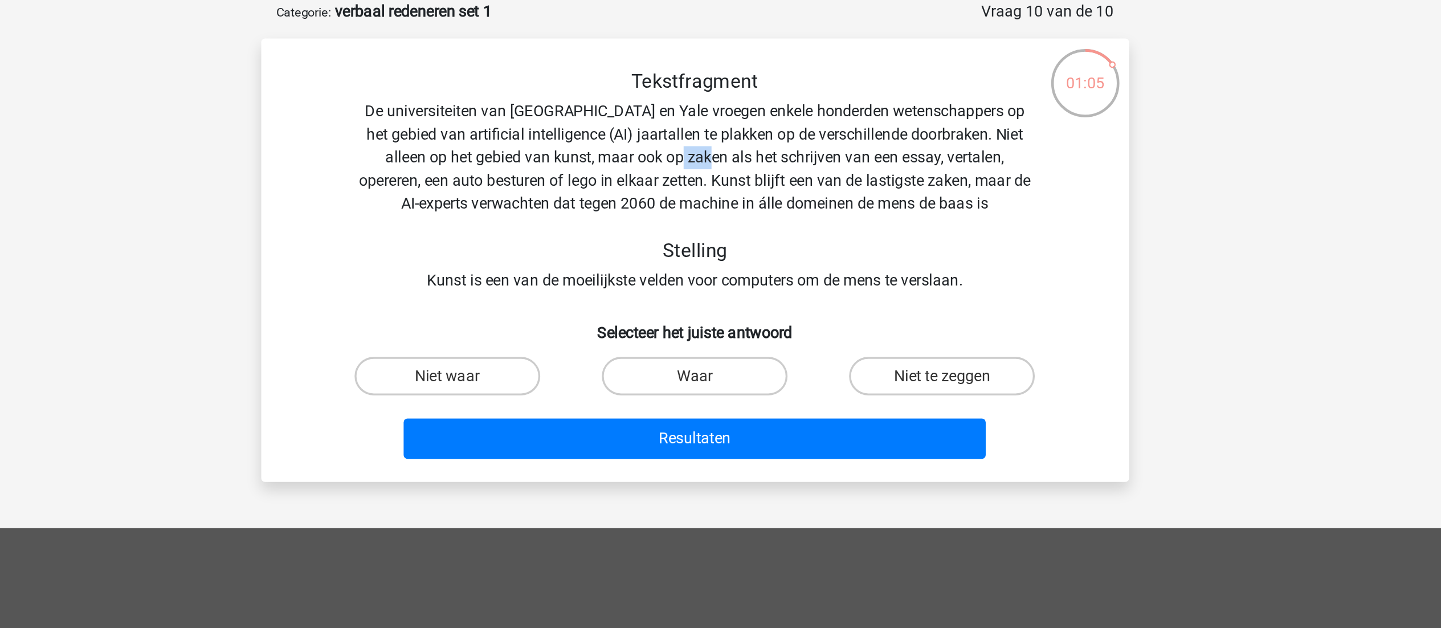
click at [701, 150] on div "Tekstfragment De universiteiten van Oxford en Yale vroegen enkele honderden wet…" at bounding box center [721, 164] width 478 height 132
click at [656, 158] on div "Tekstfragment De universiteiten van Oxford en Yale vroegen enkele honderden wet…" at bounding box center [721, 164] width 478 height 132
click at [625, 147] on div "Tekstfragment De universiteiten van Oxford en Yale vroegen enkele honderden wet…" at bounding box center [721, 164] width 478 height 132
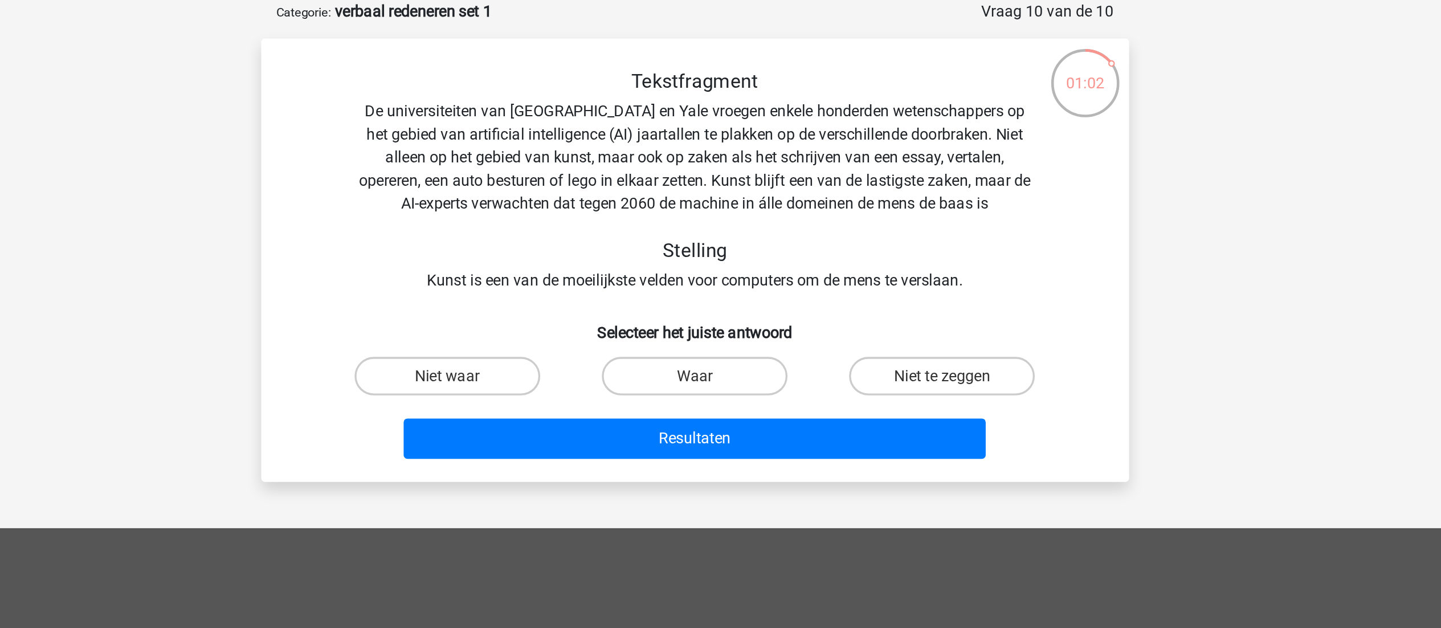
click at [680, 156] on div "Tekstfragment De universiteiten van Oxford en Yale vroegen enkele honderden wet…" at bounding box center [721, 164] width 478 height 132
click at [725, 165] on div "Tekstfragment De universiteiten van Oxford en Yale vroegen enkele honderden wet…" at bounding box center [721, 164] width 478 height 132
click at [655, 162] on div "Tekstfragment De universiteiten van Oxford en Yale vroegen enkele honderden wet…" at bounding box center [721, 164] width 478 height 132
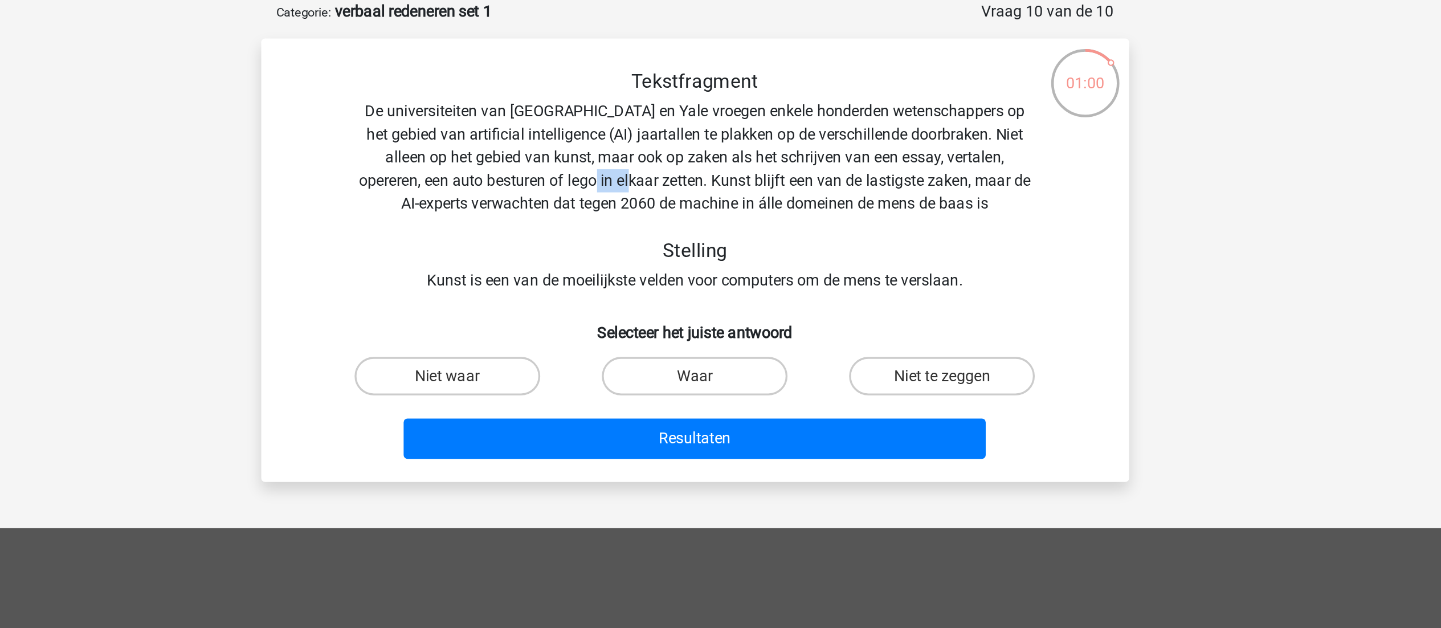
click at [655, 162] on div "Tekstfragment De universiteiten van Oxford en Yale vroegen enkele honderden wet…" at bounding box center [721, 164] width 478 height 132
click at [701, 163] on div "Tekstfragment De universiteiten van Oxford en Yale vroegen enkele honderden wet…" at bounding box center [721, 164] width 478 height 132
click at [732, 177] on div "Tekstfragment De universiteiten van Oxford en Yale vroegen enkele honderden wet…" at bounding box center [721, 164] width 478 height 132
click at [758, 177] on div "Tekstfragment De universiteiten van Oxford en Yale vroegen enkele honderden wet…" at bounding box center [721, 164] width 478 height 132
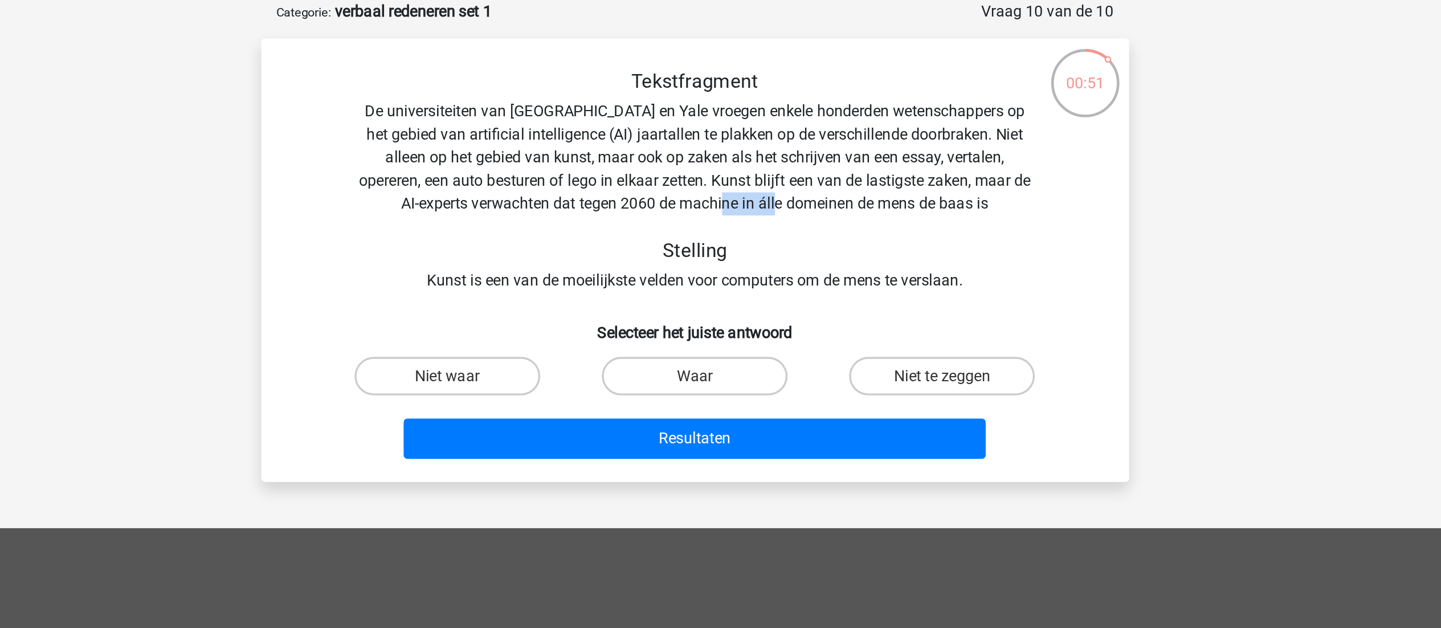
click at [758, 177] on div "Tekstfragment De universiteiten van Oxford en Yale vroegen enkele honderden wet…" at bounding box center [721, 164] width 478 height 132
click at [798, 179] on div "Tekstfragment De universiteiten van Oxford en Yale vroegen enkele honderden wet…" at bounding box center [721, 164] width 478 height 132
click at [758, 181] on div "Tekstfragment De universiteiten van Oxford en Yale vroegen enkele honderden wet…" at bounding box center [721, 164] width 478 height 132
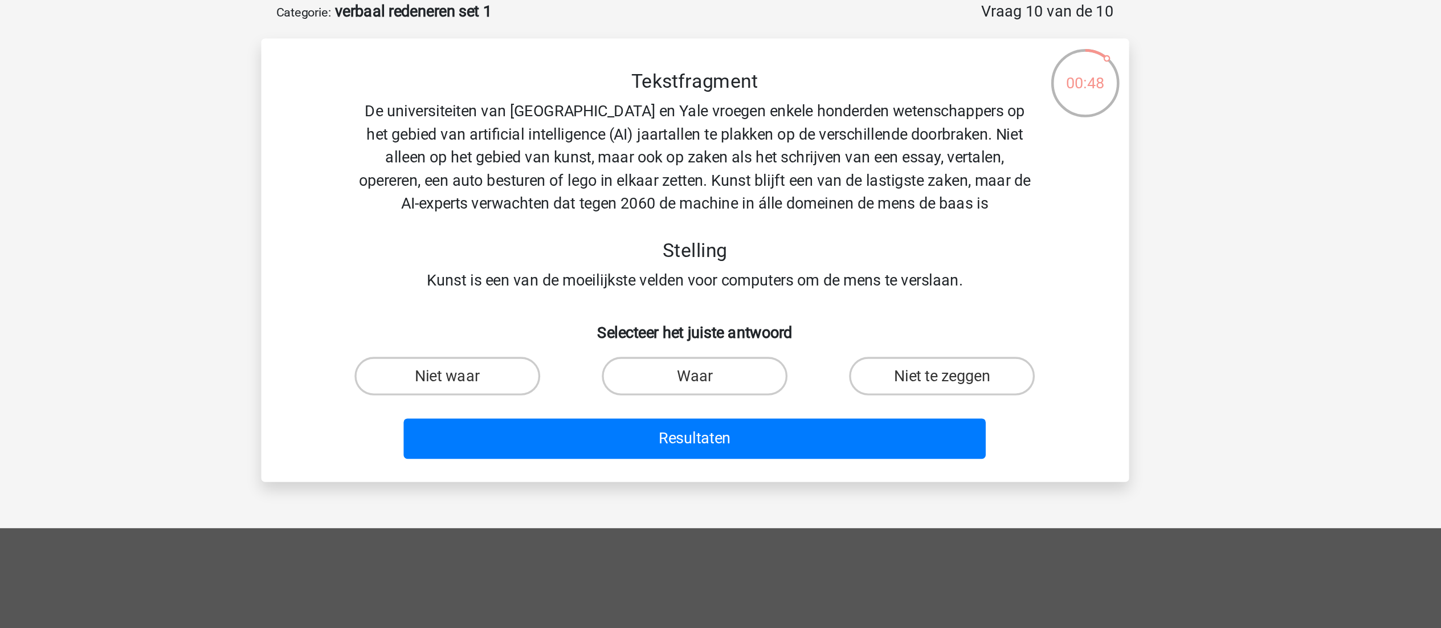
click at [701, 179] on div "Tekstfragment De universiteiten van Oxford en Yale vroegen enkele honderden wet…" at bounding box center [721, 164] width 478 height 132
click at [720, 226] on div "Tekstfragment De universiteiten van Oxford en Yale vroegen enkele honderden wet…" at bounding box center [721, 164] width 478 height 132
click at [684, 223] on div "Tekstfragment De universiteiten van Oxford en Yale vroegen enkele honderden wet…" at bounding box center [721, 164] width 478 height 132
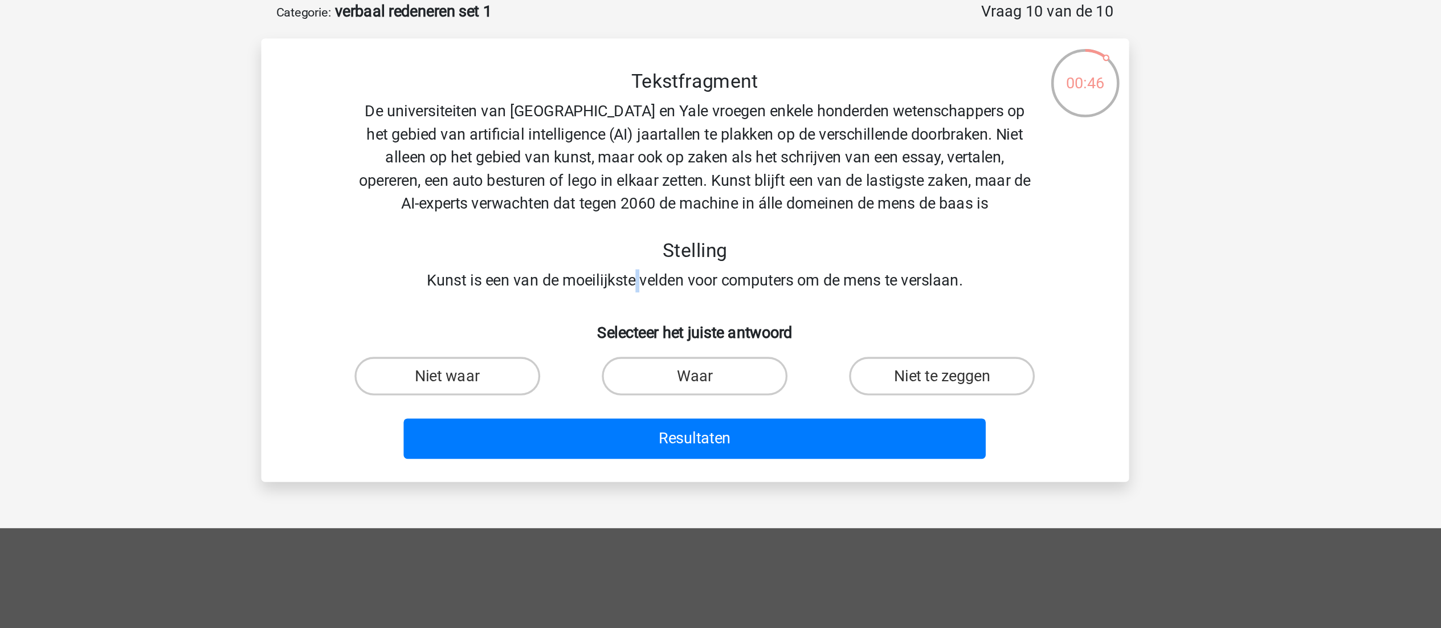
click at [684, 223] on div "Tekstfragment De universiteiten van Oxford en Yale vroegen enkele honderden wet…" at bounding box center [721, 164] width 478 height 132
click at [727, 169] on div "Tekstfragment De universiteiten van Oxford en Yale vroegen enkele honderden wet…" at bounding box center [721, 164] width 478 height 132
click at [760, 176] on div "Tekstfragment De universiteiten van Oxford en Yale vroegen enkele honderden wet…" at bounding box center [721, 164] width 478 height 132
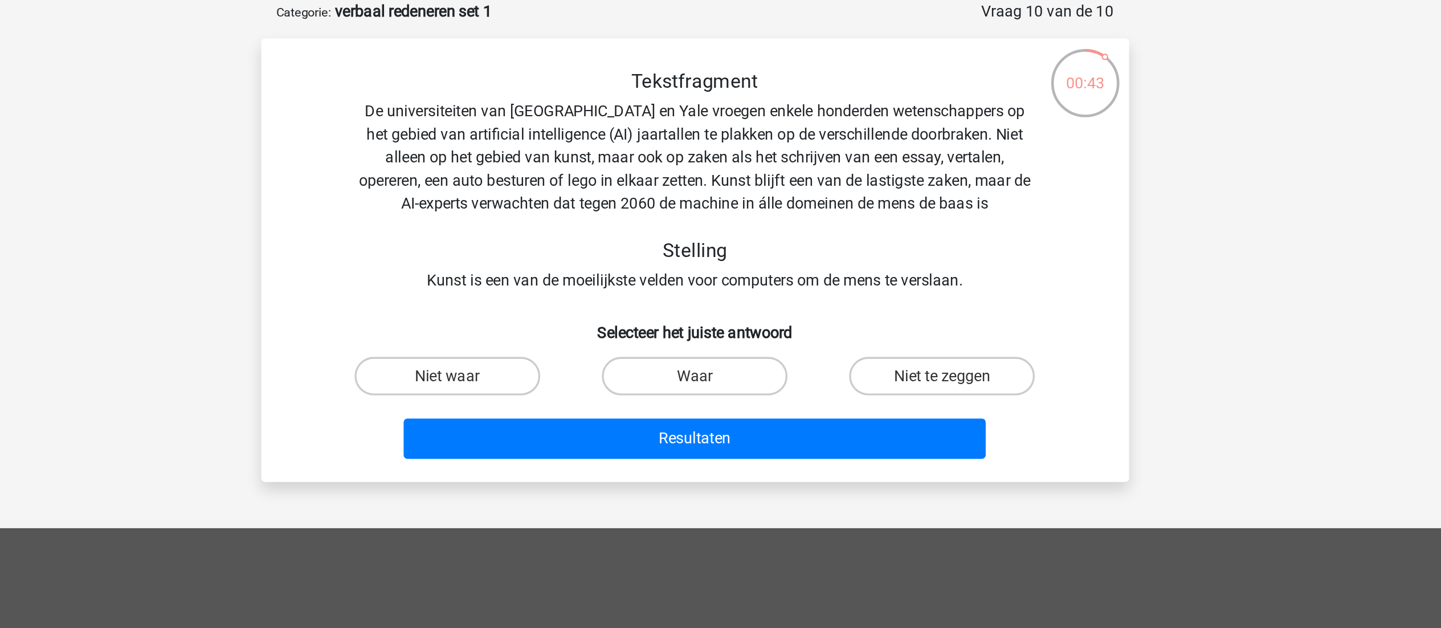
click at [723, 161] on div "Tekstfragment De universiteiten van Oxford en Yale vroegen enkele honderden wet…" at bounding box center [721, 164] width 478 height 132
click at [687, 150] on div "Tekstfragment De universiteiten van Oxford en Yale vroegen enkele honderden wet…" at bounding box center [721, 164] width 478 height 132
click at [723, 147] on div "Tekstfragment De universiteiten van Oxford en Yale vroegen enkele honderden wet…" at bounding box center [721, 164] width 478 height 132
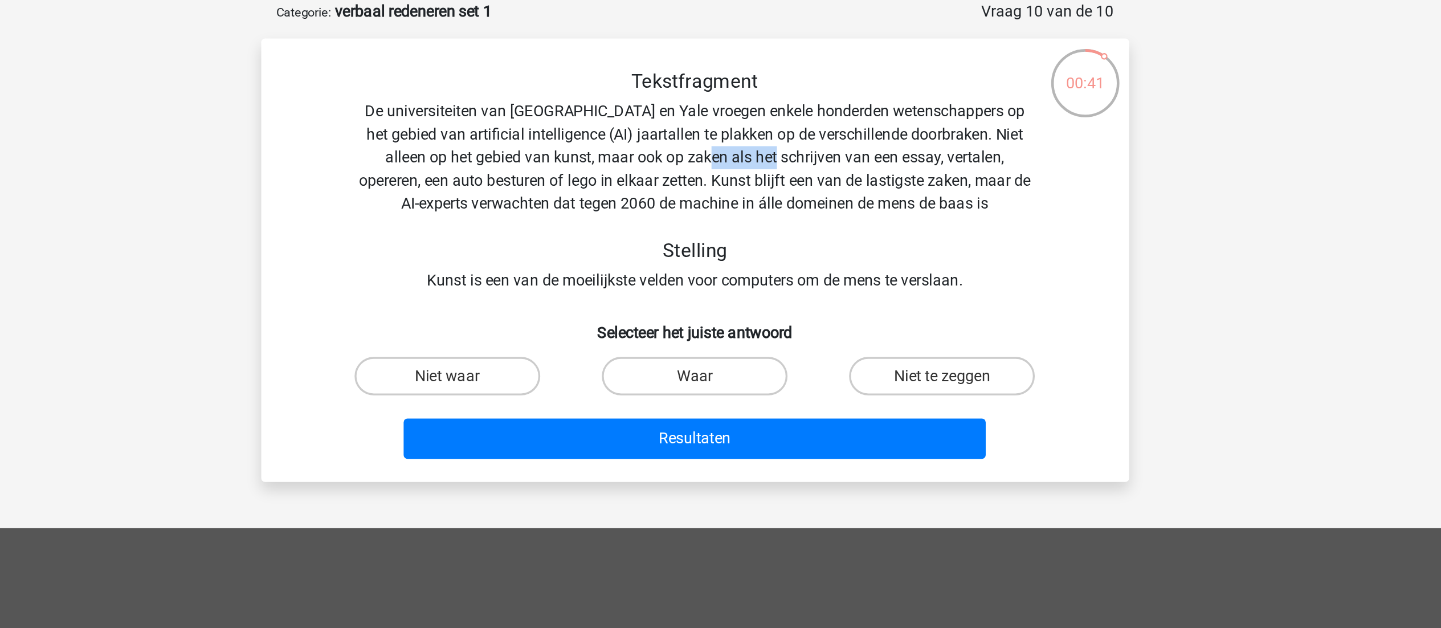
click at [723, 147] on div "Tekstfragment De universiteiten van Oxford en Yale vroegen enkele honderden wet…" at bounding box center [721, 164] width 478 height 132
click at [750, 155] on div "Tekstfragment De universiteiten van Oxford en Yale vroegen enkele honderden wet…" at bounding box center [721, 164] width 478 height 132
click at [749, 168] on div "Tekstfragment De universiteiten van Oxford en Yale vroegen enkele honderden wet…" at bounding box center [721, 164] width 478 height 132
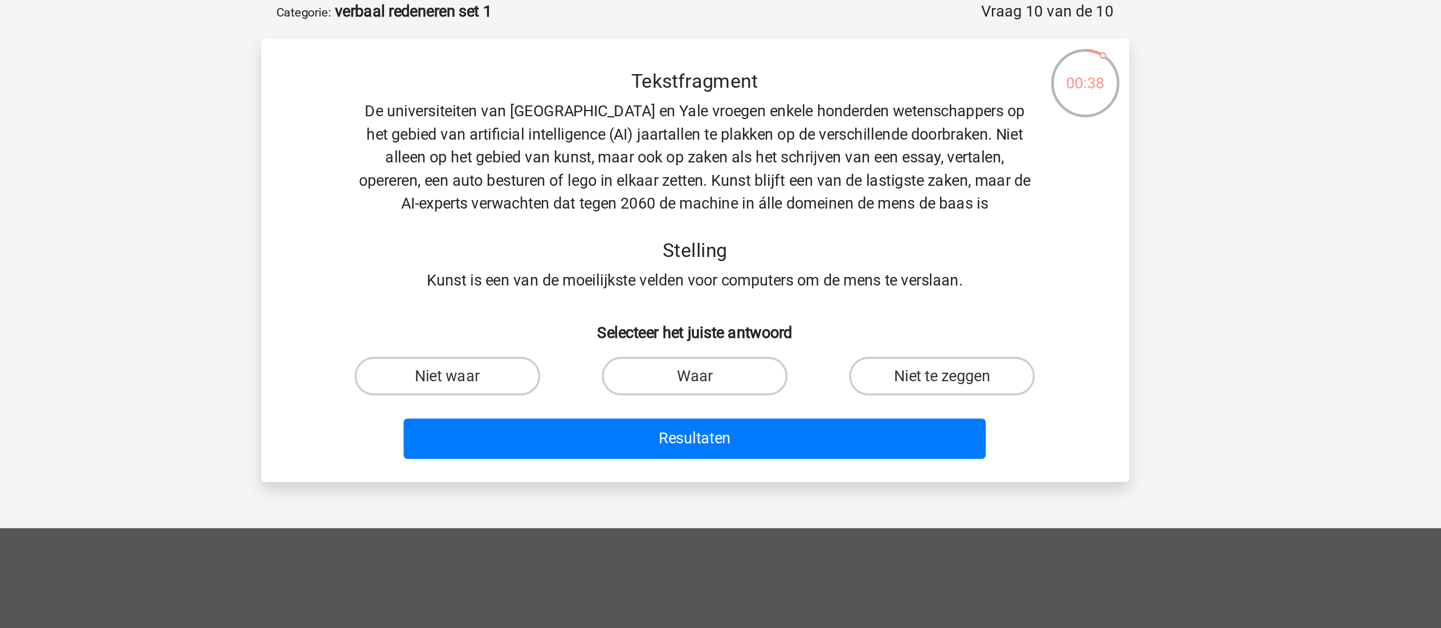
click at [789, 168] on div "Tekstfragment De universiteiten van Oxford en Yale vroegen enkele honderden wet…" at bounding box center [721, 164] width 478 height 132
click at [768, 222] on div "Tekstfragment De universiteiten van Oxford en Yale vroegen enkele honderden wet…" at bounding box center [721, 164] width 478 height 132
click at [810, 213] on div "Tekstfragment De universiteiten van Oxford en Yale vroegen enkele honderden wet…" at bounding box center [721, 164] width 478 height 132
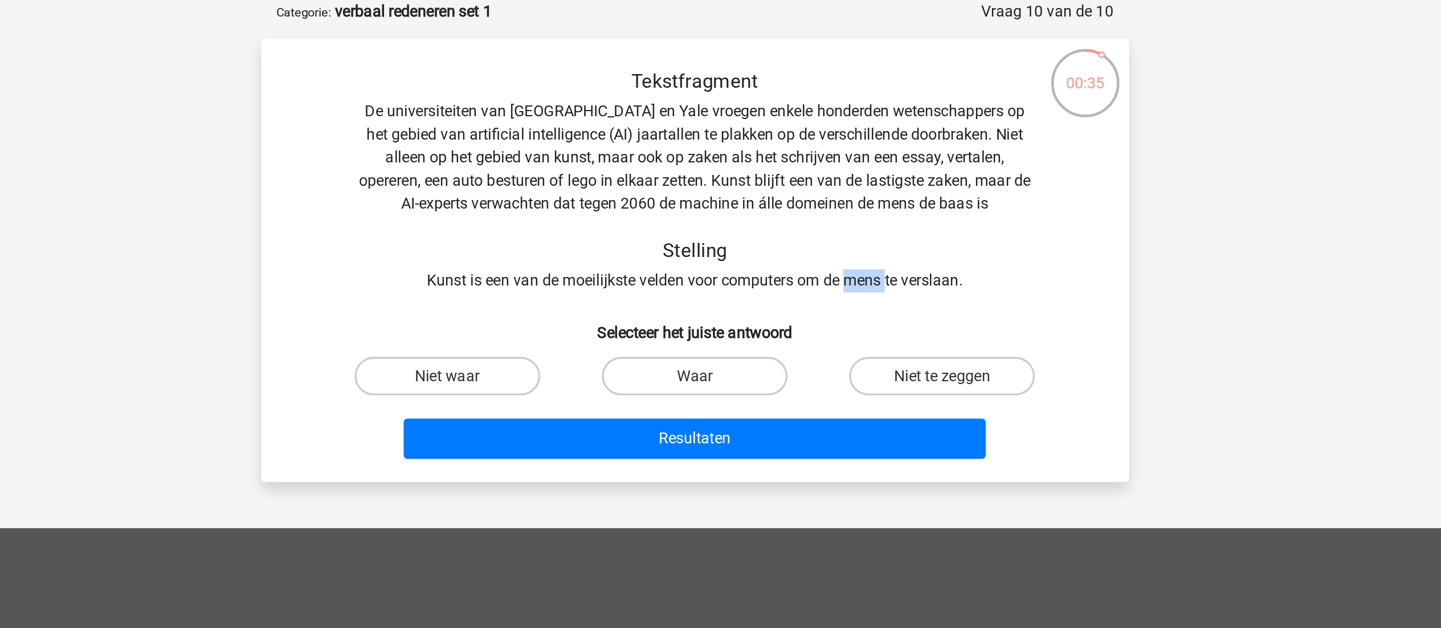
click at [810, 213] on div "Tekstfragment De universiteiten van Oxford en Yale vroegen enkele honderden wet…" at bounding box center [721, 164] width 478 height 132
click at [742, 219] on div "Tekstfragment De universiteiten van Oxford en Yale vroegen enkele honderden wet…" at bounding box center [721, 164] width 478 height 132
click at [803, 219] on div "Tekstfragment De universiteiten van Oxford en Yale vroegen enkele honderden wet…" at bounding box center [721, 164] width 478 height 132
click at [841, 267] on div "Niet te zeggen" at bounding box center [867, 280] width 146 height 32
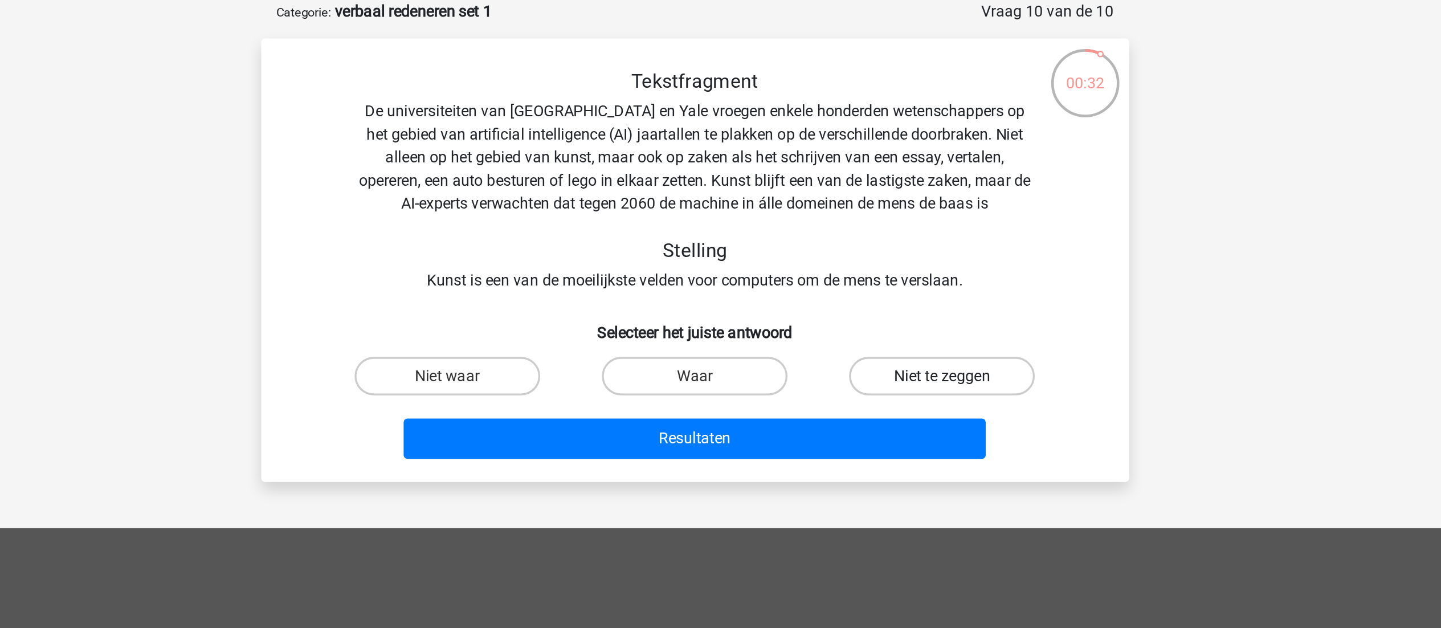
click at [841, 287] on label "Niet te zeggen" at bounding box center [867, 279] width 110 height 23
click at [867, 287] on input "Niet te zeggen" at bounding box center [870, 283] width 7 height 7
radio input "true"
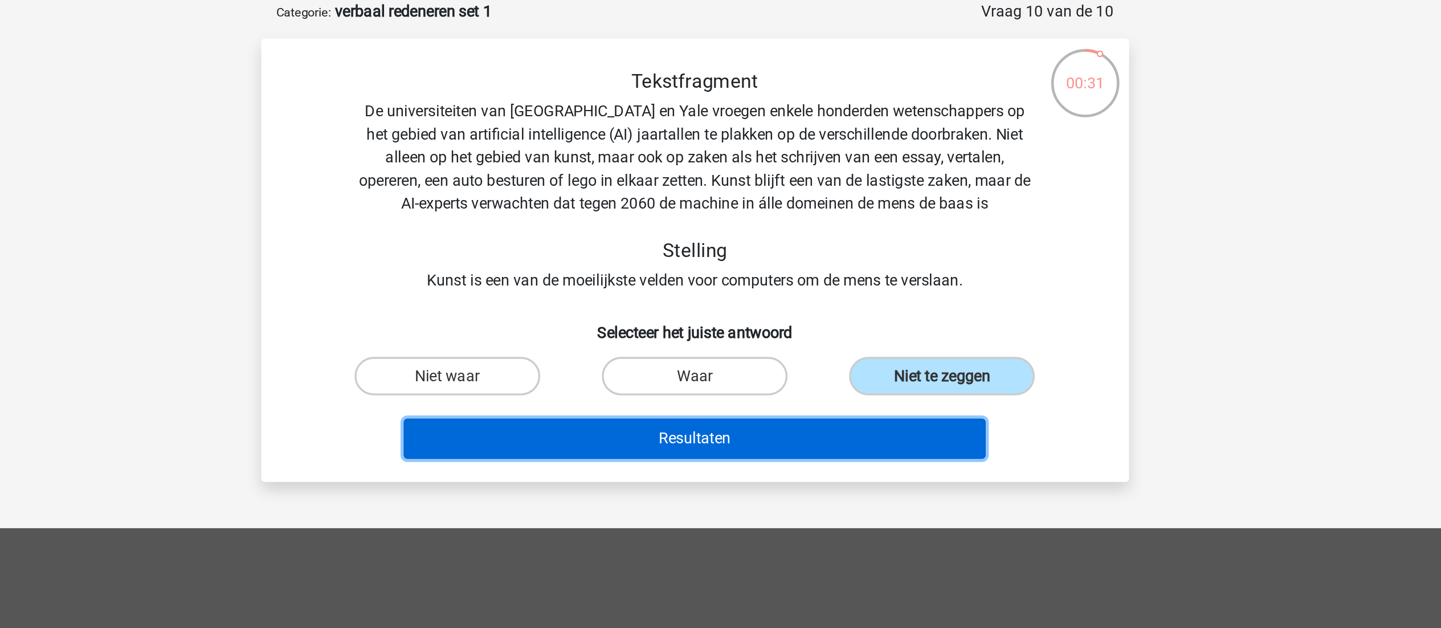
click at [785, 310] on button "Resultaten" at bounding box center [720, 317] width 345 height 24
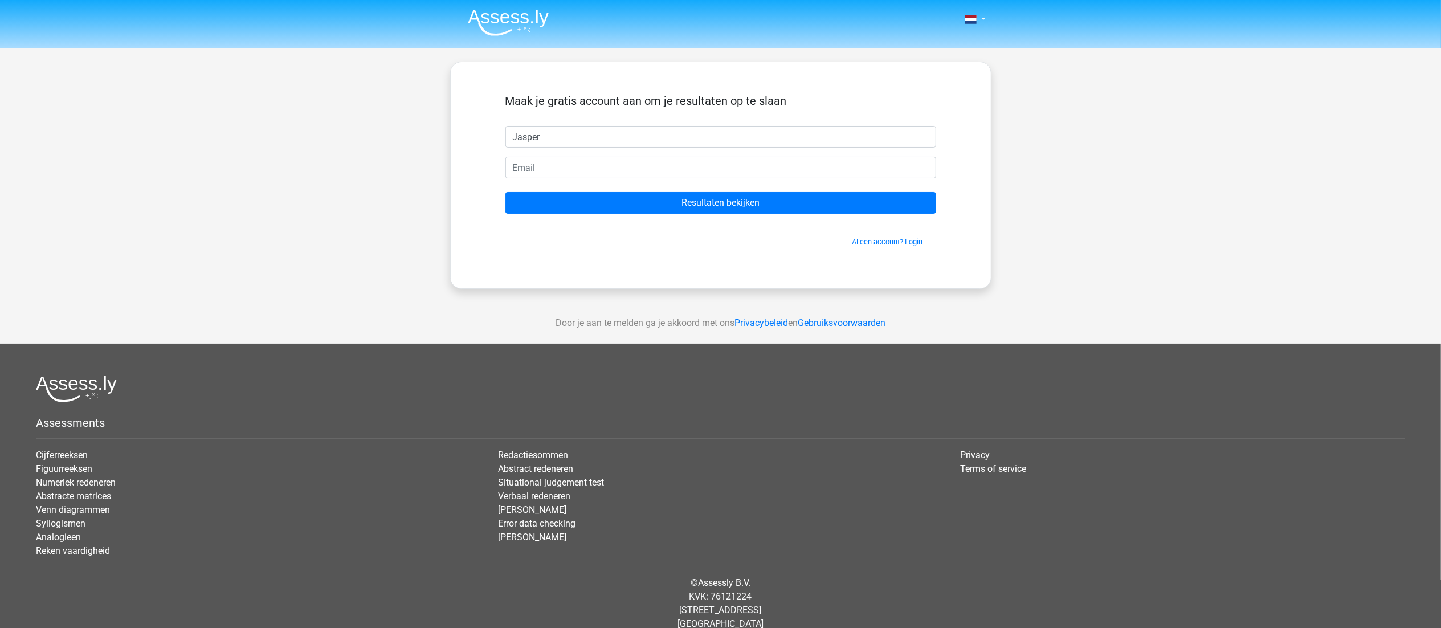
type input "Jasper"
click at [568, 169] on input "email" at bounding box center [720, 168] width 431 height 22
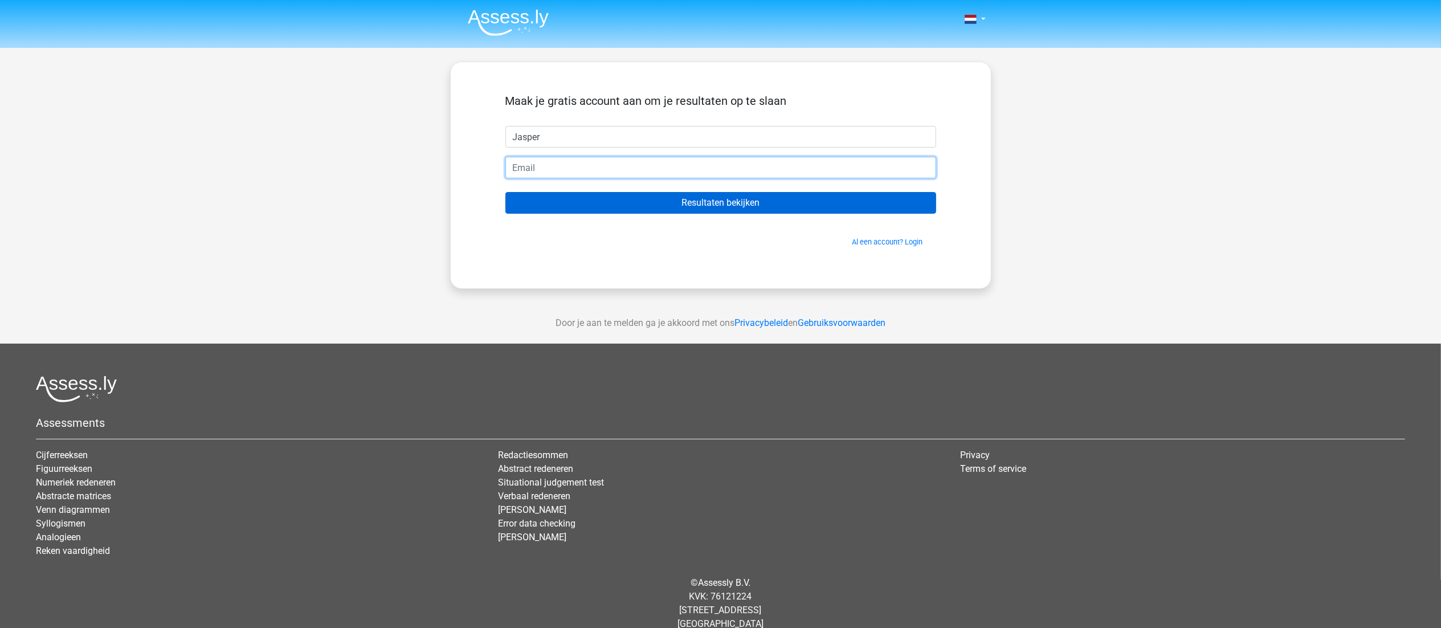
type input "[PERSON_NAME][EMAIL_ADDRESS][DOMAIN_NAME]"
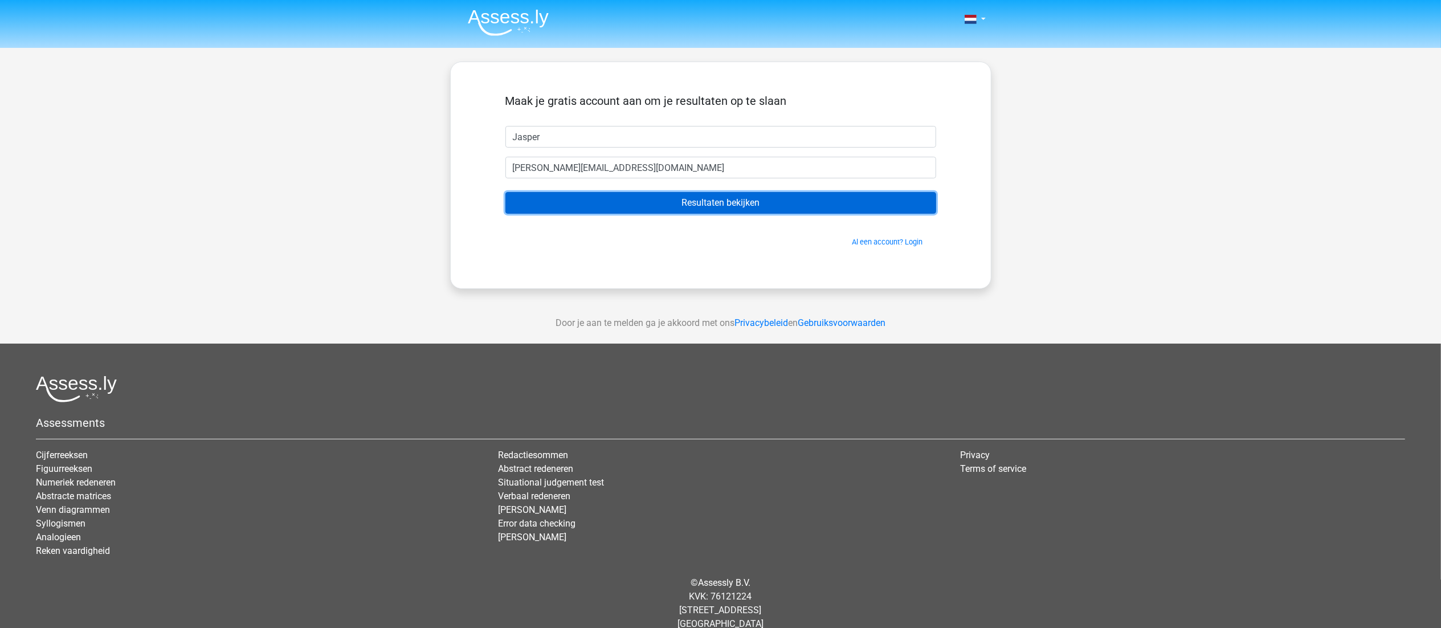
click at [602, 196] on input "Resultaten bekijken" at bounding box center [720, 203] width 431 height 22
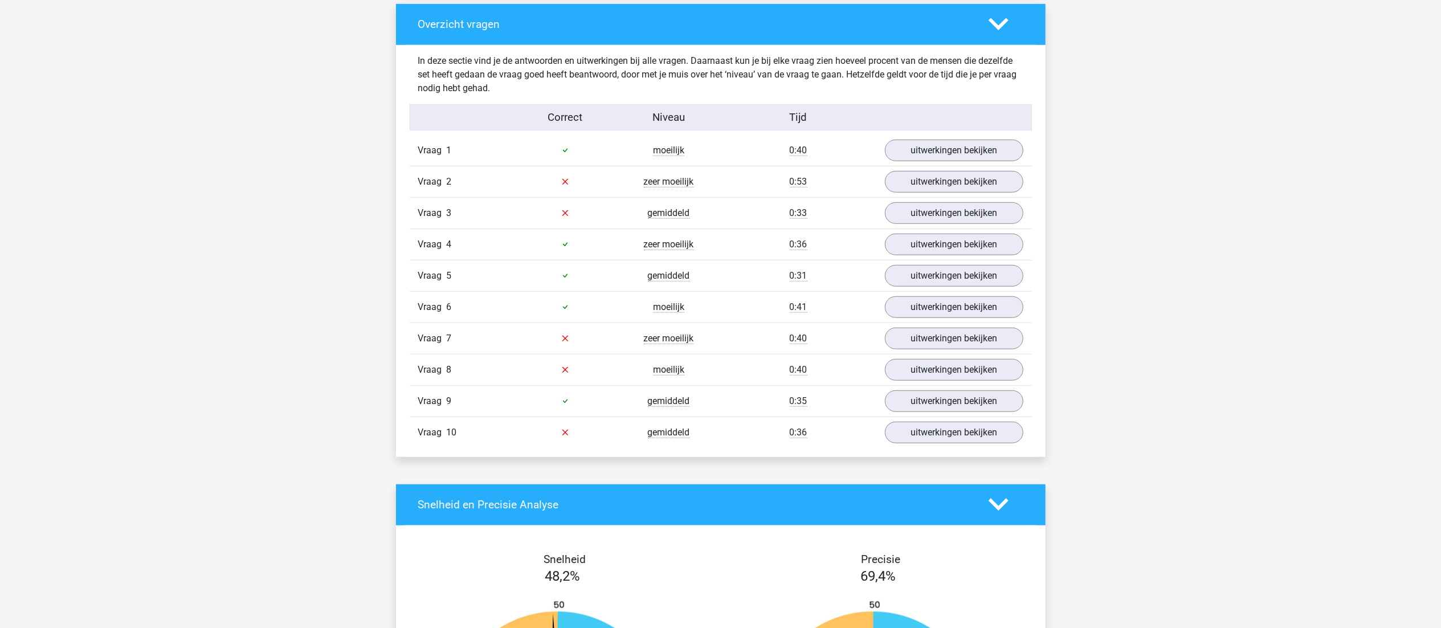
scroll to position [856, 0]
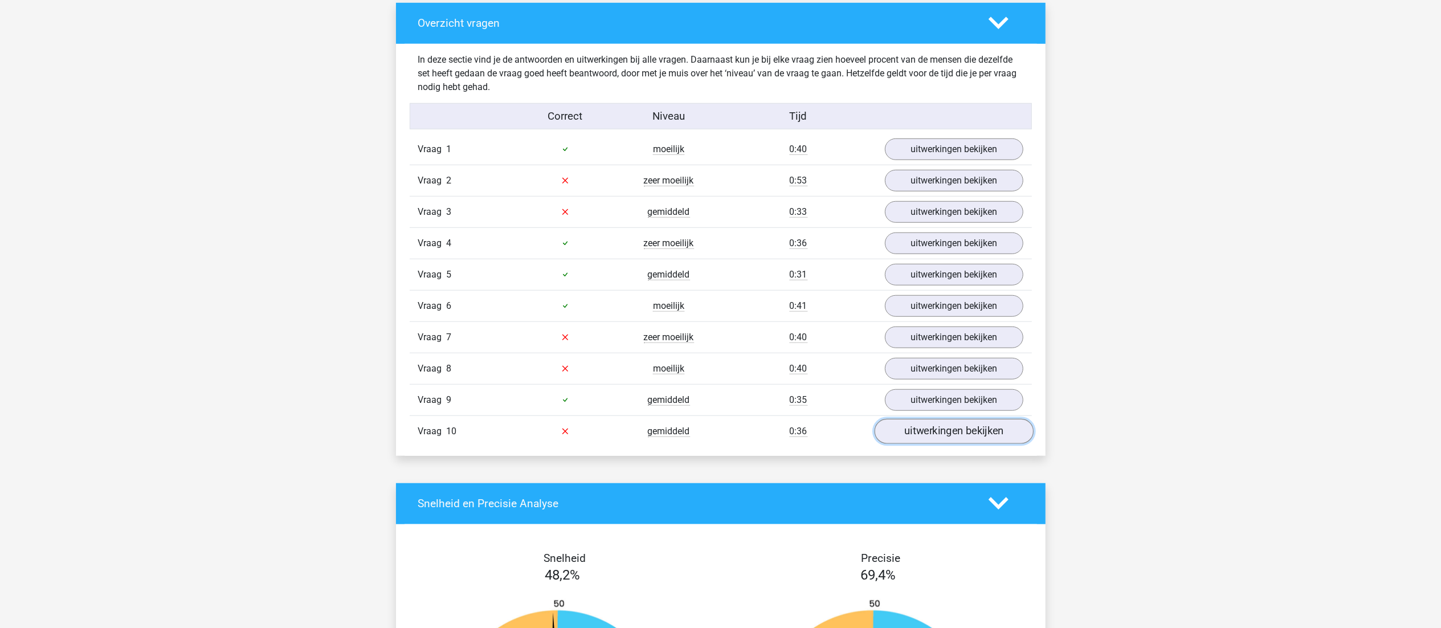
click at [923, 427] on link "uitwerkingen bekijken" at bounding box center [953, 431] width 159 height 25
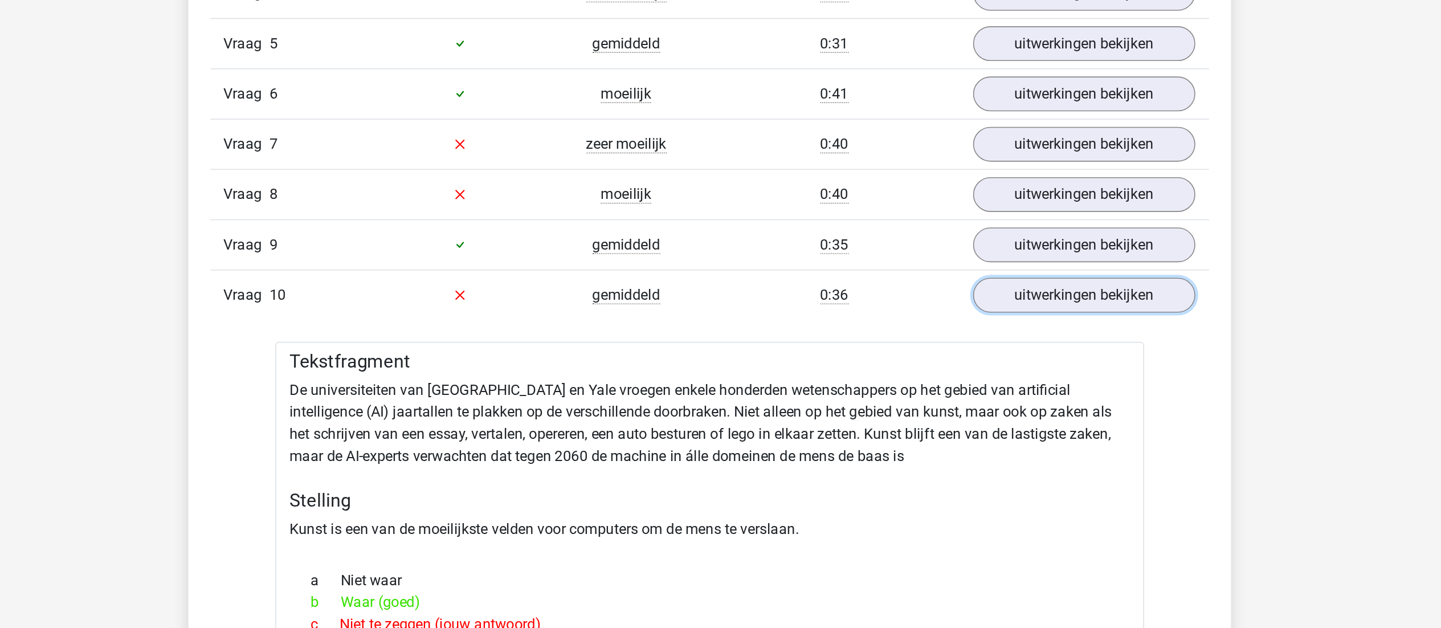
scroll to position [1025, 0]
click at [891, 350] on div "Tekstfragment De universiteiten van [GEOGRAPHIC_DATA] en Yale vroegen enkele ho…" at bounding box center [720, 597] width 541 height 613
click at [839, 350] on div "Tekstfragment De universiteiten van [GEOGRAPHIC_DATA] en Yale vroegen enkele ho…" at bounding box center [720, 597] width 541 height 613
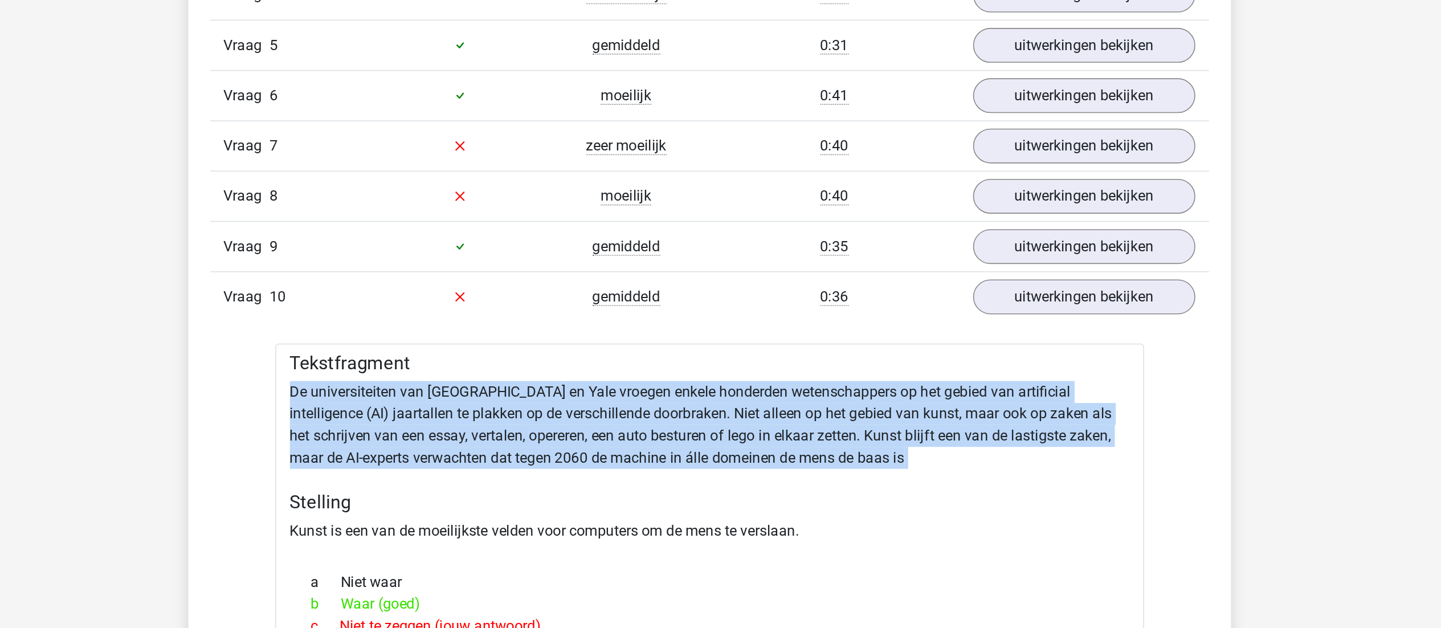
click at [839, 350] on div "Tekstfragment De universiteiten van [GEOGRAPHIC_DATA] en Yale vroegen enkele ho…" at bounding box center [720, 597] width 541 height 613
click at [774, 354] on div "Tekstfragment De universiteiten van [GEOGRAPHIC_DATA] en Yale vroegen enkele ho…" at bounding box center [720, 597] width 541 height 613
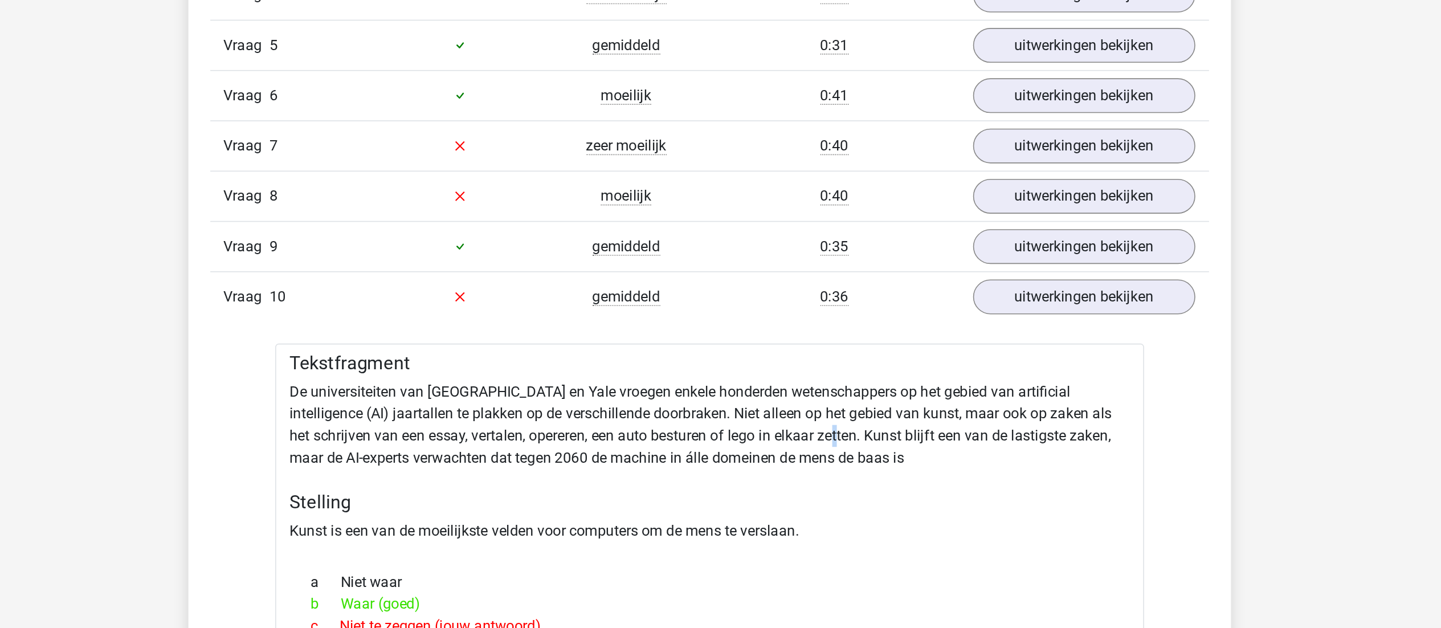
click at [774, 354] on div "Tekstfragment De universiteiten van [GEOGRAPHIC_DATA] en Yale vroegen enkele ho…" at bounding box center [720, 597] width 541 height 613
click at [838, 354] on div "Tekstfragment De universiteiten van [GEOGRAPHIC_DATA] en Yale vroegen enkele ho…" at bounding box center [720, 597] width 541 height 613
click at [926, 206] on link "uitwerkingen bekijken" at bounding box center [953, 198] width 159 height 25
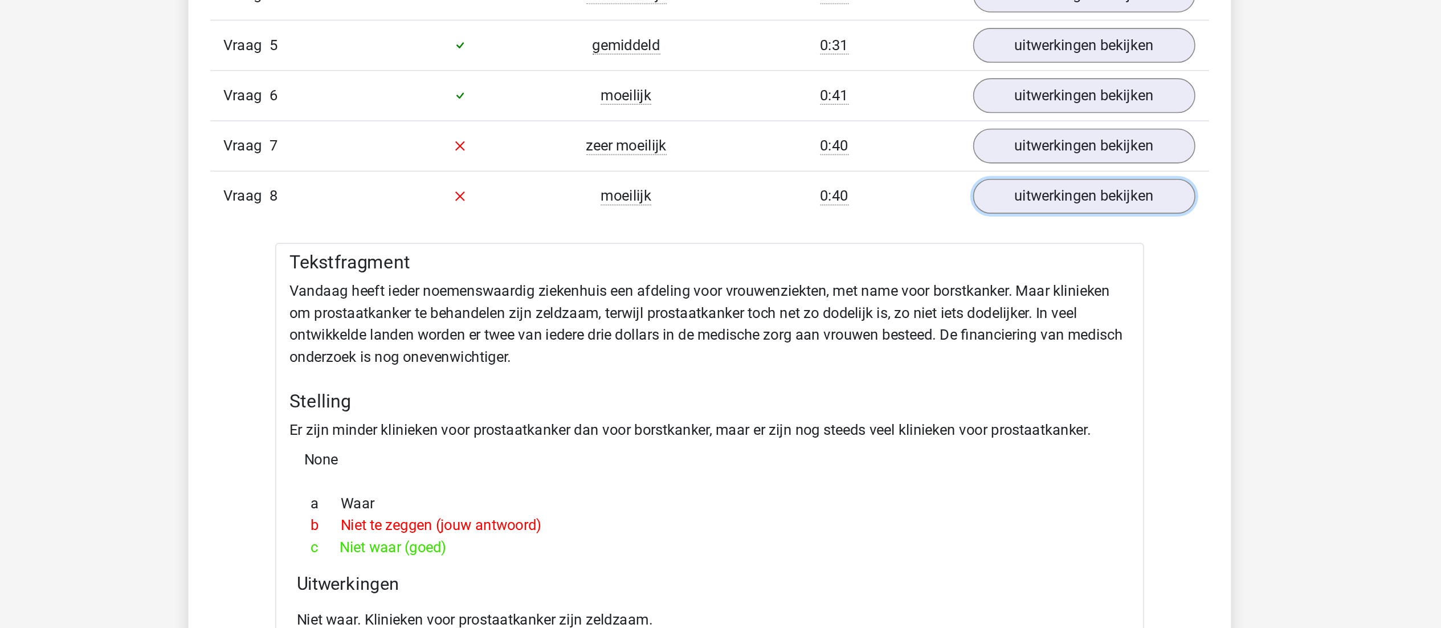
scroll to position [1026, 0]
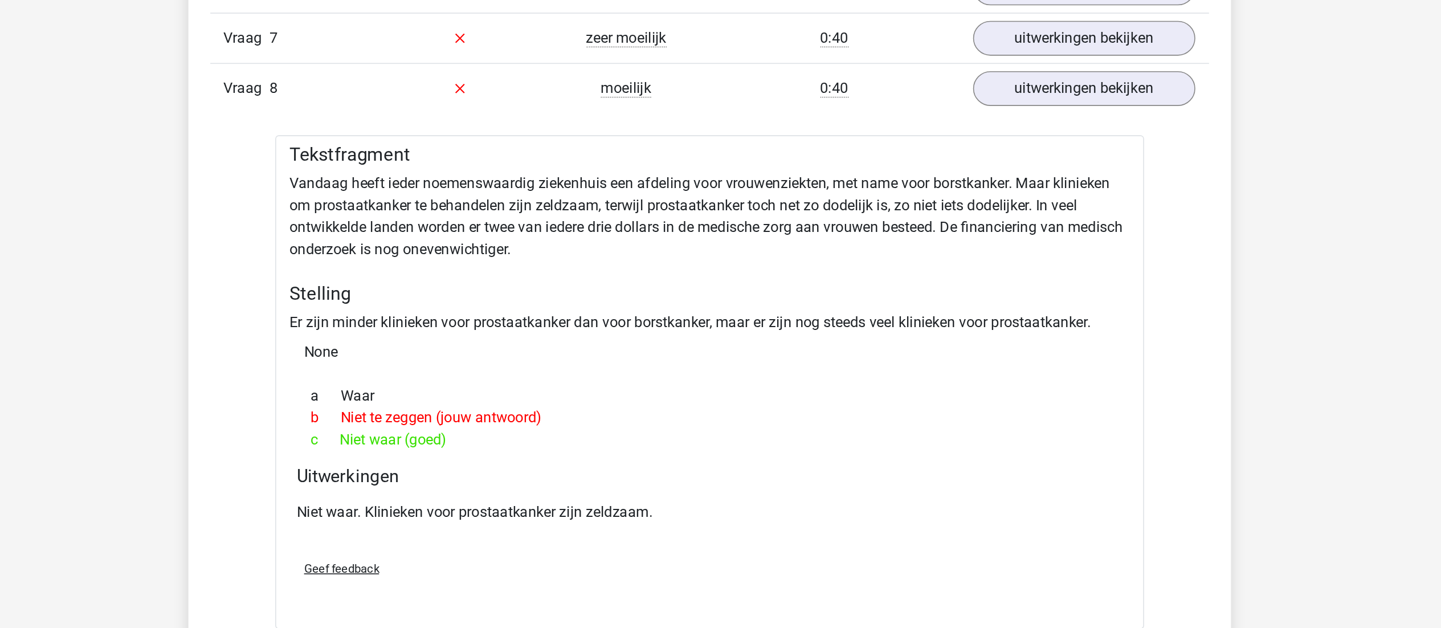
click at [598, 283] on div "Tekstfragment Vandaag heeft ieder noemenswaardig ziekenhuis een afdeling voor v…" at bounding box center [720, 382] width 541 height 308
click at [583, 345] on div "Tekstfragment Vandaag heeft ieder noemenswaardig ziekenhuis een afdeling voor v…" at bounding box center [720, 382] width 541 height 308
click at [642, 345] on div "Tekstfragment Vandaag heeft ieder noemenswaardig ziekenhuis een afdeling voor v…" at bounding box center [720, 382] width 541 height 308
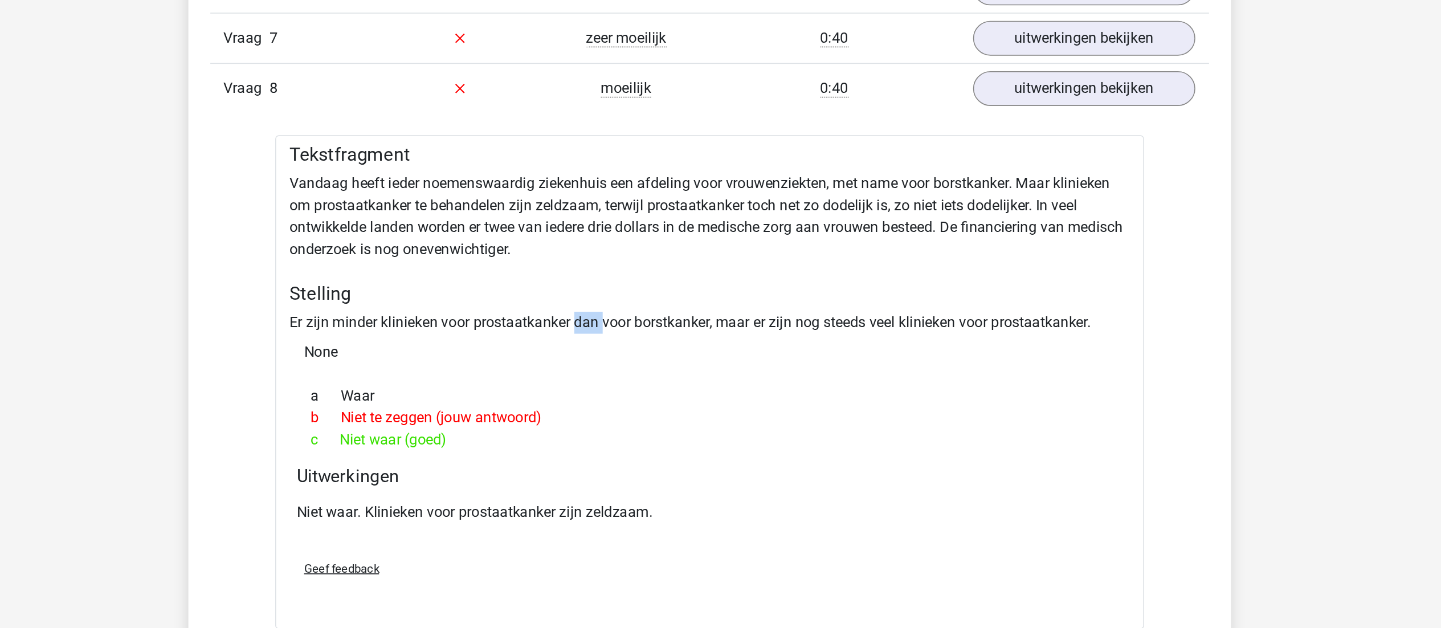
click at [642, 345] on div "Tekstfragment Vandaag heeft ieder noemenswaardig ziekenhuis een afdeling voor v…" at bounding box center [720, 382] width 541 height 308
click at [590, 347] on div "Tekstfragment Vandaag heeft ieder noemenswaardig ziekenhuis een afdeling voor v…" at bounding box center [720, 382] width 541 height 308
click at [665, 354] on div "Tekstfragment Vandaag heeft ieder noemenswaardig ziekenhuis een afdeling voor v…" at bounding box center [720, 382] width 541 height 308
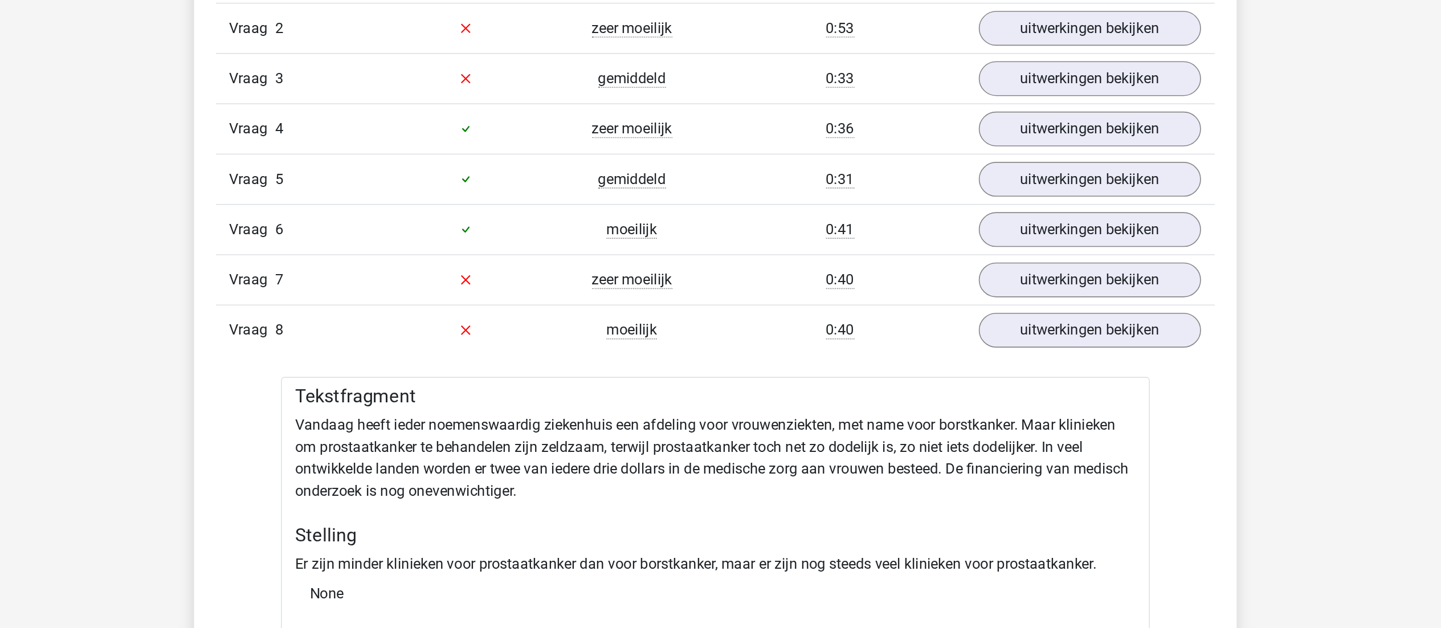
scroll to position [1011, 0]
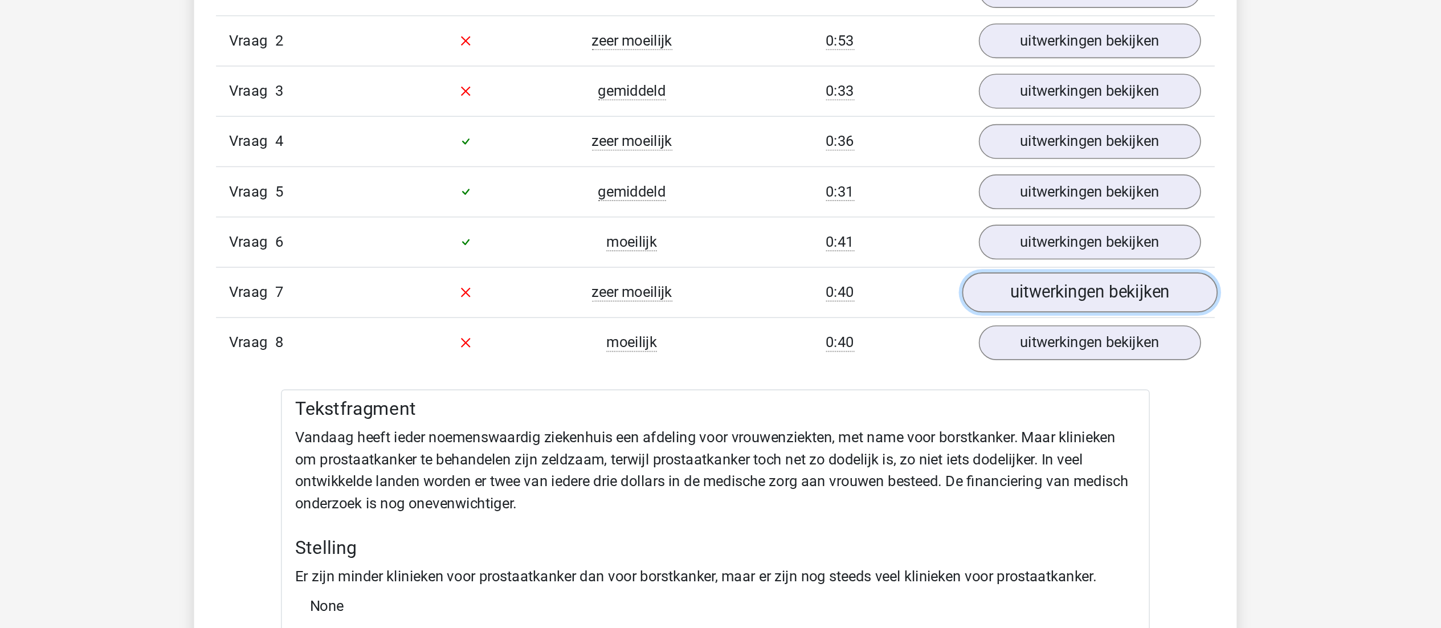
click at [904, 183] on link "uitwerkingen bekijken" at bounding box center [953, 182] width 159 height 25
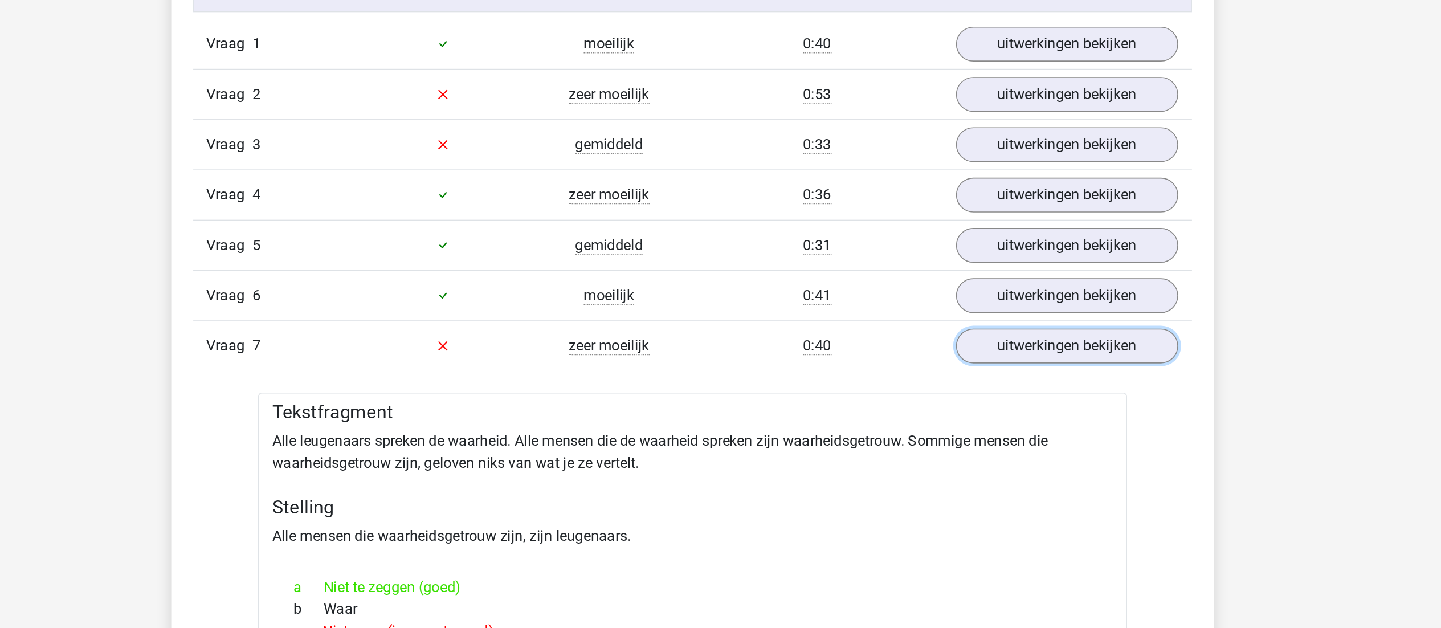
scroll to position [949, 0]
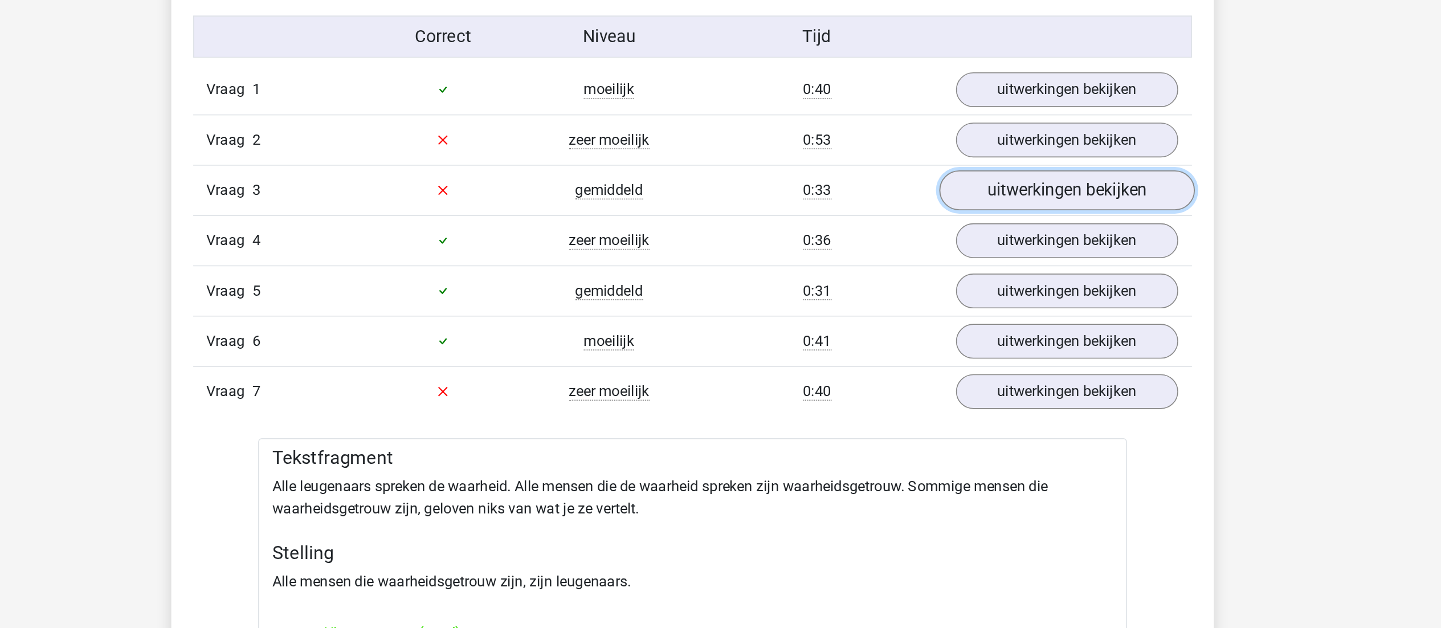
click at [937, 125] on link "uitwerkingen bekijken" at bounding box center [953, 118] width 159 height 25
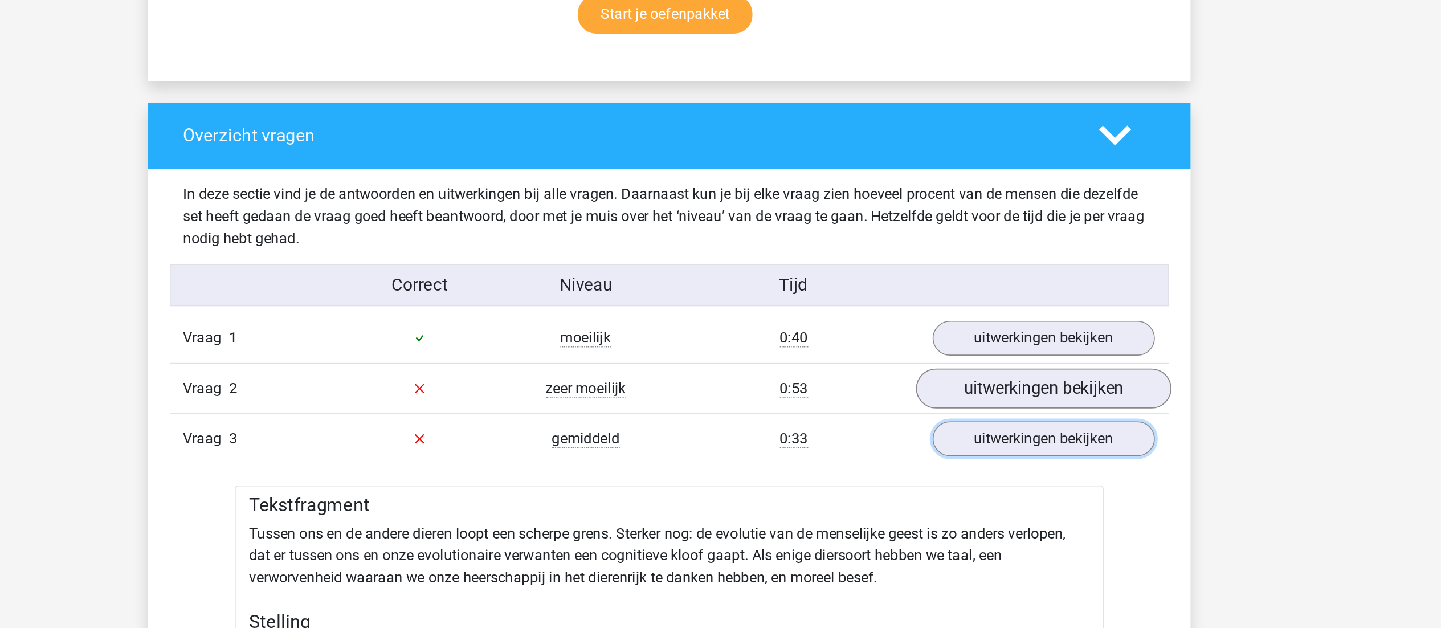
scroll to position [794, 0]
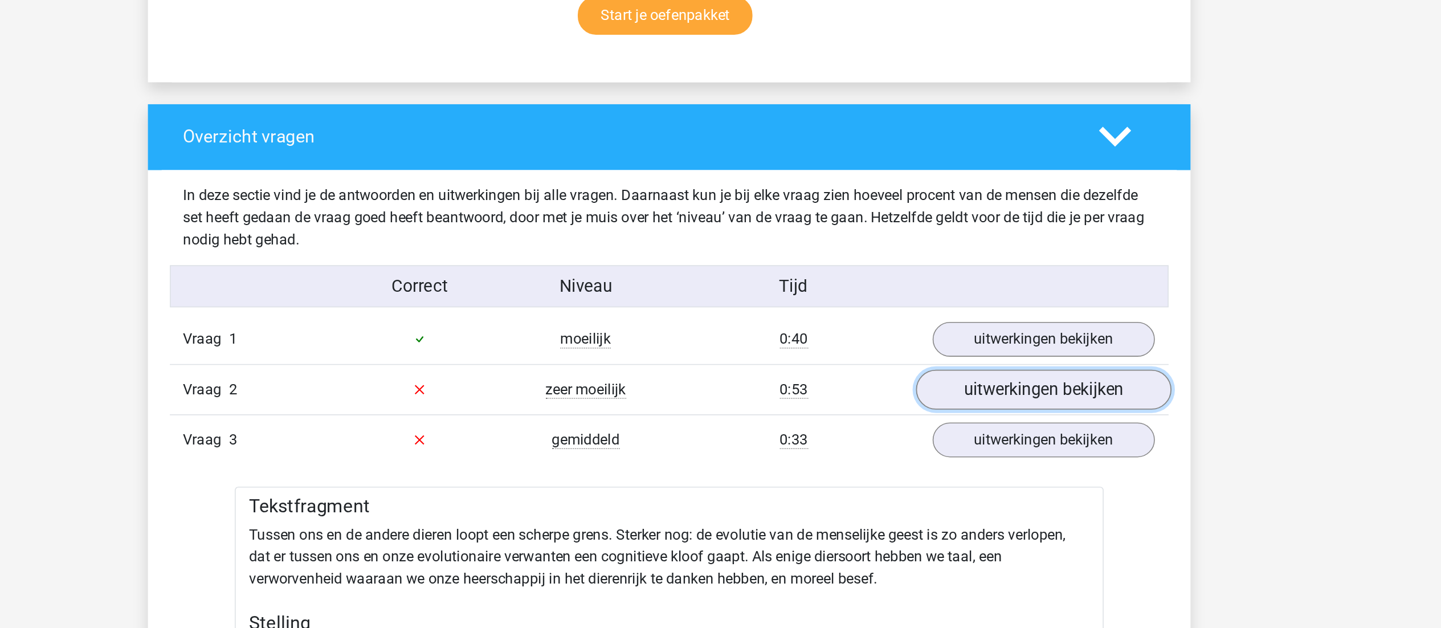
click at [938, 249] on link "uitwerkingen bekijken" at bounding box center [953, 242] width 159 height 25
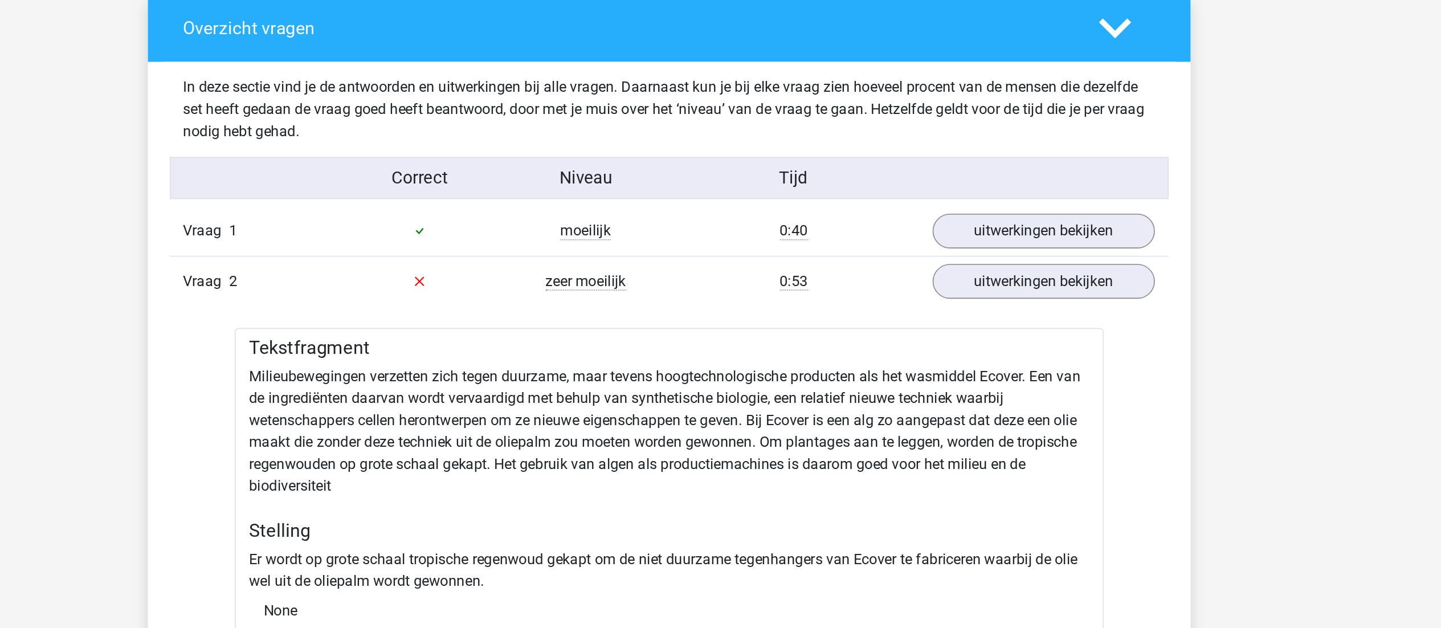
click at [700, 336] on div "Tekstfragment Milieubewegingen verzetten zich tegen duurzame, maar tevens hoogt…" at bounding box center [720, 453] width 541 height 362
click at [623, 332] on div "Tekstfragment Milieubewegingen verzetten zich tegen duurzame, maar tevens hoogt…" at bounding box center [720, 453] width 541 height 362
click at [674, 357] on div "Tekstfragment Milieubewegingen verzetten zich tegen duurzame, maar tevens hoogt…" at bounding box center [720, 453] width 541 height 362
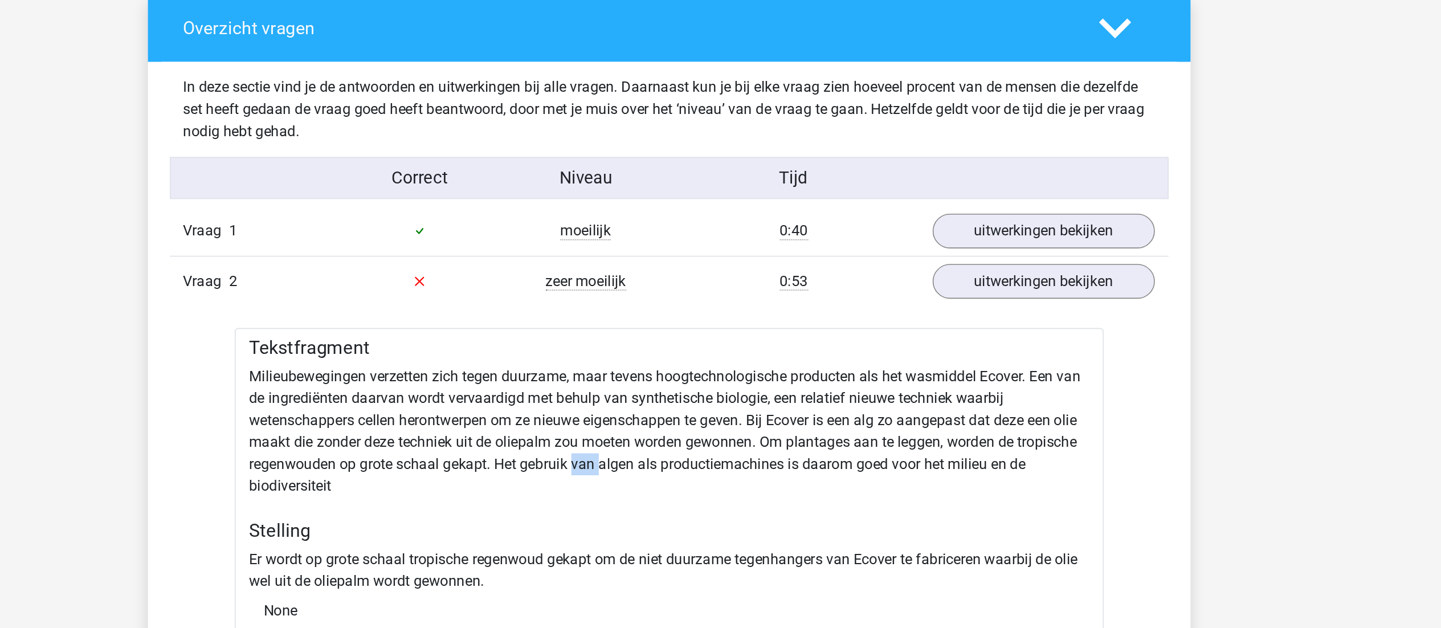
click at [674, 357] on div "Tekstfragment Milieubewegingen verzetten zich tegen duurzame, maar tevens hoogt…" at bounding box center [720, 453] width 541 height 362
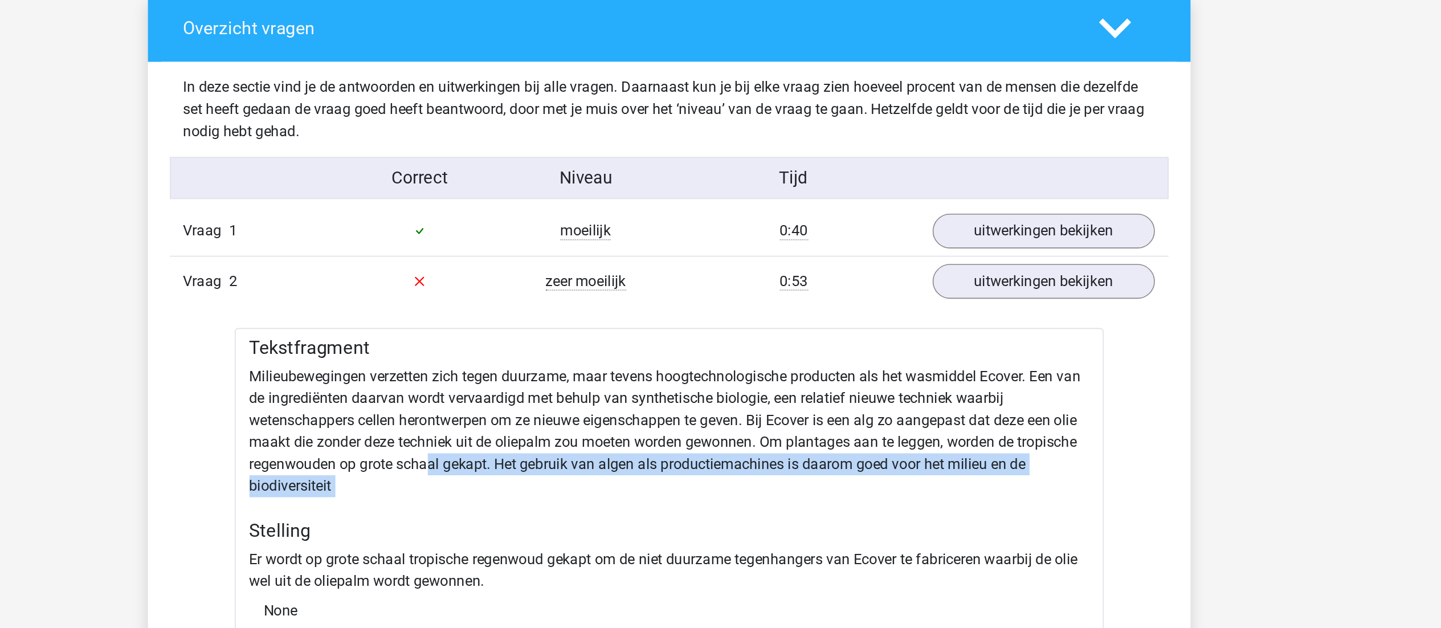
drag, startPoint x: 571, startPoint y: 352, endPoint x: 663, endPoint y: 399, distance: 103.7
click at [663, 399] on div "Tekstfragment Milieubewegingen verzetten zich tegen duurzame, maar tevens hoogt…" at bounding box center [720, 453] width 541 height 362
drag, startPoint x: 663, startPoint y: 399, endPoint x: 578, endPoint y: 389, distance: 85.5
click at [578, 389] on div "Tekstfragment Milieubewegingen verzetten zich tegen duurzame, maar tevens hoogt…" at bounding box center [720, 453] width 541 height 362
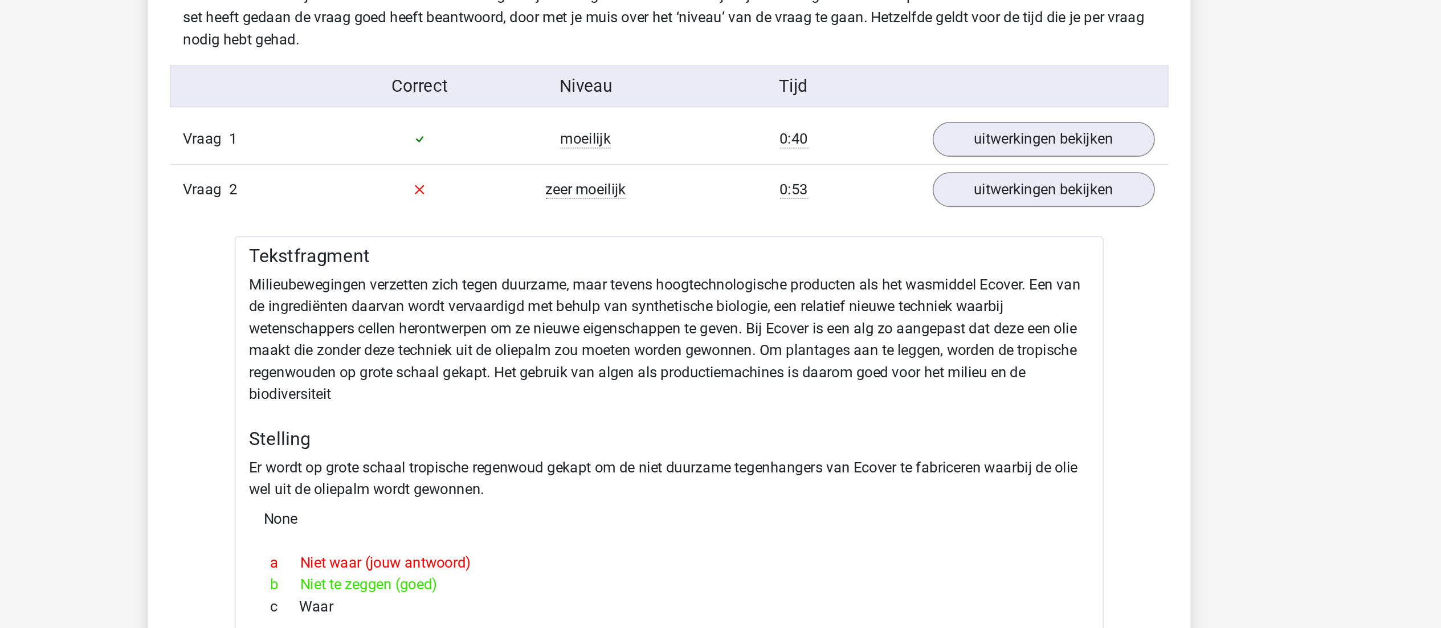
click at [578, 446] on div "None" at bounding box center [720, 447] width 523 height 23
click at [604, 401] on h5 "Stelling" at bounding box center [720, 398] width 523 height 14
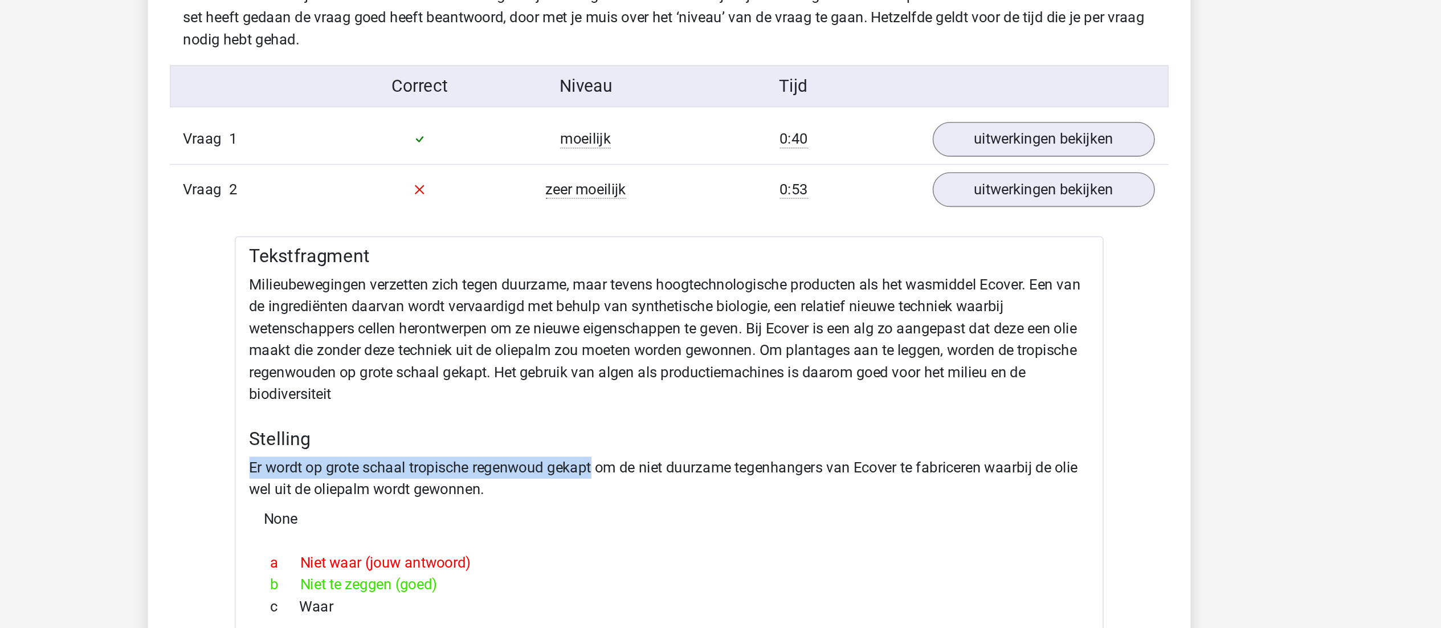
drag, startPoint x: 604, startPoint y: 401, endPoint x: 685, endPoint y: 428, distance: 86.0
click at [685, 428] on div "Tekstfragment Milieubewegingen verzetten zich tegen duurzame, maar tevens hoogt…" at bounding box center [720, 453] width 541 height 362
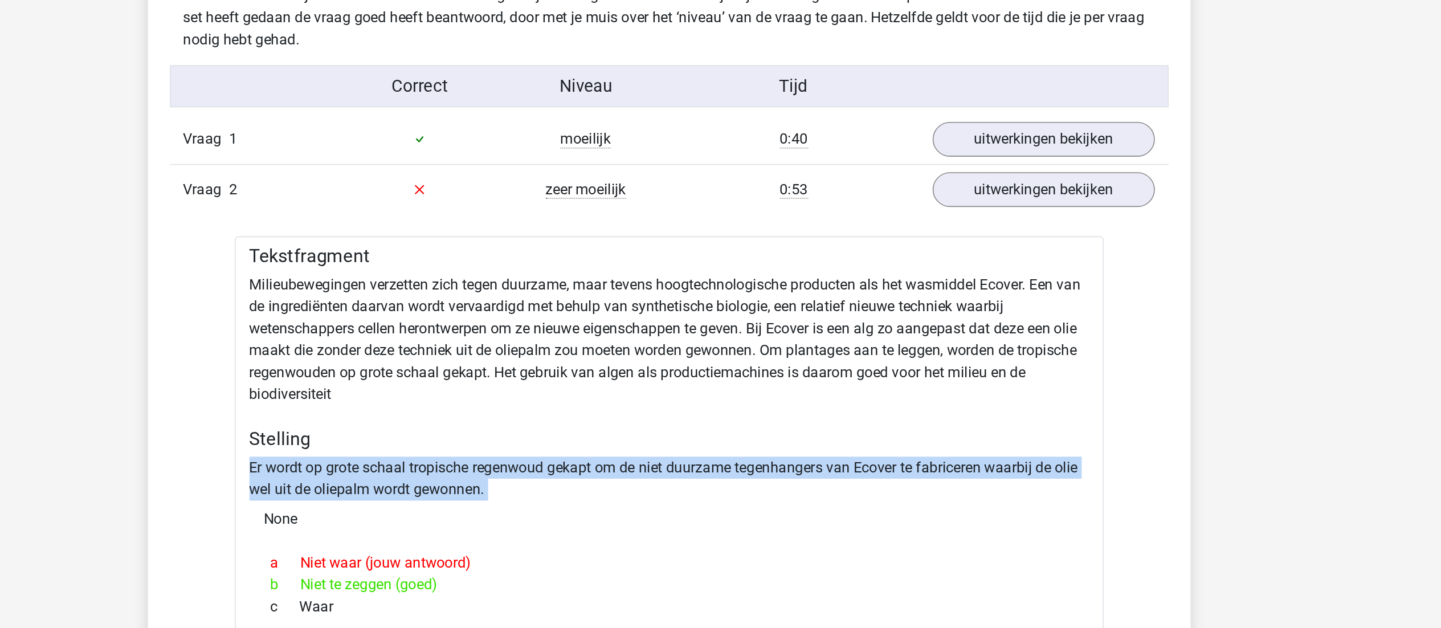
click at [685, 428] on div "Tekstfragment Milieubewegingen verzetten zich tegen duurzame, maar tevens hoogt…" at bounding box center [720, 453] width 541 height 362
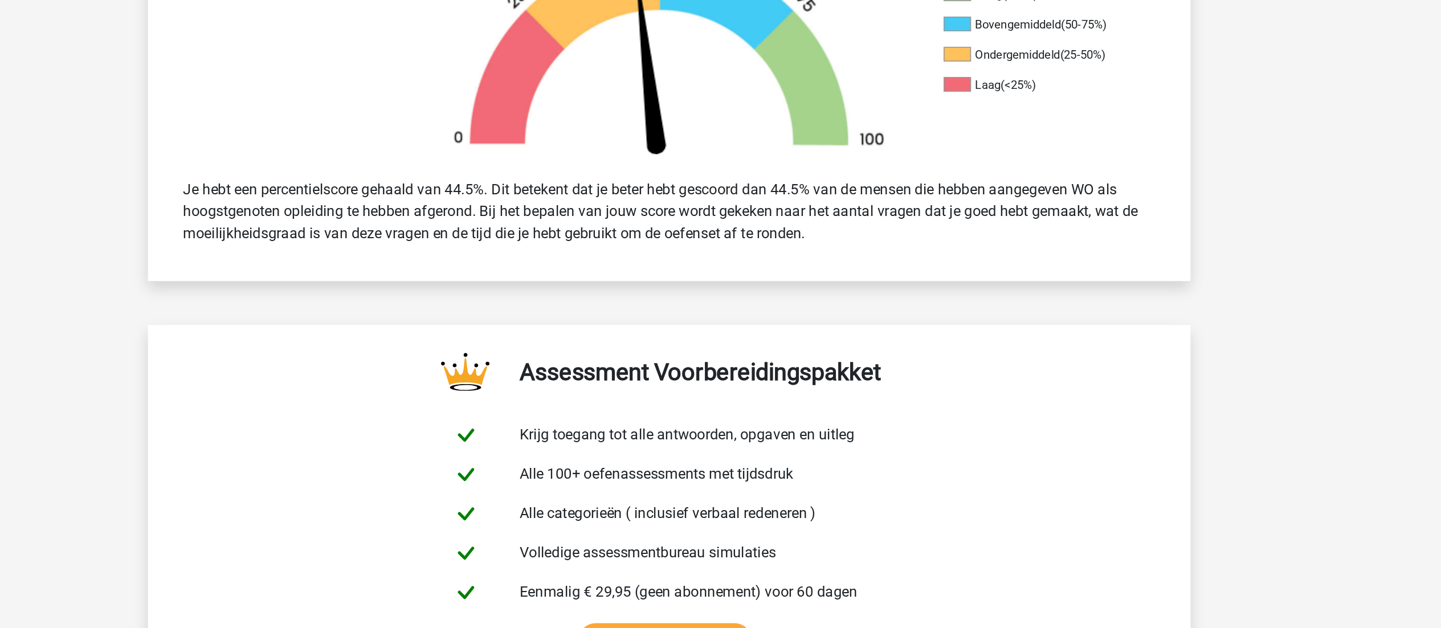
scroll to position [0, 0]
